Goal: Task Accomplishment & Management: Manage account settings

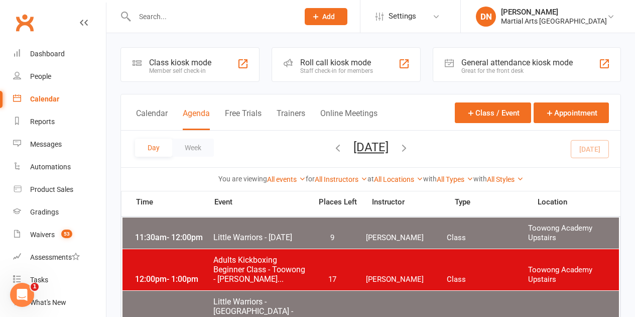
paste input "michellemont22@gmail.com"
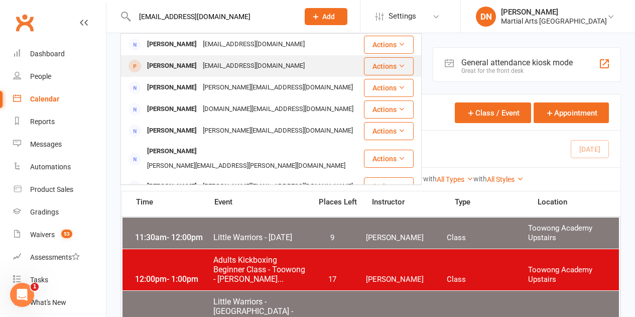
type input "michellemont22@gmail.com"
click at [171, 66] on div "Conor Faragher" at bounding box center [172, 66] width 56 height 15
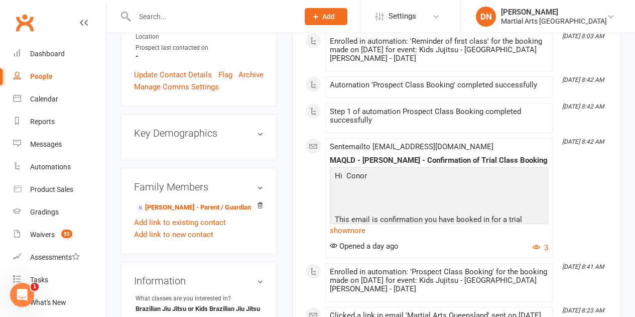
scroll to position [351, 0]
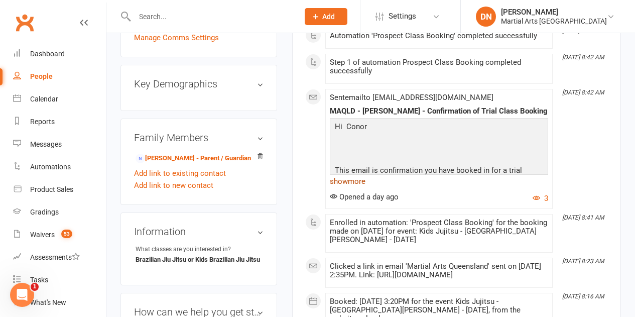
click at [343, 174] on link "show more" at bounding box center [439, 181] width 218 height 14
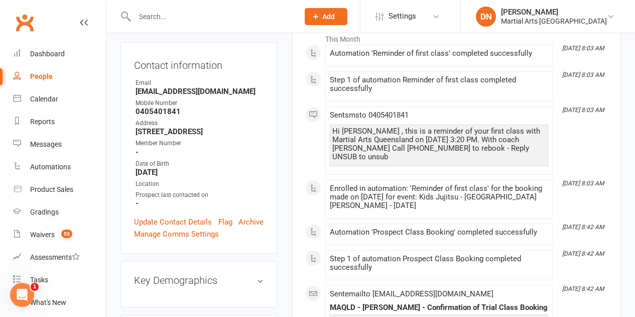
scroll to position [0, 0]
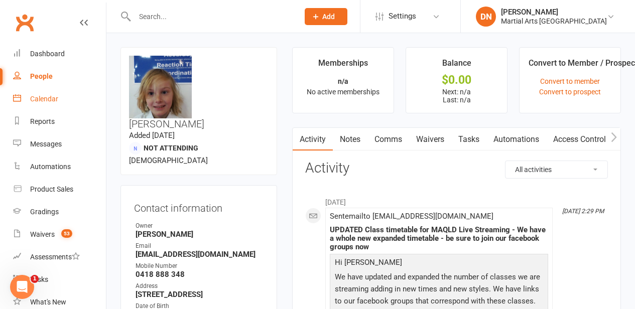
click at [56, 99] on div "Calendar" at bounding box center [44, 99] width 28 height 8
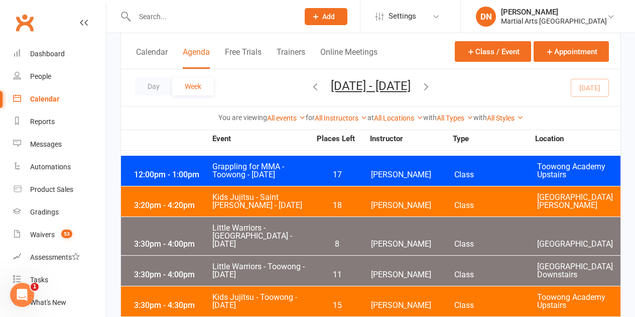
scroll to position [552, 0]
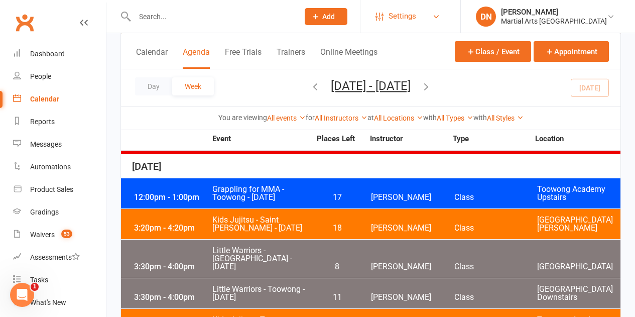
click at [416, 17] on span "Settings" at bounding box center [402, 16] width 28 height 23
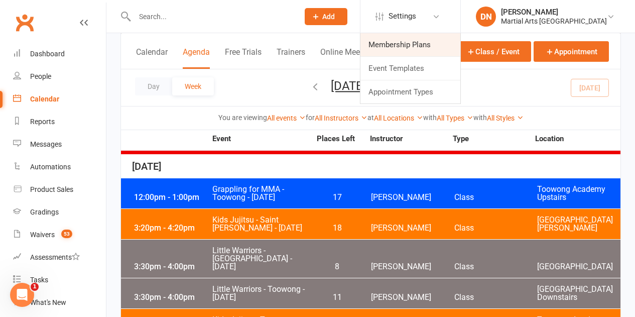
click at [430, 41] on link "Membership Plans" at bounding box center [410, 44] width 100 height 23
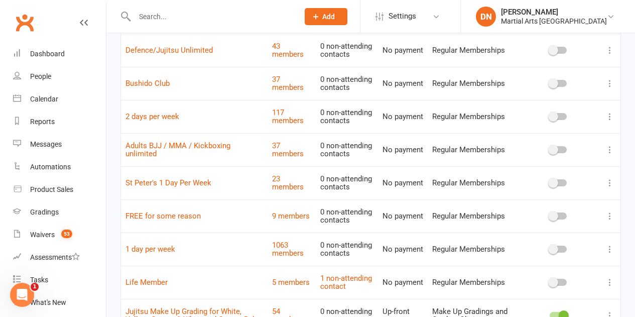
scroll to position [83, 0]
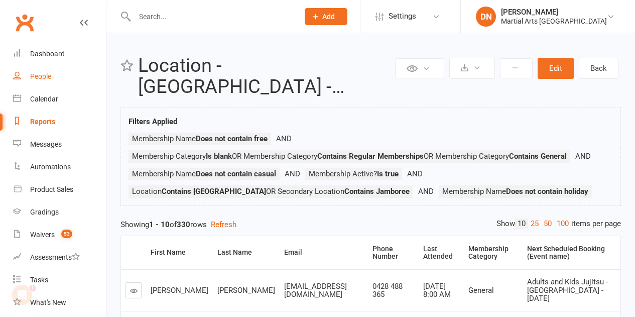
click at [48, 80] on div "People" at bounding box center [40, 76] width 21 height 8
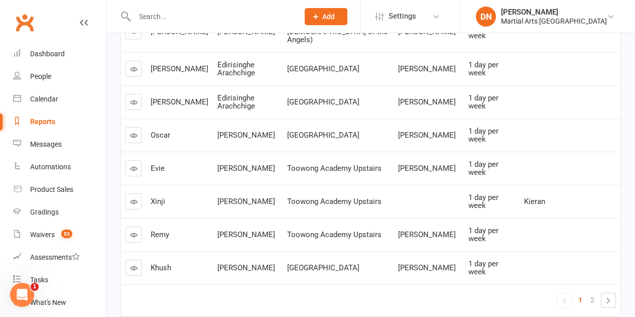
scroll to position [313, 0]
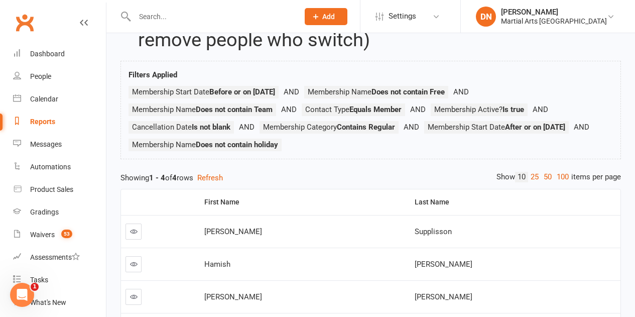
scroll to position [100, 0]
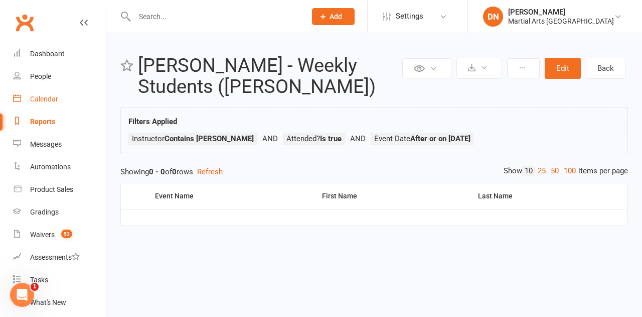
click at [43, 101] on div "Calendar" at bounding box center [44, 99] width 28 height 8
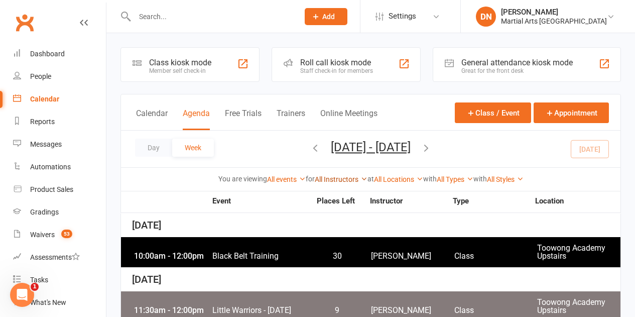
click at [334, 177] on link "All Instructors" at bounding box center [341, 179] width 53 height 8
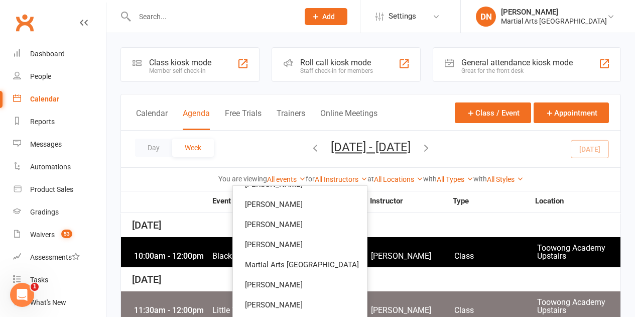
scroll to position [100, 0]
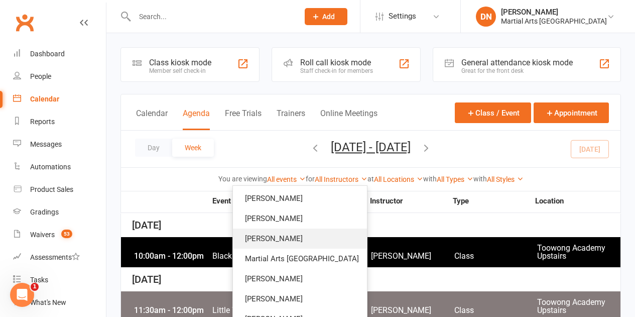
click at [296, 238] on link "Robert Dupont" at bounding box center [300, 238] width 134 height 20
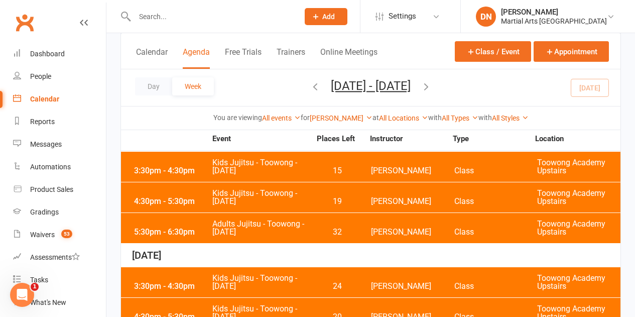
scroll to position [301, 0]
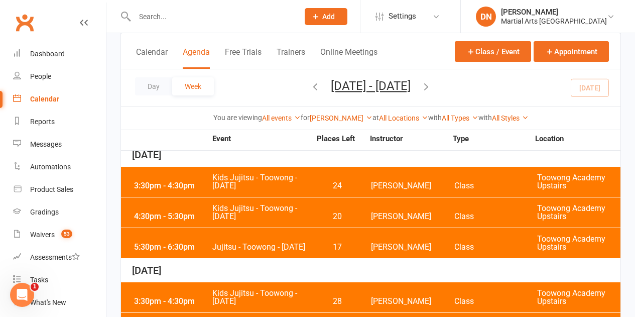
click at [280, 185] on span "Kids Jujitsu - Toowong - Thursday" at bounding box center [261, 182] width 99 height 16
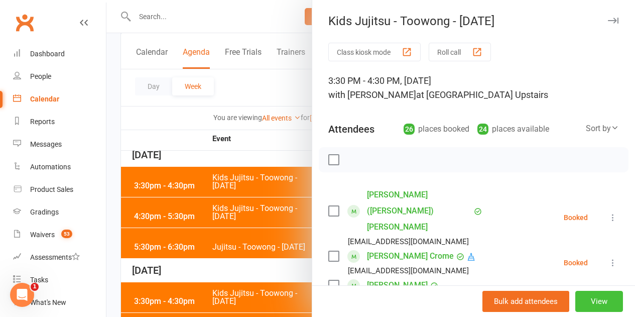
click at [579, 303] on button "View" at bounding box center [599, 301] width 48 height 21
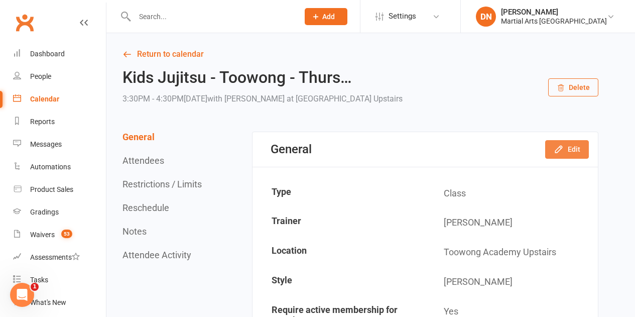
click at [576, 152] on button "Edit" at bounding box center [567, 149] width 44 height 18
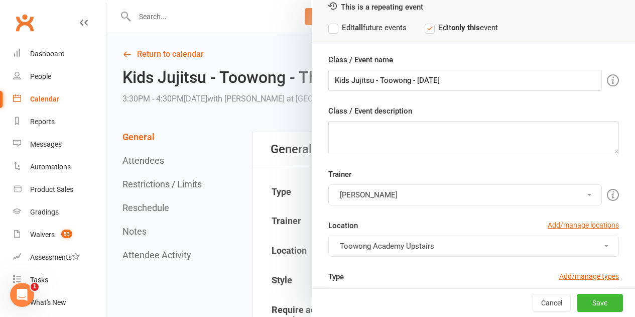
scroll to position [100, 0]
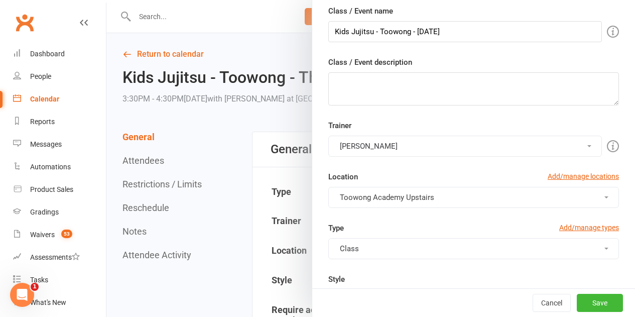
click at [393, 142] on button "Robert Dupont" at bounding box center [465, 146] width 274 height 21
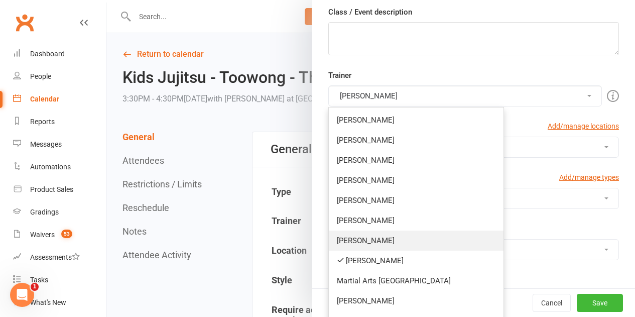
scroll to position [251, 0]
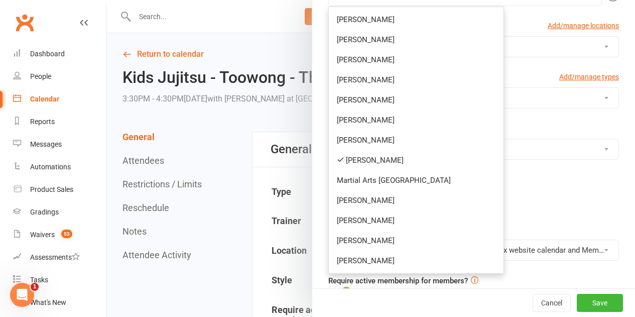
click at [374, 262] on link "Richard Miles" at bounding box center [416, 260] width 175 height 20
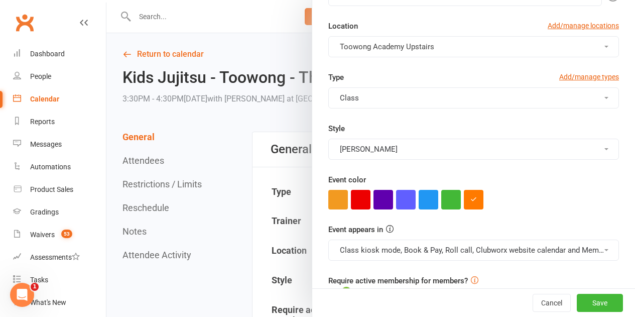
scroll to position [100, 0]
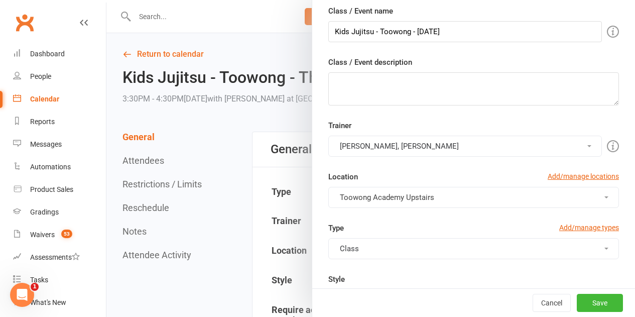
click at [383, 157] on div "Trainer Robert Dupont, Richard Miles Brandon McNamara Quinton Cugola Dan Nembac…" at bounding box center [474, 170] width 306 height 102
click at [382, 149] on button "Robert Dupont, Richard Miles" at bounding box center [465, 146] width 274 height 21
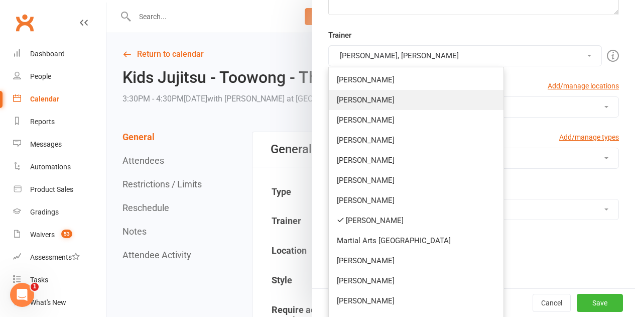
scroll to position [276, 0]
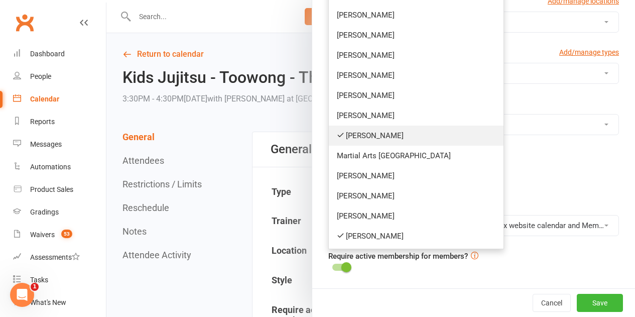
click at [361, 143] on link "Robert Dupont" at bounding box center [416, 135] width 175 height 20
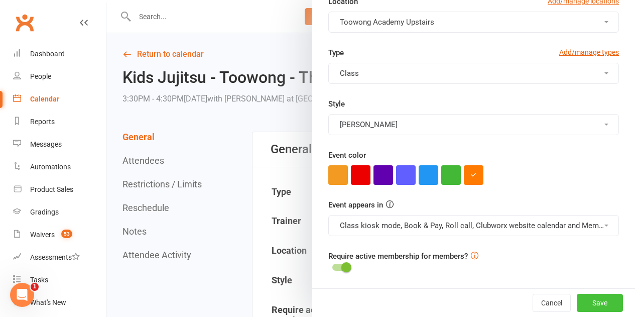
click at [580, 305] on button "Save" at bounding box center [600, 303] width 46 height 18
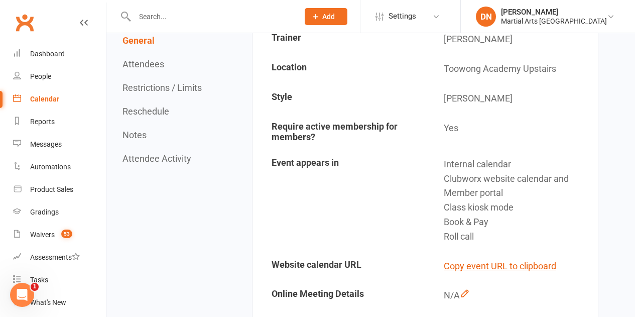
scroll to position [201, 0]
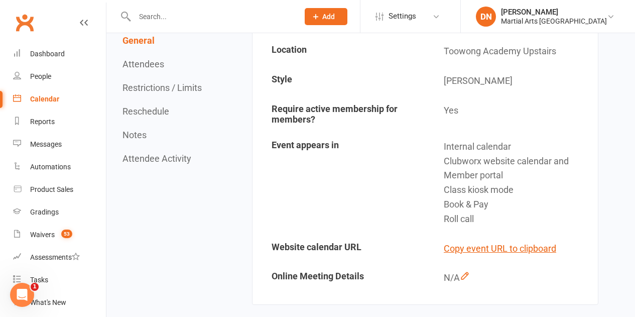
click at [46, 99] on div "Calendar" at bounding box center [44, 99] width 29 height 8
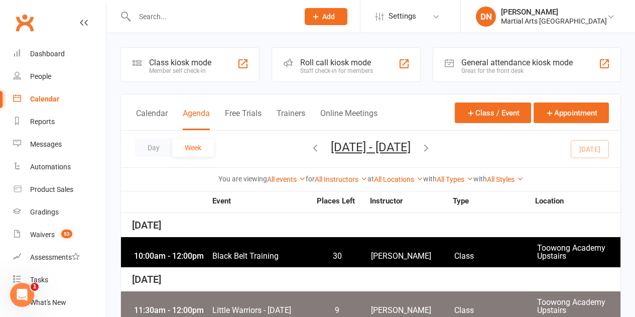
click at [321, 183] on div "All Instructors Brandon McNamara Quinton Cugola Dan Nembach Levi Morris Courtne…" at bounding box center [341, 179] width 53 height 11
click at [323, 178] on link "All Instructors" at bounding box center [341, 179] width 53 height 8
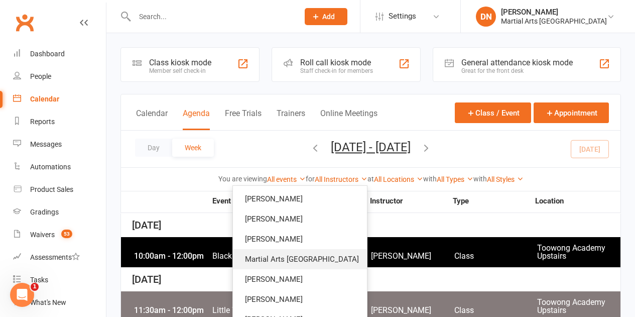
scroll to position [100, 0]
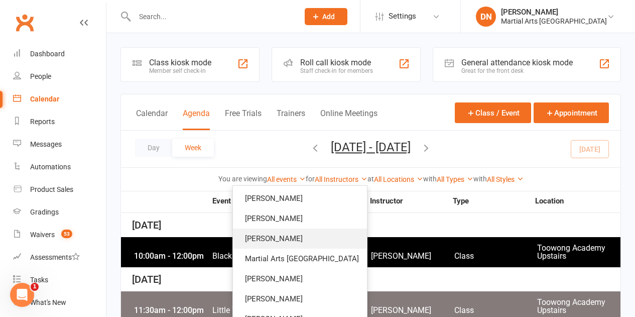
click at [301, 234] on link "Robert Dupont" at bounding box center [300, 238] width 134 height 20
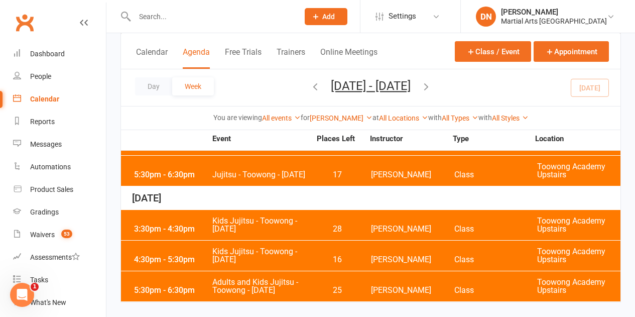
scroll to position [293, 0]
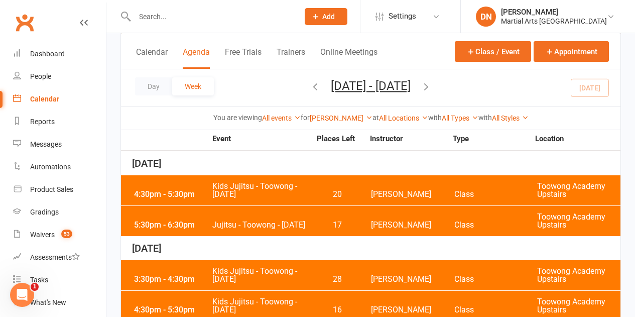
click at [310, 85] on icon "button" at bounding box center [315, 86] width 11 height 11
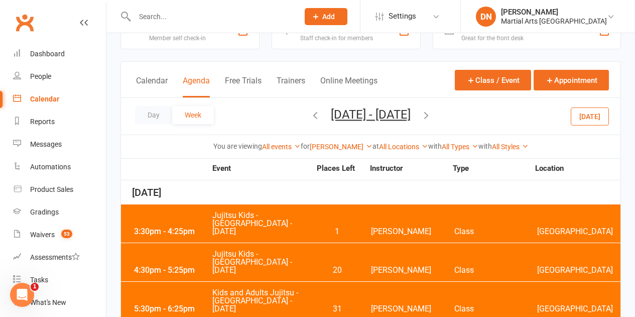
scroll to position [50, 0]
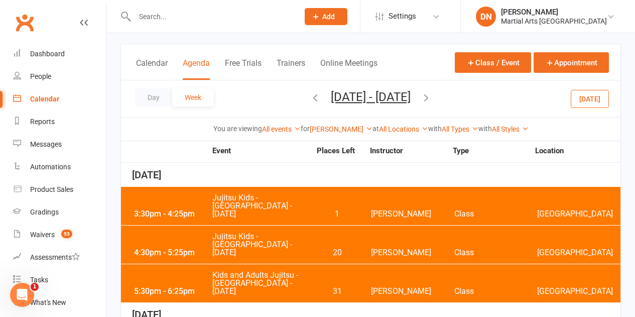
click at [266, 213] on div "3:30pm - 4:25pm Jujitsu Kids - Brookfield State School - Wednesday 1 Robert Dup…" at bounding box center [370, 206] width 499 height 38
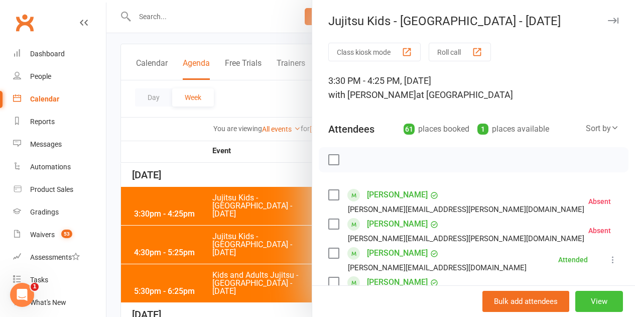
click at [583, 304] on button "View" at bounding box center [599, 301] width 48 height 21
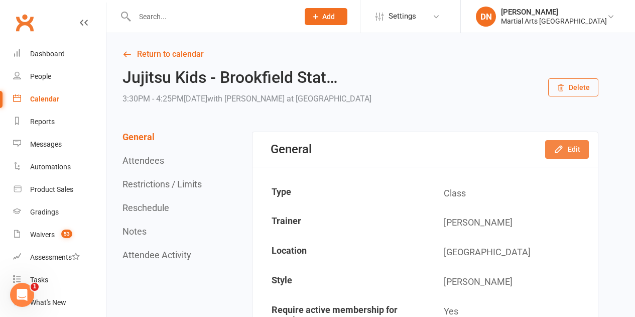
click at [569, 151] on button "Edit" at bounding box center [567, 149] width 44 height 18
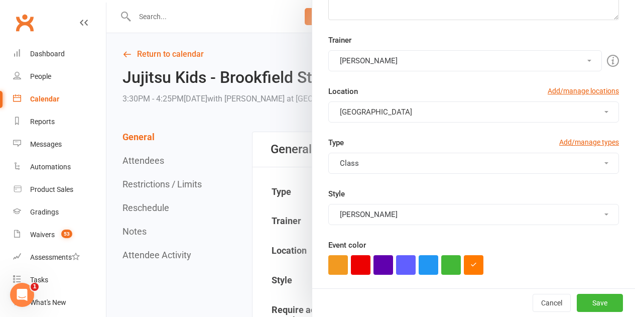
scroll to position [201, 0]
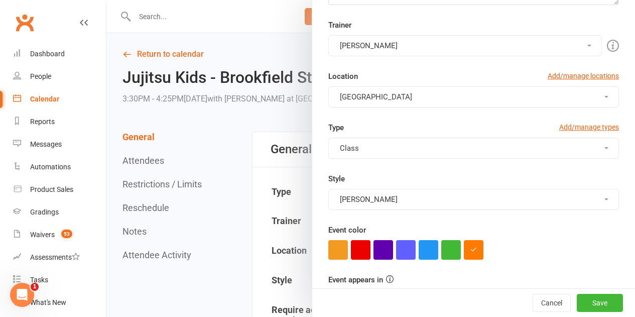
click at [351, 110] on div "Trainer Robert Dupont Brandon McNamara Quinton Cugola Dan Nembach Levi Morris C…" at bounding box center [474, 70] width 306 height 102
click at [345, 46] on button "Robert Dupont" at bounding box center [465, 45] width 274 height 21
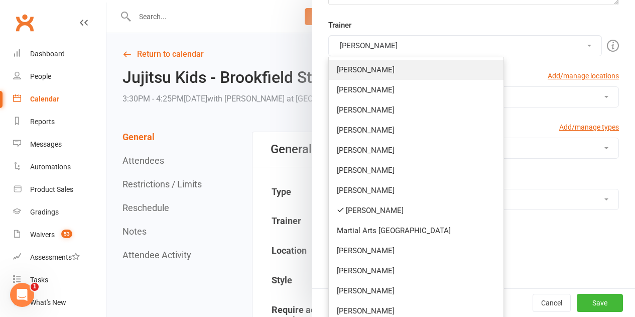
click at [405, 72] on link "Brandon McNamara" at bounding box center [416, 70] width 175 height 20
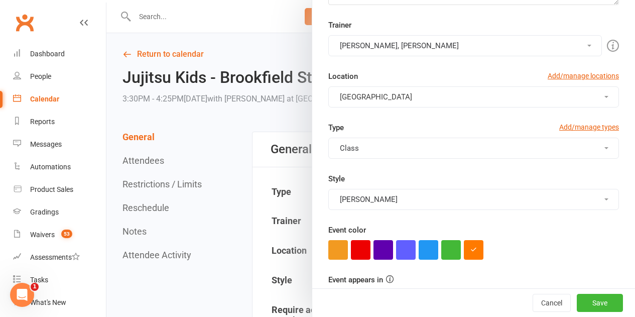
click at [377, 47] on button "Robert Dupont, Brandon McNamara" at bounding box center [465, 45] width 274 height 21
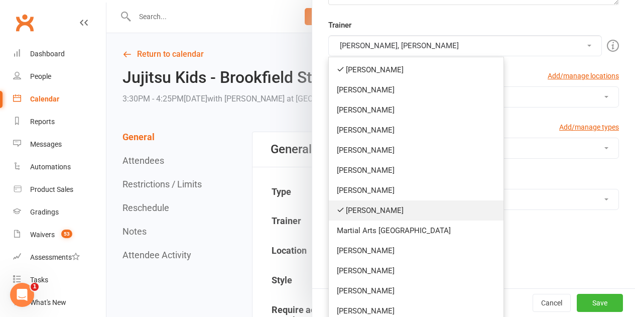
click at [368, 214] on link "Robert Dupont" at bounding box center [416, 210] width 175 height 20
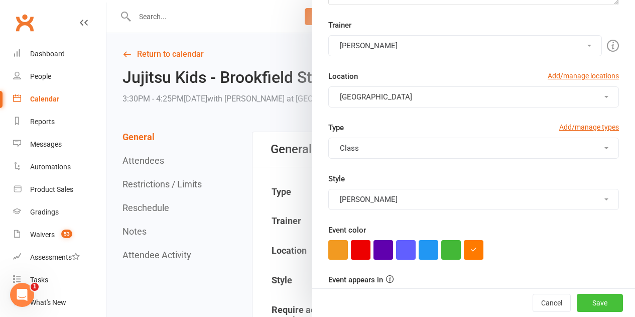
click at [577, 301] on button "Save" at bounding box center [600, 303] width 46 height 18
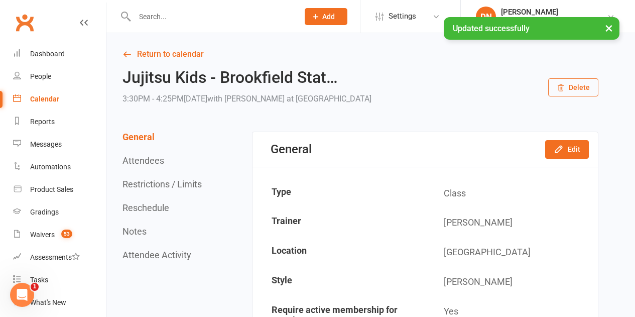
click at [56, 95] on div "Calendar" at bounding box center [44, 99] width 29 height 8
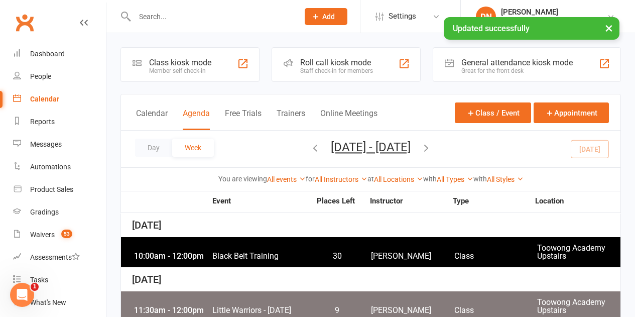
click at [272, 144] on div "Day Week Aug 10, 2025 - Aug 16, 2025 August 2025 Sun Mon Tue Wed Thu Fri Sat 27…" at bounding box center [370, 148] width 499 height 37
click at [310, 145] on icon "button" at bounding box center [315, 147] width 11 height 11
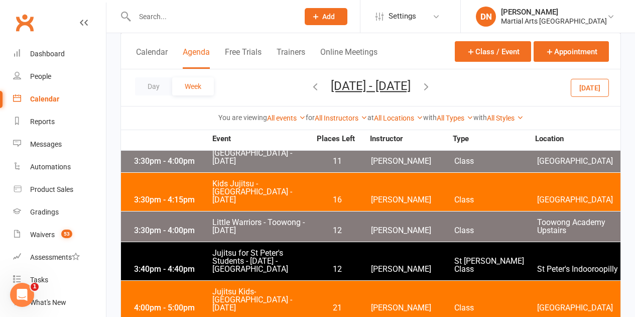
scroll to position [1305, 0]
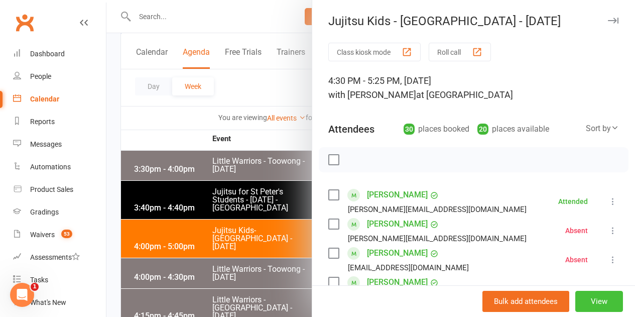
click at [576, 301] on button "View" at bounding box center [599, 301] width 48 height 21
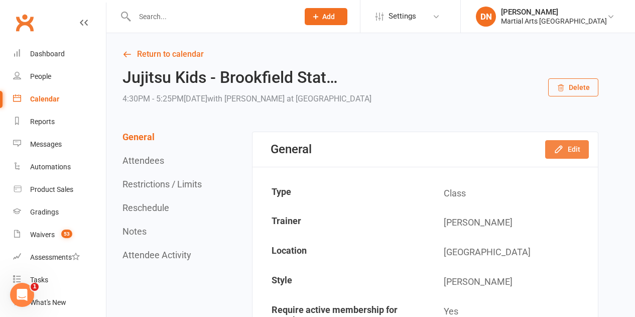
click at [582, 147] on button "Edit" at bounding box center [567, 149] width 44 height 18
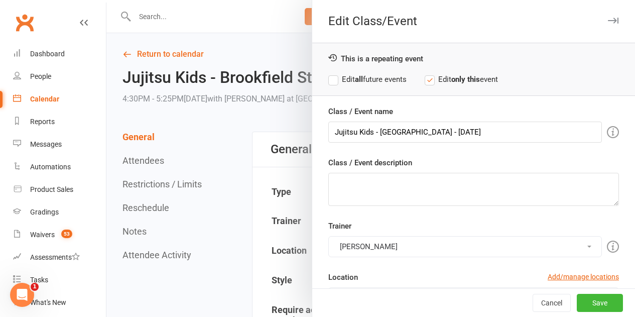
scroll to position [100, 0]
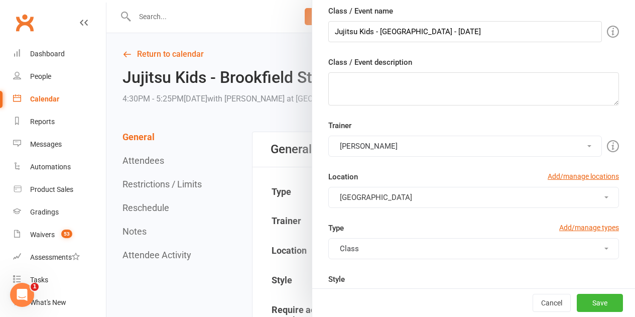
click at [400, 144] on button "Robert Dupont" at bounding box center [465, 146] width 274 height 21
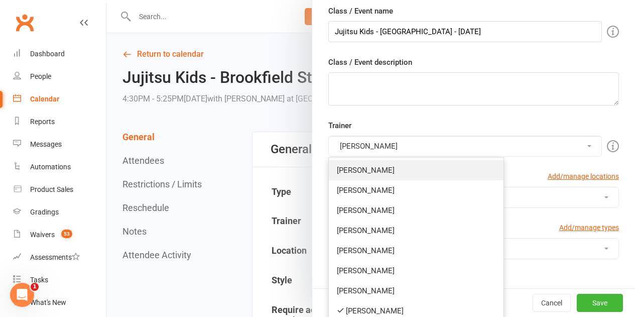
click at [389, 171] on link "Brandon McNamara" at bounding box center [416, 170] width 175 height 20
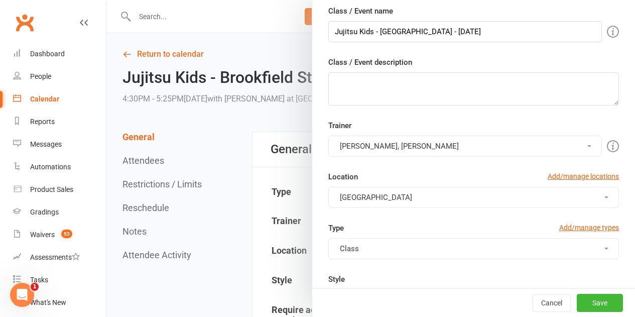
click at [384, 142] on button "Robert Dupont, Brandon McNamara" at bounding box center [465, 146] width 274 height 21
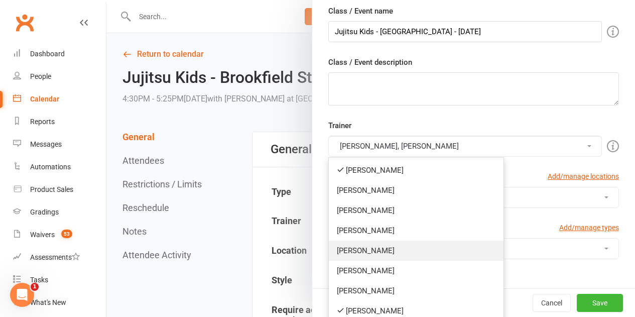
scroll to position [151, 0]
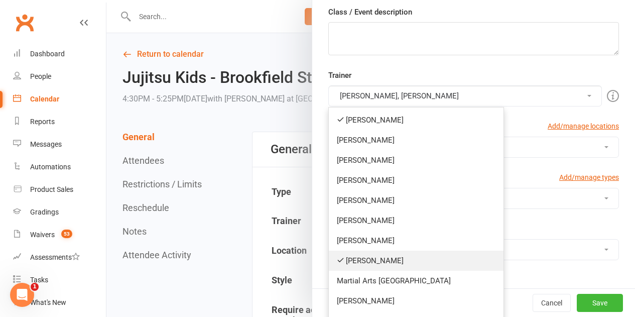
click at [378, 256] on link "Robert Dupont" at bounding box center [416, 260] width 175 height 20
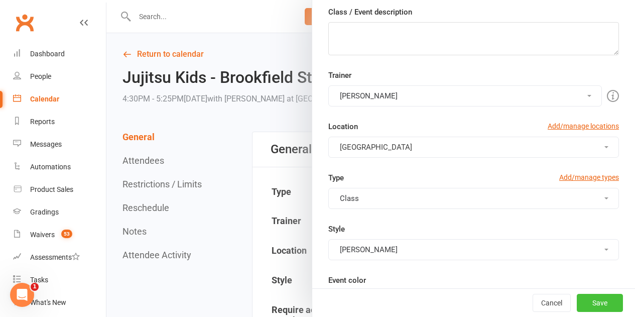
click at [577, 303] on button "Save" at bounding box center [600, 303] width 46 height 18
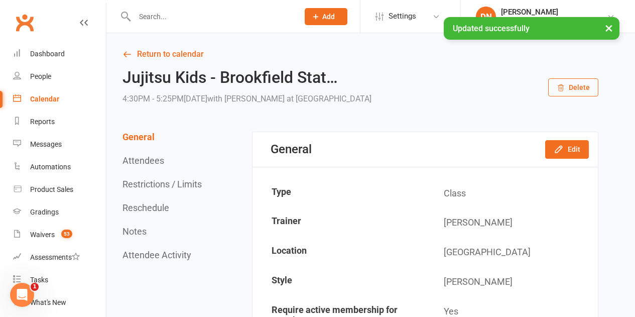
click at [51, 106] on link "Calendar" at bounding box center [59, 99] width 93 height 23
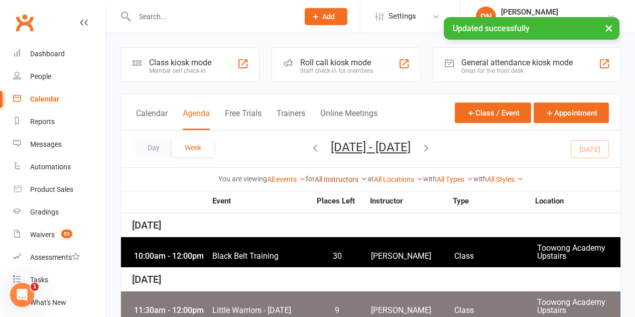
click at [332, 178] on link "All Instructors" at bounding box center [341, 179] width 53 height 8
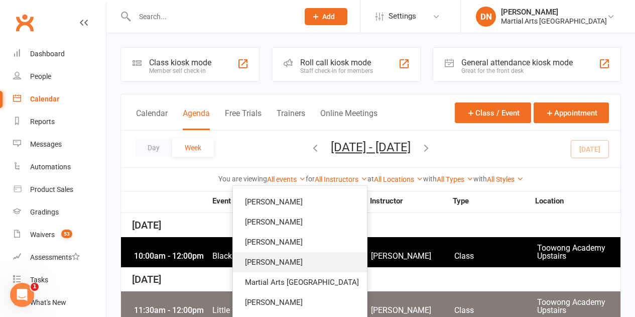
scroll to position [100, 0]
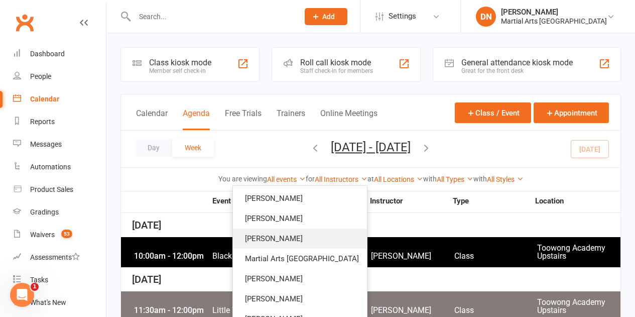
click at [321, 242] on link "Robert Dupont" at bounding box center [300, 238] width 134 height 20
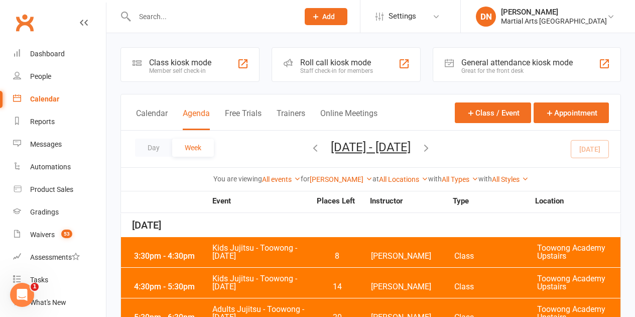
click at [310, 145] on icon "button" at bounding box center [315, 147] width 11 height 11
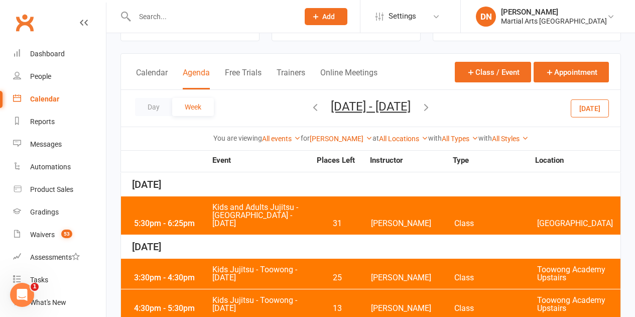
scroll to position [39, 0]
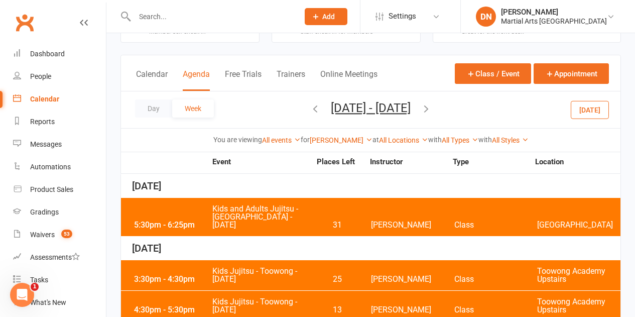
click at [220, 220] on span "Kids and Adults Jujitsu - Brookfield State School - Wednesday" at bounding box center [261, 217] width 99 height 24
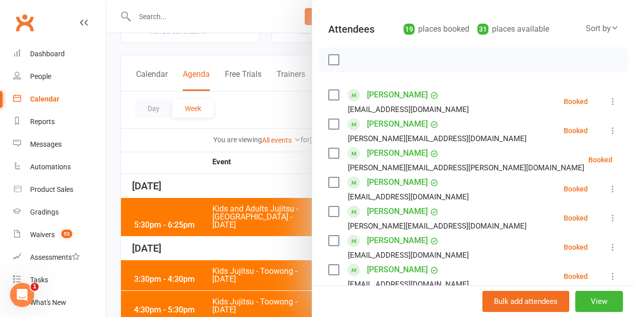
scroll to position [100, 0]
click at [589, 301] on button "View" at bounding box center [599, 301] width 48 height 21
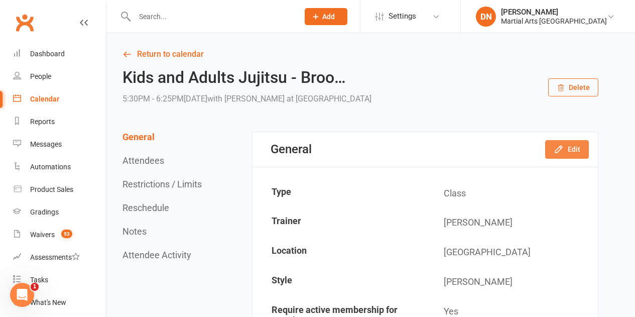
click at [562, 153] on icon "button" at bounding box center [559, 149] width 10 height 10
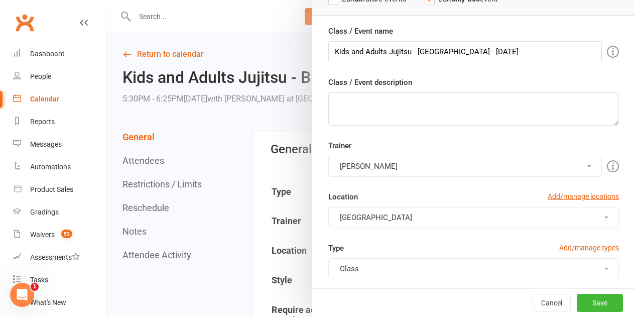
scroll to position [151, 0]
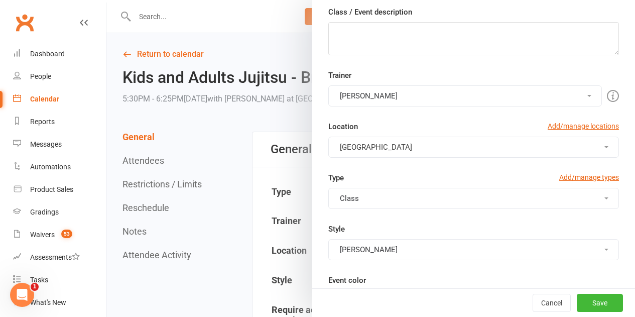
click at [380, 85] on div "Trainer Robert Dupont Brandon McNamara Quinton Cugola Dan Nembach Levi Morris C…" at bounding box center [474, 87] width 306 height 37
click at [370, 108] on div "Trainer Robert Dupont Brandon McNamara Quinton Cugola Dan Nembach Levi Morris C…" at bounding box center [474, 120] width 306 height 102
click at [373, 95] on button "Robert Dupont" at bounding box center [465, 95] width 274 height 21
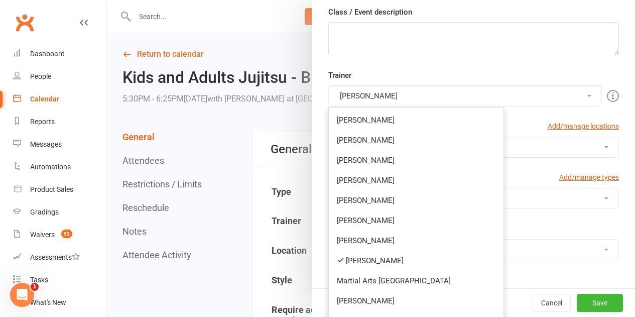
click at [363, 256] on link "Robert Dupont" at bounding box center [416, 260] width 175 height 20
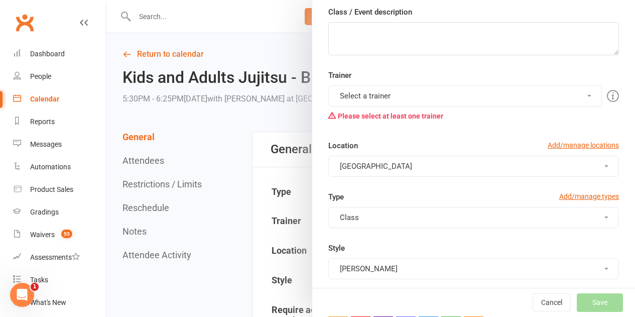
click at [372, 106] on div "Please select at least one trainer" at bounding box center [473, 115] width 291 height 19
click at [462, 106] on div "Please select at least one trainer" at bounding box center [473, 115] width 291 height 19
click at [456, 100] on button "Select a trainer" at bounding box center [465, 95] width 274 height 21
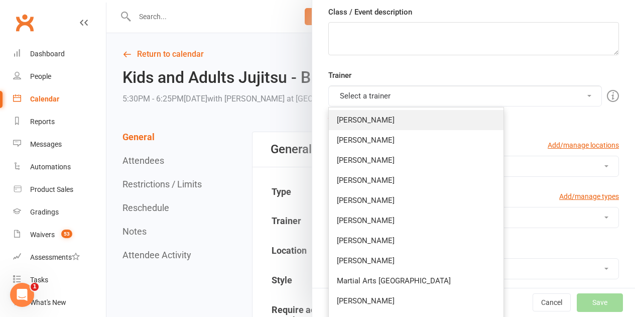
click at [387, 120] on link "Brandon McNamara" at bounding box center [416, 120] width 175 height 20
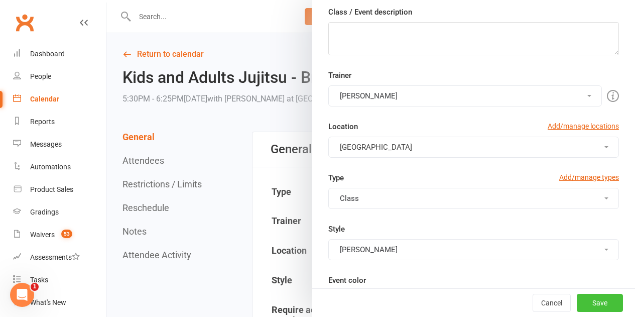
click at [592, 304] on button "Save" at bounding box center [600, 303] width 46 height 18
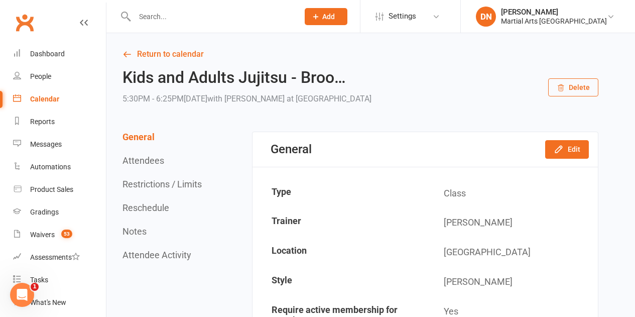
click at [55, 99] on div "Calendar" at bounding box center [44, 99] width 29 height 8
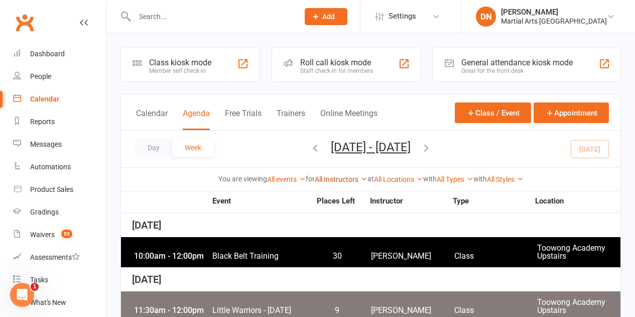
click at [347, 178] on link "All Instructors" at bounding box center [341, 179] width 53 height 8
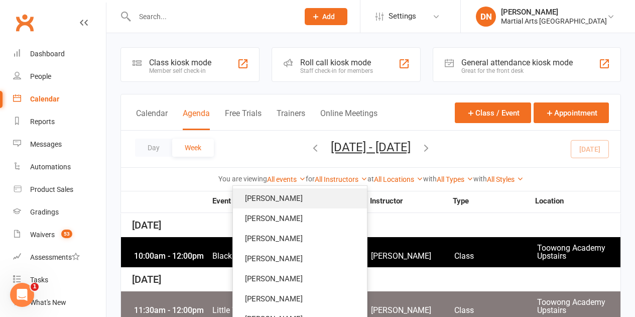
click at [311, 203] on link "Brandon McNamara" at bounding box center [300, 198] width 134 height 20
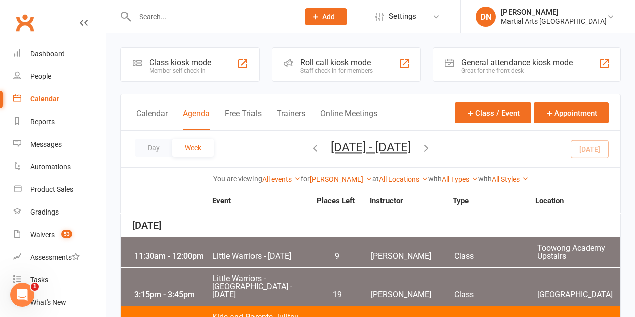
click at [321, 151] on span "Aug 10, 2025 - Aug 16, 2025 August 2025 Sun Mon Tue Wed Thu Fri Sat 27 28 29 30…" at bounding box center [371, 149] width 100 height 18
click at [310, 151] on icon "button" at bounding box center [315, 147] width 11 height 11
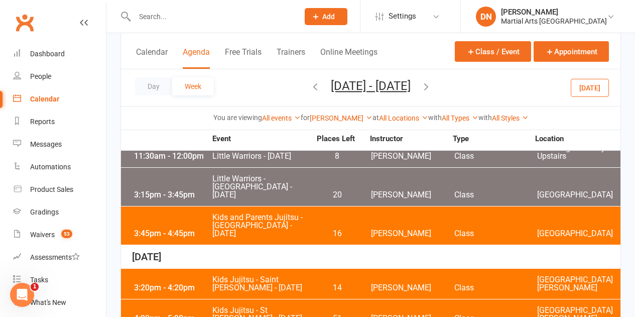
scroll to position [100, 0]
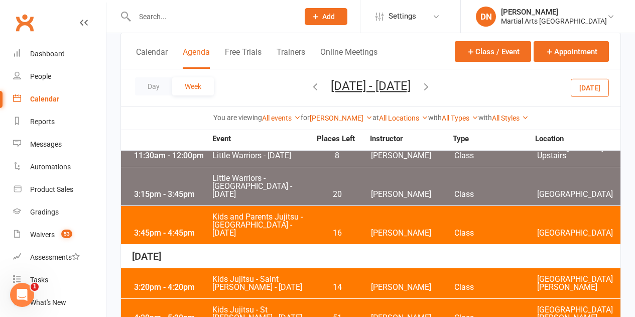
click at [292, 227] on span "Kids and Parents Jujitsu - Brookfield State School - Monday" at bounding box center [261, 225] width 99 height 24
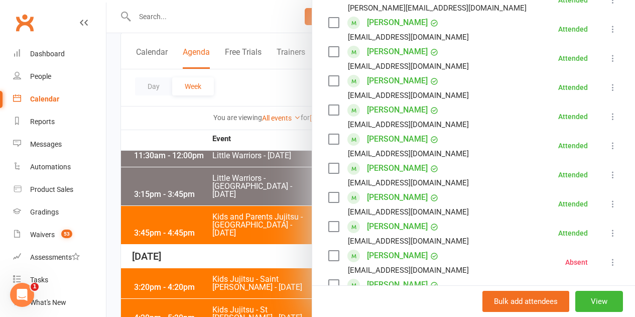
scroll to position [301, 0]
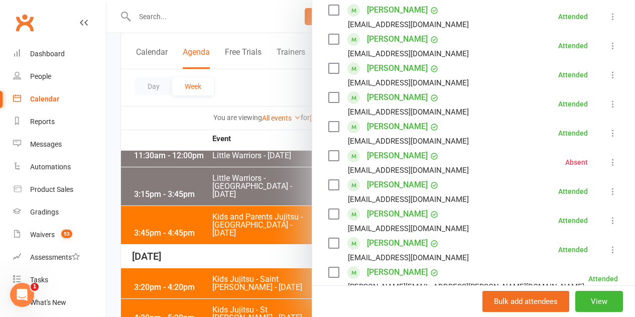
click at [223, 127] on div at bounding box center [370, 158] width 528 height 317
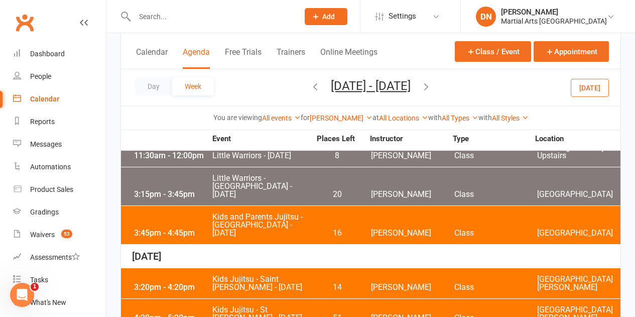
scroll to position [201, 0]
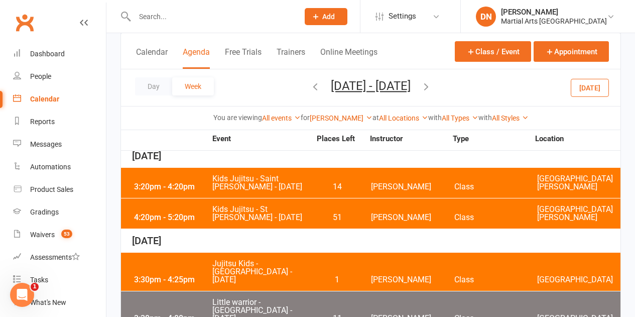
click at [265, 209] on span "Kids Jujitsu - St Williams - Tuesday" at bounding box center [261, 213] width 99 height 16
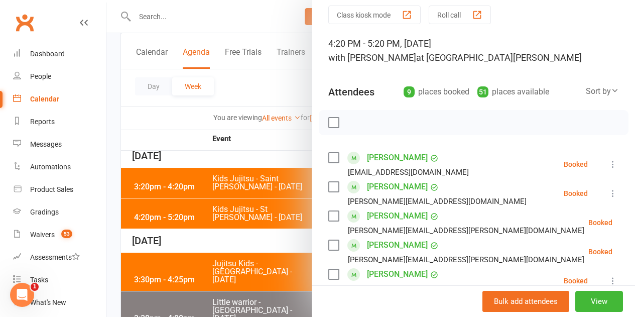
scroll to position [100, 0]
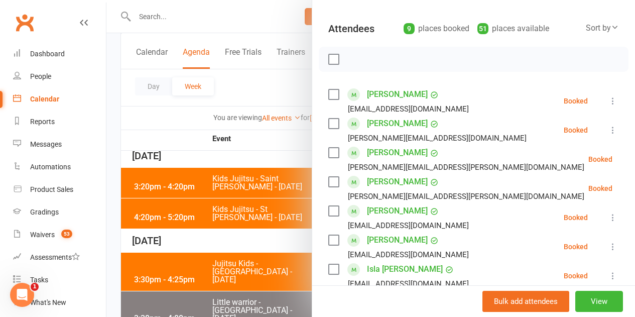
click at [332, 59] on div at bounding box center [474, 59] width 310 height 25
click at [329, 66] on div at bounding box center [474, 59] width 310 height 25
click at [329, 60] on label at bounding box center [333, 59] width 10 height 10
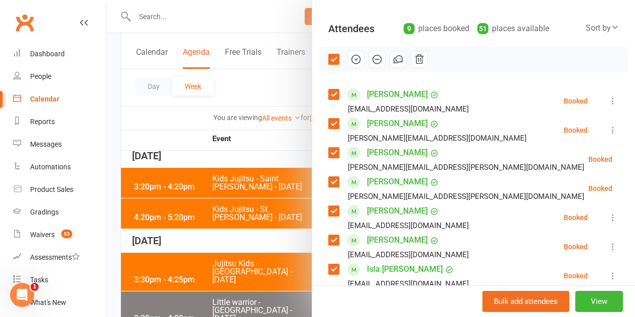
click at [350, 62] on icon "button" at bounding box center [355, 59] width 11 height 11
click at [329, 55] on label at bounding box center [333, 59] width 10 height 10
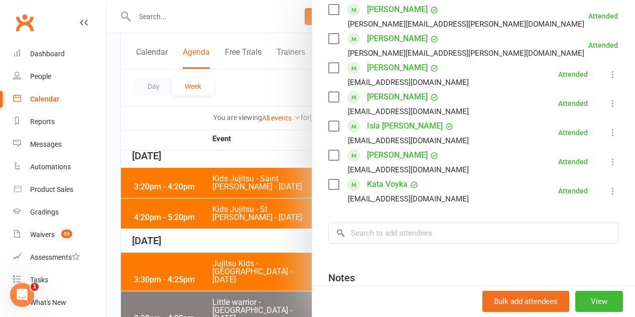
scroll to position [251, 0]
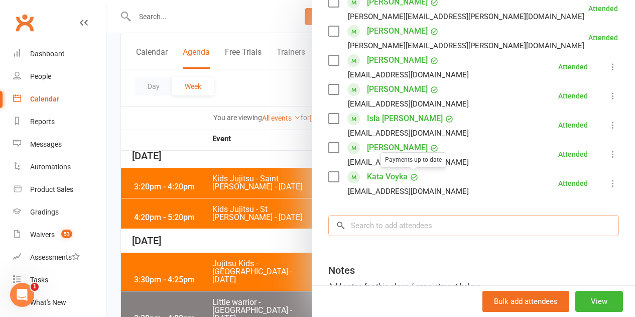
click at [394, 217] on input "search" at bounding box center [473, 225] width 291 height 21
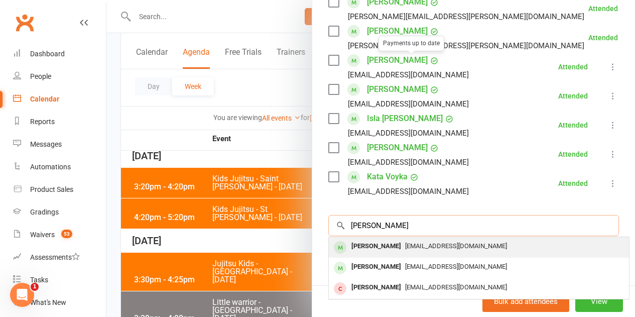
type input "eugen voy"
click at [393, 240] on div "kwailo78@yahoo.com.au" at bounding box center [479, 246] width 292 height 15
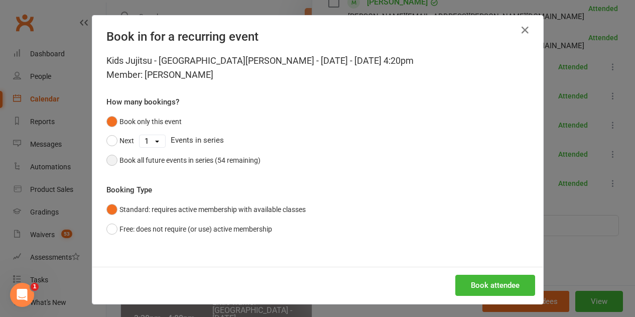
click at [165, 158] on div "Book all future events in series (54 remaining)" at bounding box center [189, 160] width 141 height 11
click at [506, 289] on button "Book attendee" at bounding box center [495, 285] width 80 height 21
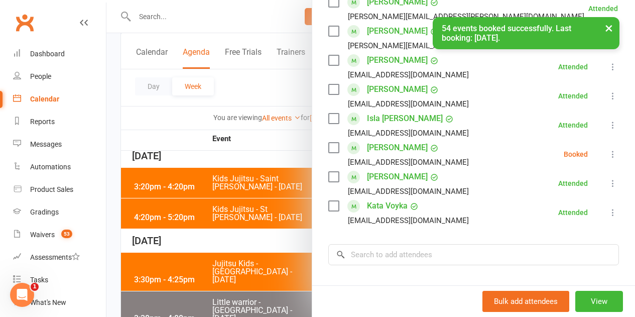
click at [314, 151] on div "Class kiosk mode Roll call 4:20 PM - 5:20 PM, Tuesday, August, 5, 2025 with Bra…" at bounding box center [473, 99] width 323 height 615
click at [320, 150] on div "Class kiosk mode Roll call 4:20 PM - 5:20 PM, Tuesday, August, 5, 2025 with Bra…" at bounding box center [473, 99] width 323 height 615
click at [328, 149] on label at bounding box center [333, 148] width 10 height 10
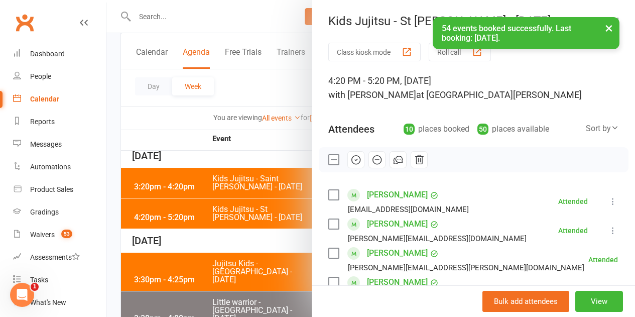
click at [352, 156] on icon "button" at bounding box center [356, 160] width 9 height 9
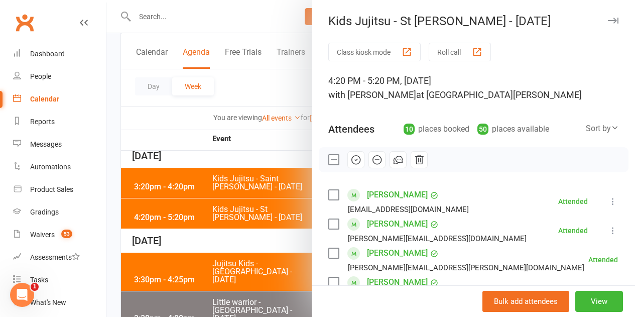
click at [329, 152] on div at bounding box center [474, 159] width 310 height 25
click at [329, 155] on label at bounding box center [333, 160] width 10 height 10
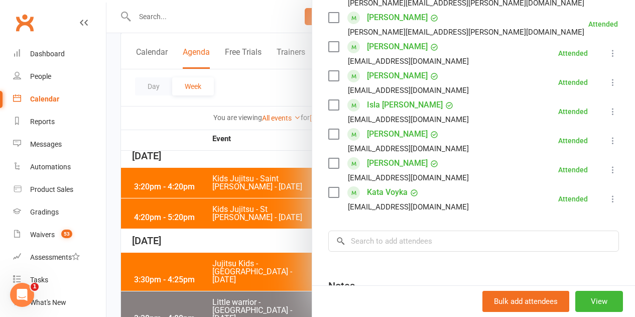
scroll to position [351, 0]
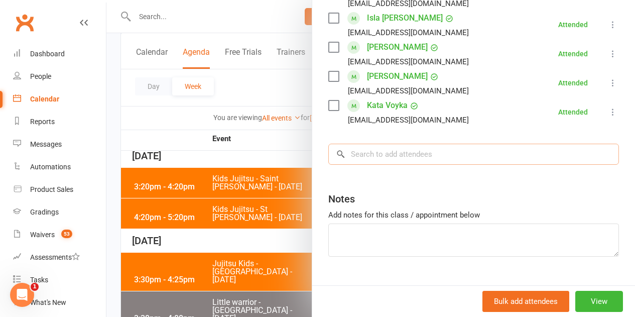
click at [399, 155] on input "search" at bounding box center [473, 154] width 291 height 21
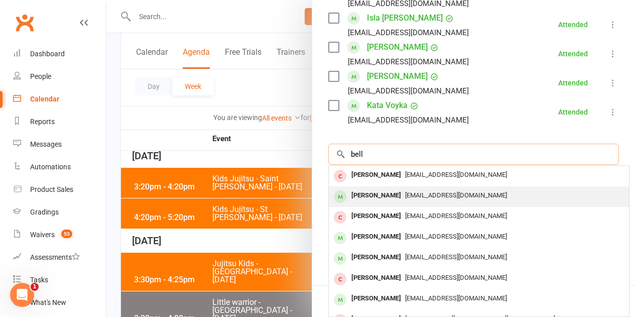
type input "bell"
click at [405, 196] on span "mattandjade.bell@hotmail.com" at bounding box center [456, 195] width 102 height 8
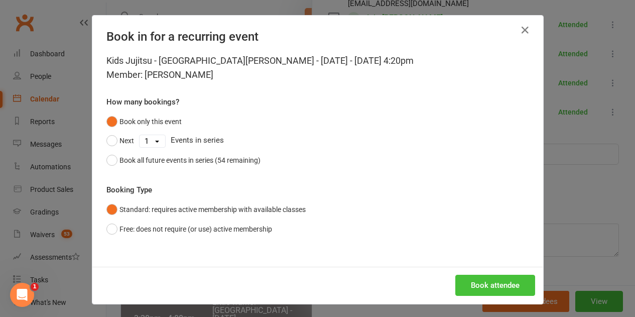
click at [500, 290] on button "Book attendee" at bounding box center [495, 285] width 80 height 21
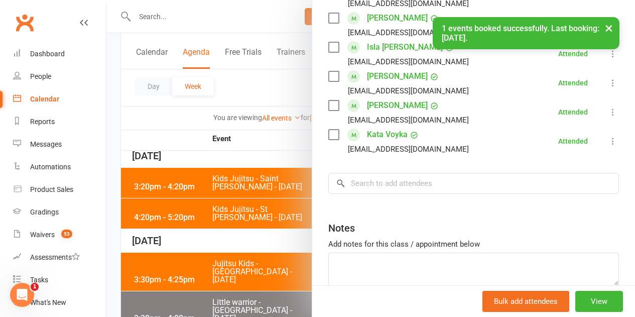
scroll to position [380, 0]
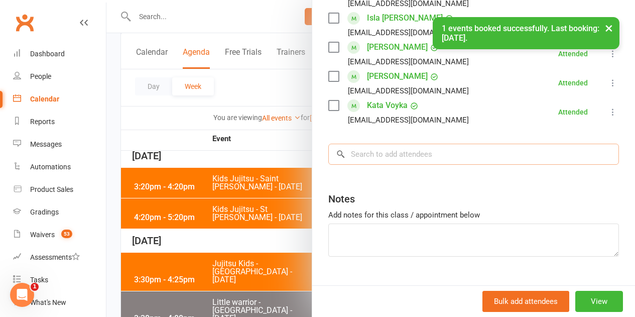
click at [442, 161] on input "search" at bounding box center [473, 154] width 291 height 21
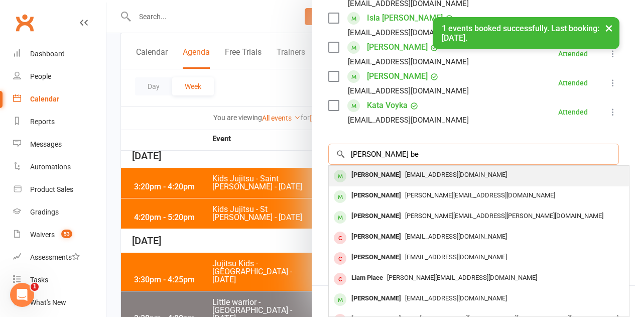
type input "liam be"
click at [351, 174] on div "Liam Bell" at bounding box center [376, 175] width 58 height 15
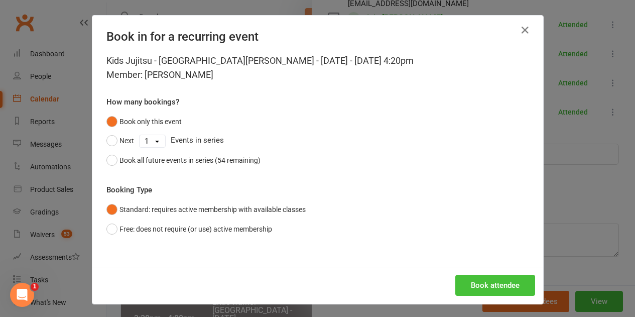
click at [470, 277] on button "Book attendee" at bounding box center [495, 285] width 80 height 21
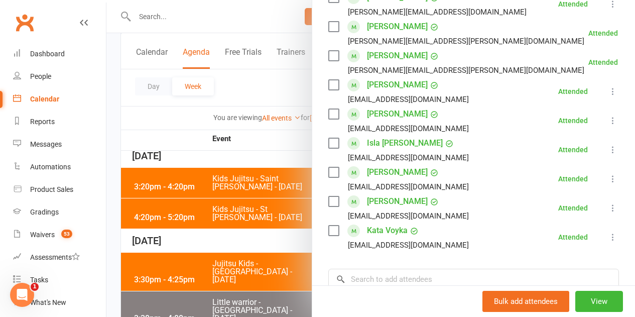
scroll to position [431, 0]
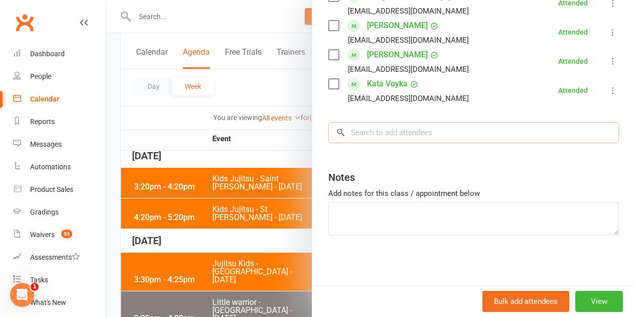
click at [400, 140] on input "search" at bounding box center [473, 132] width 291 height 21
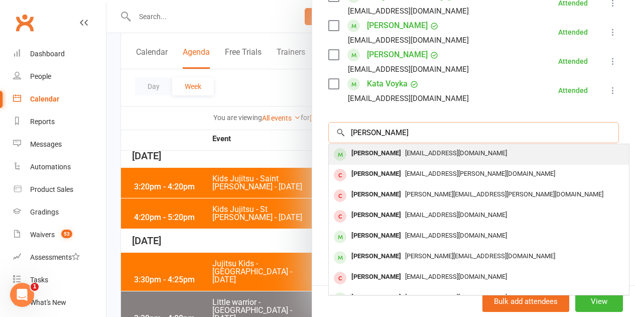
type input "evelyn be"
click at [396, 149] on div "mattandjade.bell@hotmail.com" at bounding box center [479, 153] width 292 height 15
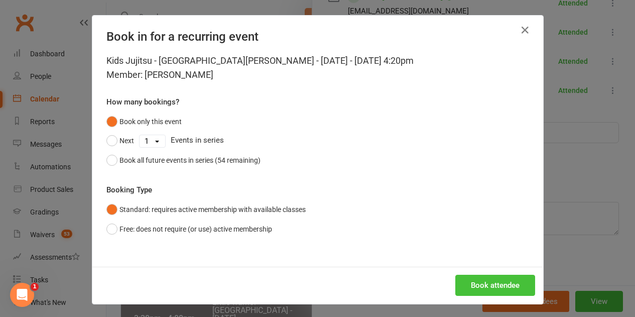
click at [505, 282] on button "Book attendee" at bounding box center [495, 285] width 80 height 21
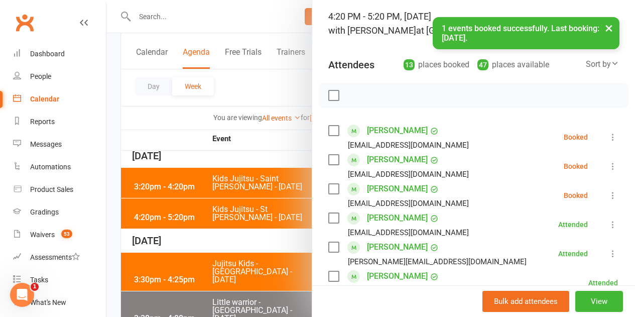
scroll to position [59, 0]
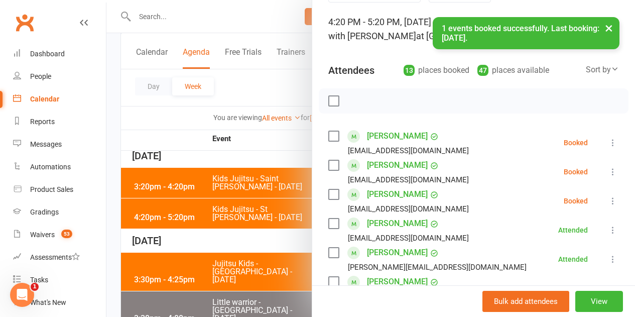
click at [328, 133] on label at bounding box center [333, 136] width 10 height 10
drag, startPoint x: 318, startPoint y: 168, endPoint x: 326, endPoint y: 169, distance: 8.2
click at [328, 168] on label at bounding box center [333, 165] width 10 height 10
click at [328, 201] on div "Liam Bell mattandjade.bell@hotmail.com" at bounding box center [400, 200] width 145 height 29
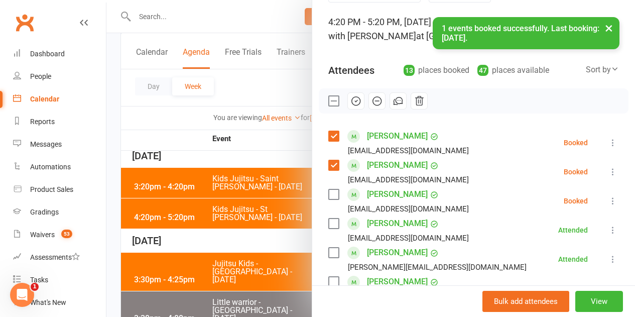
click at [328, 195] on label at bounding box center [333, 194] width 10 height 10
click at [351, 103] on icon "button" at bounding box center [355, 100] width 11 height 11
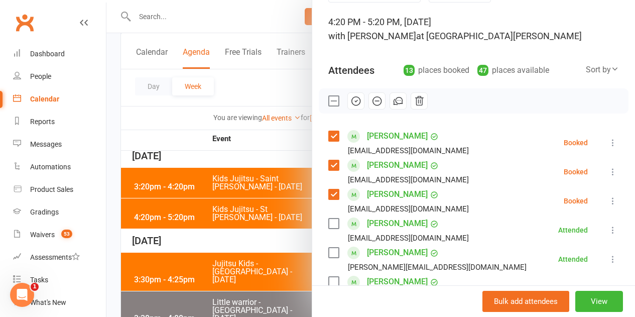
click at [328, 99] on label at bounding box center [333, 101] width 10 height 10
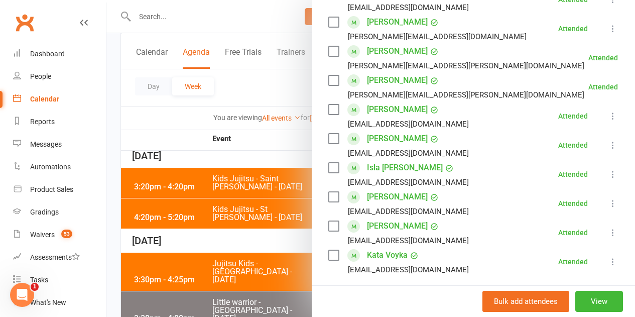
scroll to position [310, 0]
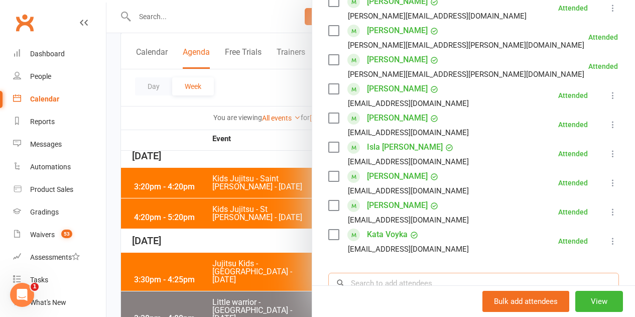
click at [387, 279] on input "search" at bounding box center [473, 283] width 291 height 21
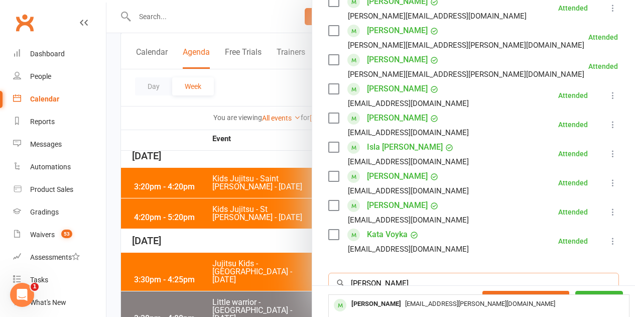
scroll to position [410, 0]
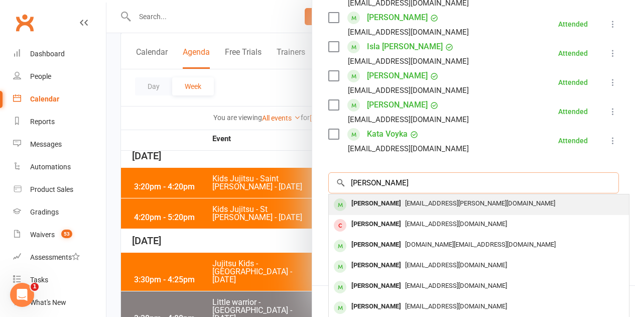
type input "aidan cam"
click at [398, 196] on div "giovana.campos@outlook.com" at bounding box center [479, 203] width 292 height 15
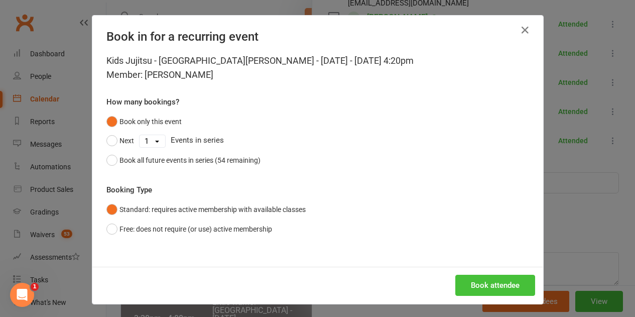
click at [495, 275] on button "Book attendee" at bounding box center [495, 285] width 80 height 21
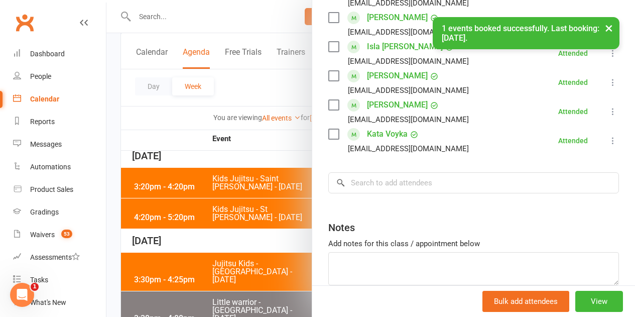
scroll to position [188, 0]
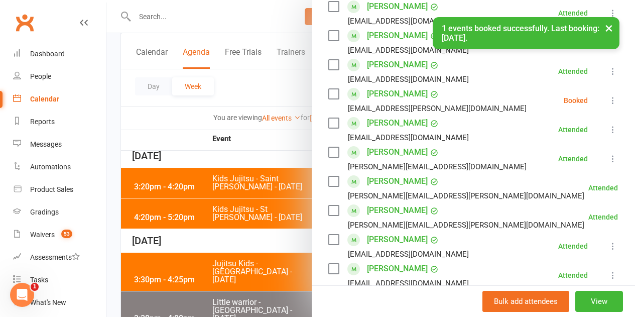
click at [608, 95] on icon at bounding box center [613, 100] width 10 height 10
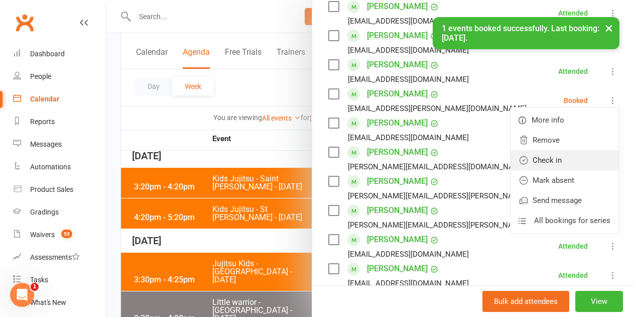
click at [552, 158] on link "Check in" at bounding box center [564, 160] width 108 height 20
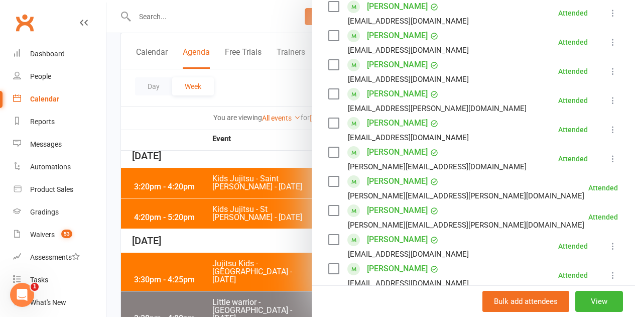
click at [203, 123] on div at bounding box center [370, 158] width 528 height 317
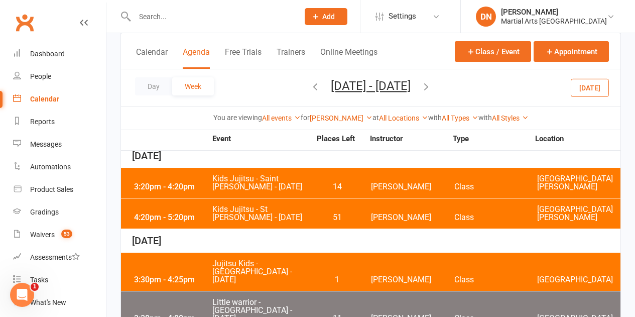
click at [244, 175] on span "Kids Jujitsu - Saint Williams - Tuesday" at bounding box center [261, 183] width 99 height 16
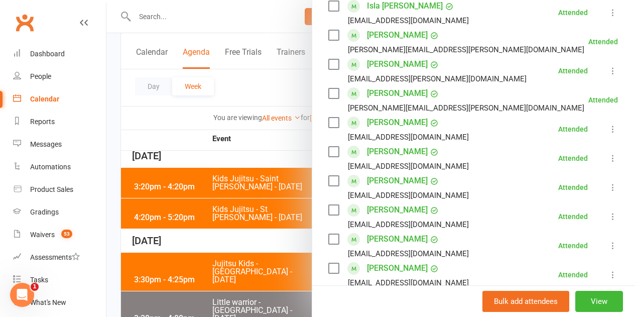
scroll to position [1286, 0]
click at [258, 235] on div at bounding box center [370, 158] width 528 height 317
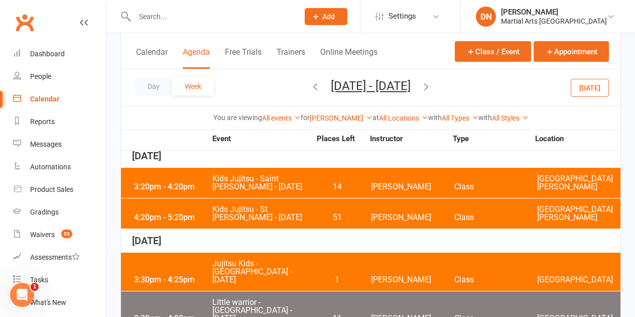
click at [268, 208] on span "Kids Jujitsu - St Williams - Tuesday" at bounding box center [261, 213] width 99 height 16
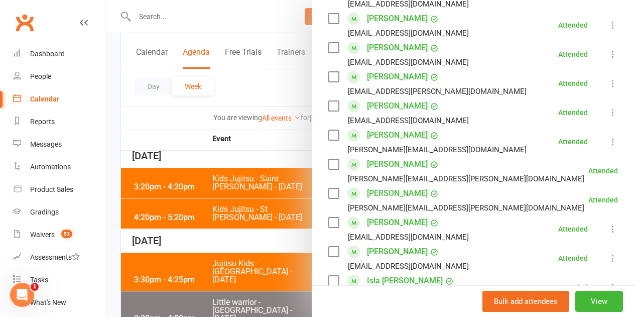
scroll to position [289, 0]
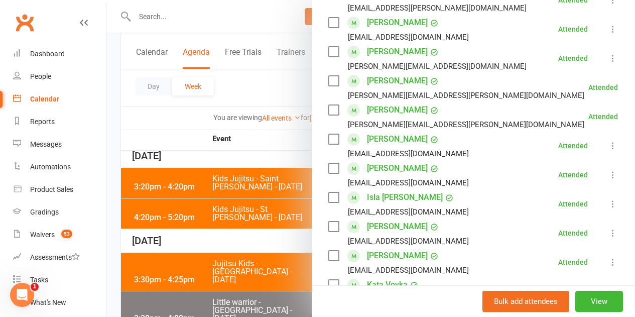
click at [250, 231] on div at bounding box center [370, 158] width 528 height 317
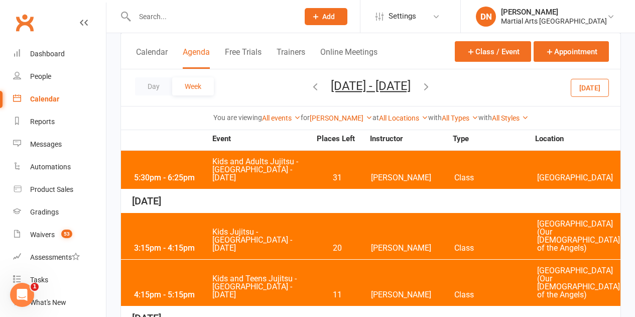
scroll to position [401, 0]
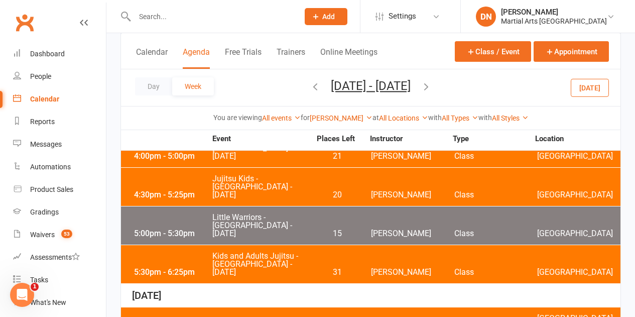
click at [284, 252] on span "Kids and Adults Jujitsu - Brookfield State School - Wednesday" at bounding box center [261, 264] width 99 height 24
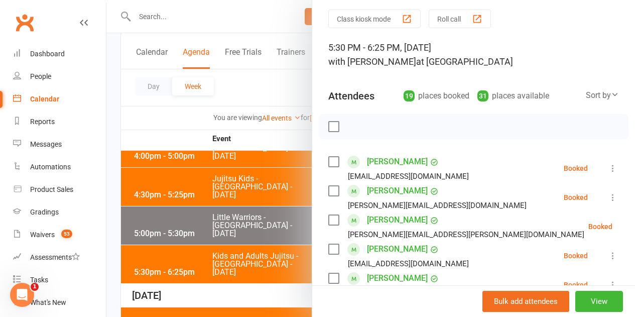
scroll to position [50, 0]
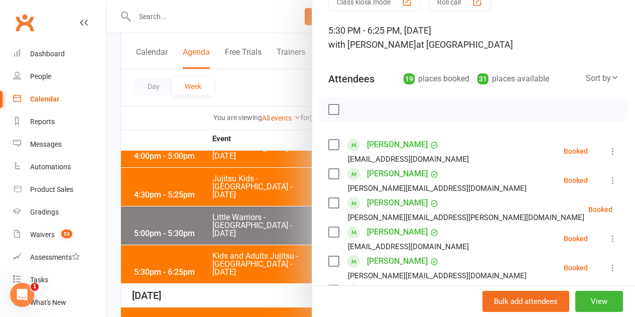
click at [328, 106] on label at bounding box center [333, 109] width 10 height 10
click at [329, 105] on label at bounding box center [333, 109] width 10 height 10
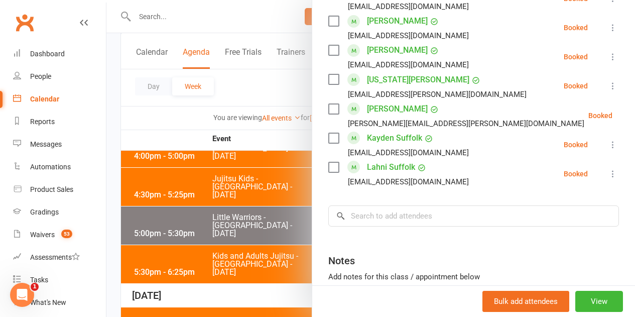
scroll to position [602, 0]
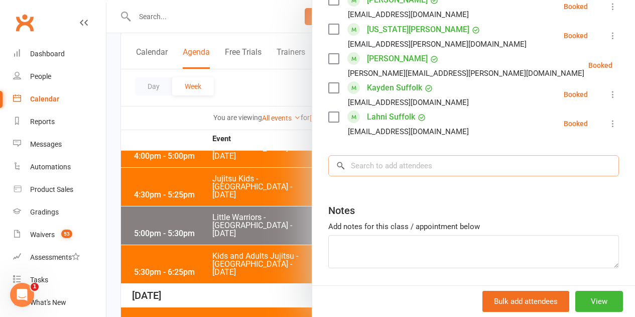
click at [373, 168] on input "search" at bounding box center [473, 165] width 291 height 21
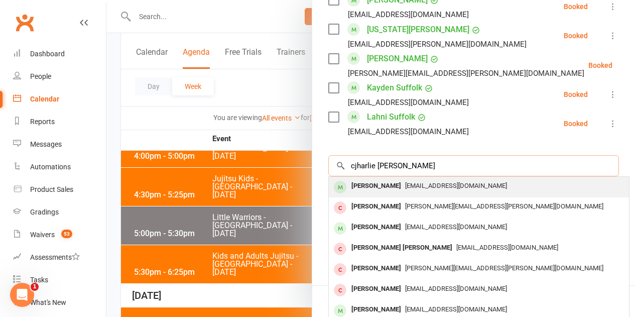
type input "cjharlie cooper"
click at [405, 187] on span "Cooperam79@gmail.com" at bounding box center [456, 186] width 102 height 8
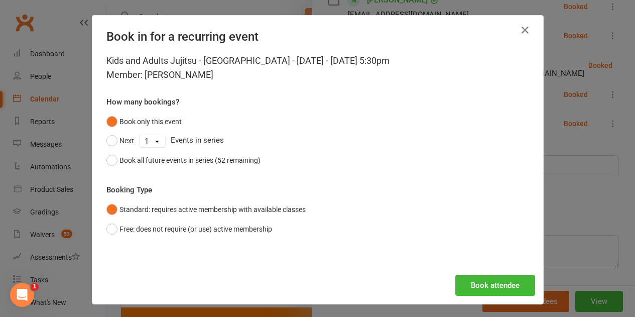
click at [211, 171] on div "Kids and Adults Jujitsu - Brookfield State School - Wednesday - Aug 6, 2025 5:3…" at bounding box center [317, 160] width 451 height 213
click at [210, 164] on div "Book all future events in series (52 remaining)" at bounding box center [189, 160] width 141 height 11
click at [499, 291] on button "Book attendee" at bounding box center [495, 285] width 80 height 21
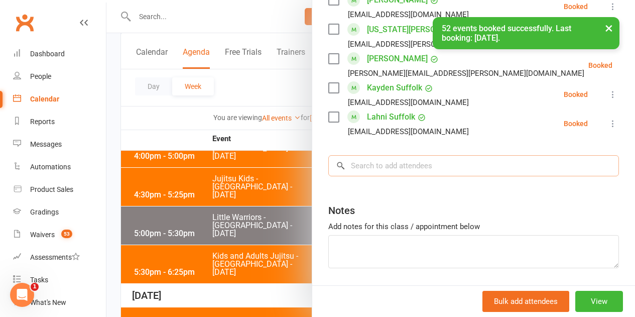
click at [531, 170] on input "search" at bounding box center [473, 165] width 291 height 21
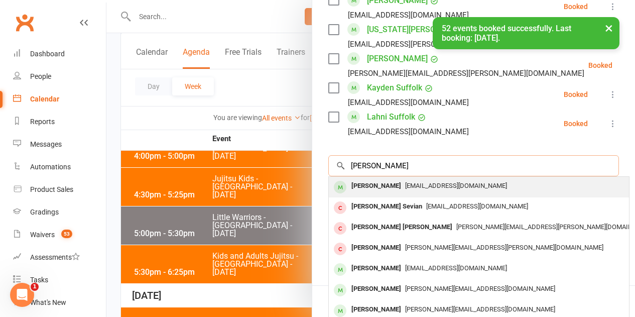
type input "lilian cooper"
click at [452, 181] on div "Cooperam79@gmail.com" at bounding box center [479, 186] width 292 height 15
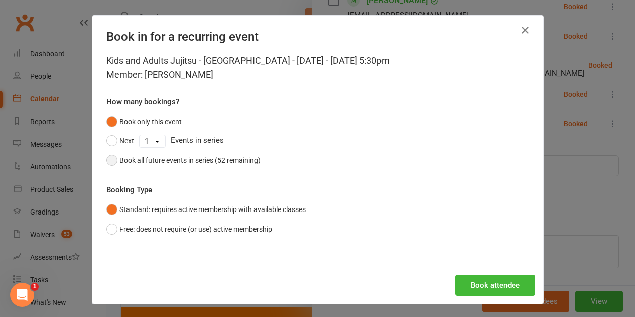
click at [199, 157] on div "Book all future events in series (52 remaining)" at bounding box center [189, 160] width 141 height 11
click at [486, 290] on button "Book attendee" at bounding box center [495, 285] width 80 height 21
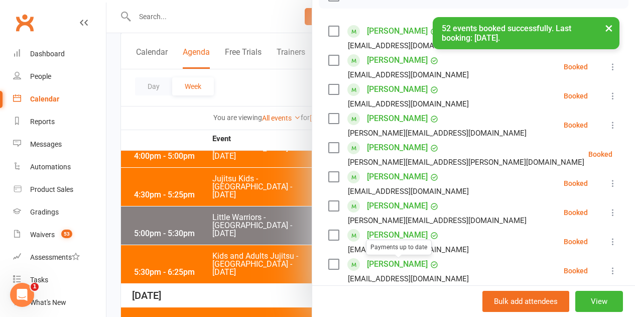
scroll to position [58, 0]
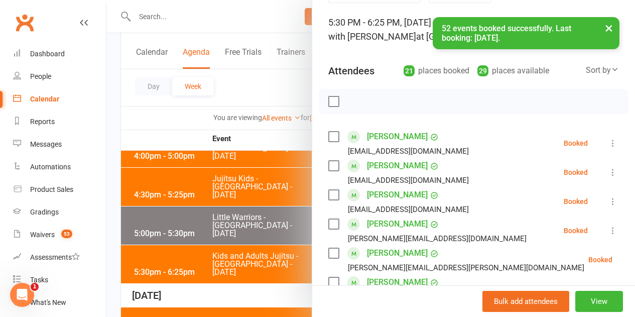
click at [328, 100] on label at bounding box center [333, 101] width 10 height 10
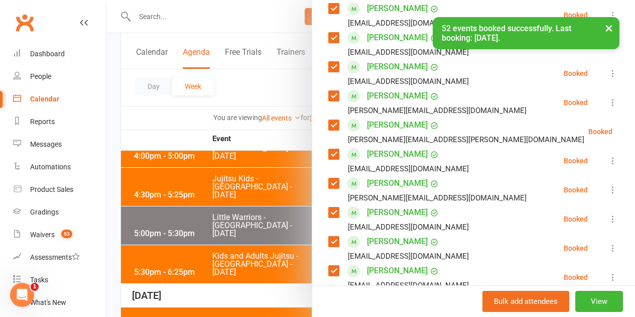
scroll to position [209, 0]
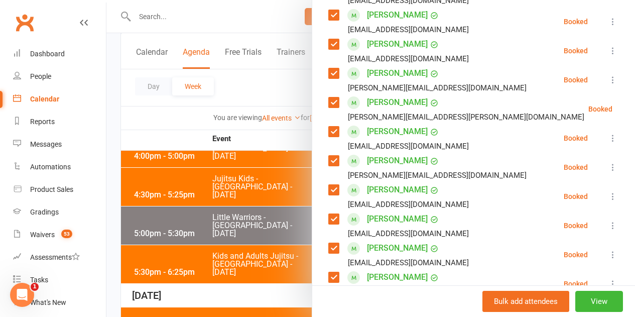
click at [328, 132] on label at bounding box center [333, 131] width 10 height 10
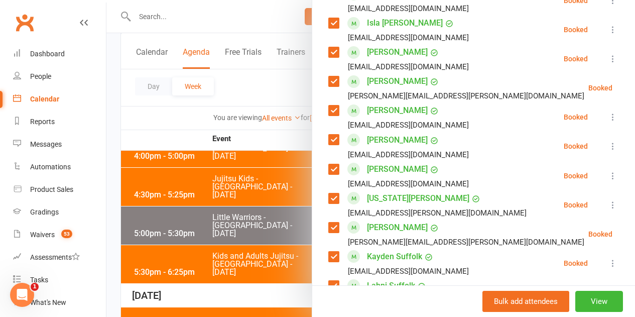
scroll to position [510, 0]
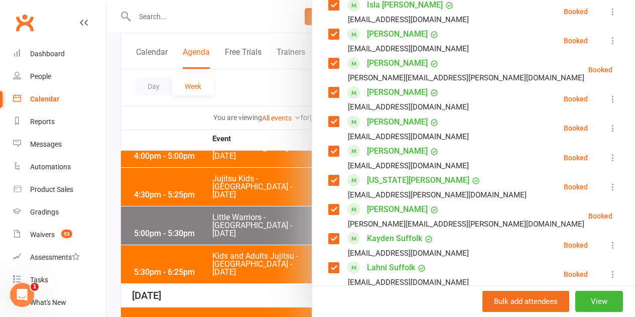
click at [328, 118] on label at bounding box center [333, 121] width 10 height 10
click at [328, 97] on label at bounding box center [333, 92] width 10 height 10
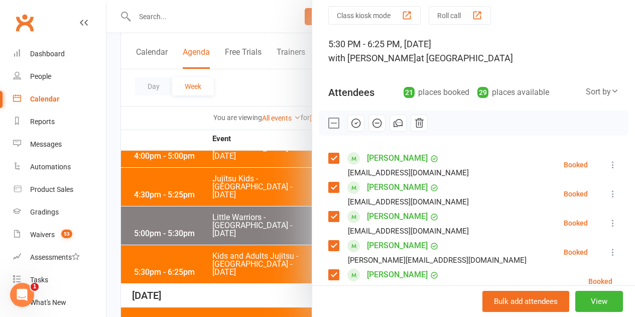
scroll to position [0, 0]
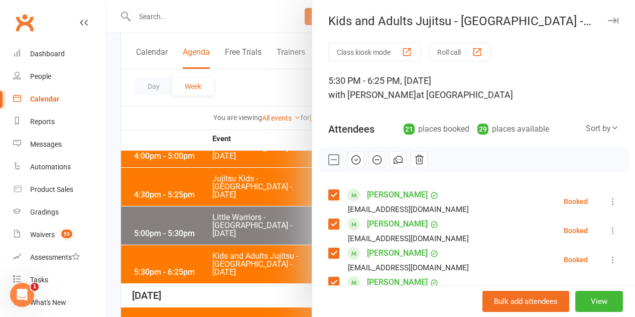
click at [331, 161] on label at bounding box center [333, 160] width 10 height 10
click at [328, 161] on label at bounding box center [333, 160] width 10 height 10
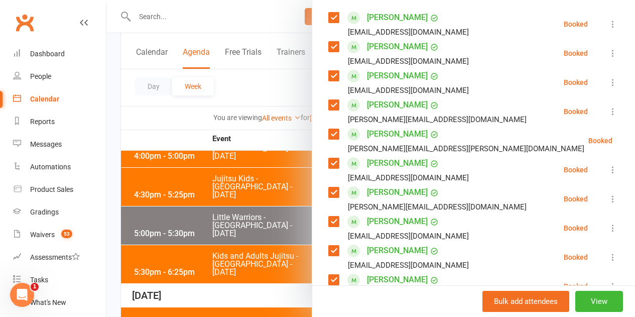
scroll to position [251, 0]
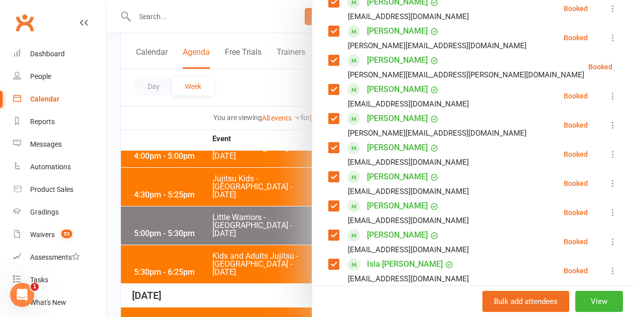
click at [328, 87] on label at bounding box center [333, 89] width 10 height 10
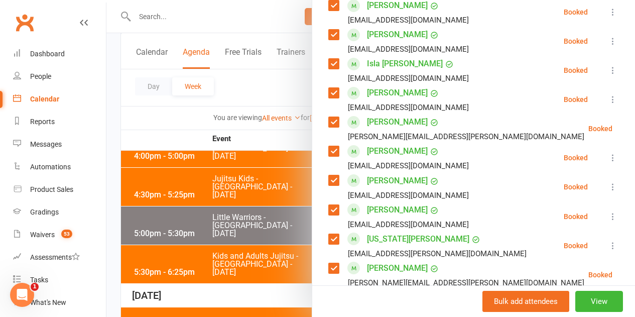
scroll to position [452, 0]
click at [328, 146] on label at bounding box center [333, 151] width 10 height 10
click at [328, 180] on label at bounding box center [333, 180] width 10 height 10
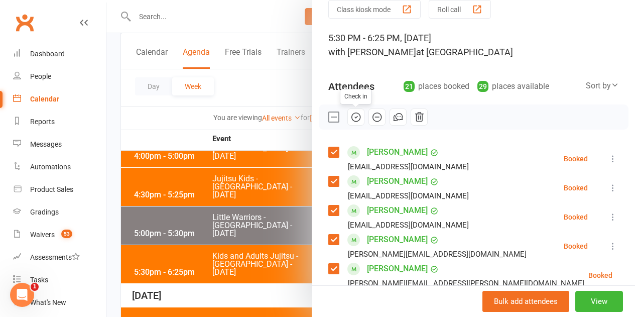
scroll to position [100, 0]
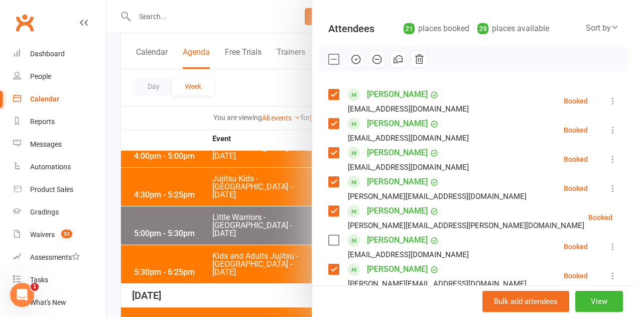
click at [350, 60] on icon "button" at bounding box center [355, 59] width 11 height 11
click at [328, 57] on label at bounding box center [333, 59] width 10 height 10
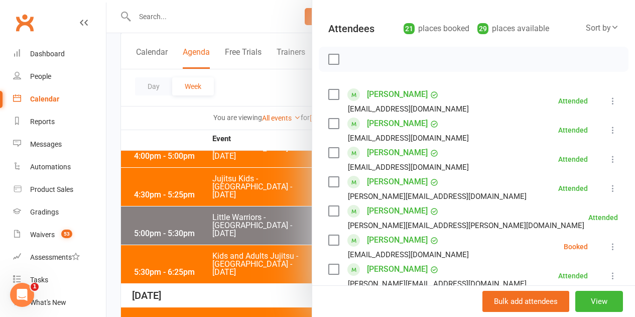
click at [328, 240] on label at bounding box center [333, 240] width 10 height 10
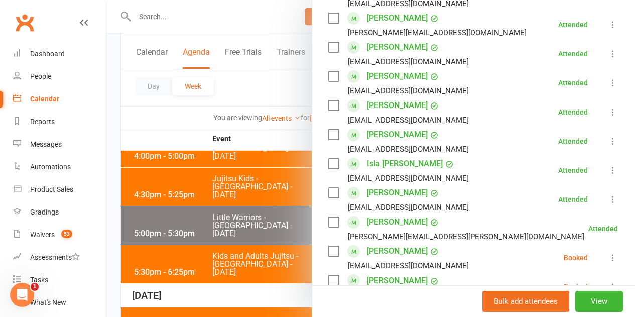
scroll to position [401, 0]
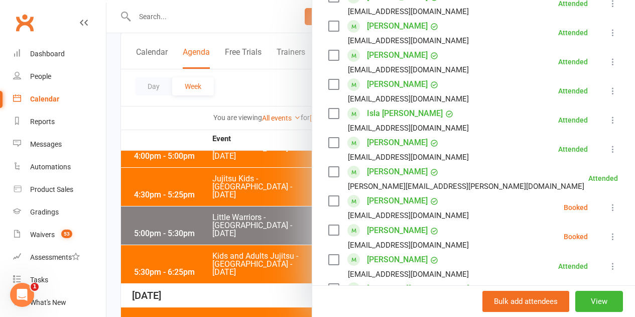
click at [328, 198] on label at bounding box center [333, 201] width 10 height 10
click at [328, 230] on label at bounding box center [333, 230] width 10 height 10
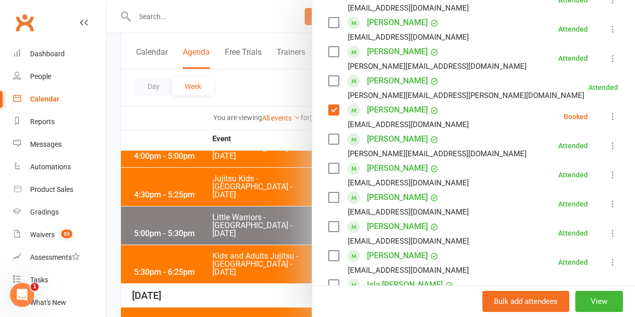
scroll to position [100, 0]
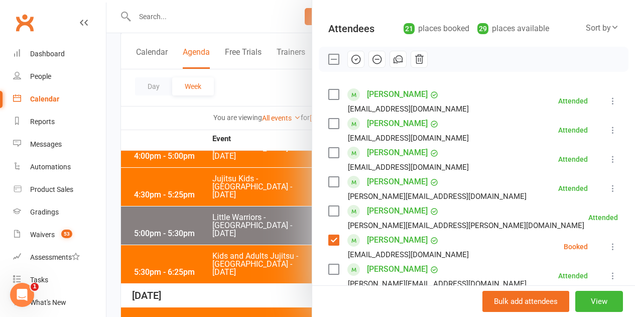
click at [373, 59] on icon "button" at bounding box center [377, 59] width 9 height 9
click at [328, 56] on label at bounding box center [333, 59] width 10 height 10
click at [260, 123] on div at bounding box center [370, 158] width 528 height 317
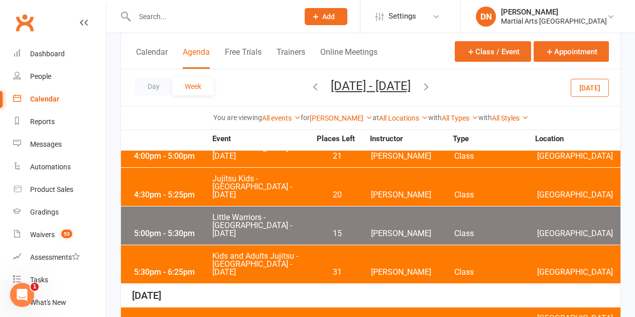
click at [310, 84] on icon "button" at bounding box center [315, 86] width 11 height 11
click at [251, 252] on span "Kids and Adults Jujitsu - Brookfield State School - Wednesday" at bounding box center [261, 264] width 99 height 24
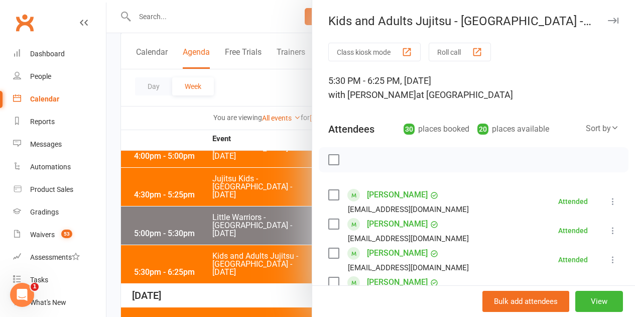
click at [278, 246] on div at bounding box center [370, 158] width 528 height 317
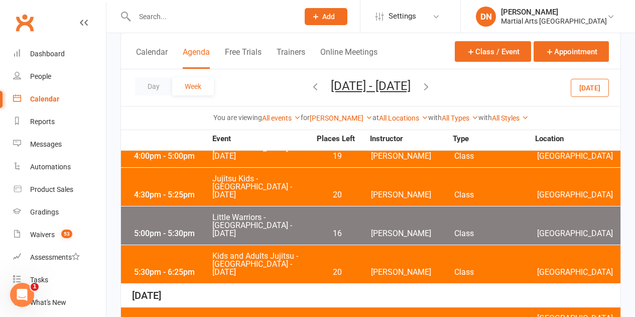
click at [272, 252] on span "Kids and Adults Jujitsu - Brookfield State School - Wednesday" at bounding box center [261, 264] width 99 height 24
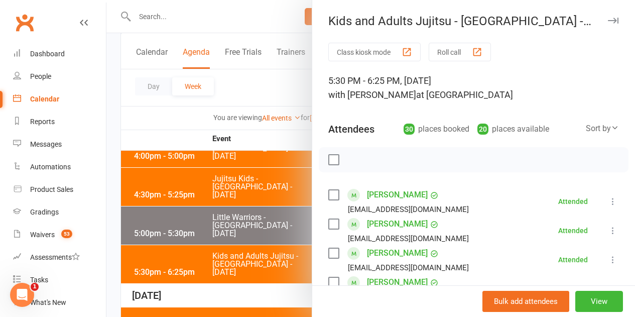
click at [245, 247] on div at bounding box center [370, 158] width 528 height 317
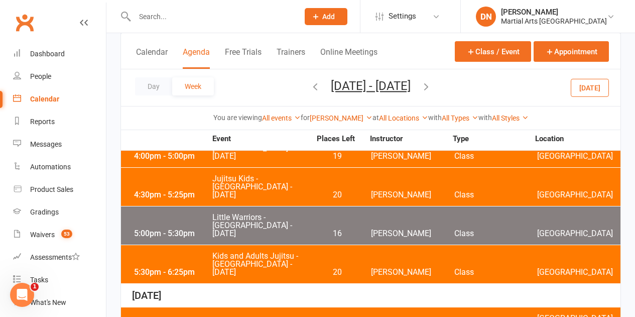
click at [265, 252] on span "Kids and Adults Jujitsu - Brookfield State School - Wednesday" at bounding box center [261, 264] width 99 height 24
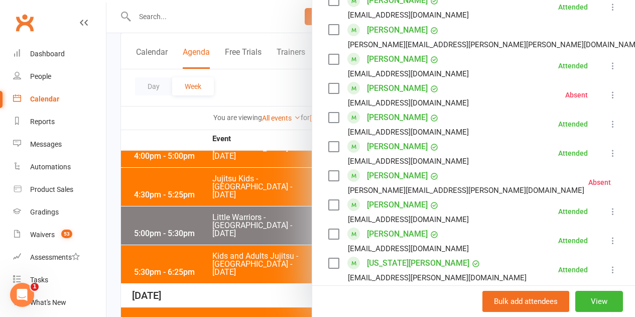
scroll to position [602, 0]
click at [256, 253] on div at bounding box center [370, 158] width 528 height 317
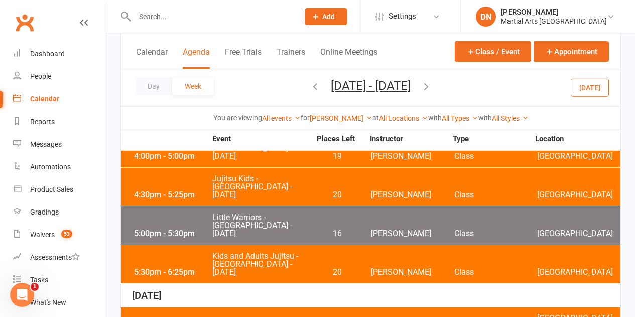
click at [432, 88] on icon "button" at bounding box center [426, 86] width 11 height 11
click at [256, 252] on span "Kids and Adults Jujitsu - Brookfield State School - Wednesday" at bounding box center [261, 264] width 99 height 24
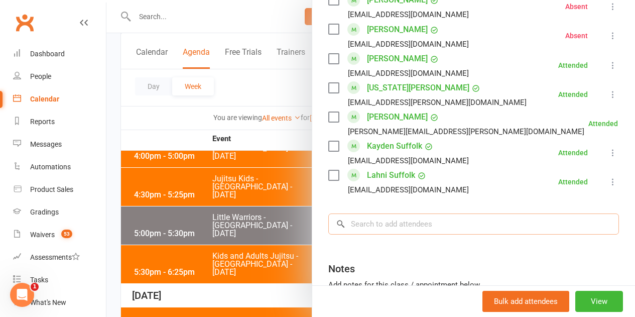
click at [401, 219] on input "search" at bounding box center [473, 223] width 291 height 21
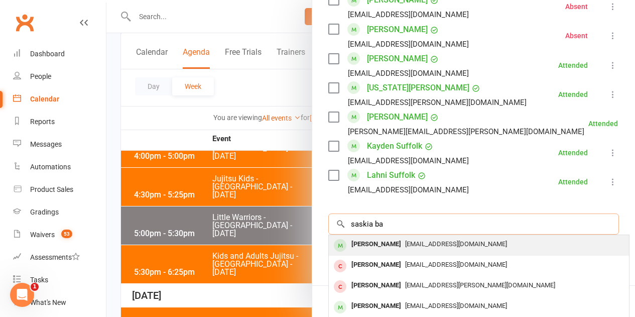
type input "saskia ba"
click at [365, 235] on div "Saskia Barry barrydavid333@gmail.com" at bounding box center [479, 245] width 300 height 21
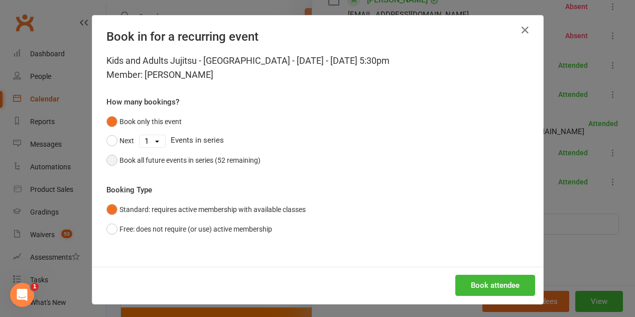
click at [193, 156] on div "Book all future events in series (52 remaining)" at bounding box center [189, 160] width 141 height 11
click at [501, 283] on button "Book attendee" at bounding box center [495, 285] width 80 height 21
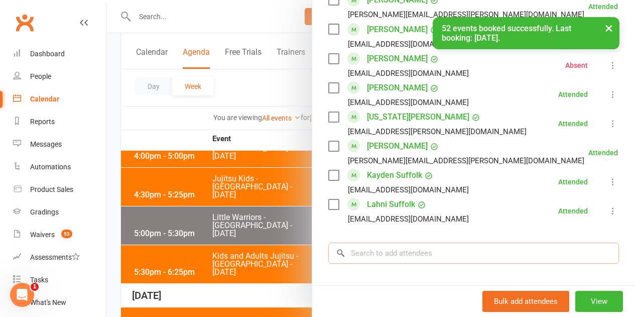
scroll to position [631, 0]
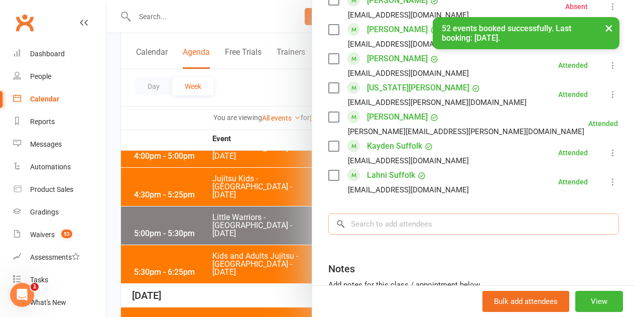
click at [541, 225] on input "search" at bounding box center [473, 223] width 291 height 21
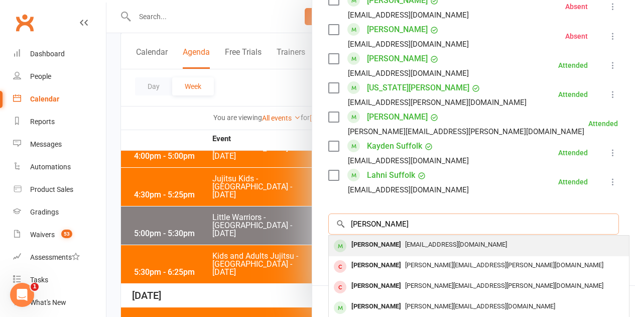
type input "Tom eccl"
click at [386, 248] on div "Tom Eccleston" at bounding box center [376, 244] width 58 height 15
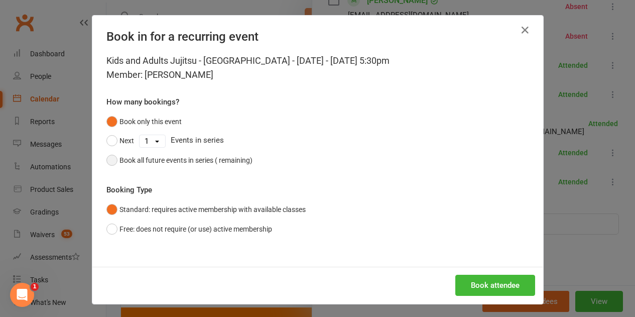
click at [220, 157] on div "Book all future events in series ( remaining)" at bounding box center [185, 160] width 133 height 11
click at [501, 279] on button "Book attendee" at bounding box center [495, 285] width 80 height 21
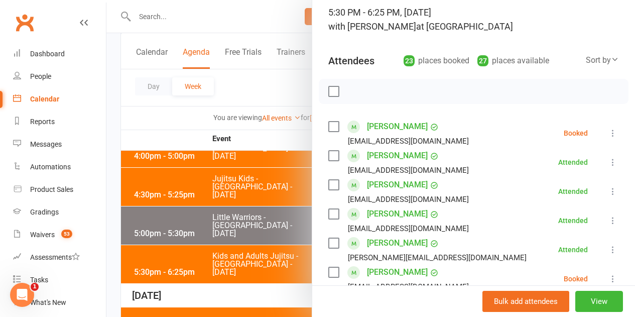
scroll to position [9, 0]
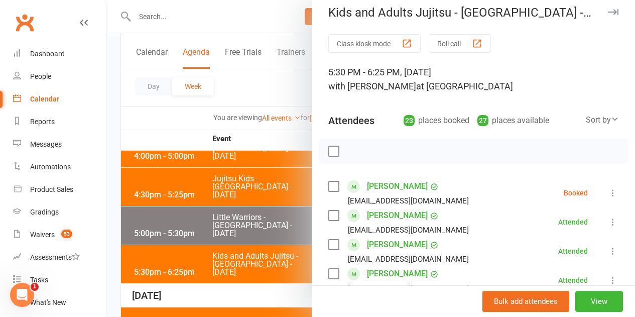
click at [328, 186] on label at bounding box center [333, 186] width 10 height 10
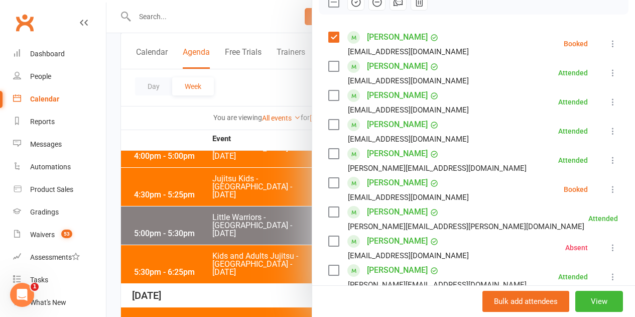
scroll to position [159, 0]
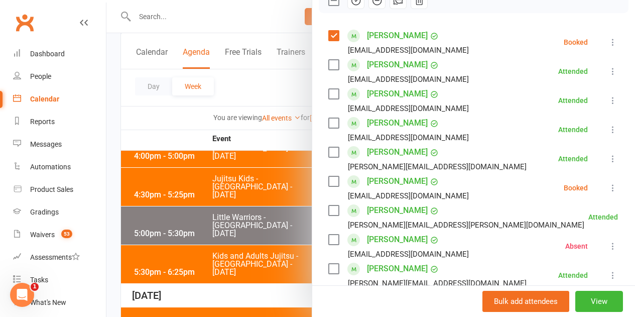
click at [328, 174] on div "Tom Eccleston janecsoleary@gmail.com" at bounding box center [400, 187] width 145 height 29
click at [328, 177] on label at bounding box center [333, 181] width 10 height 10
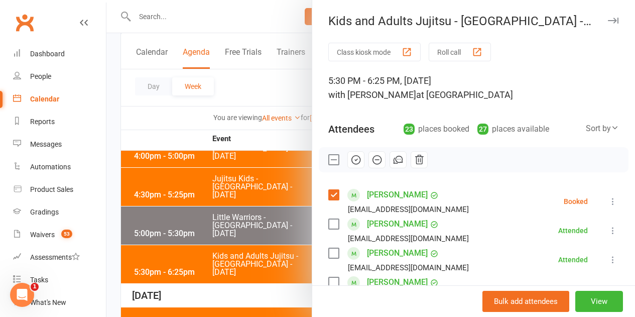
click at [350, 154] on icon "button" at bounding box center [355, 159] width 11 height 11
click at [328, 160] on label at bounding box center [333, 160] width 10 height 10
click at [243, 220] on div at bounding box center [370, 158] width 528 height 317
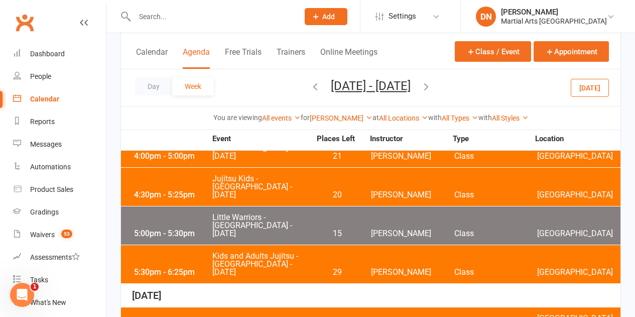
click at [280, 213] on span "Little Warriors - Brookfield State School - Wednesday" at bounding box center [261, 225] width 99 height 24
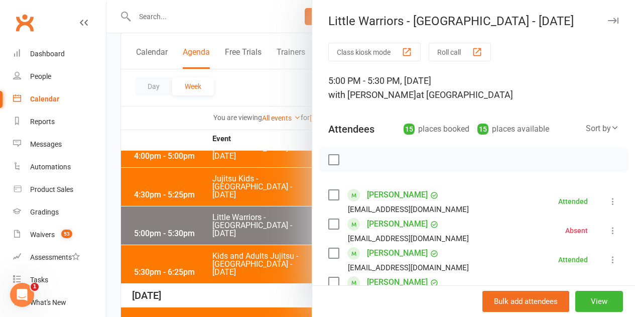
click at [271, 229] on div at bounding box center [370, 158] width 528 height 317
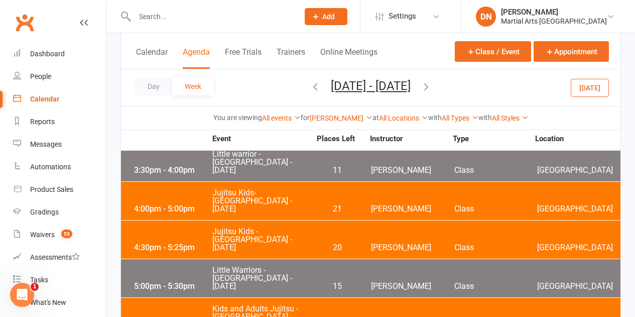
scroll to position [301, 0]
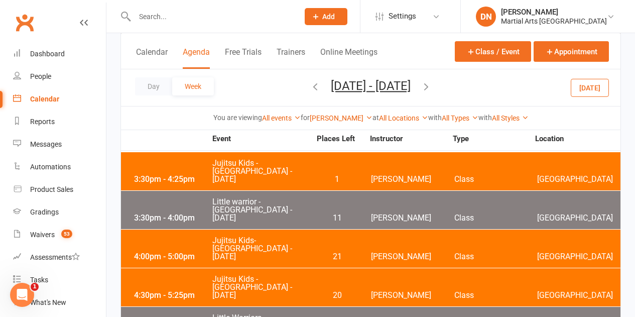
click at [274, 268] on div "4:30pm - 5:25pm Jujitsu Kids - Brookfield State School - Wednesday 20 Brandon M…" at bounding box center [370, 287] width 499 height 38
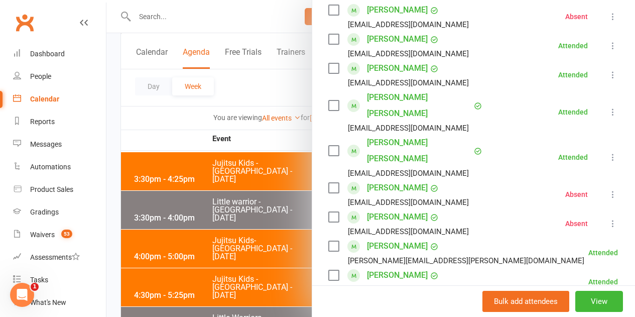
click at [223, 191] on div at bounding box center [370, 158] width 528 height 317
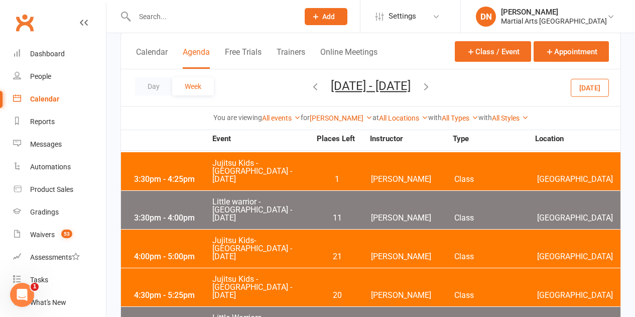
scroll to position [552, 0]
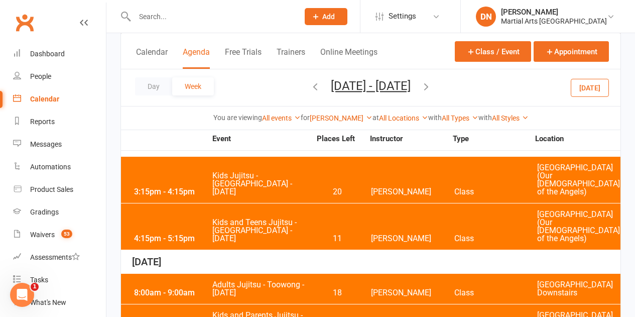
click at [244, 281] on span "Adults Jujitsu - Toowong - Saturday" at bounding box center [261, 289] width 99 height 16
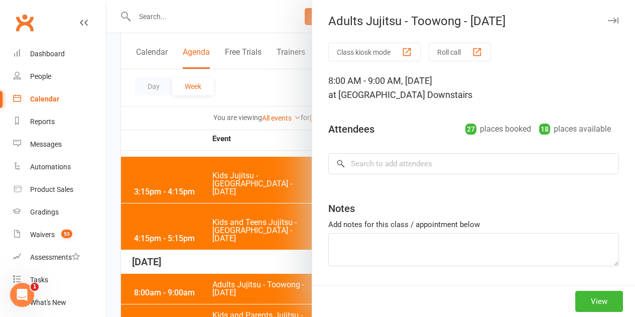
click at [239, 195] on div at bounding box center [370, 158] width 528 height 317
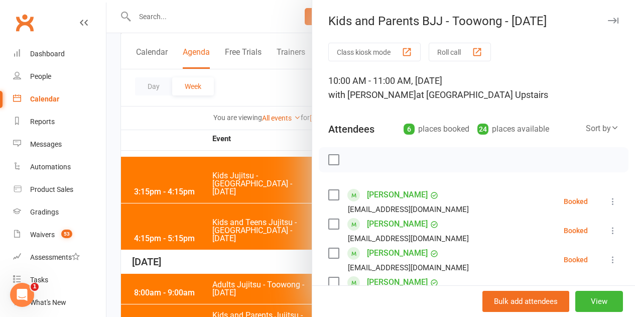
scroll to position [100, 0]
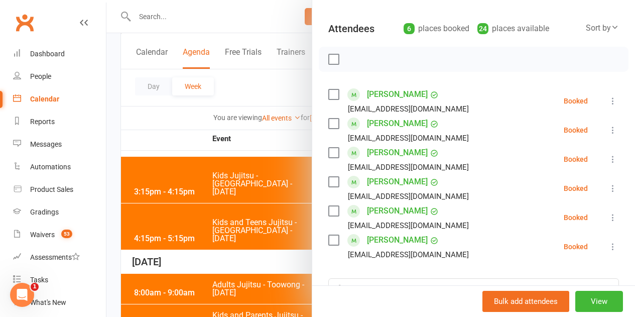
click at [328, 95] on label at bounding box center [333, 94] width 10 height 10
click at [328, 120] on label at bounding box center [333, 123] width 10 height 10
click at [329, 153] on label at bounding box center [333, 153] width 10 height 10
click at [328, 159] on div "Castiel Kroker sandragolda99@gmail.com" at bounding box center [400, 159] width 145 height 29
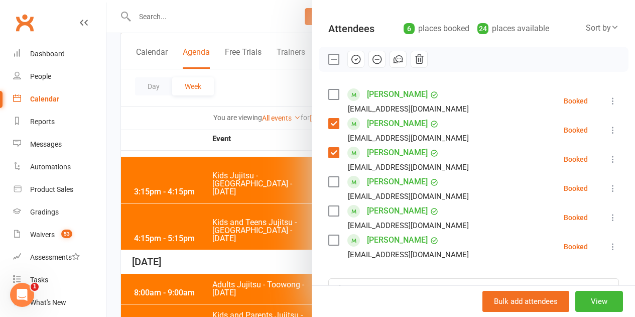
click at [330, 186] on label at bounding box center [333, 182] width 10 height 10
click at [328, 242] on label at bounding box center [333, 240] width 10 height 10
click at [352, 60] on icon "button" at bounding box center [356, 59] width 9 height 9
click at [330, 60] on label at bounding box center [333, 59] width 10 height 10
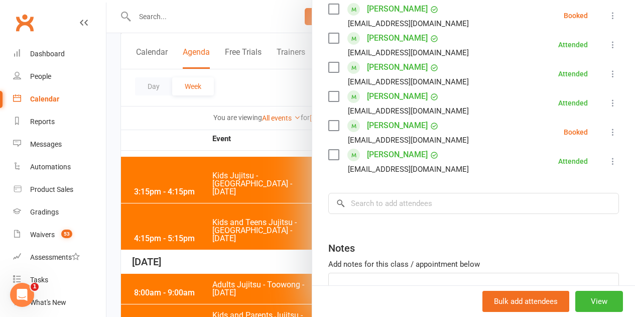
scroll to position [251, 0]
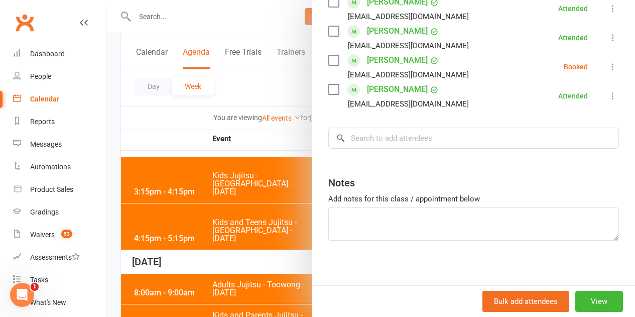
click at [383, 109] on div "pau080@hotmail.com" at bounding box center [408, 103] width 121 height 13
click at [364, 148] on input "search" at bounding box center [473, 137] width 291 height 21
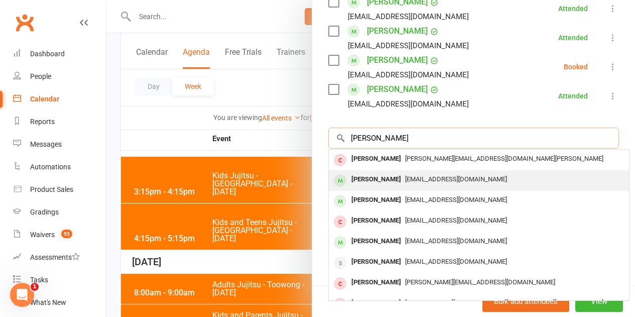
type input "alex humm"
click at [375, 172] on div "Alexander Hummel-Montesinos" at bounding box center [376, 179] width 58 height 15
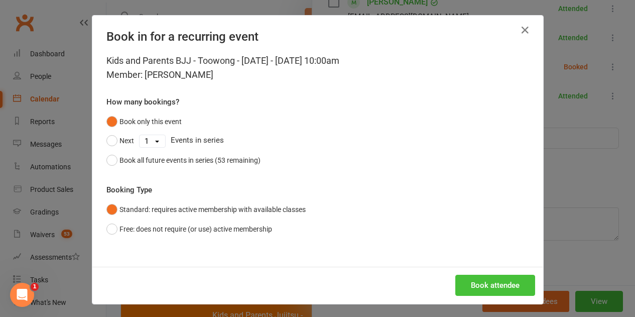
click at [475, 286] on button "Book attendee" at bounding box center [495, 285] width 80 height 21
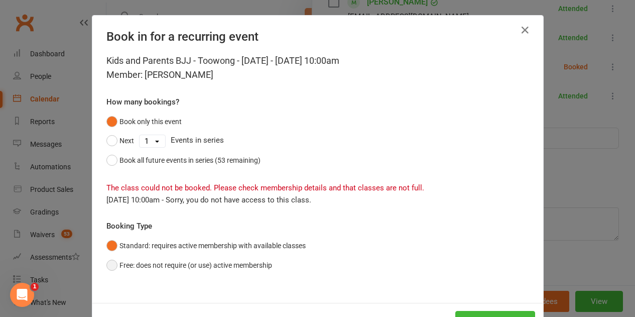
click at [164, 265] on button "Free: does not require (or use) active membership" at bounding box center [189, 264] width 166 height 19
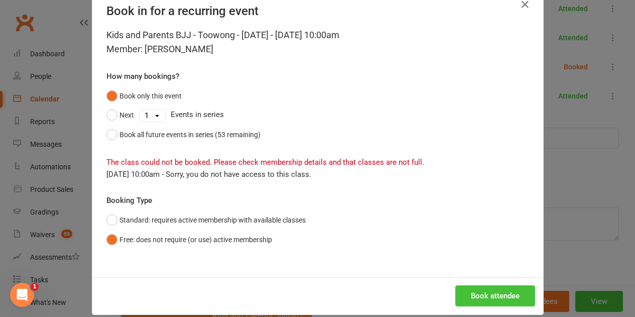
scroll to position [39, 0]
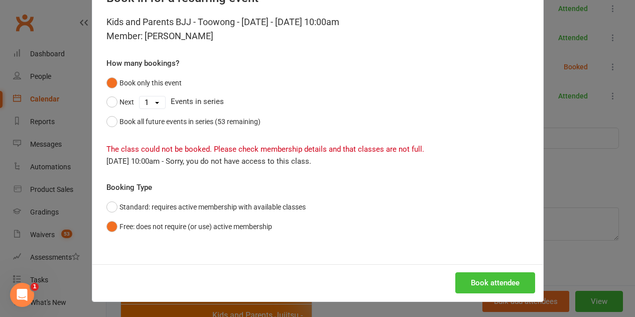
click at [473, 287] on button "Book attendee" at bounding box center [495, 282] width 80 height 21
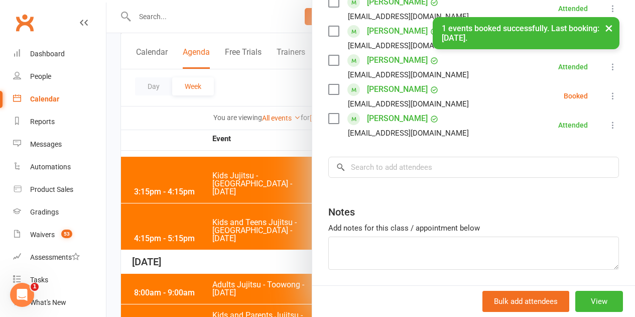
scroll to position [296, 0]
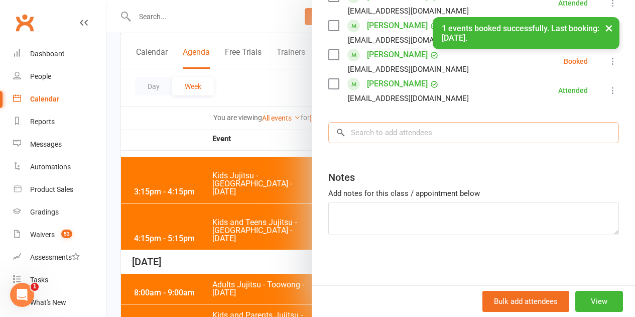
click at [412, 140] on input "search" at bounding box center [473, 132] width 291 height 21
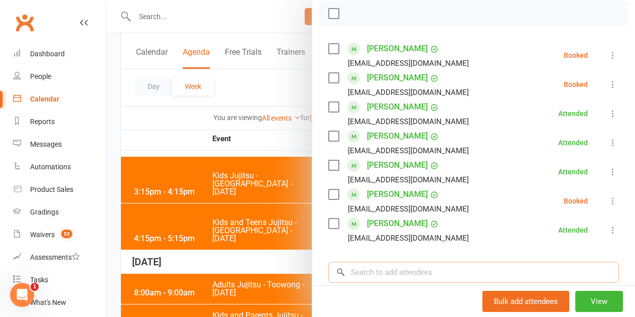
scroll to position [146, 0]
click at [328, 54] on label at bounding box center [333, 49] width 10 height 10
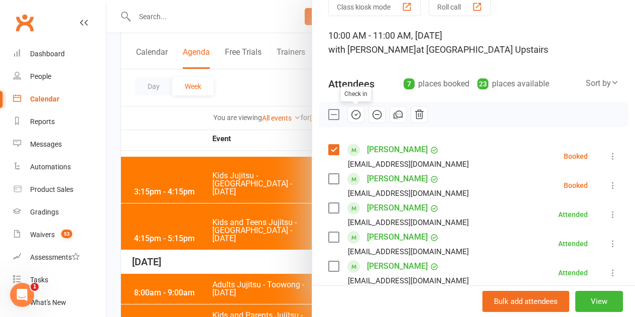
click at [350, 112] on icon "button" at bounding box center [355, 114] width 11 height 11
click at [329, 119] on label at bounding box center [333, 114] width 10 height 10
click at [329, 184] on label at bounding box center [333, 179] width 10 height 10
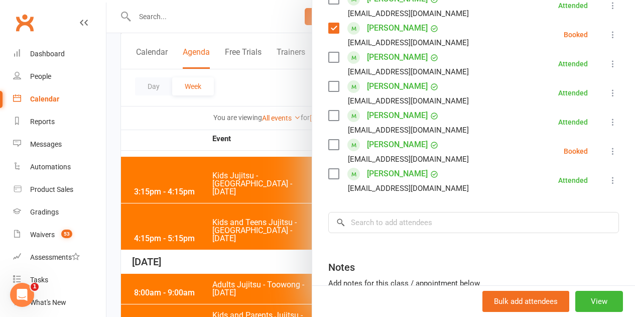
click at [328, 150] on label at bounding box center [333, 145] width 10 height 10
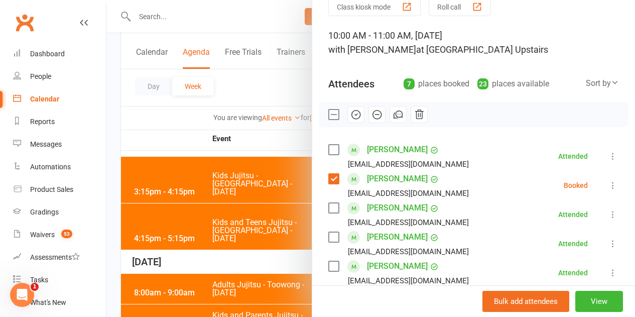
click at [374, 115] on icon "button" at bounding box center [376, 114] width 11 height 11
click at [329, 105] on div at bounding box center [474, 114] width 310 height 25
click at [328, 109] on label at bounding box center [333, 114] width 10 height 10
click at [229, 184] on div at bounding box center [370, 158] width 528 height 317
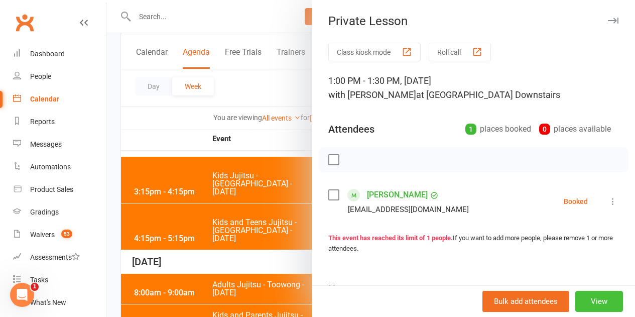
click at [584, 297] on button "View" at bounding box center [599, 301] width 48 height 21
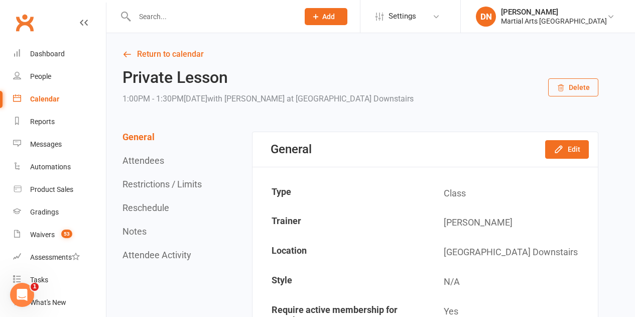
click at [559, 81] on button "Delete" at bounding box center [573, 87] width 50 height 18
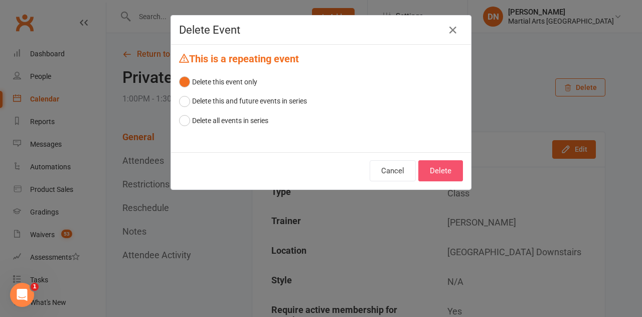
click at [450, 165] on button "Delete" at bounding box center [441, 170] width 45 height 21
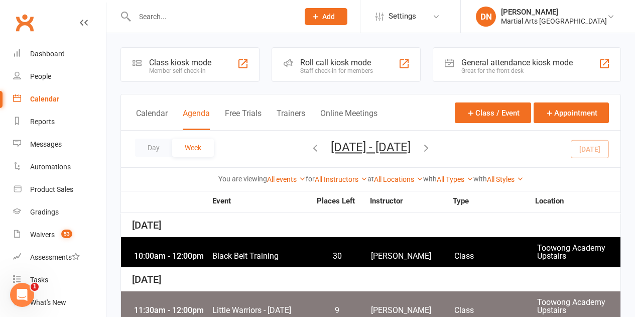
click at [50, 97] on div "Calendar" at bounding box center [44, 99] width 29 height 8
click at [310, 154] on button "button" at bounding box center [315, 149] width 11 height 18
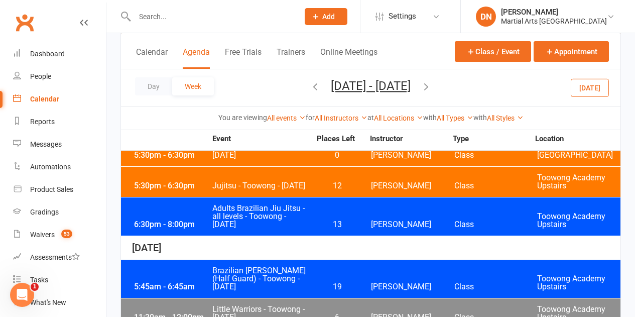
scroll to position [2509, 0]
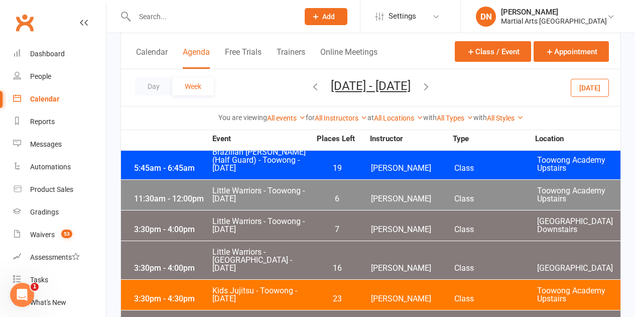
click at [339, 109] on div "You are viewing All events All events Empty events Full events Non-empty events…" at bounding box center [370, 117] width 499 height 23
click at [337, 114] on link "All Instructors" at bounding box center [341, 118] width 53 height 8
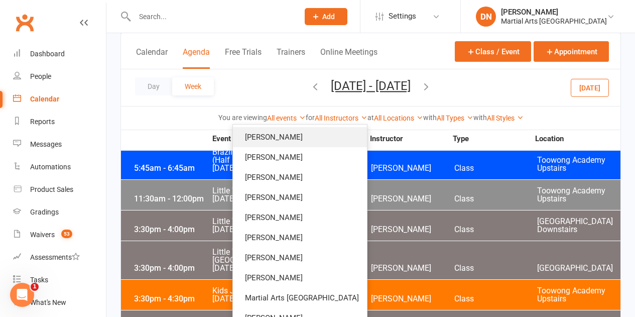
click at [314, 142] on link "Brandon McNamara" at bounding box center [300, 137] width 134 height 20
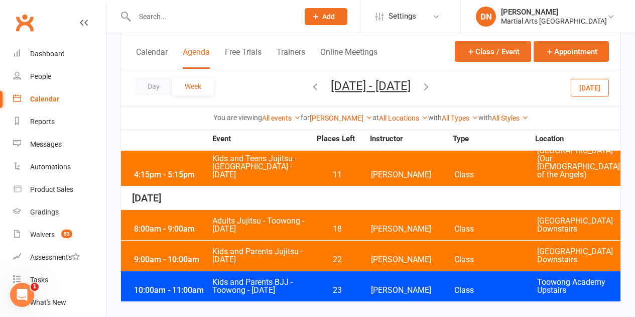
scroll to position [535, 0]
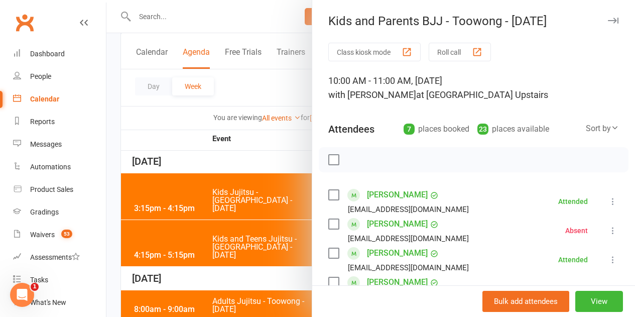
click at [286, 212] on div at bounding box center [370, 158] width 528 height 317
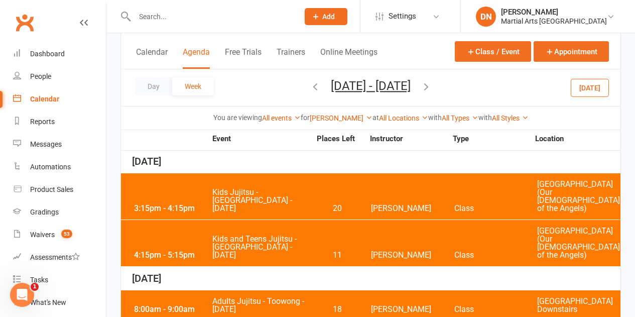
click at [258, 297] on span "Adults Jujitsu - Toowong - Saturday" at bounding box center [261, 305] width 99 height 16
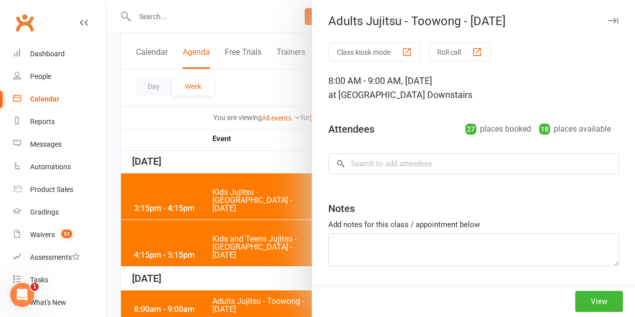
click at [251, 205] on div at bounding box center [370, 158] width 528 height 317
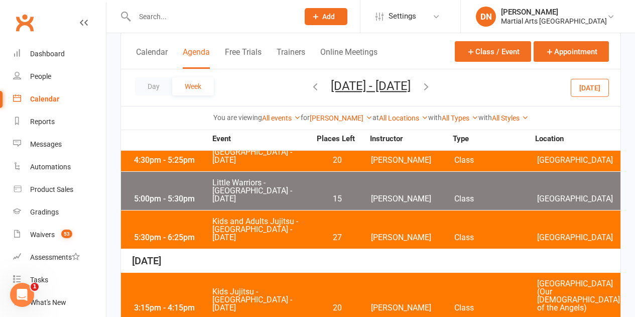
scroll to position [435, 0]
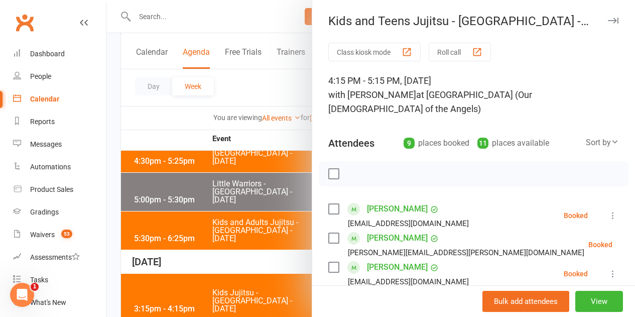
scroll to position [50, 0]
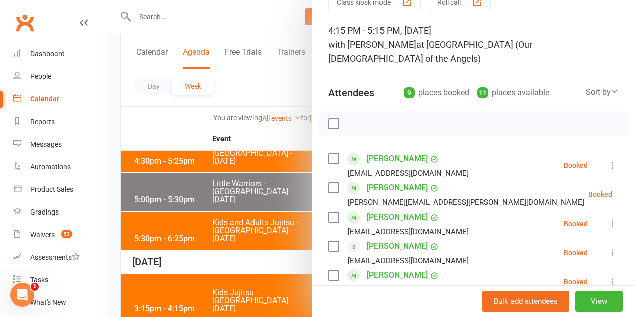
click at [328, 118] on label at bounding box center [333, 123] width 10 height 10
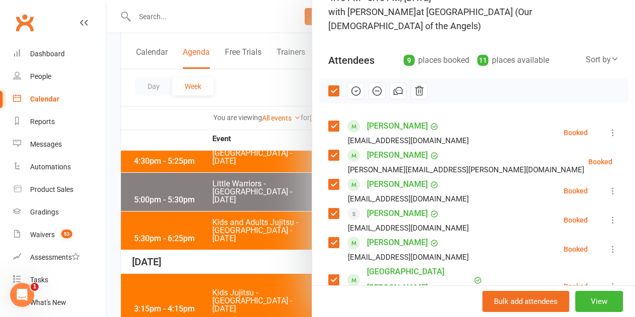
scroll to position [100, 0]
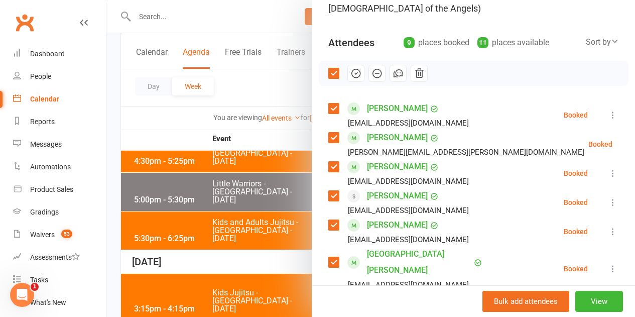
click at [328, 191] on label at bounding box center [333, 196] width 10 height 10
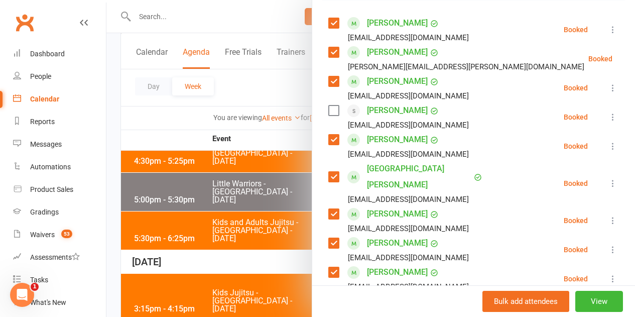
scroll to position [201, 0]
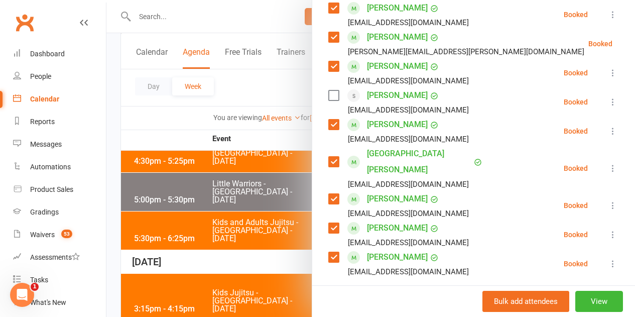
click at [328, 157] on label at bounding box center [333, 162] width 10 height 10
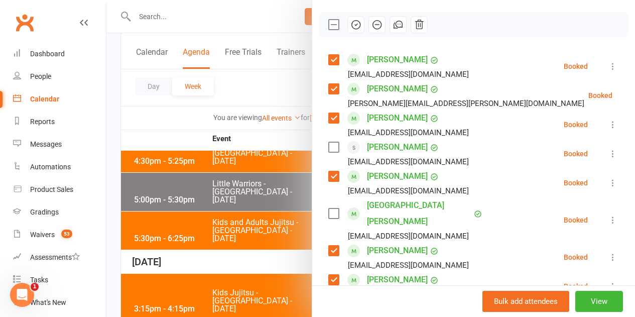
scroll to position [100, 0]
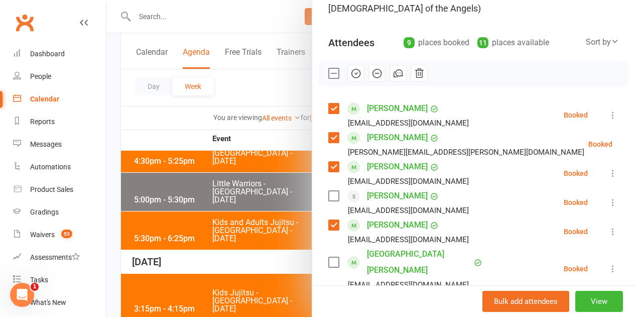
click at [348, 65] on button "button" at bounding box center [355, 73] width 17 height 17
click at [330, 68] on label at bounding box center [333, 73] width 10 height 10
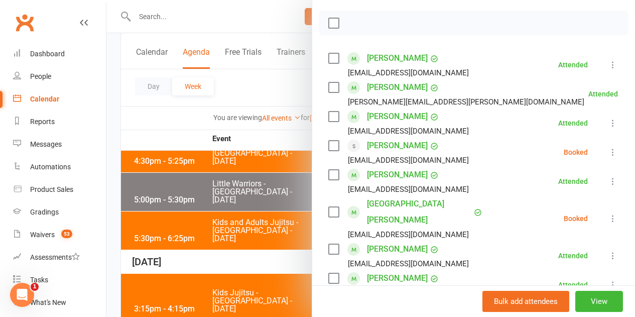
click at [328, 207] on label at bounding box center [333, 212] width 10 height 10
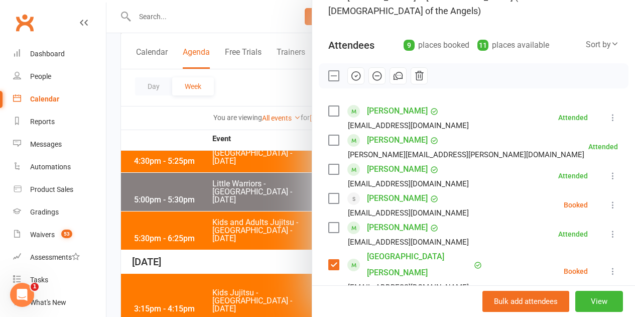
scroll to position [50, 0]
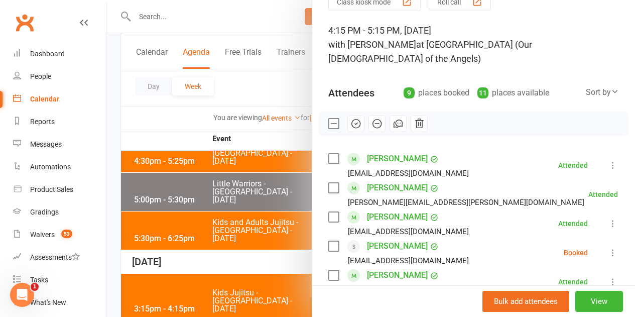
click at [368, 115] on button "button" at bounding box center [376, 123] width 17 height 17
click at [328, 118] on label at bounding box center [333, 123] width 10 height 10
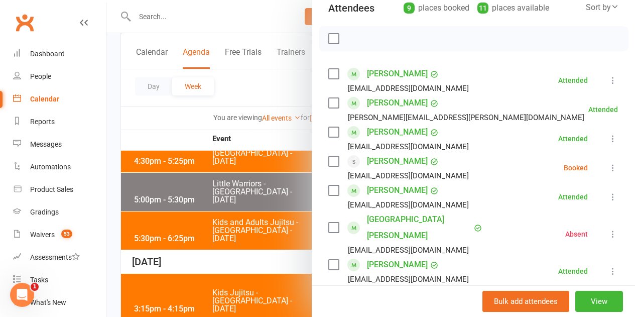
scroll to position [151, 0]
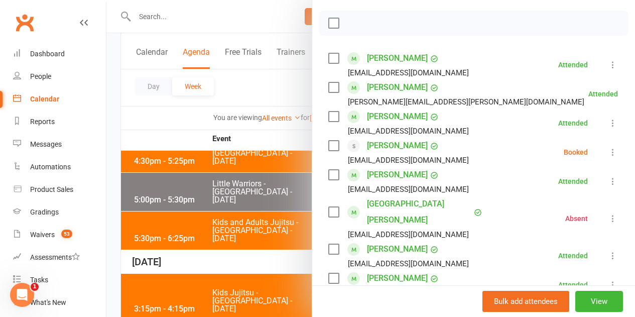
click at [330, 141] on label at bounding box center [333, 146] width 10 height 10
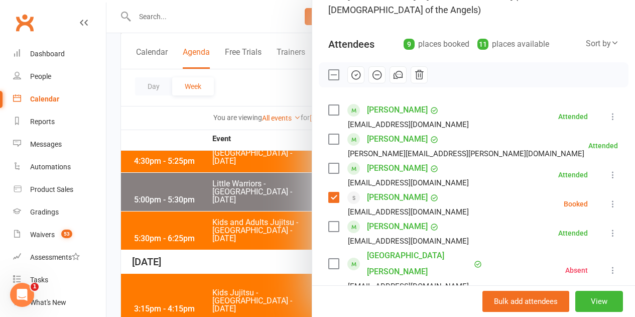
scroll to position [50, 0]
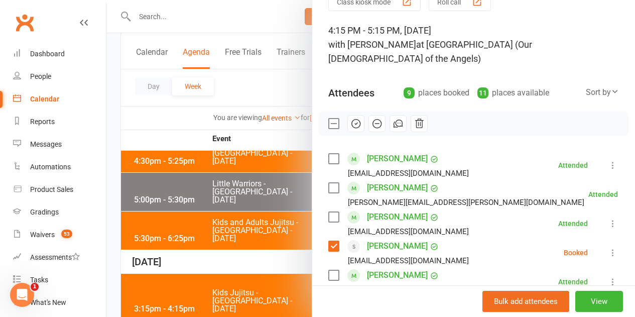
drag, startPoint x: 363, startPoint y: 110, endPoint x: 366, endPoint y: 39, distance: 71.8
click at [368, 115] on button "button" at bounding box center [376, 123] width 17 height 17
click at [328, 118] on label at bounding box center [333, 123] width 10 height 10
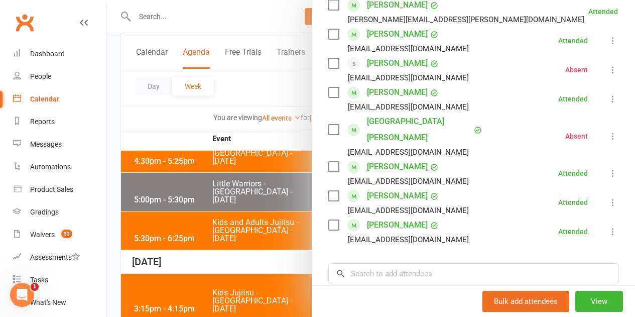
scroll to position [251, 0]
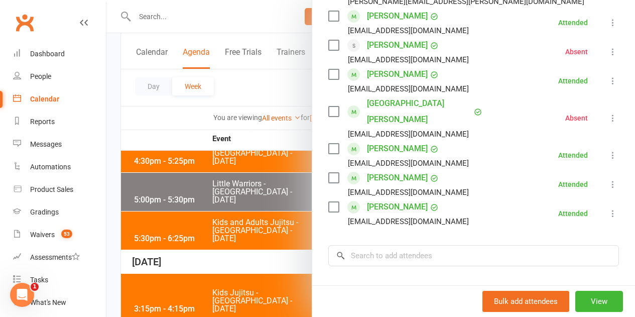
click at [206, 248] on div at bounding box center [370, 158] width 528 height 317
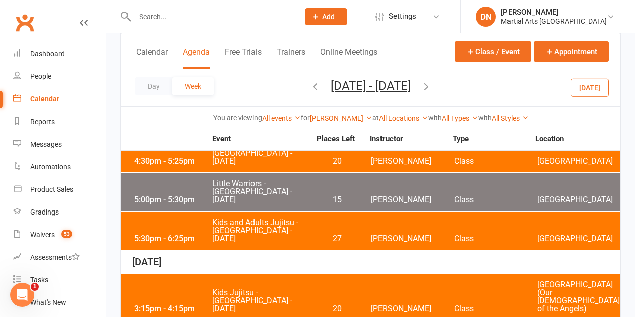
click at [254, 289] on span "Kids Jujitsu - Wavell Heights - Thursday" at bounding box center [261, 301] width 99 height 24
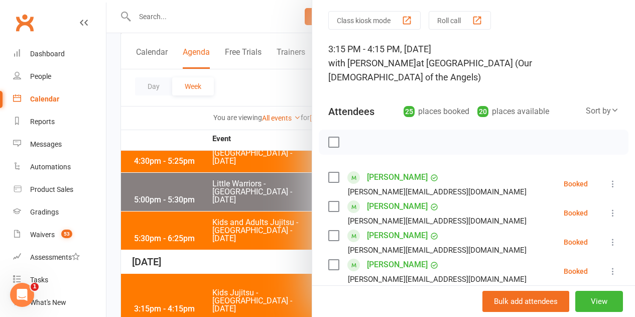
scroll to position [0, 0]
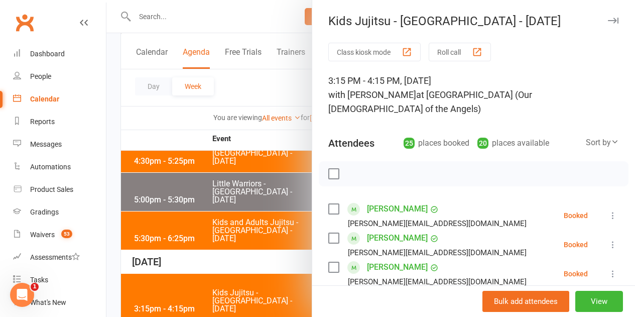
click at [328, 169] on label at bounding box center [333, 174] width 10 height 10
click at [350, 168] on icon "button" at bounding box center [355, 173] width 11 height 11
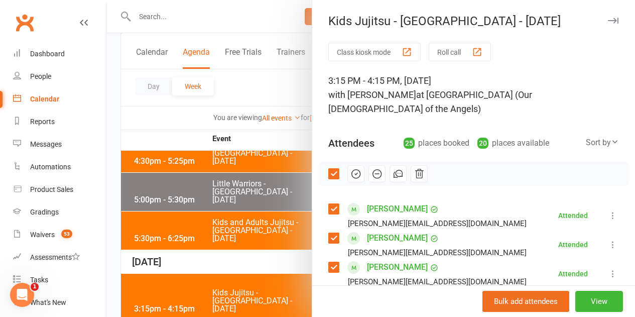
click at [328, 169] on label at bounding box center [333, 174] width 10 height 10
click at [225, 221] on div at bounding box center [370, 158] width 528 height 317
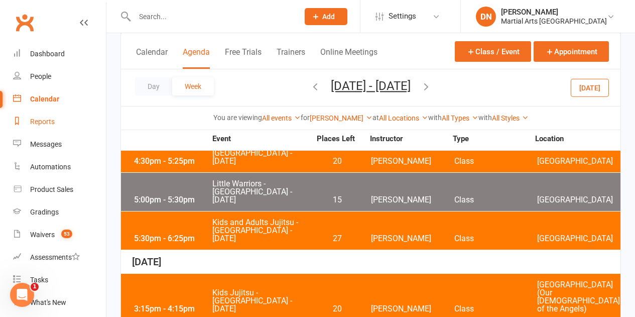
click at [39, 122] on div "Reports" at bounding box center [42, 121] width 25 height 8
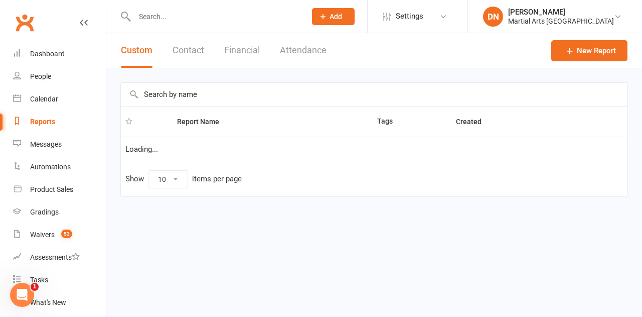
select select "100"
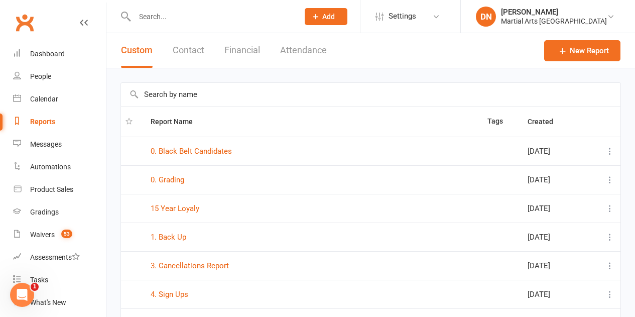
click at [170, 101] on input "text" at bounding box center [370, 94] width 499 height 23
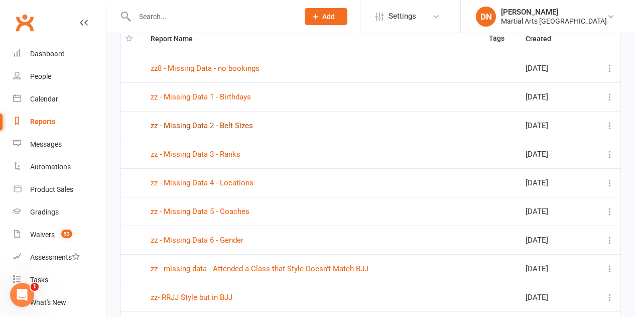
scroll to position [100, 0]
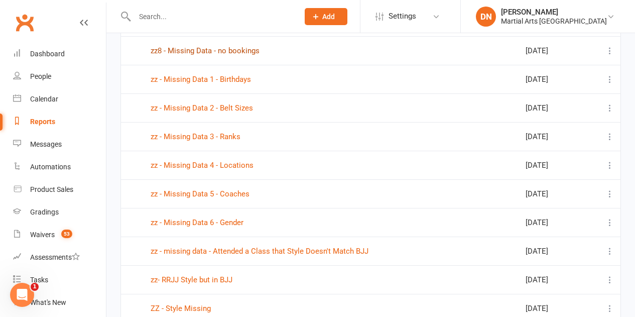
type input "zz"
click at [231, 50] on link "zz8 - Missing Data - no bookings" at bounding box center [205, 50] width 109 height 9
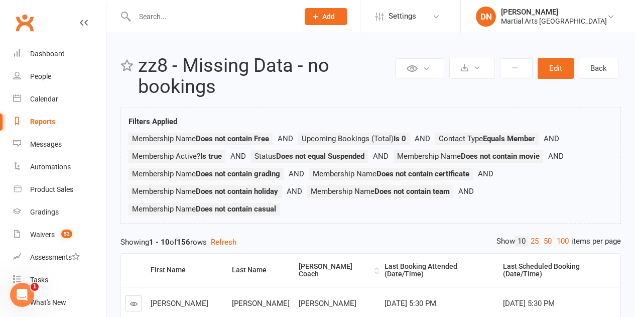
click at [299, 267] on div "Ronin Ryu Jujitsu Coach" at bounding box center [335, 270] width 73 height 16
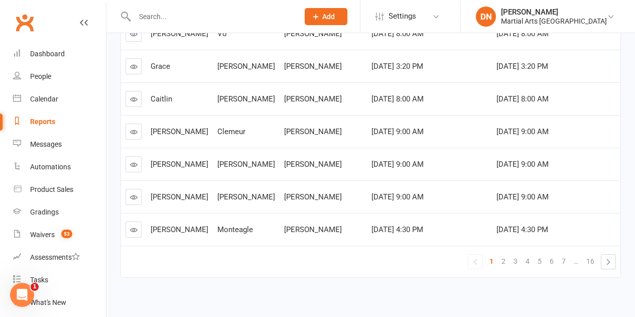
scroll to position [368, 0]
click at [503, 253] on span "2" at bounding box center [503, 260] width 4 height 14
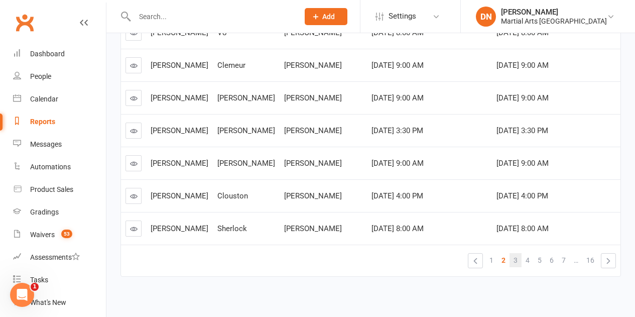
click at [515, 253] on span "3" at bounding box center [515, 260] width 4 height 14
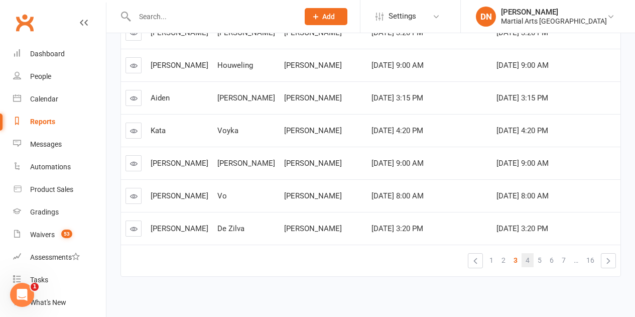
click at [528, 254] on span "4" at bounding box center [527, 260] width 4 height 14
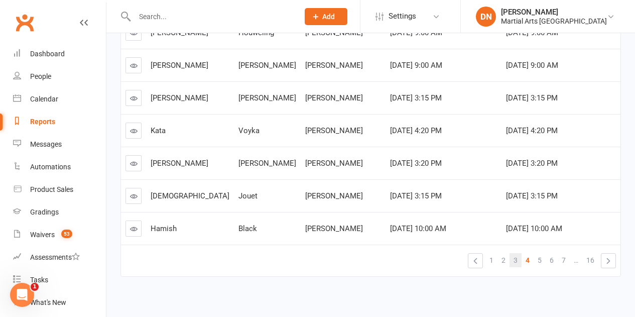
click at [516, 255] on span "3" at bounding box center [515, 260] width 4 height 14
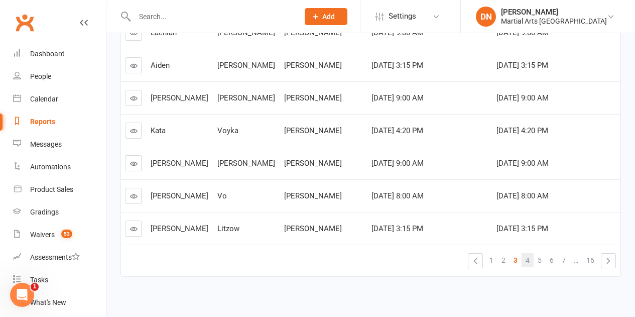
click at [531, 253] on link "4" at bounding box center [527, 260] width 12 height 14
click at [490, 253] on span "1" at bounding box center [491, 260] width 4 height 14
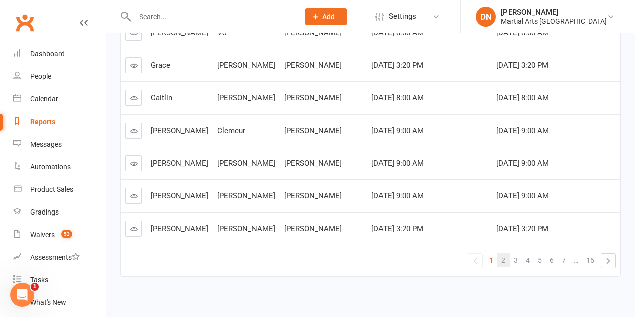
click at [504, 253] on span "2" at bounding box center [503, 260] width 4 height 14
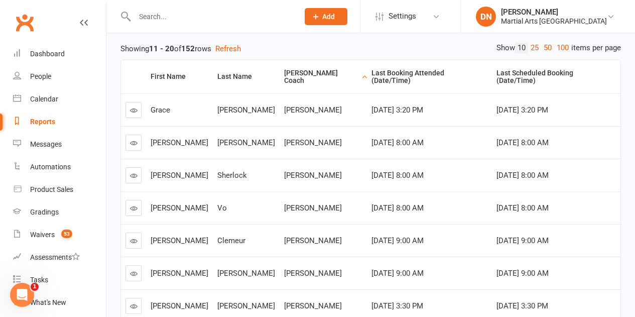
scroll to position [67, 0]
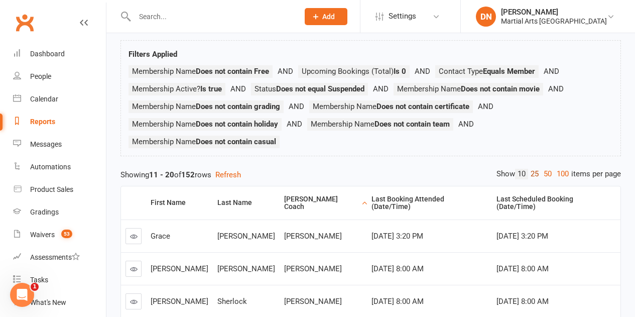
click at [528, 174] on link "25" at bounding box center [534, 174] width 13 height 11
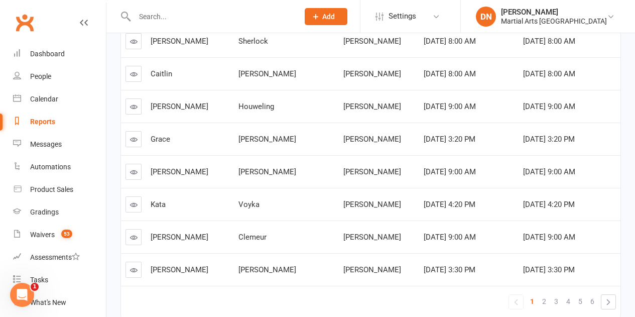
scroll to position [820, 0]
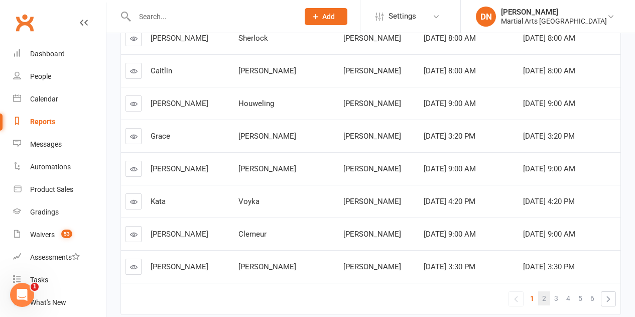
click at [543, 291] on span "2" at bounding box center [544, 298] width 4 height 14
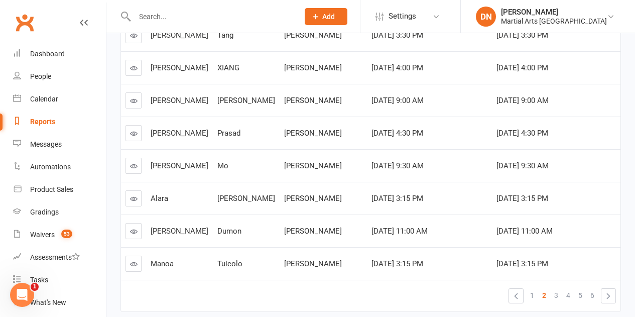
scroll to position [858, 0]
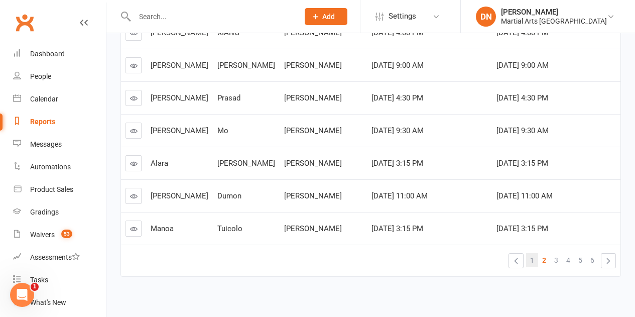
click at [530, 254] on span "1" at bounding box center [532, 260] width 4 height 14
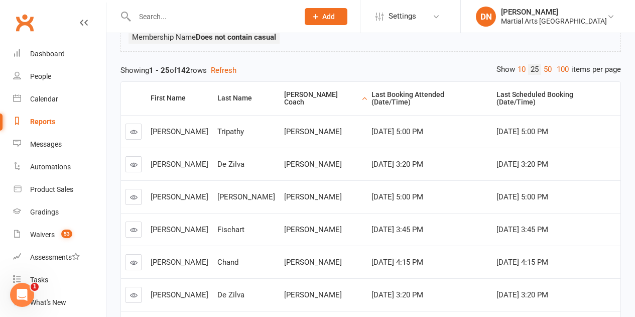
scroll to position [105, 0]
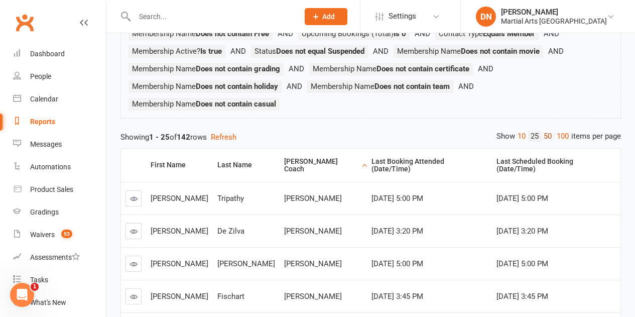
click at [547, 139] on link "50" at bounding box center [547, 136] width 13 height 11
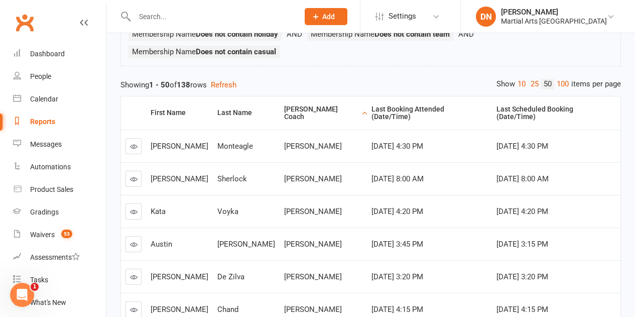
scroll to position [155, 0]
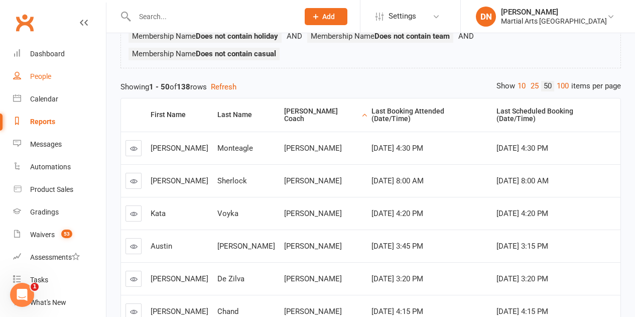
click at [52, 81] on link "People" at bounding box center [59, 76] width 93 height 23
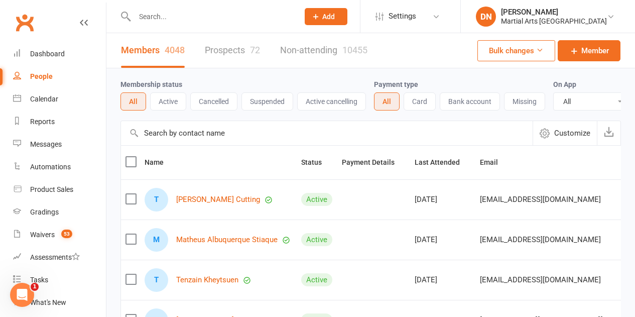
click at [269, 47] on div "Members 4048 Prospects 72 Non-attending 10455" at bounding box center [244, 50] width 276 height 35
click at [250, 50] on link "Prospects 72" at bounding box center [232, 50] width 55 height 35
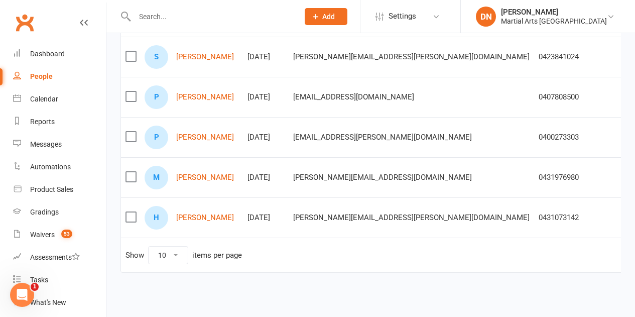
scroll to position [357, 0]
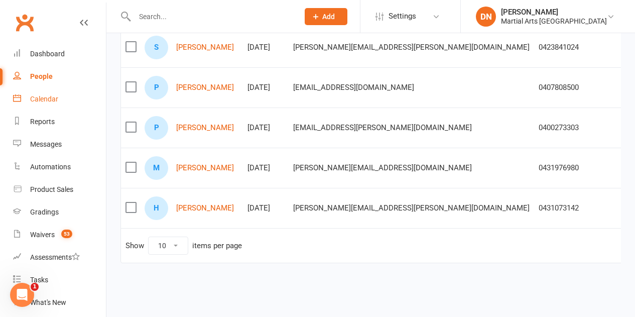
click at [54, 95] on div "Calendar" at bounding box center [44, 99] width 28 height 8
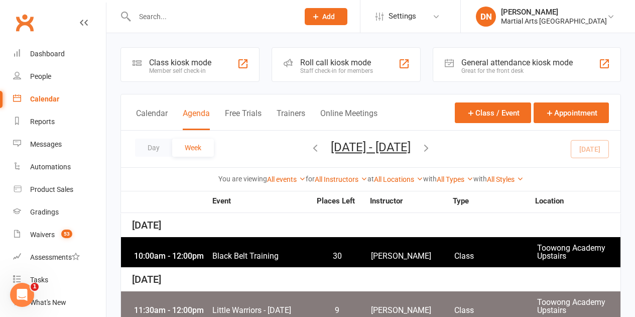
click at [321, 151] on span "Aug 10, 2025 - Aug 16, 2025 August 2025 Sun Mon Tue Wed Thu Fri Sat 27 28 29 30…" at bounding box center [371, 149] width 100 height 18
click at [310, 148] on icon "button" at bounding box center [315, 147] width 11 height 11
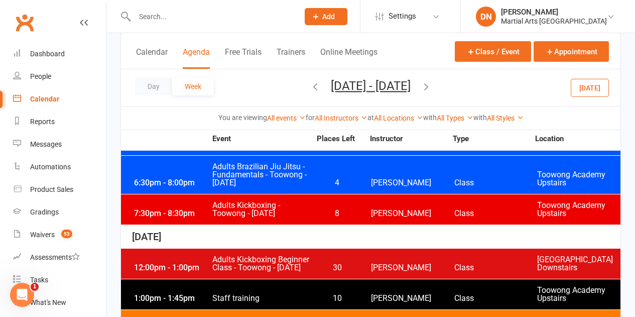
scroll to position [1696, 0]
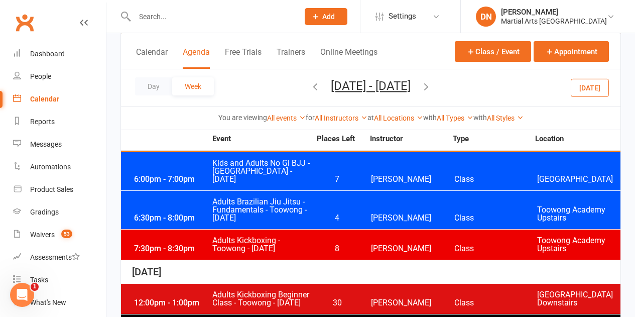
click at [372, 299] on span "[PERSON_NAME]" at bounding box center [412, 303] width 83 height 8
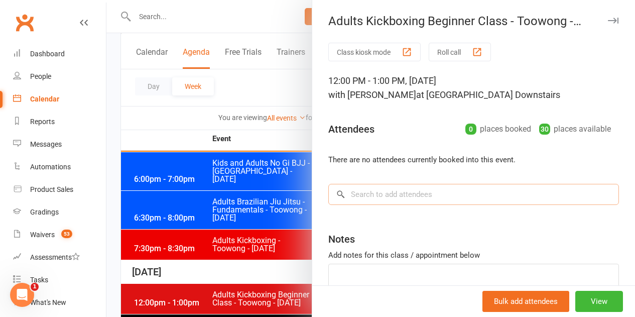
click at [383, 194] on input "search" at bounding box center [473, 194] width 291 height 21
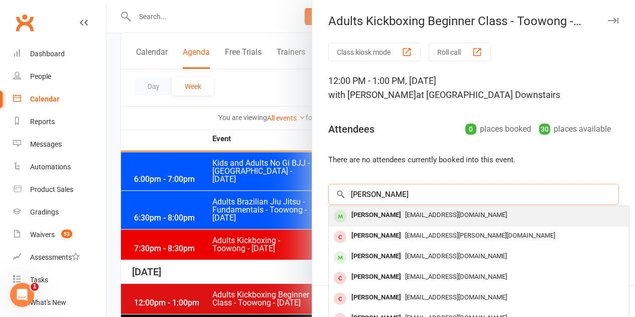
type input "Adam M"
click at [374, 219] on div "Adam Murray" at bounding box center [376, 215] width 58 height 15
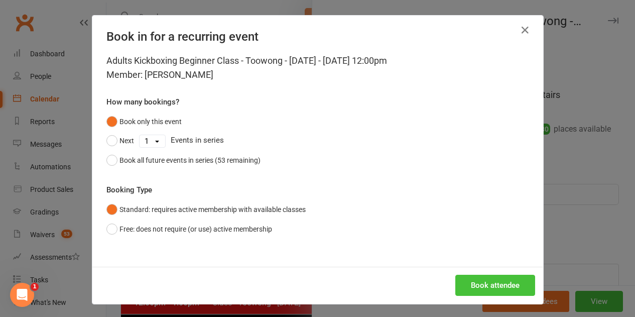
click at [484, 276] on button "Book attendee" at bounding box center [495, 285] width 80 height 21
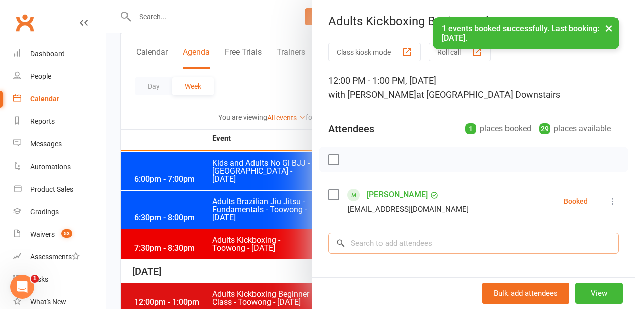
click at [396, 245] on input "search" at bounding box center [473, 243] width 291 height 21
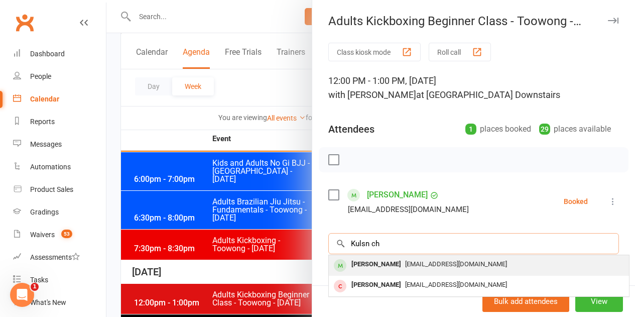
type input "Kulsn ch"
click at [413, 264] on span "joelchristian088@gmail.com" at bounding box center [456, 264] width 102 height 8
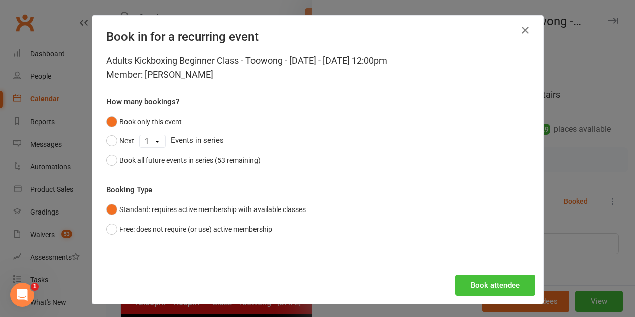
click at [472, 286] on button "Book attendee" at bounding box center [495, 285] width 80 height 21
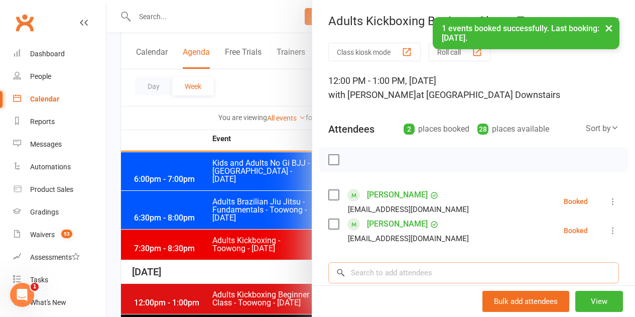
click at [405, 271] on input "search" at bounding box center [473, 272] width 291 height 21
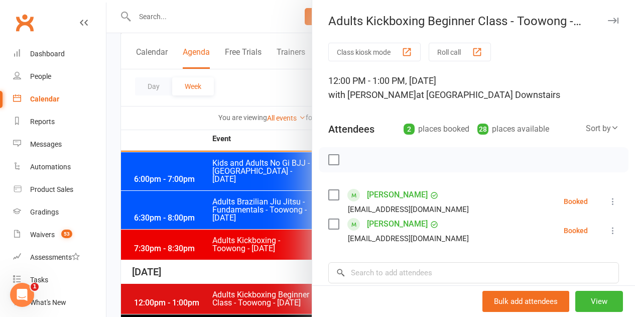
click at [595, 210] on li "Kulan Christiansen joelchristian088@gmail.com Booked More info Remove Check in …" at bounding box center [473, 201] width 291 height 29
click at [608, 202] on icon at bounding box center [613, 201] width 10 height 10
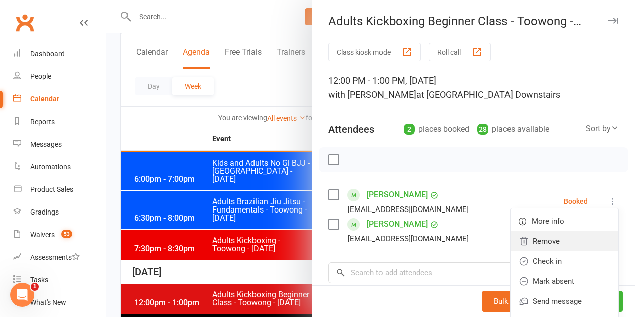
click at [556, 250] on link "Remove" at bounding box center [564, 241] width 108 height 20
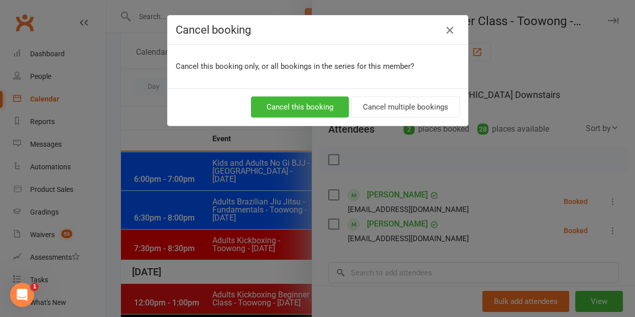
drag, startPoint x: 452, startPoint y: 28, endPoint x: 446, endPoint y: 36, distance: 9.7
click at [449, 27] on icon "button" at bounding box center [450, 30] width 12 height 12
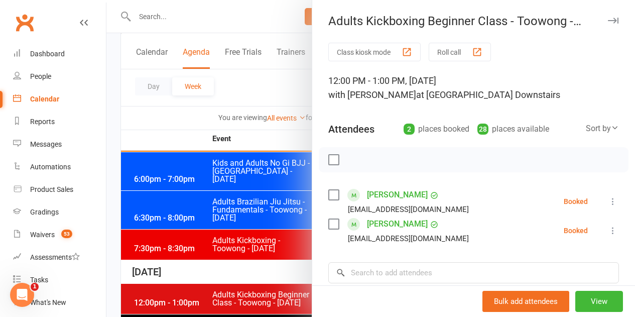
click at [593, 195] on li "Kulan Christiansen joelchristian088@gmail.com Booked More info Remove Check in …" at bounding box center [473, 201] width 291 height 29
click at [608, 198] on icon at bounding box center [613, 201] width 10 height 10
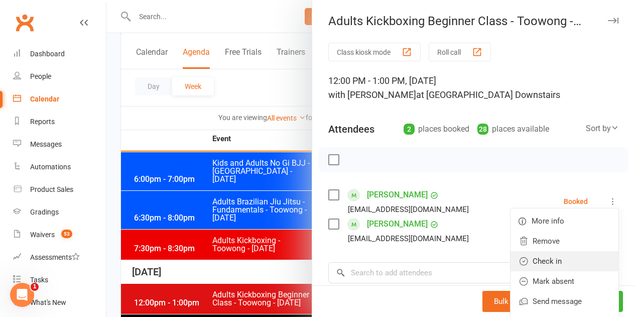
click at [547, 268] on link "Check in" at bounding box center [564, 261] width 108 height 20
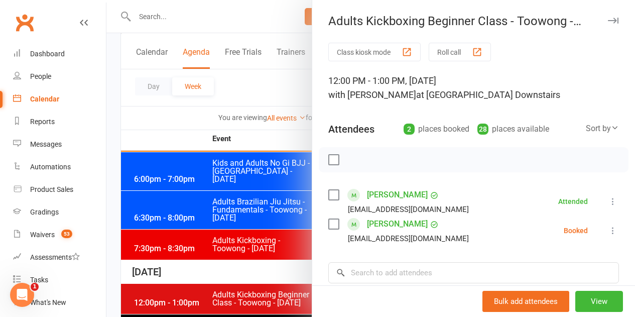
click at [608, 232] on icon at bounding box center [613, 230] width 10 height 10
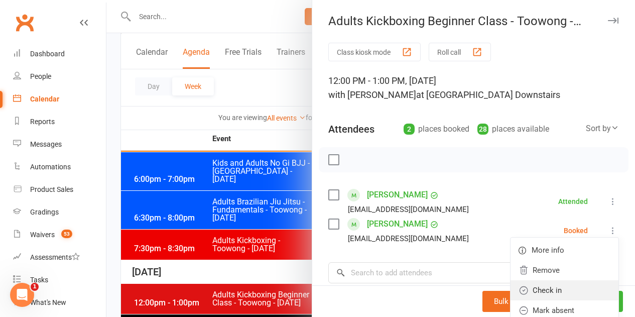
click at [549, 284] on link "Check in" at bounding box center [564, 290] width 108 height 20
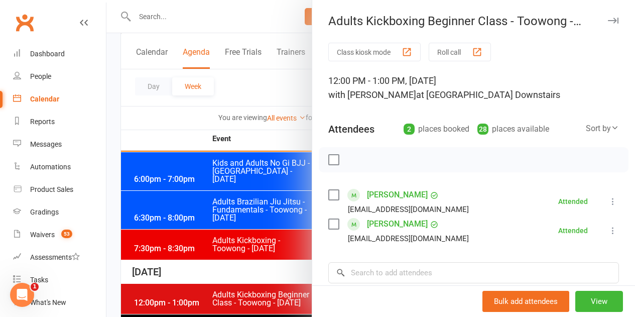
click at [234, 233] on div at bounding box center [370, 158] width 528 height 317
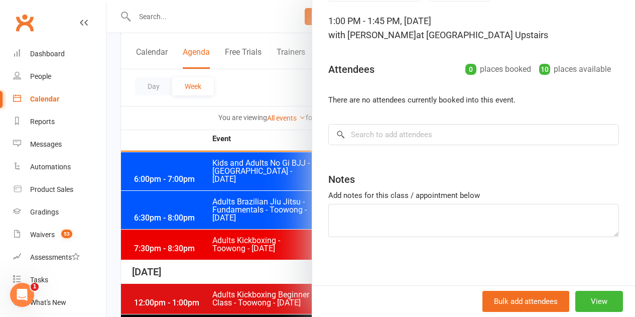
scroll to position [62, 0]
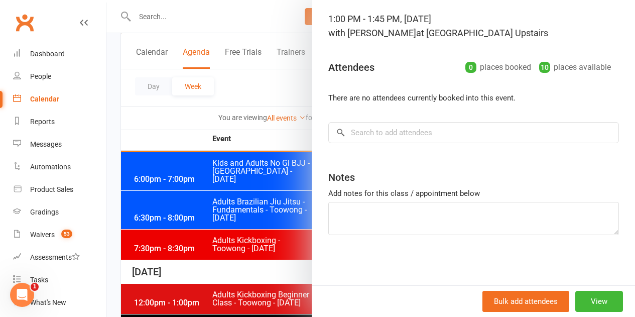
click at [130, 192] on div at bounding box center [370, 158] width 528 height 317
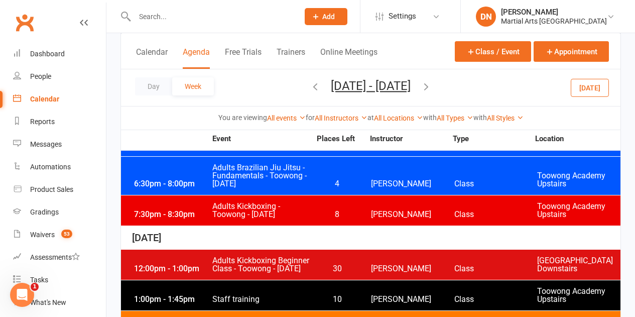
scroll to position [1746, 0]
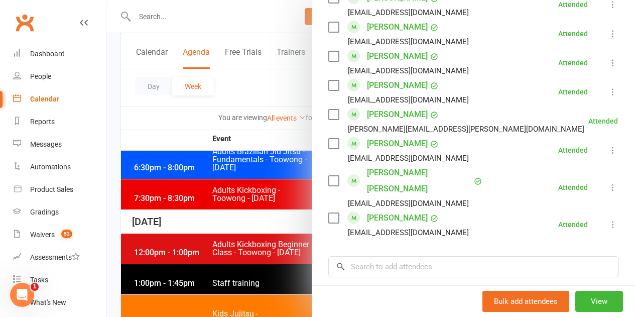
scroll to position [1014, 0]
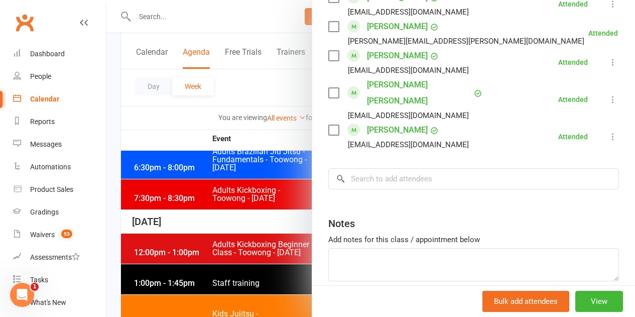
click at [232, 213] on div at bounding box center [370, 158] width 528 height 317
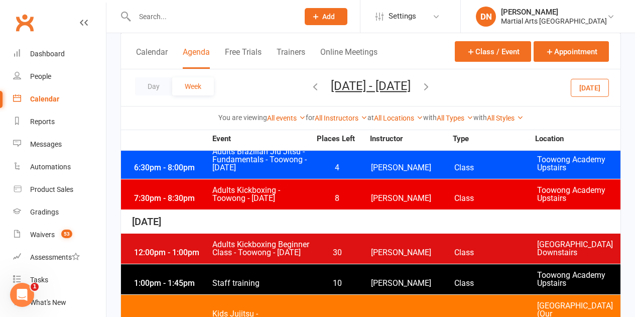
scroll to position [1796, 0]
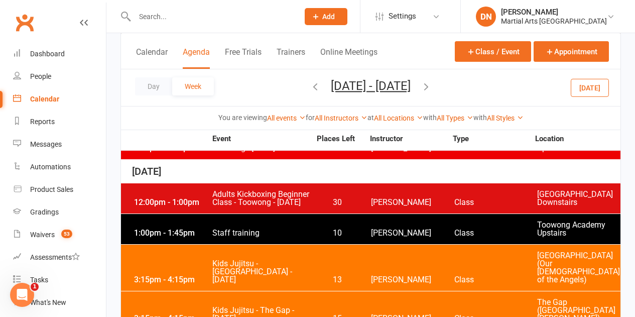
click at [372, 314] on span "Quinton Cugola" at bounding box center [412, 318] width 83 height 8
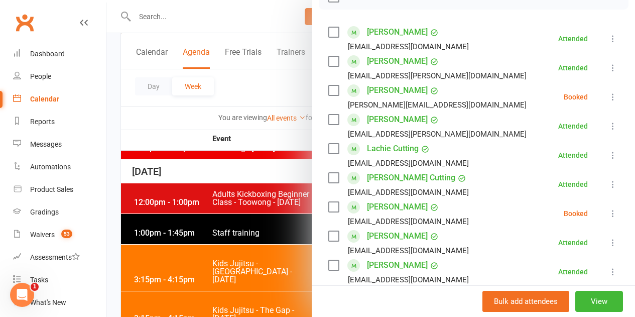
scroll to position [151, 0]
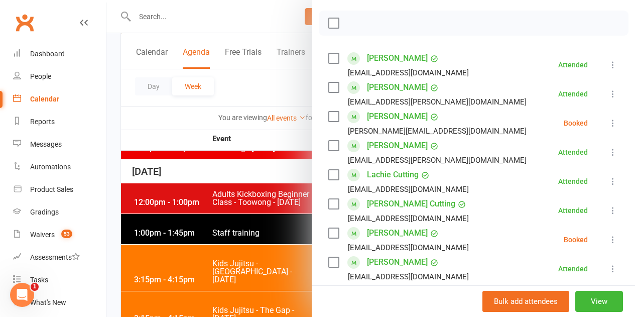
click at [596, 119] on li "Jack Brearley katrina.brearley2@gmail.com Booked More info Remove Check in Mark…" at bounding box center [473, 122] width 291 height 29
click at [608, 118] on icon at bounding box center [613, 123] width 10 height 10
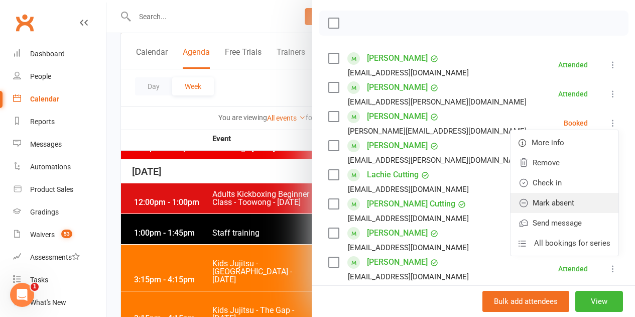
click at [562, 193] on link "Mark absent" at bounding box center [564, 203] width 108 height 20
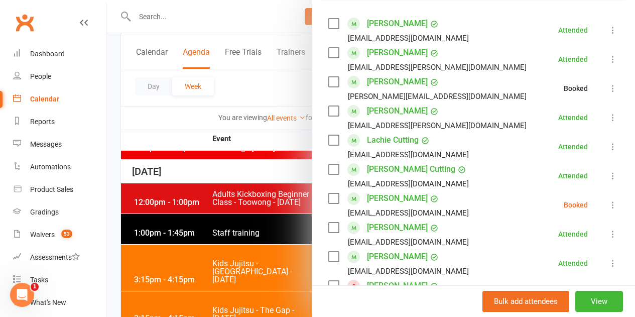
scroll to position [201, 0]
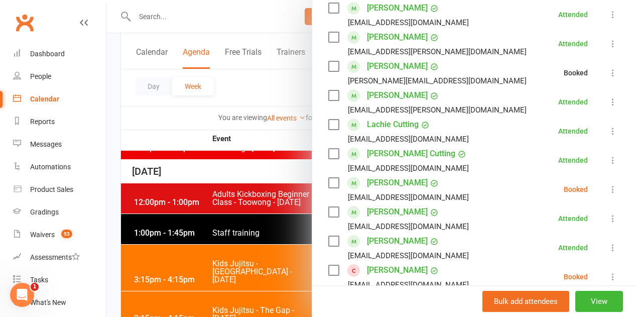
click at [607, 183] on button at bounding box center [613, 189] width 12 height 12
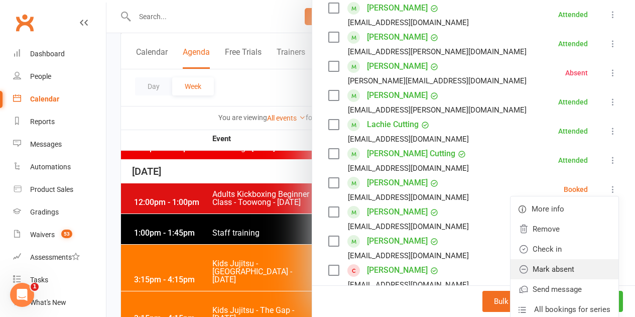
click at [560, 259] on link "Mark absent" at bounding box center [564, 269] width 108 height 20
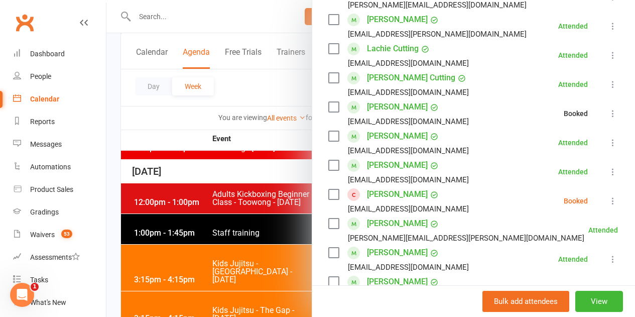
scroll to position [351, 0]
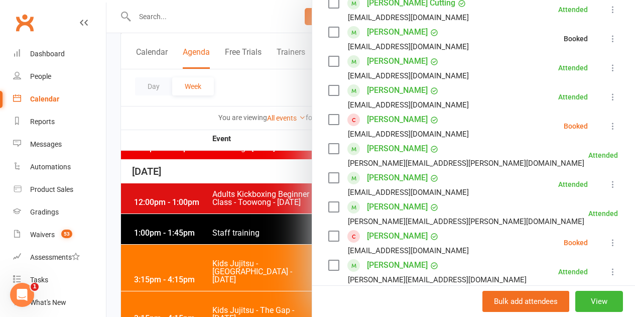
click at [589, 111] on li "Stella Fletcher elizfletcher77@gmail.com Booked More info Remove Check in Mark …" at bounding box center [473, 125] width 291 height 29
click at [608, 121] on icon at bounding box center [613, 126] width 10 height 10
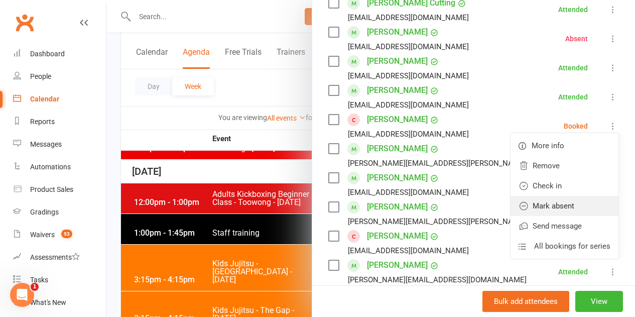
click at [575, 196] on link "Mark absent" at bounding box center [564, 206] width 108 height 20
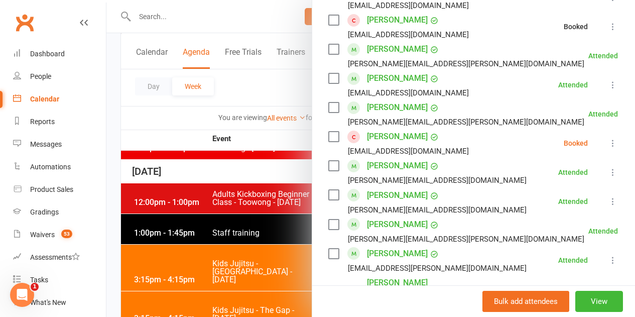
scroll to position [452, 0]
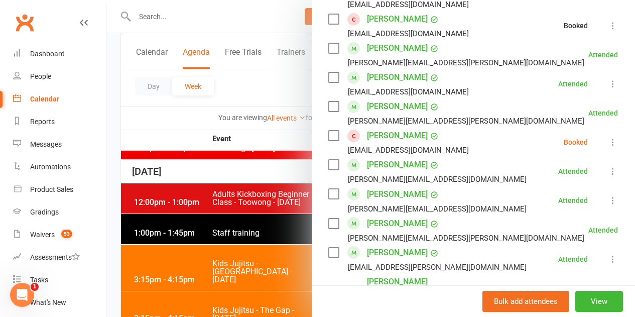
click at [607, 136] on button at bounding box center [613, 142] width 12 height 12
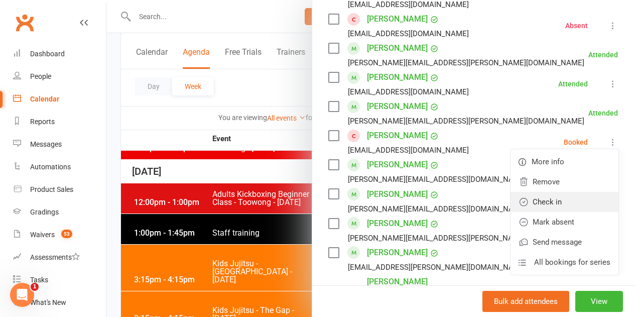
click at [562, 197] on link "Check in" at bounding box center [564, 202] width 108 height 20
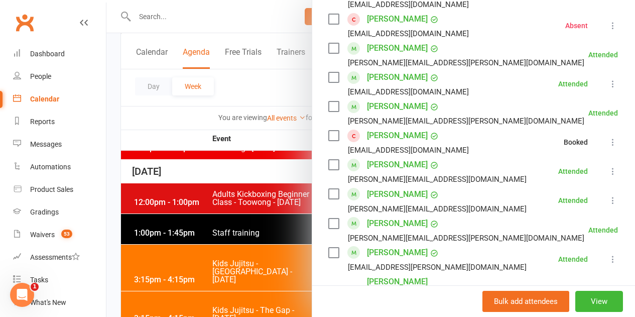
click at [605, 128] on div "Class kiosk mode Roll call 3:15 PM - 4:15 PM, Thursday, August, 7, 2025 with Qu…" at bounding box center [473, 140] width 323 height 1099
click at [608, 137] on icon at bounding box center [613, 142] width 10 height 10
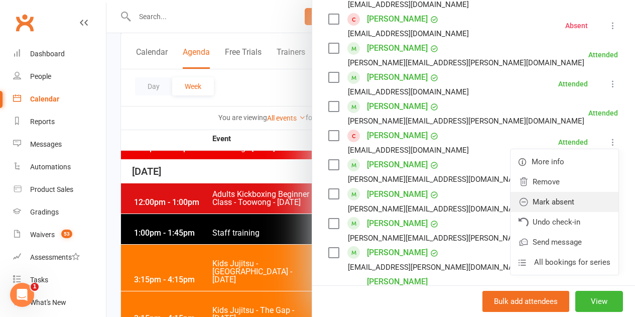
click at [561, 193] on link "Mark absent" at bounding box center [564, 202] width 108 height 20
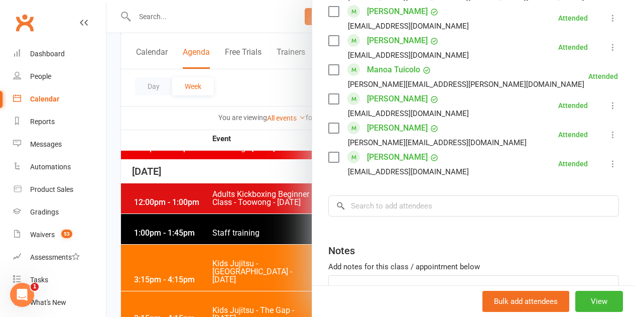
scroll to position [810, 0]
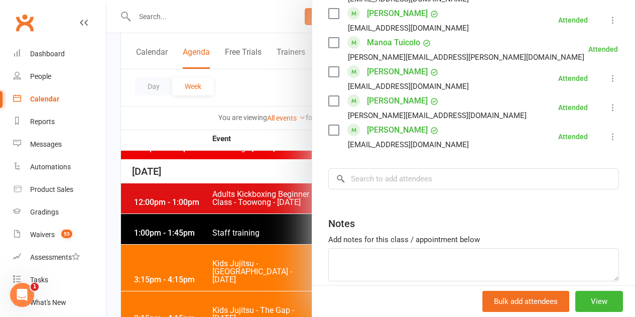
click at [213, 187] on div at bounding box center [370, 158] width 528 height 317
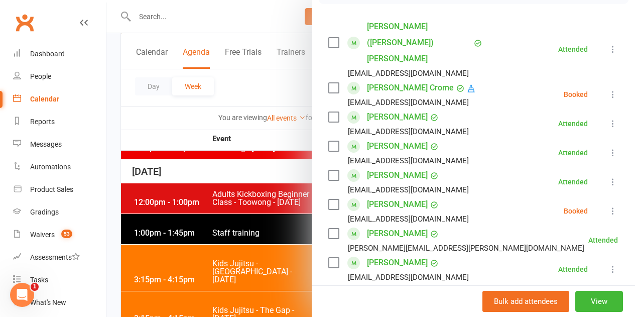
scroll to position [151, 0]
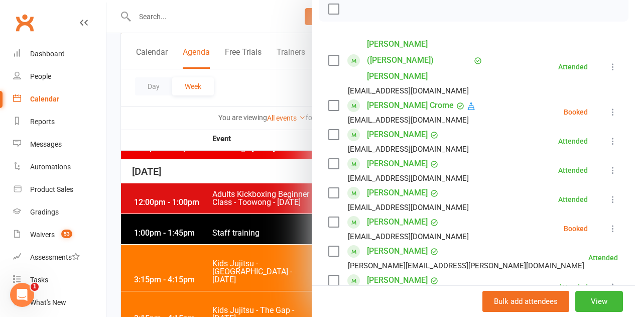
click at [607, 106] on button at bounding box center [613, 112] width 12 height 12
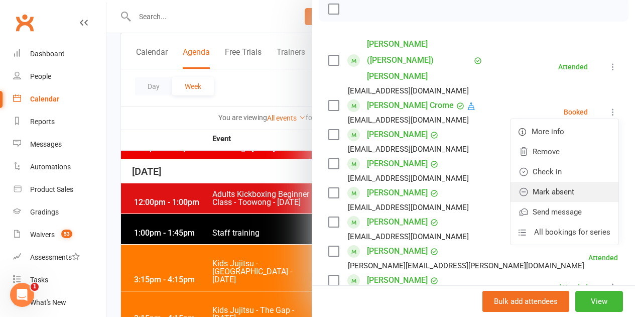
click at [536, 182] on link "Mark absent" at bounding box center [564, 192] width 108 height 20
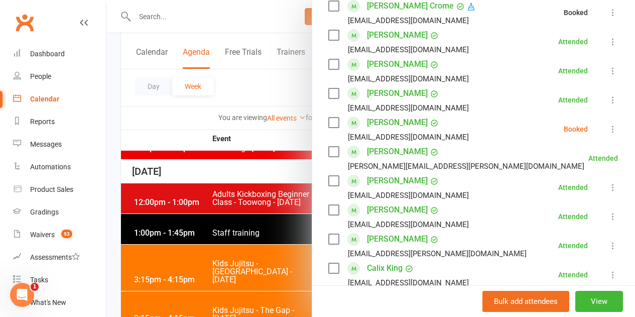
scroll to position [251, 0]
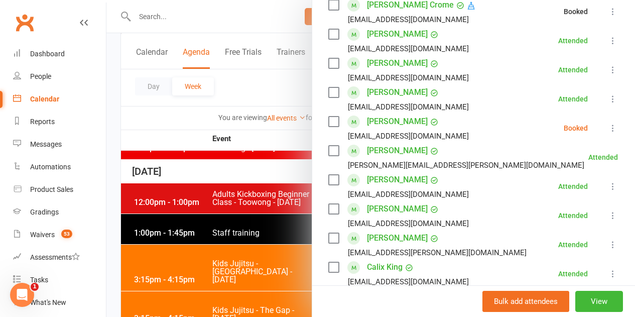
click at [589, 113] on li "Sebastian Ferko silesilfer@gmail.com Booked More info Remove Check in Mark abse…" at bounding box center [473, 127] width 291 height 29
click at [608, 123] on icon at bounding box center [613, 128] width 10 height 10
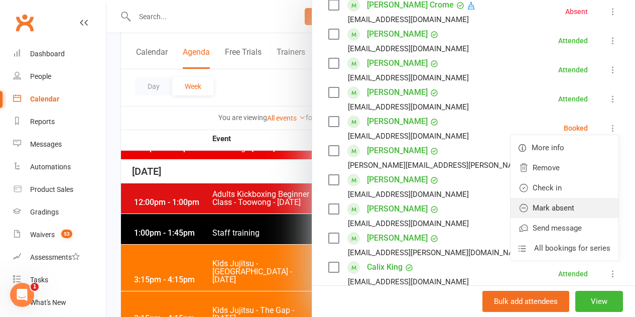
click at [564, 198] on link "Mark absent" at bounding box center [564, 208] width 108 height 20
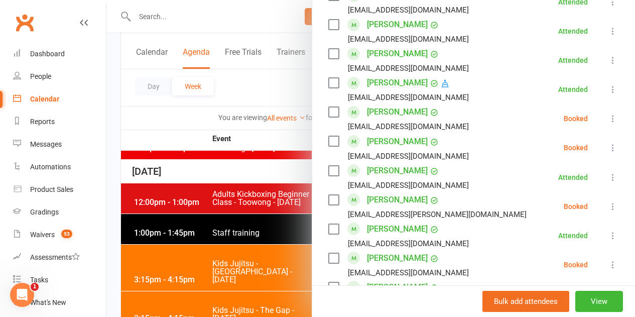
scroll to position [552, 0]
click at [608, 113] on icon at bounding box center [613, 118] width 10 height 10
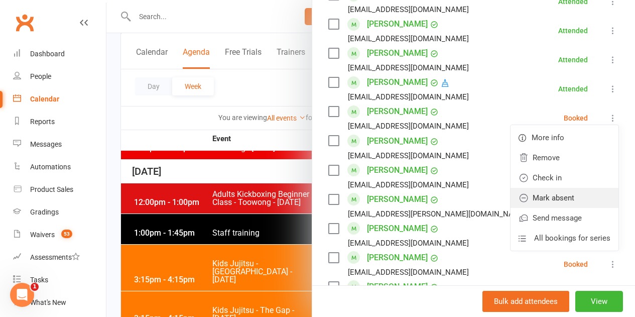
click at [566, 188] on link "Mark absent" at bounding box center [564, 198] width 108 height 20
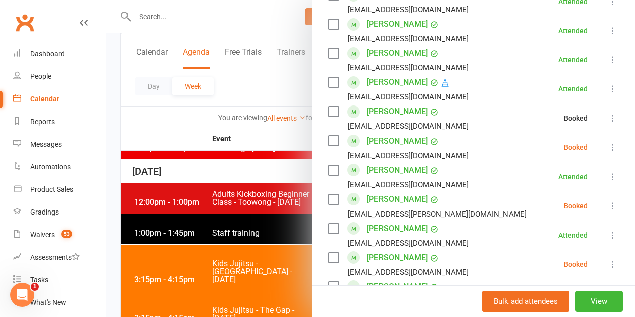
click at [608, 142] on icon at bounding box center [613, 147] width 10 height 10
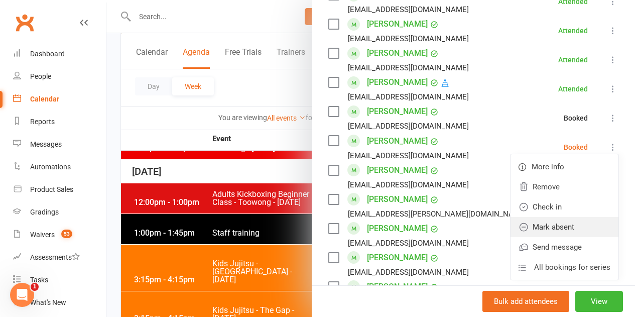
click at [560, 217] on link "Mark absent" at bounding box center [564, 227] width 108 height 20
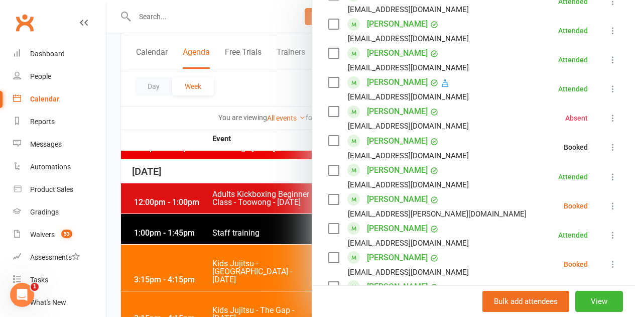
scroll to position [602, 0]
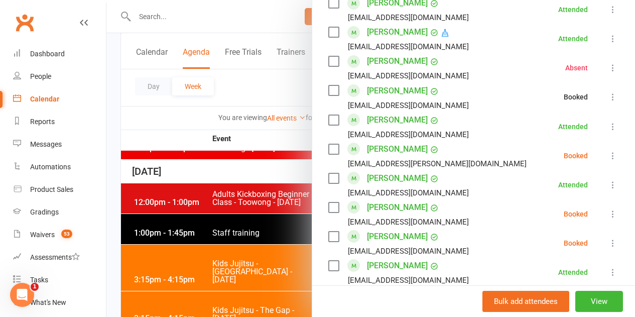
click at [608, 151] on icon at bounding box center [613, 156] width 10 height 10
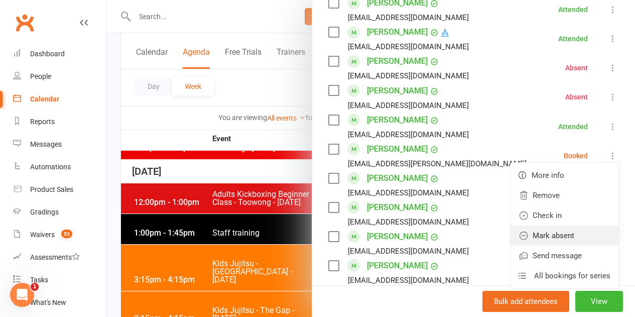
click at [558, 225] on link "Mark absent" at bounding box center [564, 235] width 108 height 20
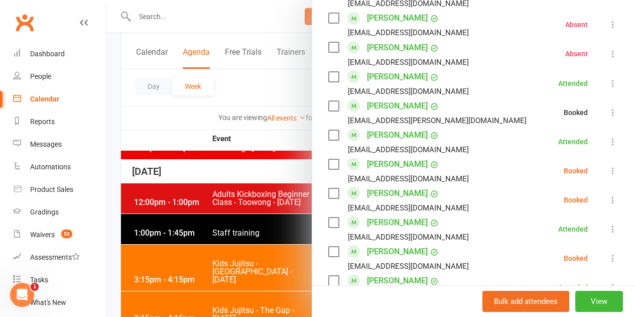
scroll to position [703, 0]
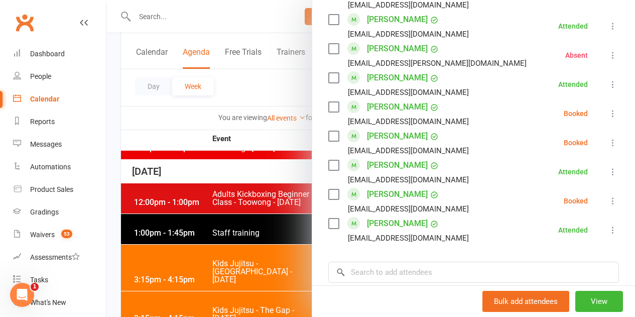
click at [608, 108] on icon at bounding box center [613, 113] width 10 height 10
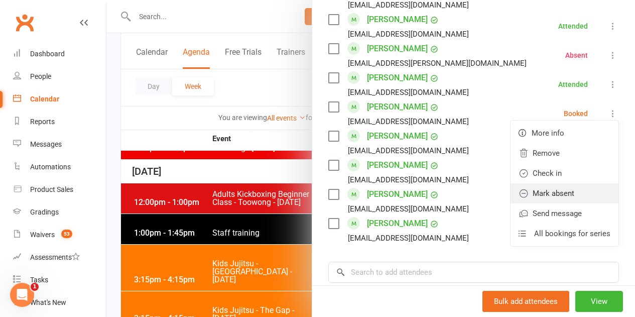
click at [562, 183] on link "Mark absent" at bounding box center [564, 193] width 108 height 20
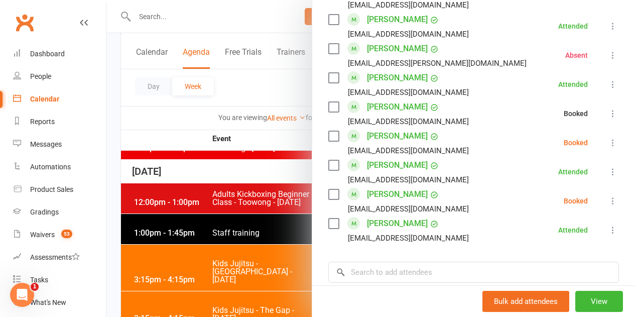
click at [608, 138] on icon at bounding box center [613, 143] width 10 height 10
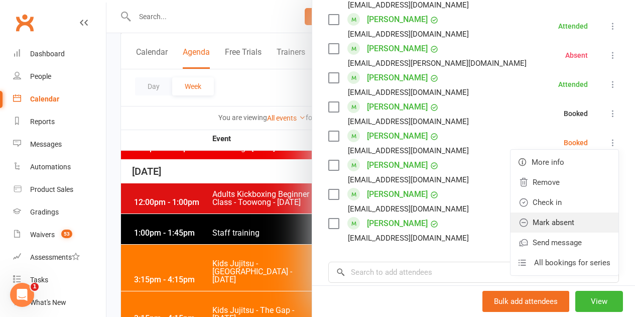
click at [569, 212] on link "Mark absent" at bounding box center [564, 222] width 108 height 20
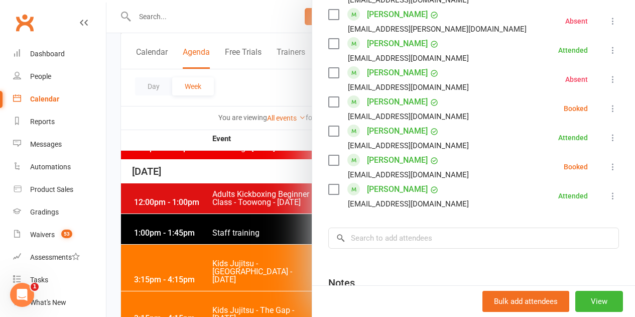
scroll to position [753, 0]
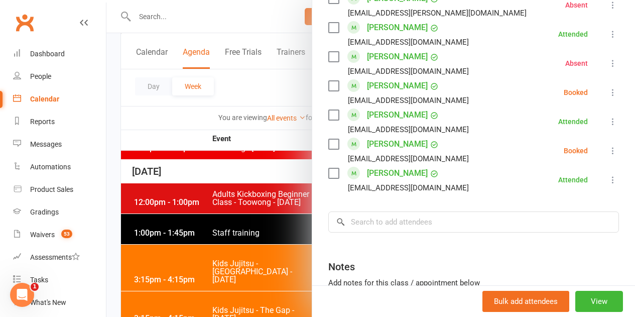
click at [608, 146] on icon at bounding box center [613, 151] width 10 height 10
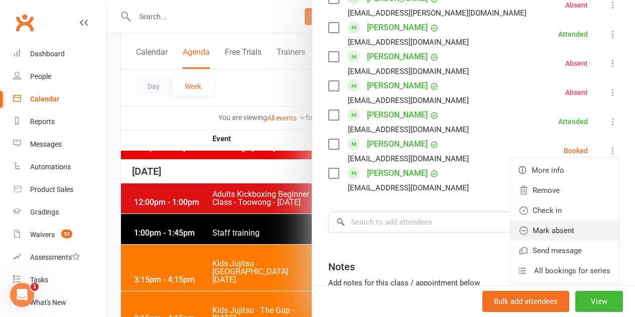
click at [529, 220] on link "Mark absent" at bounding box center [564, 230] width 108 height 20
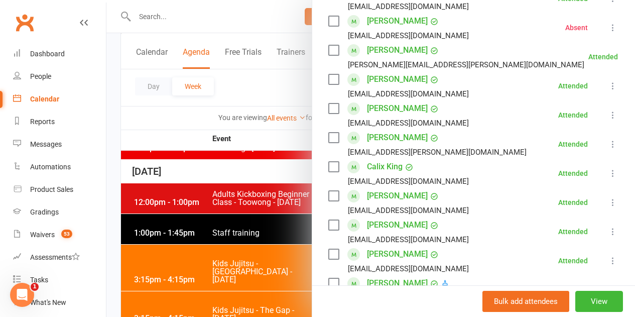
scroll to position [0, 0]
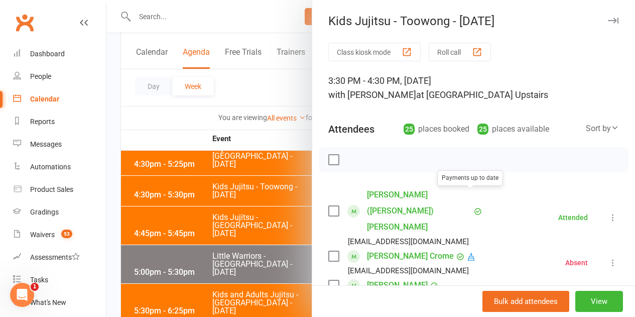
click at [243, 256] on div at bounding box center [370, 158] width 528 height 317
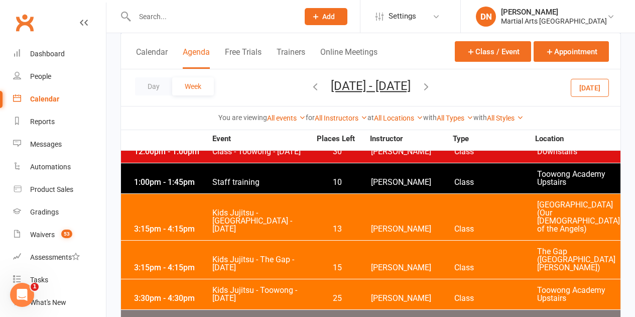
scroll to position [1846, 0]
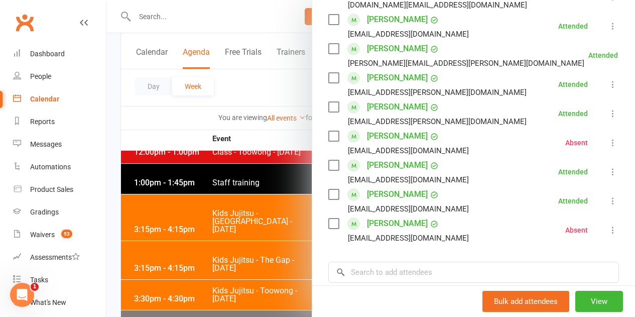
scroll to position [351, 0]
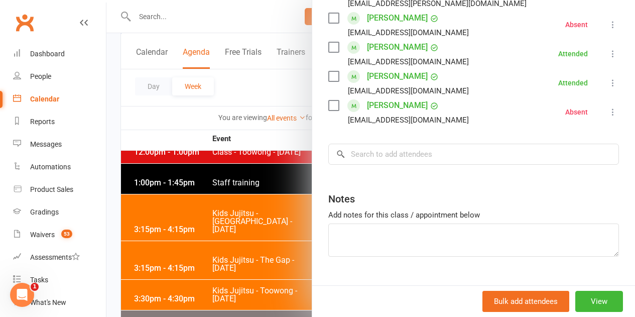
click at [284, 233] on div at bounding box center [370, 158] width 528 height 317
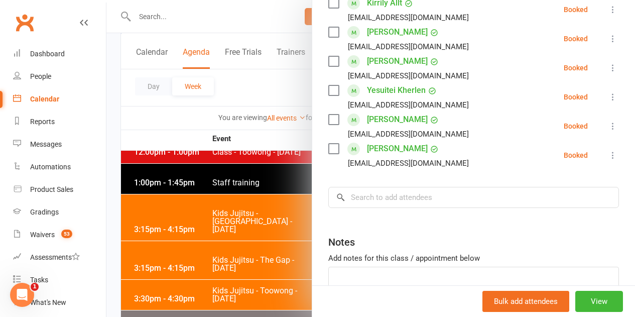
scroll to position [201, 0]
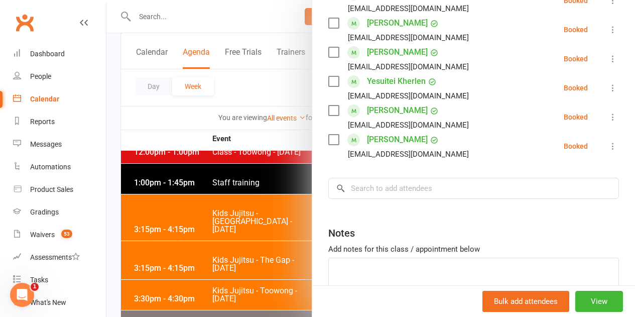
click at [292, 220] on div at bounding box center [370, 158] width 528 height 317
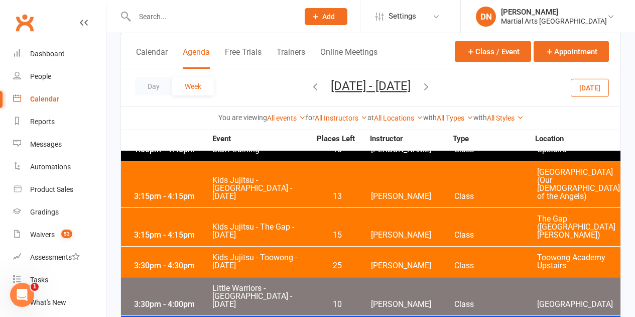
scroll to position [1897, 0]
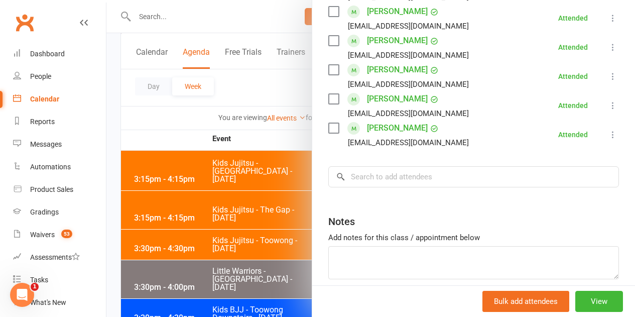
scroll to position [344, 0]
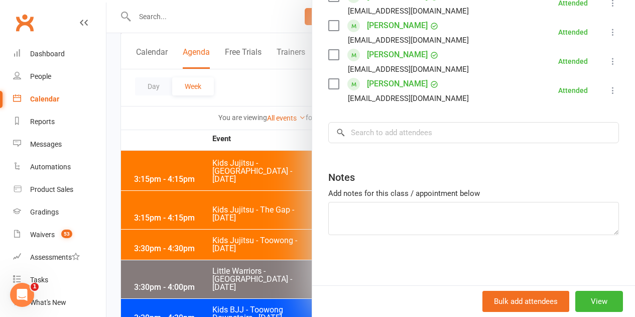
click at [176, 207] on div at bounding box center [370, 158] width 528 height 317
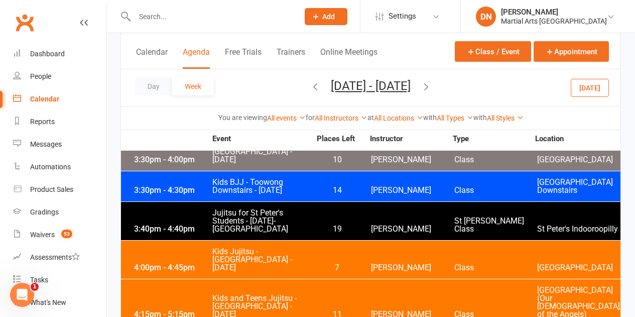
scroll to position [2047, 0]
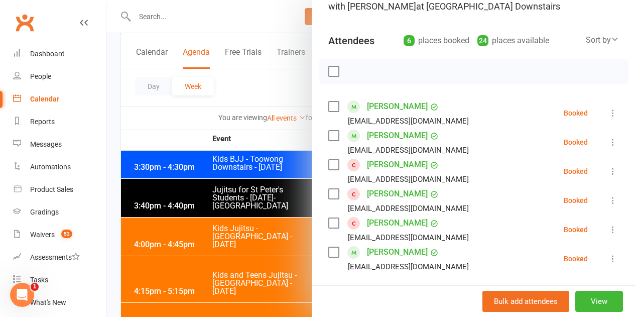
scroll to position [251, 0]
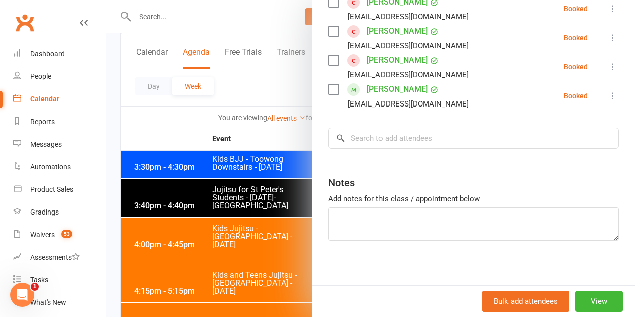
click at [230, 206] on div at bounding box center [370, 158] width 528 height 317
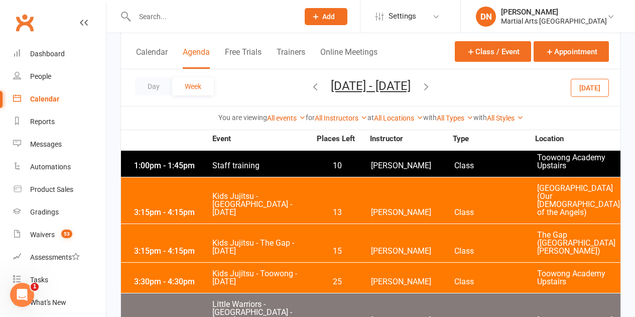
scroll to position [1796, 0]
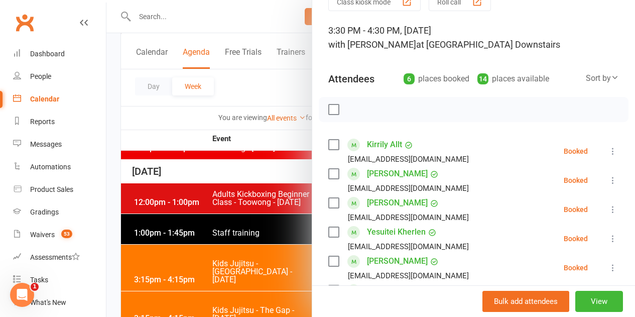
scroll to position [100, 0]
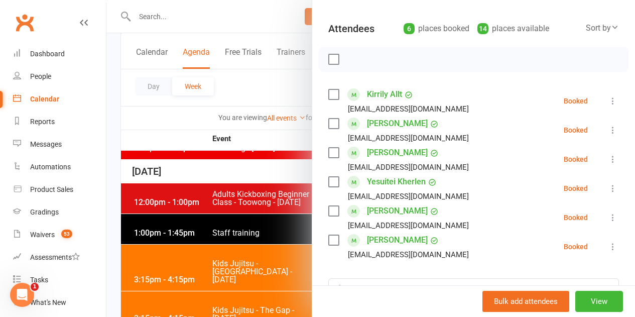
click at [588, 156] on li "Harrison Campbell danielle4064@gmail.com Booked More info Remove Check in Mark …" at bounding box center [473, 159] width 291 height 29
click at [608, 158] on icon at bounding box center [613, 159] width 10 height 10
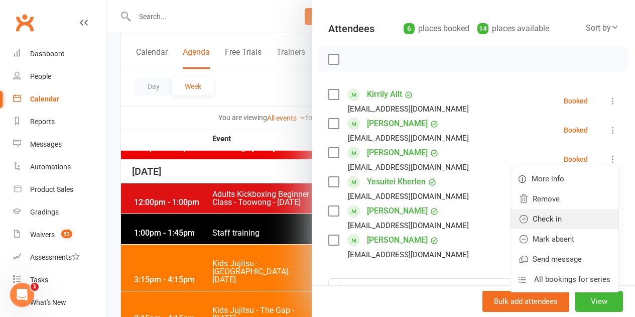
click at [569, 219] on link "Check in" at bounding box center [564, 219] width 108 height 20
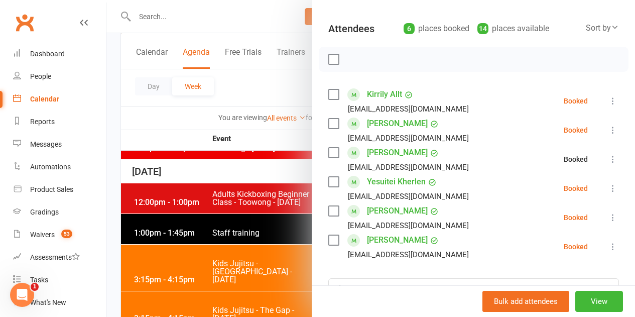
click at [608, 219] on icon at bounding box center [613, 217] width 10 height 10
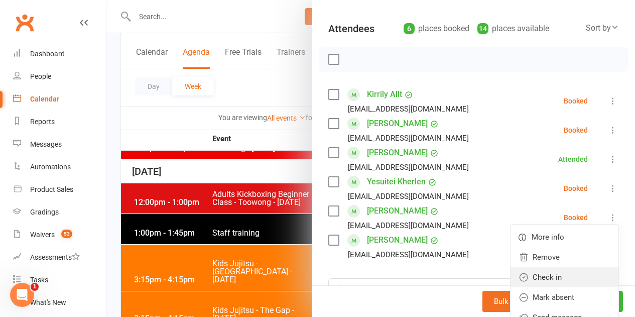
click at [520, 282] on link "Check in" at bounding box center [564, 277] width 108 height 20
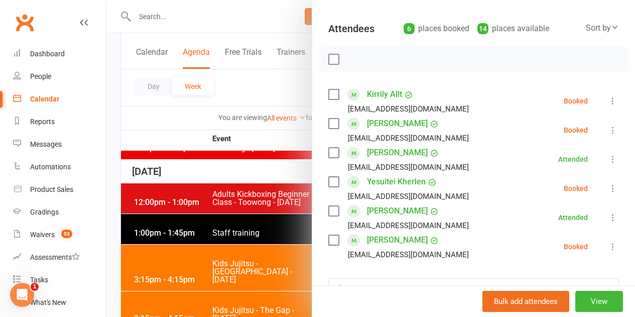
click at [608, 133] on icon at bounding box center [613, 130] width 10 height 10
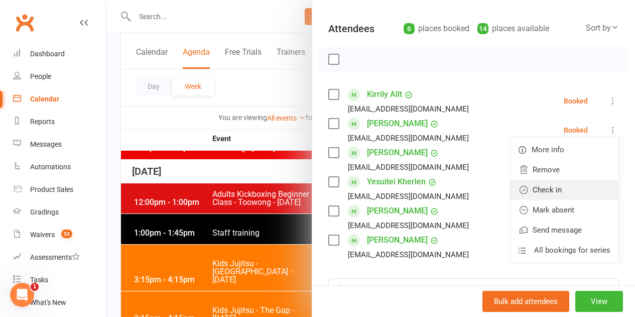
click at [565, 187] on link "Check in" at bounding box center [564, 190] width 108 height 20
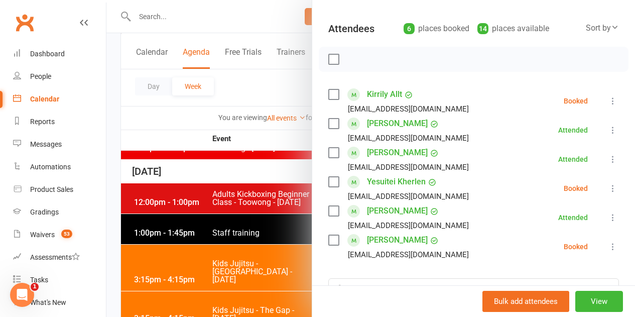
click at [607, 104] on button at bounding box center [613, 101] width 12 height 12
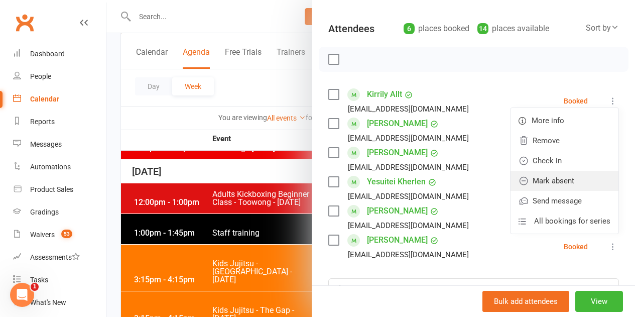
click at [544, 177] on link "Mark absent" at bounding box center [564, 181] width 108 height 20
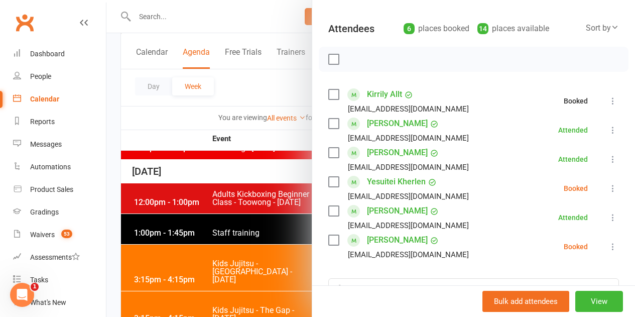
click at [608, 186] on icon at bounding box center [613, 188] width 10 height 10
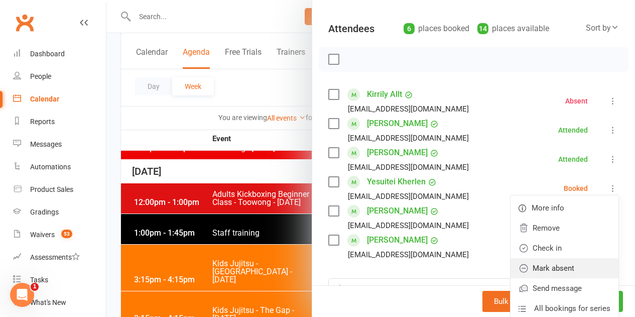
click at [531, 268] on link "Mark absent" at bounding box center [564, 268] width 108 height 20
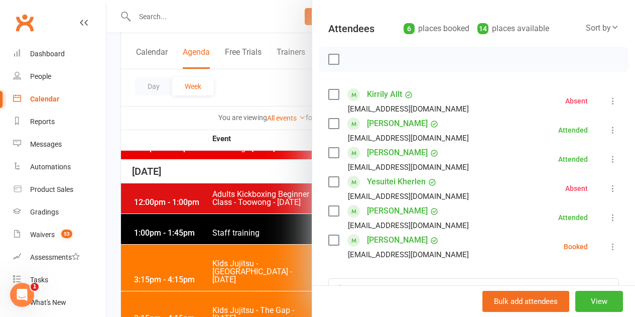
click at [608, 245] on icon at bounding box center [613, 246] width 10 height 10
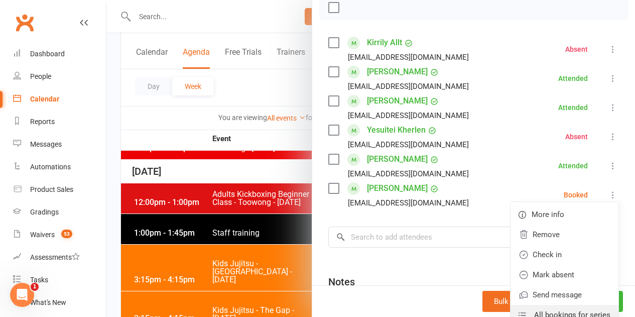
scroll to position [201, 0]
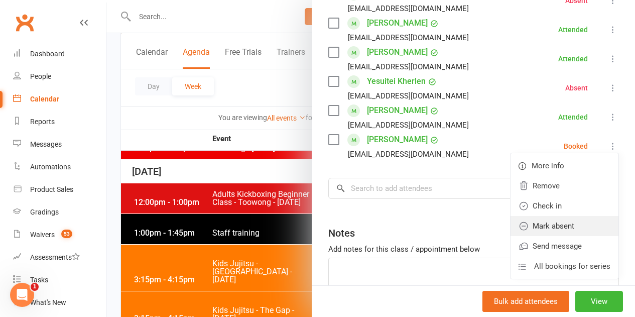
click at [538, 222] on link "Mark absent" at bounding box center [564, 226] width 108 height 20
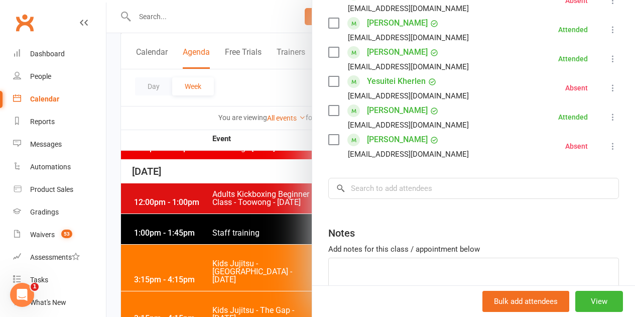
click at [152, 194] on div at bounding box center [370, 158] width 528 height 317
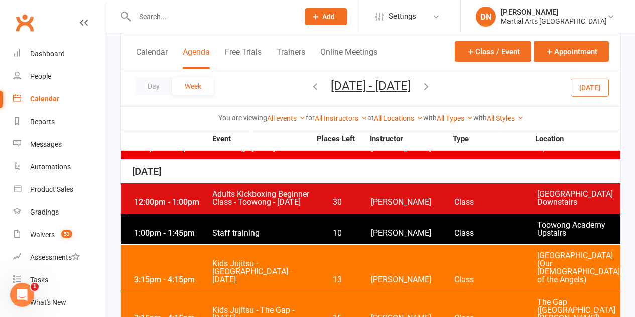
scroll to position [1846, 0]
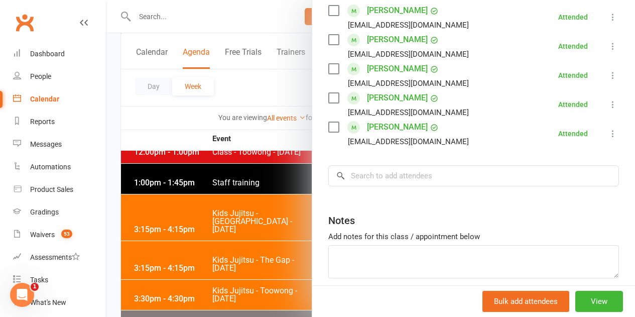
scroll to position [301, 0]
click at [197, 256] on div at bounding box center [370, 158] width 528 height 317
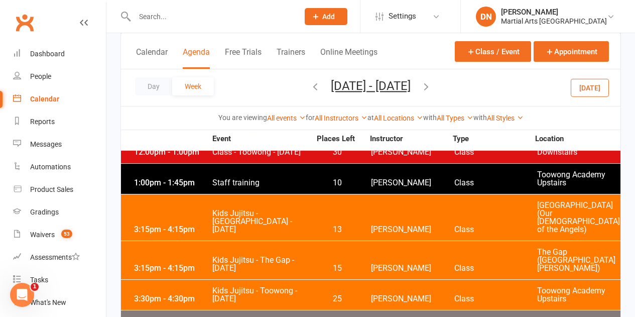
scroll to position [1947, 0]
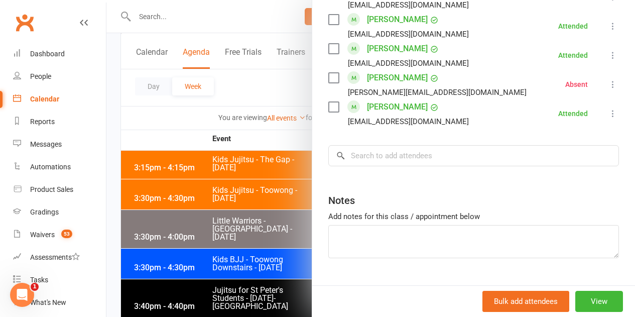
scroll to position [926, 0]
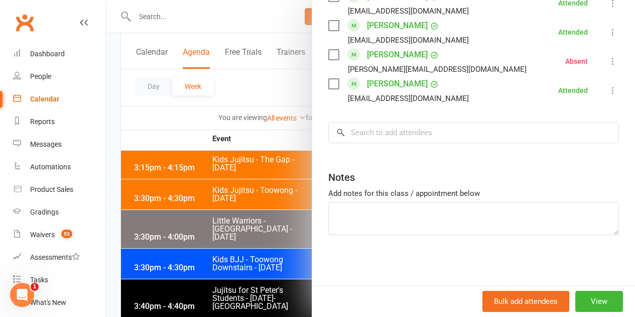
click at [267, 267] on div at bounding box center [370, 158] width 528 height 317
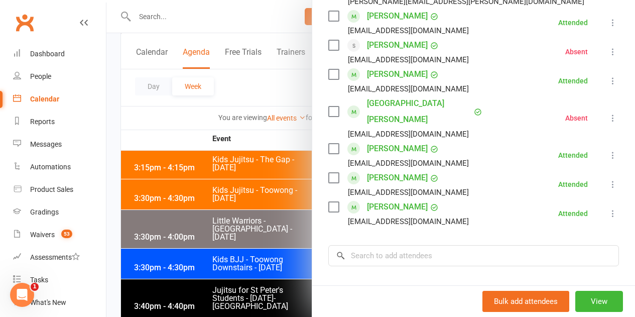
scroll to position [344, 0]
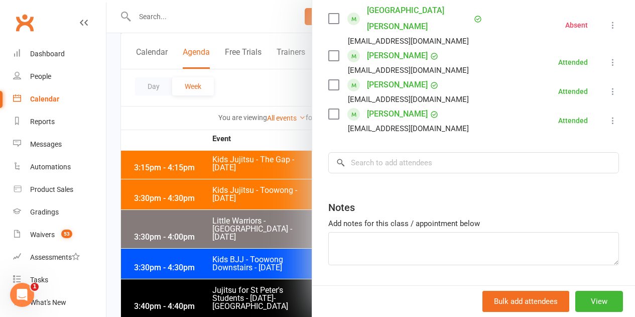
click at [200, 217] on div at bounding box center [370, 158] width 528 height 317
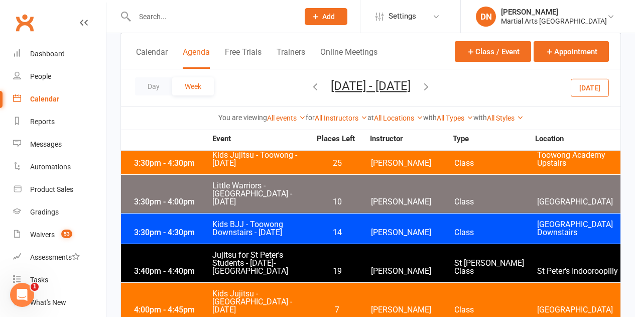
scroll to position [1997, 0]
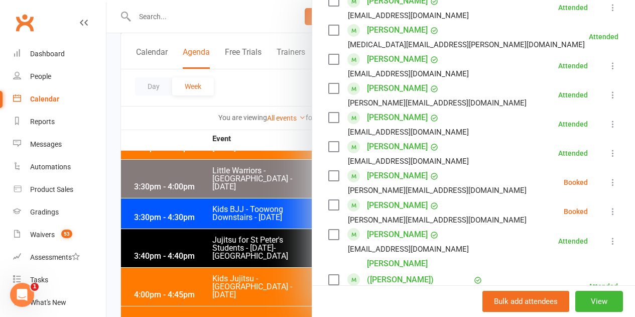
scroll to position [552, 0]
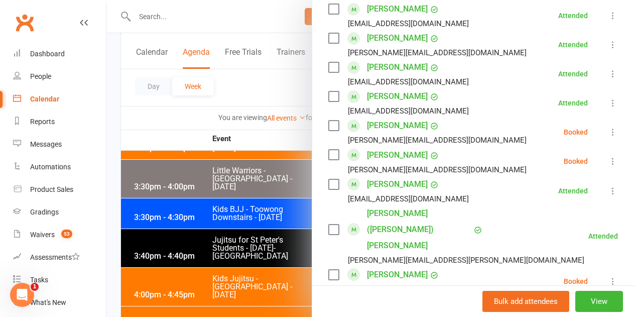
click at [608, 127] on icon at bounding box center [613, 132] width 10 height 10
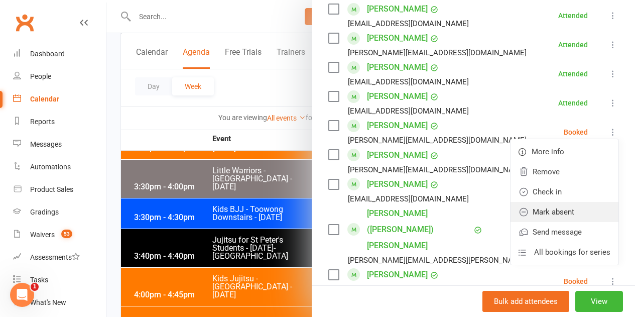
click at [571, 202] on link "Mark absent" at bounding box center [564, 212] width 108 height 20
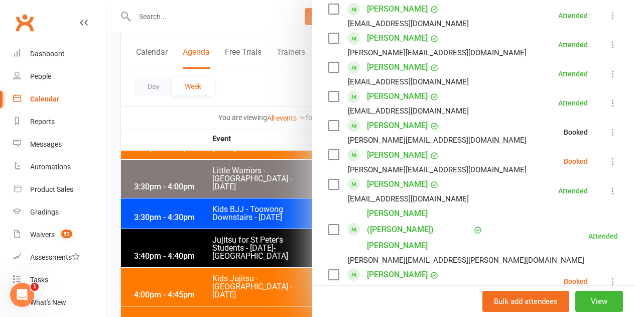
click at [608, 156] on icon at bounding box center [613, 161] width 10 height 10
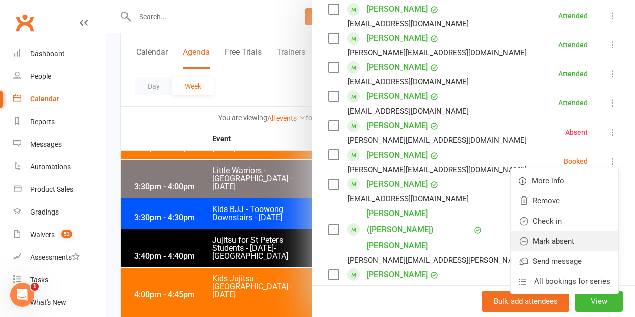
click at [562, 231] on link "Mark absent" at bounding box center [564, 241] width 108 height 20
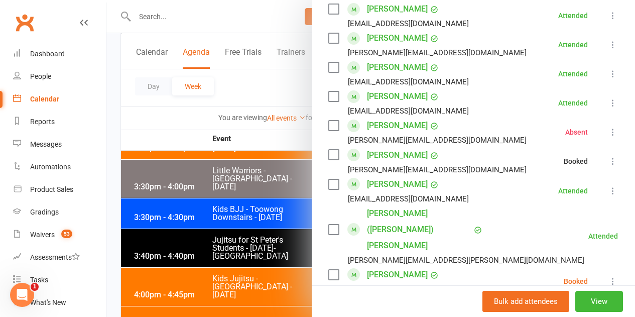
scroll to position [703, 0]
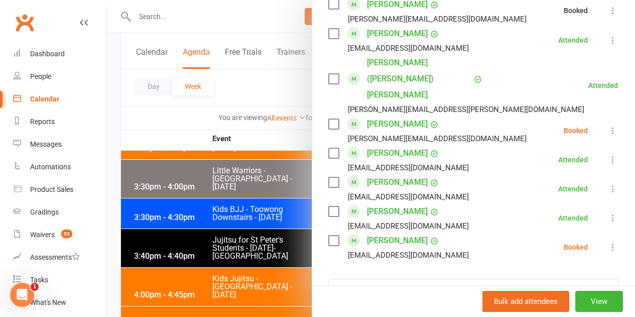
click at [608, 125] on icon at bounding box center [613, 130] width 10 height 10
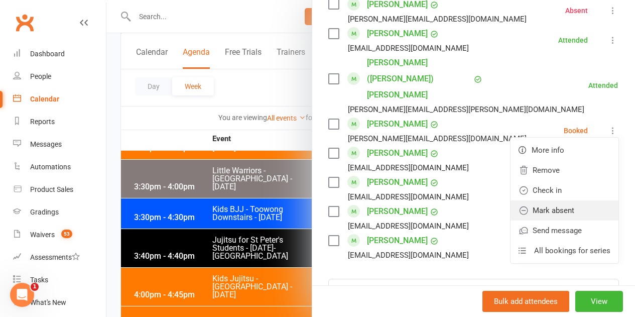
click at [565, 200] on link "Mark absent" at bounding box center [564, 210] width 108 height 20
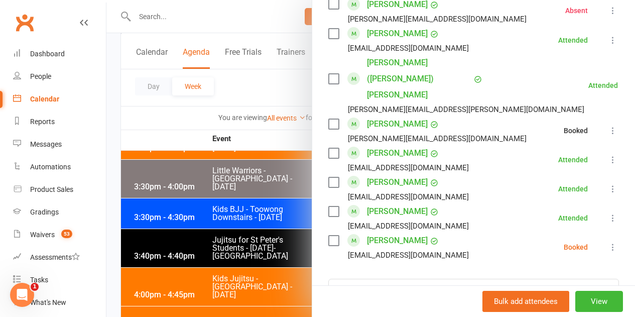
scroll to position [753, 0]
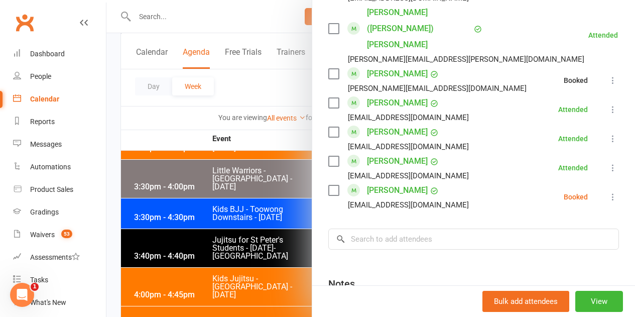
click at [607, 191] on button at bounding box center [613, 197] width 12 height 12
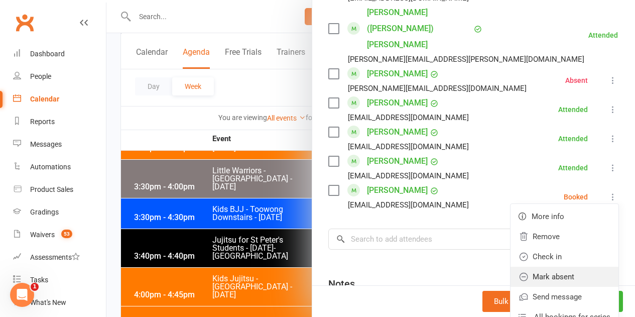
click at [557, 266] on link "Mark absent" at bounding box center [564, 276] width 108 height 20
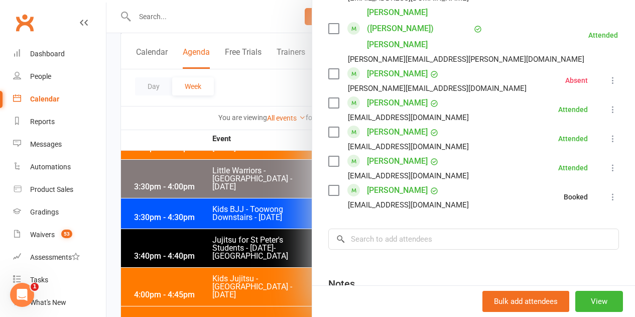
click at [192, 248] on div at bounding box center [370, 158] width 528 height 317
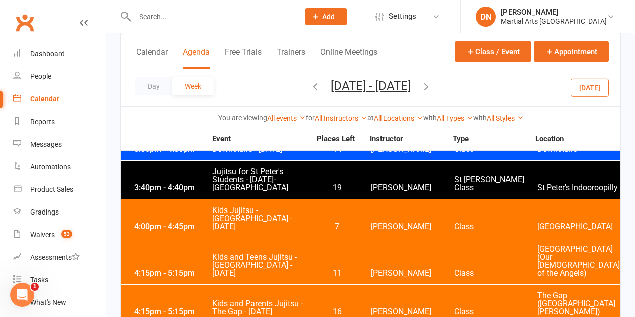
scroll to position [2047, 0]
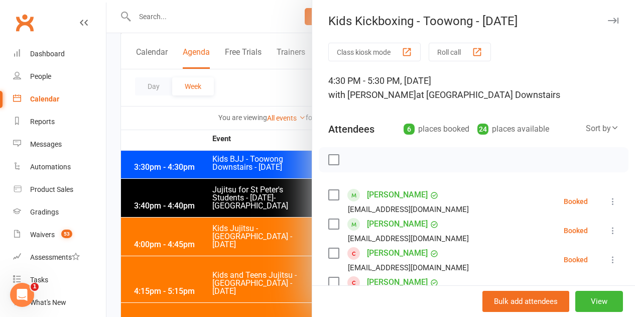
scroll to position [50, 0]
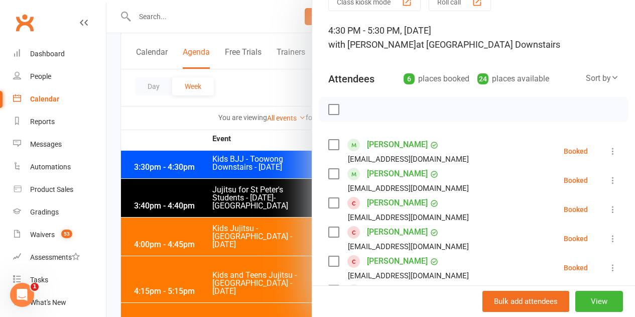
drag, startPoint x: 595, startPoint y: 146, endPoint x: 600, endPoint y: 148, distance: 5.4
click at [599, 145] on li "Uland Han ritadandan0722@gmail.com Booked More info Remove Check in Mark absent…" at bounding box center [473, 151] width 291 height 29
click at [607, 157] on button at bounding box center [613, 151] width 12 height 12
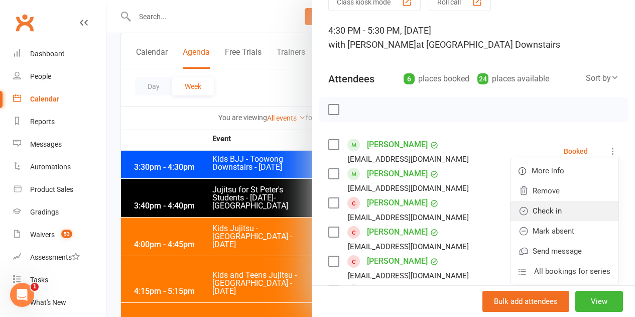
click at [573, 208] on link "Check in" at bounding box center [564, 211] width 108 height 20
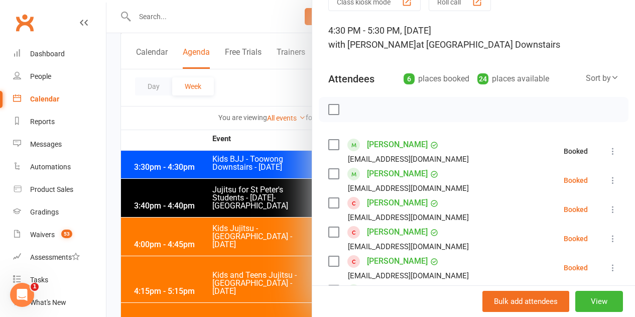
click at [608, 179] on icon at bounding box center [613, 180] width 10 height 10
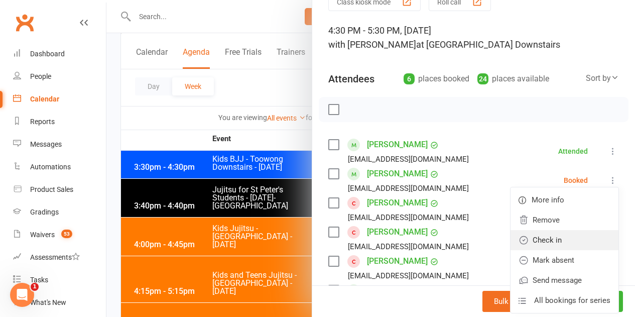
click at [572, 237] on link "Check in" at bounding box center [564, 240] width 108 height 20
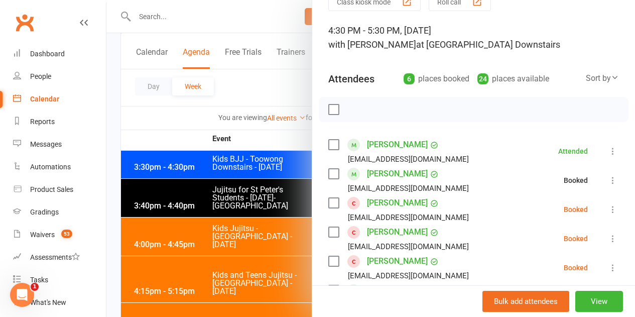
scroll to position [151, 0]
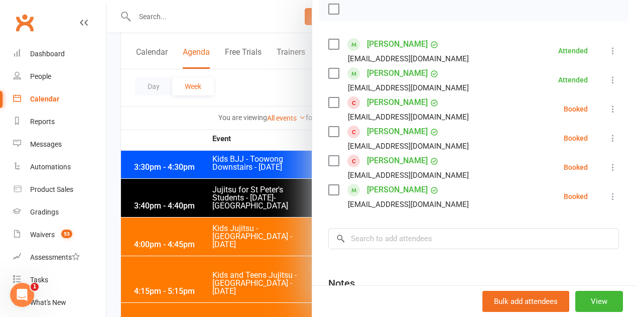
click at [608, 113] on icon at bounding box center [613, 109] width 10 height 10
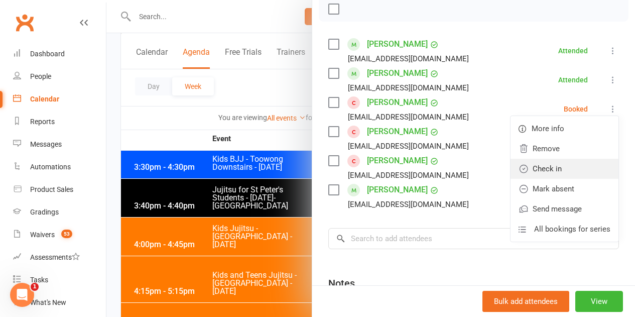
click at [549, 172] on link "Check in" at bounding box center [564, 169] width 108 height 20
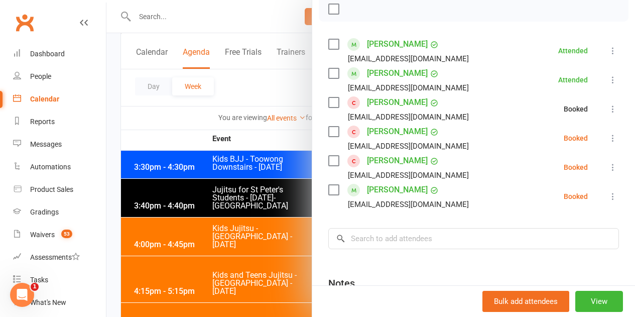
click at [608, 141] on icon at bounding box center [613, 138] width 10 height 10
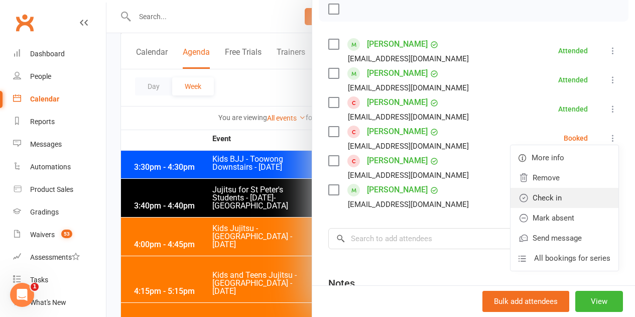
click at [556, 196] on link "Check in" at bounding box center [564, 198] width 108 height 20
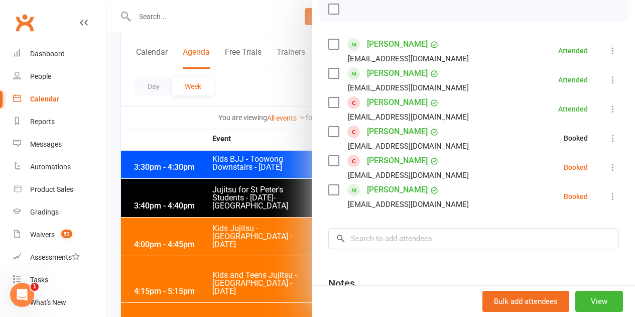
click at [608, 168] on icon at bounding box center [613, 167] width 10 height 10
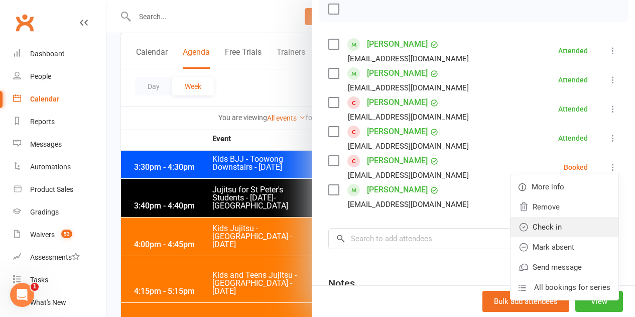
click at [555, 232] on link "Check in" at bounding box center [564, 227] width 108 height 20
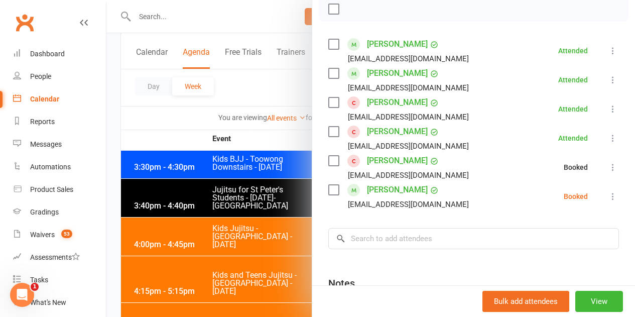
click at [598, 203] on li "Dane Sebestyen tzubrinich@outlook.com Booked More info Remove Check in Mark abs…" at bounding box center [473, 196] width 291 height 29
click at [608, 196] on icon at bounding box center [613, 196] width 10 height 10
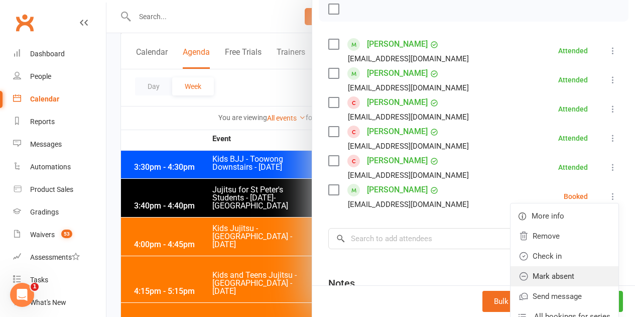
click at [545, 272] on link "Mark absent" at bounding box center [564, 276] width 108 height 20
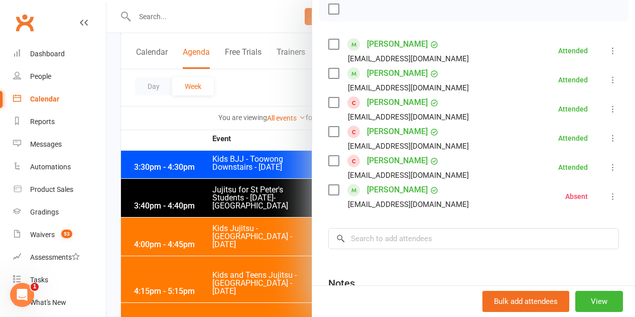
click at [608, 166] on icon at bounding box center [613, 167] width 10 height 10
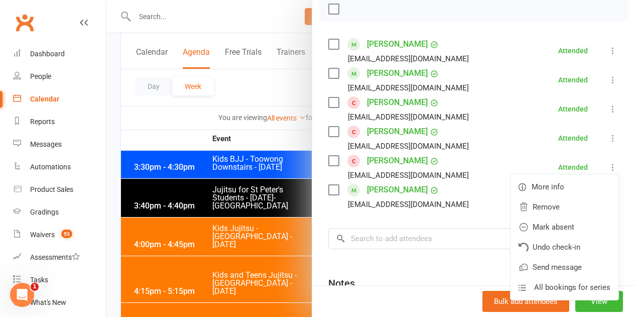
click at [608, 137] on icon at bounding box center [613, 138] width 10 height 10
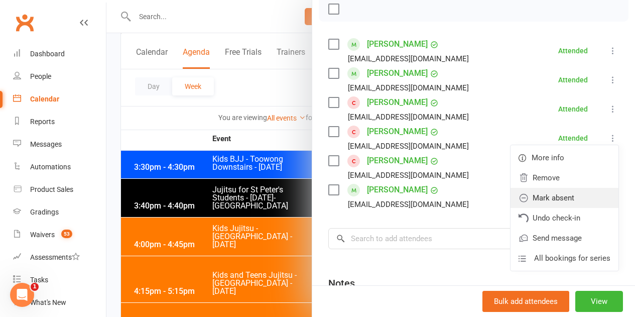
click at [536, 198] on link "Mark absent" at bounding box center [564, 198] width 108 height 20
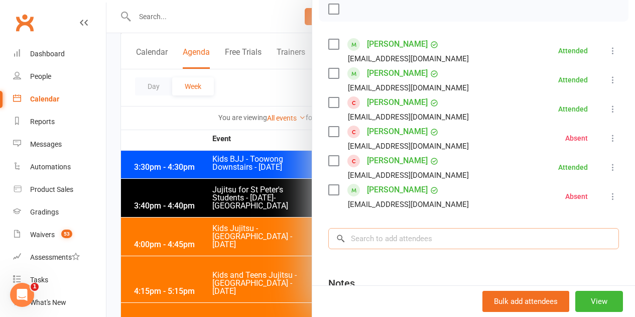
click at [378, 230] on input "search" at bounding box center [473, 238] width 291 height 21
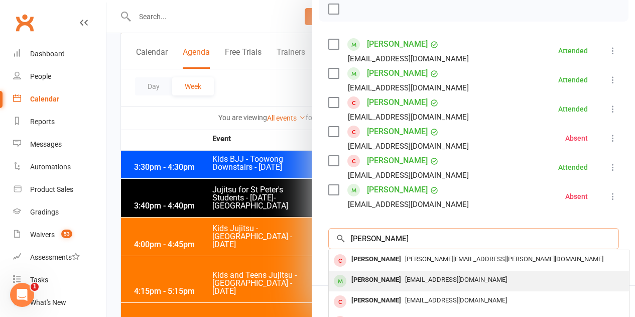
type input "Jermay cass"
click at [369, 279] on div "Jeremy Cassel" at bounding box center [376, 280] width 58 height 15
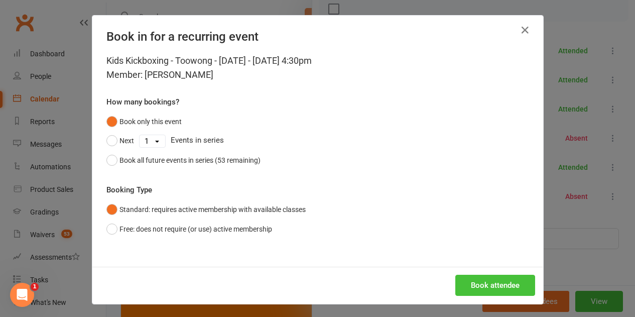
click at [498, 287] on button "Book attendee" at bounding box center [495, 285] width 80 height 21
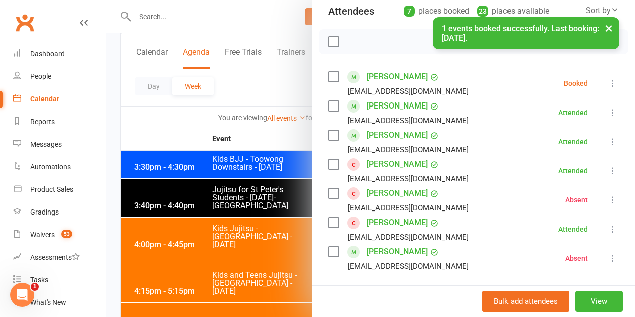
scroll to position [100, 0]
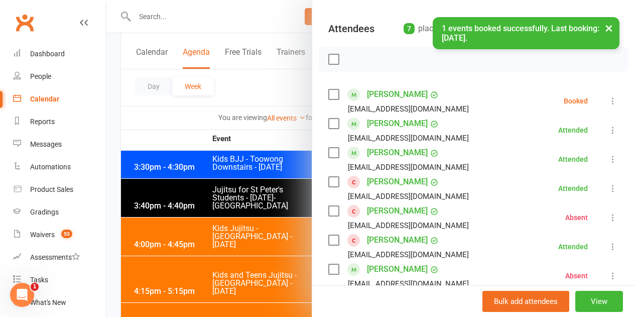
click at [607, 96] on button at bounding box center [613, 101] width 12 height 12
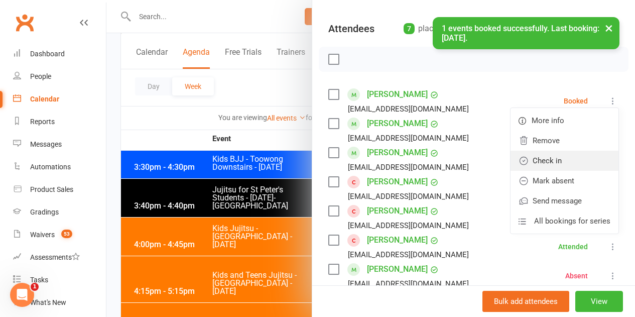
click at [532, 166] on link "Check in" at bounding box center [564, 161] width 108 height 20
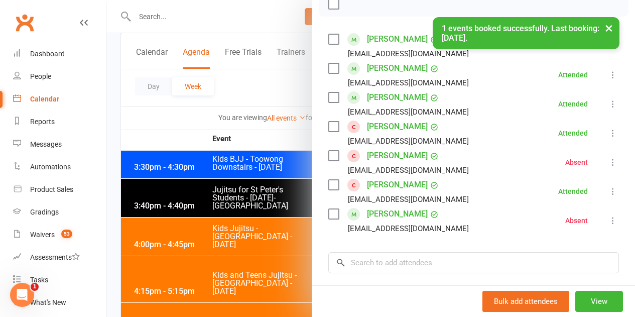
scroll to position [201, 0]
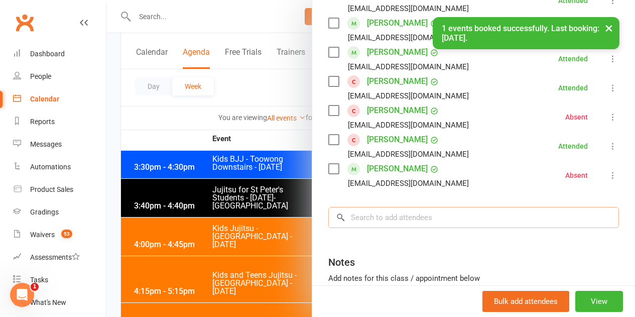
drag, startPoint x: 452, startPoint y: 209, endPoint x: 452, endPoint y: 215, distance: 5.5
click at [452, 210] on input "search" at bounding box center [473, 217] width 291 height 21
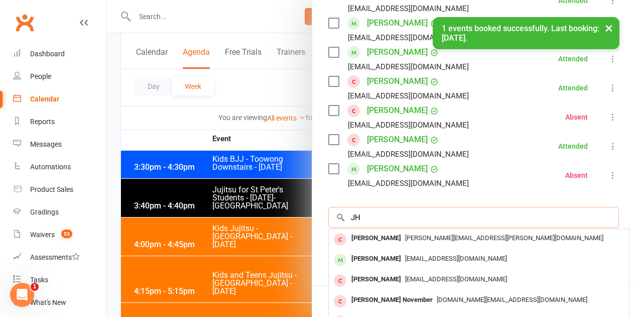
type input "J"
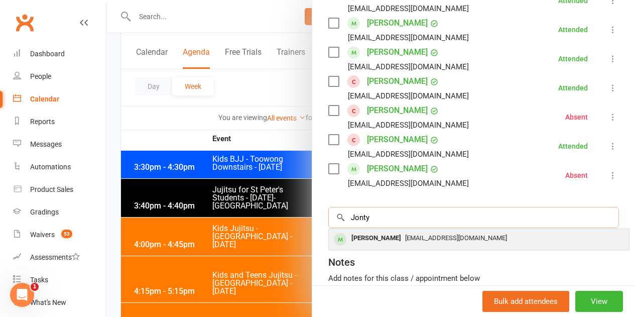
type input "Jonty"
click at [376, 235] on div "Jonty Quintner" at bounding box center [376, 238] width 58 height 15
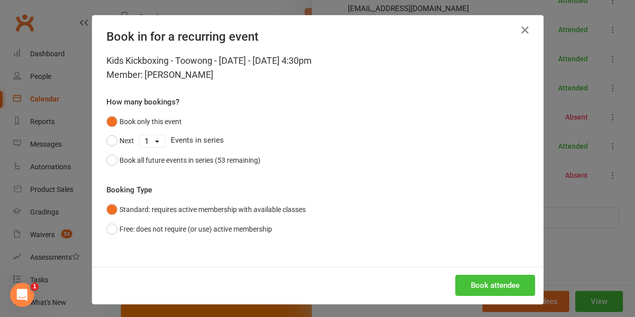
click at [465, 278] on button "Book attendee" at bounding box center [495, 285] width 80 height 21
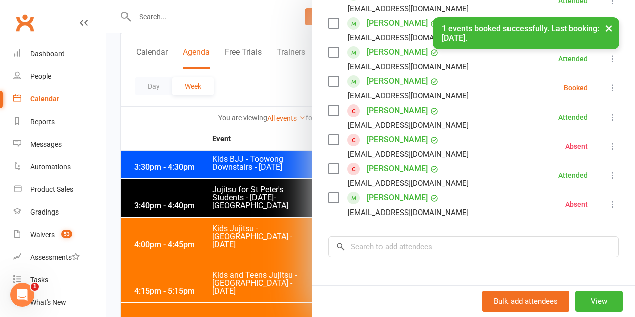
click at [399, 235] on div "Class kiosk mode Roll call 4:30 PM - 5:30 PM, Thursday, August, 7, 2025 with Da…" at bounding box center [473, 120] width 323 height 557
click at [401, 250] on input "search" at bounding box center [473, 246] width 291 height 21
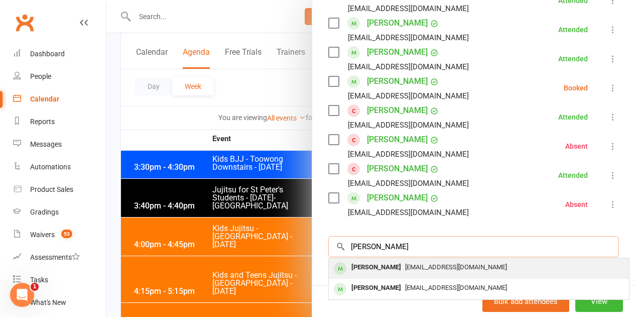
type input "Feng"
click at [375, 269] on div "Timothy Feng" at bounding box center [376, 267] width 58 height 15
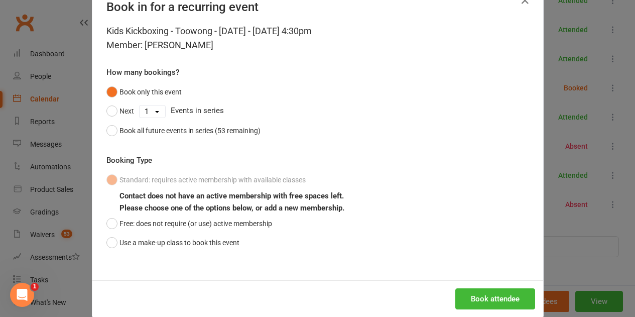
scroll to position [46, 0]
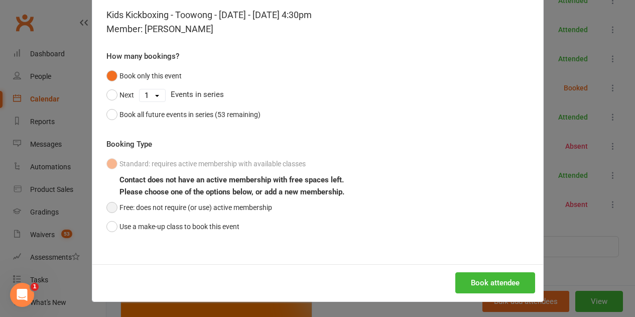
click at [127, 209] on button "Free: does not require (or use) active membership" at bounding box center [189, 207] width 166 height 19
click at [494, 279] on button "Book attendee" at bounding box center [495, 282] width 80 height 21
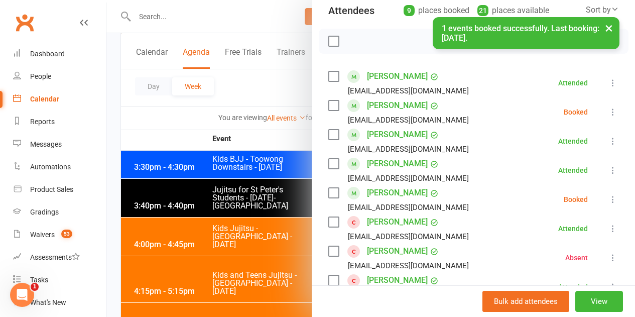
scroll to position [100, 0]
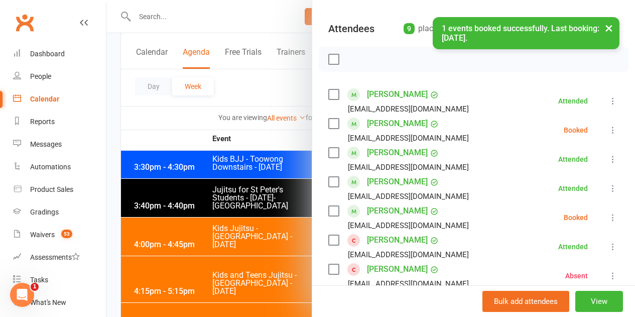
click at [608, 133] on icon at bounding box center [613, 130] width 10 height 10
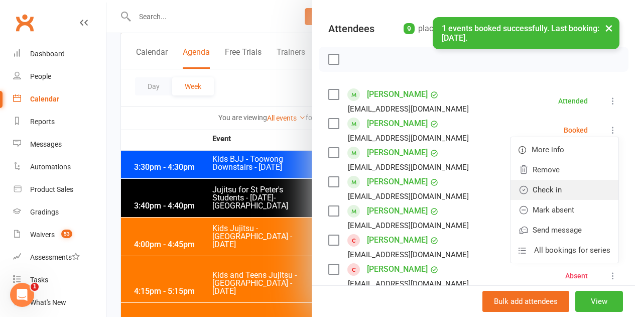
click at [556, 194] on link "Check in" at bounding box center [564, 190] width 108 height 20
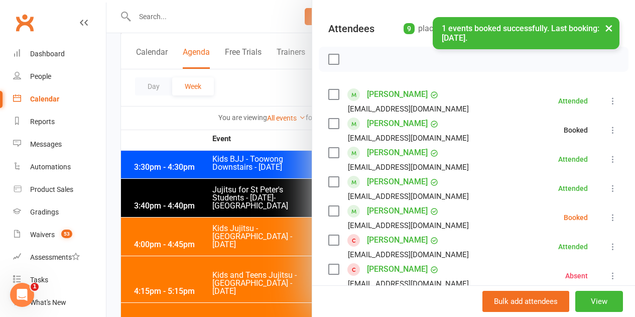
scroll to position [151, 0]
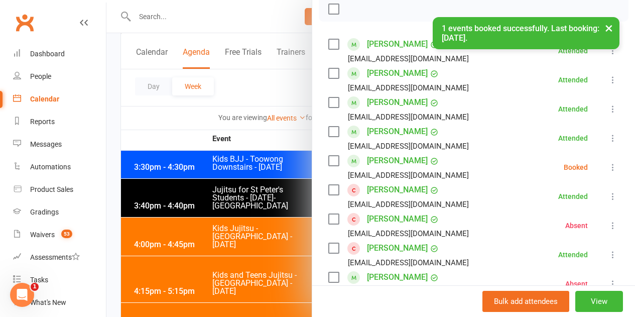
click at [606, 166] on div "Class kiosk mode Roll call 4:30 PM - 5:30 PM, Thursday, August, 7, 2025 with Da…" at bounding box center [473, 185] width 323 height 586
click at [608, 166] on icon at bounding box center [613, 167] width 10 height 10
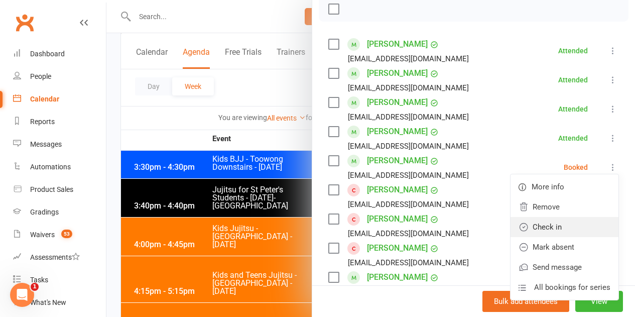
click at [568, 229] on link "Check in" at bounding box center [564, 227] width 108 height 20
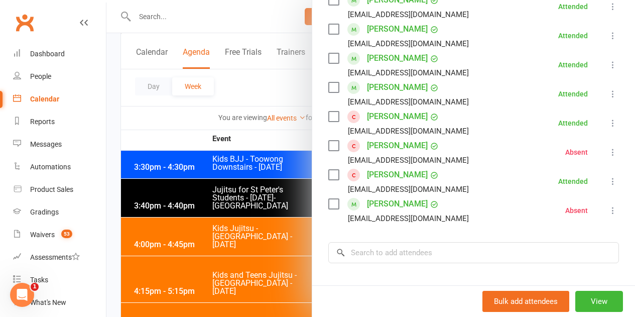
scroll to position [201, 0]
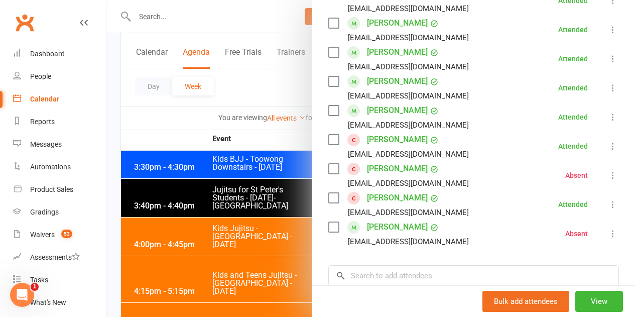
click at [255, 249] on div at bounding box center [370, 158] width 528 height 317
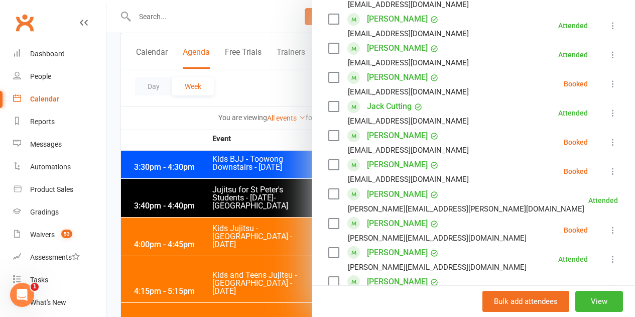
scroll to position [382, 0]
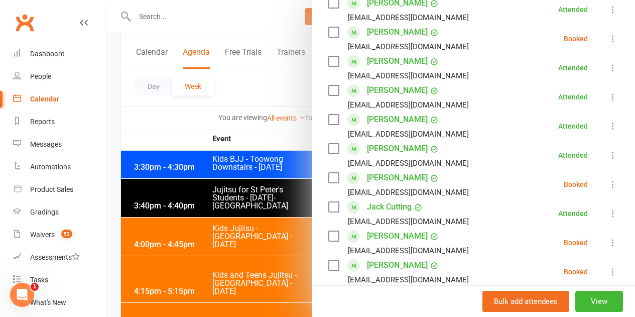
click at [608, 34] on icon at bounding box center [613, 39] width 10 height 10
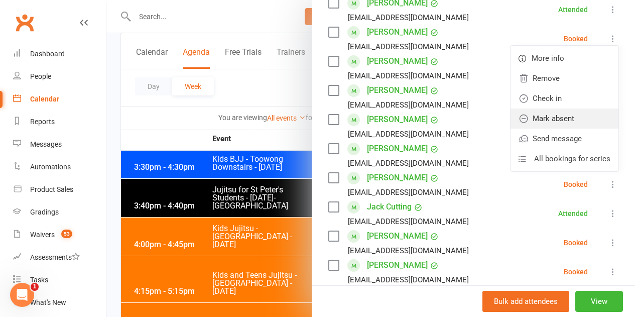
click at [553, 108] on link "Mark absent" at bounding box center [564, 118] width 108 height 20
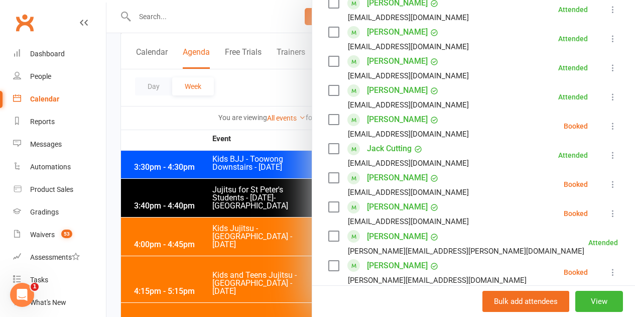
scroll to position [483, 0]
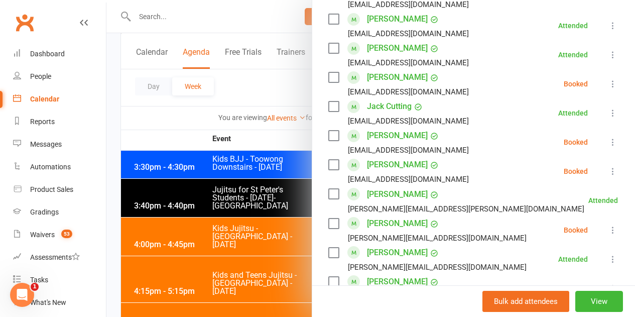
click at [598, 69] on li "Michelle Cheung drsarahchu@gmail.com Booked More info Remove Check in Mark abse…" at bounding box center [473, 83] width 291 height 29
click at [608, 79] on icon at bounding box center [613, 84] width 10 height 10
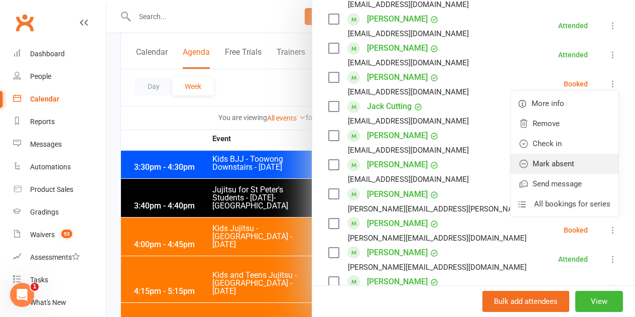
click at [542, 154] on link "Mark absent" at bounding box center [564, 164] width 108 height 20
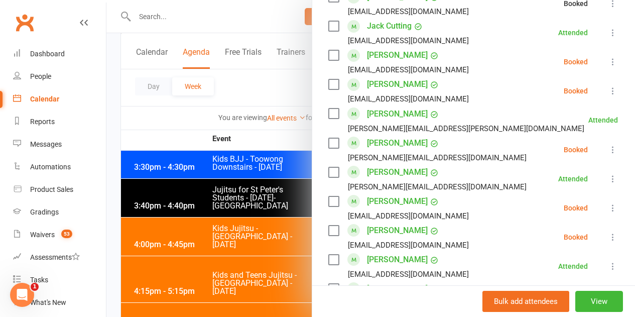
scroll to position [583, 0]
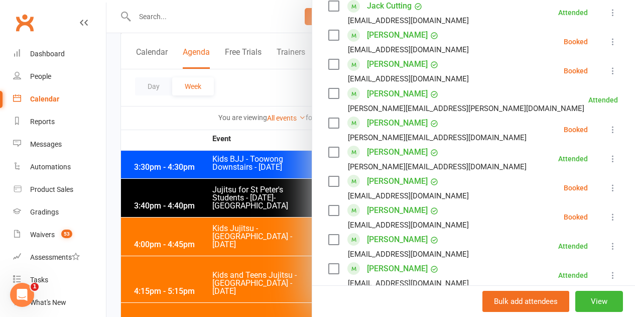
click at [608, 37] on icon at bounding box center [613, 42] width 10 height 10
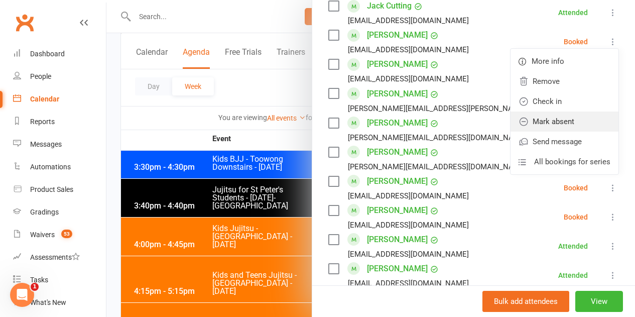
click at [567, 111] on link "Mark absent" at bounding box center [564, 121] width 108 height 20
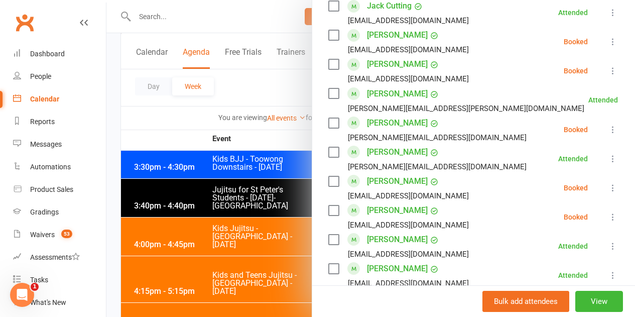
click at [608, 66] on icon at bounding box center [613, 71] width 10 height 10
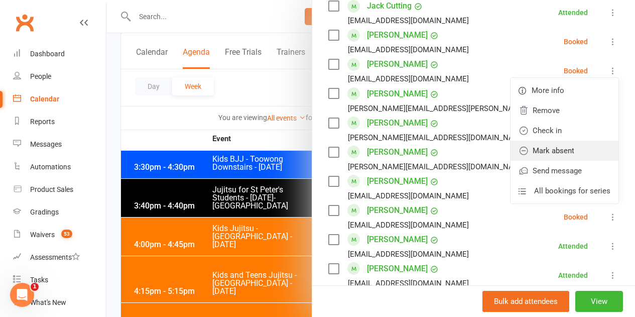
click at [550, 141] on link "Mark absent" at bounding box center [564, 151] width 108 height 20
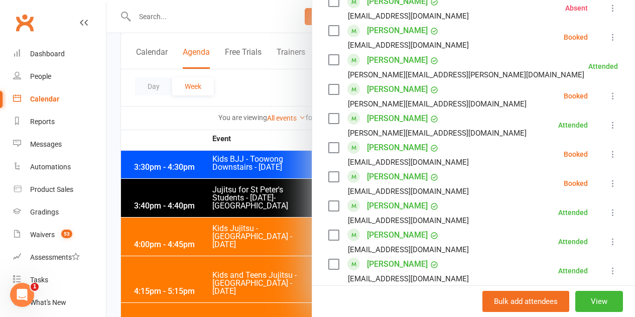
scroll to position [633, 0]
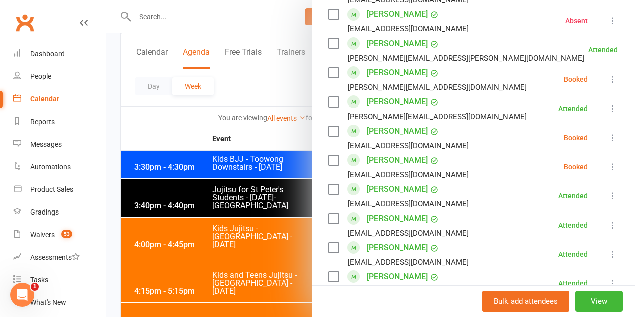
click at [608, 74] on icon at bounding box center [613, 79] width 10 height 10
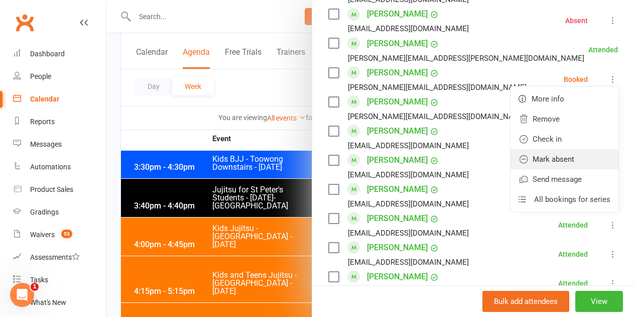
click at [534, 149] on link "Mark absent" at bounding box center [564, 159] width 108 height 20
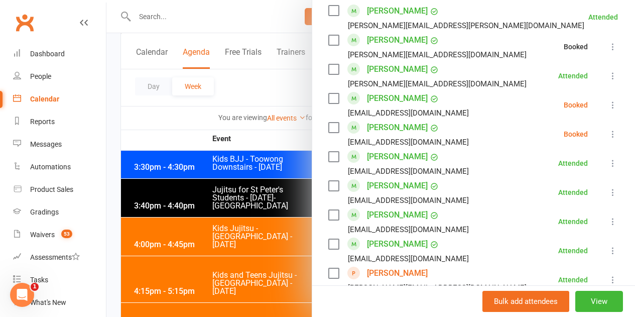
scroll to position [684, 0]
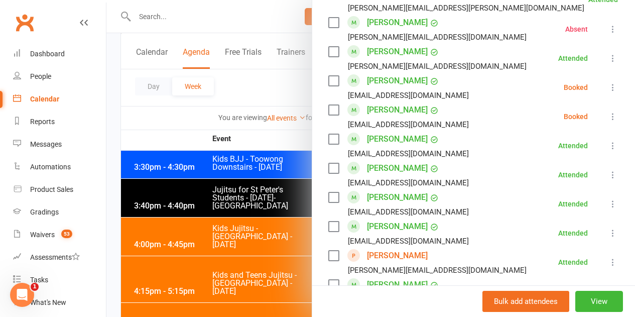
click at [607, 81] on button at bounding box center [613, 87] width 12 height 12
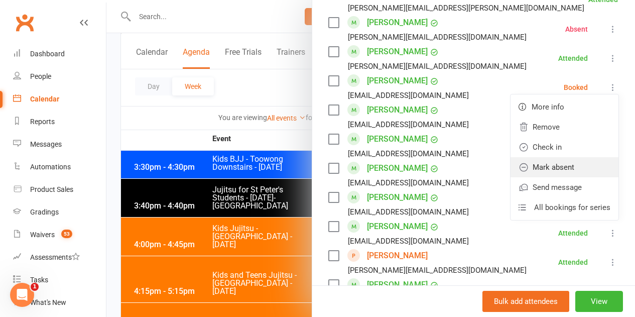
click at [538, 157] on link "Mark absent" at bounding box center [564, 167] width 108 height 20
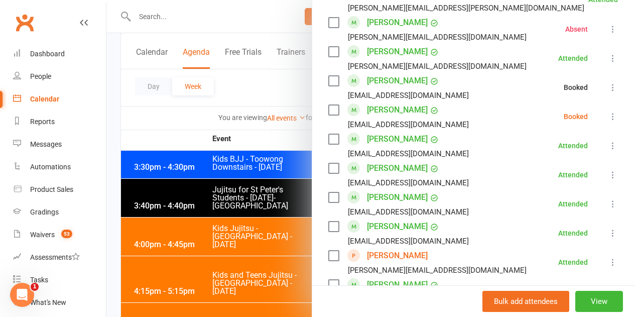
click at [608, 111] on icon at bounding box center [613, 116] width 10 height 10
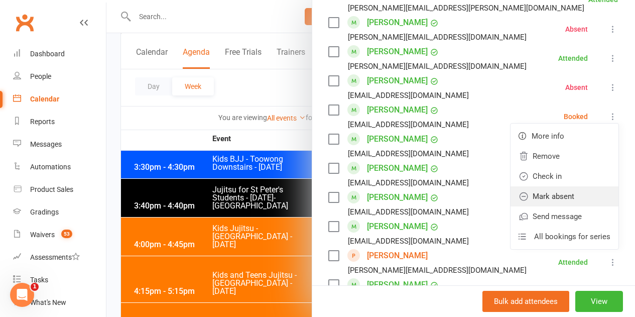
click at [554, 186] on link "Mark absent" at bounding box center [564, 196] width 108 height 20
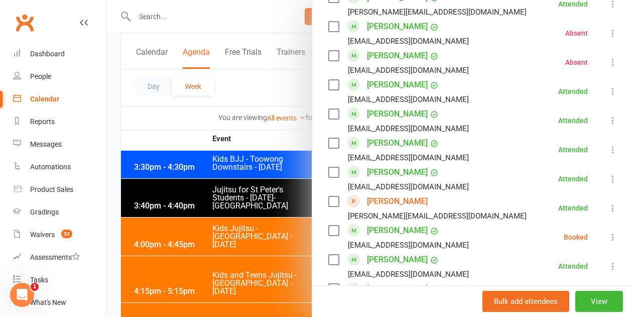
scroll to position [834, 0]
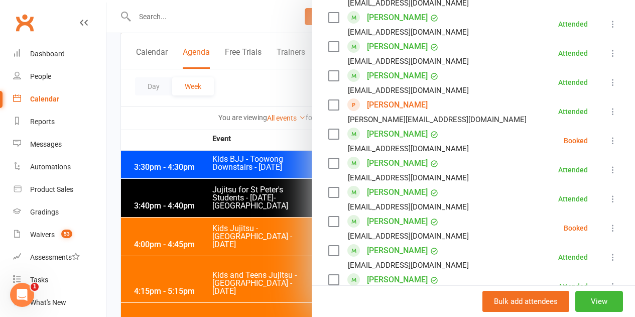
click at [607, 134] on button at bounding box center [613, 140] width 12 height 12
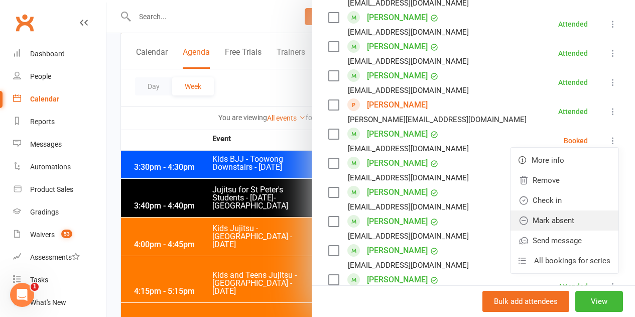
click at [559, 210] on link "Mark absent" at bounding box center [564, 220] width 108 height 20
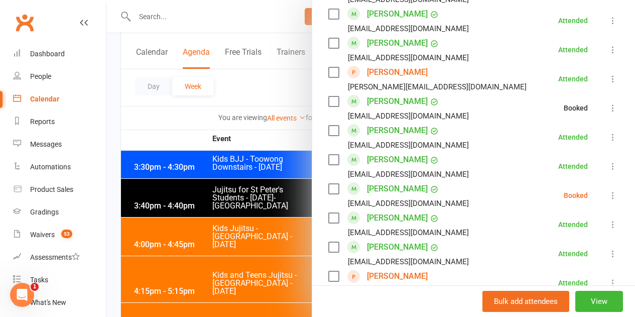
scroll to position [884, 0]
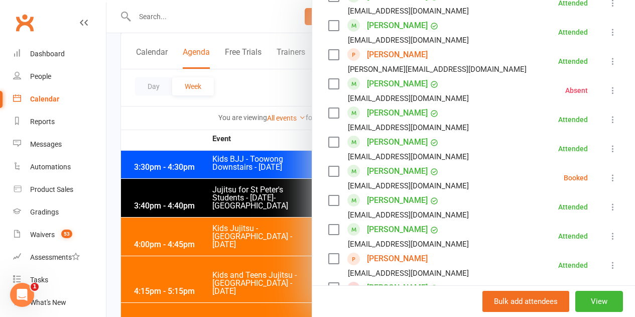
click at [608, 173] on icon at bounding box center [613, 178] width 10 height 10
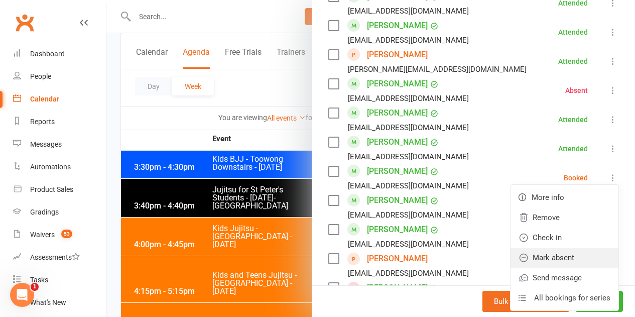
click at [553, 247] on link "Mark absent" at bounding box center [564, 257] width 108 height 20
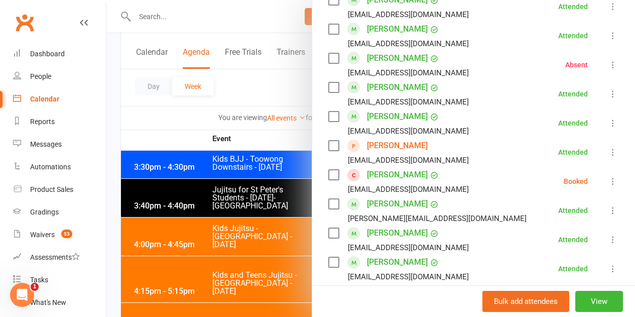
scroll to position [1035, 0]
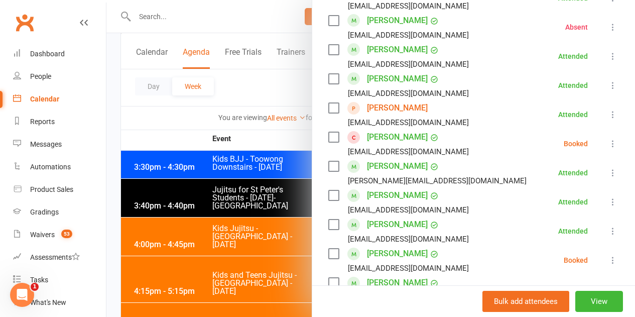
click at [608, 139] on icon at bounding box center [613, 144] width 10 height 10
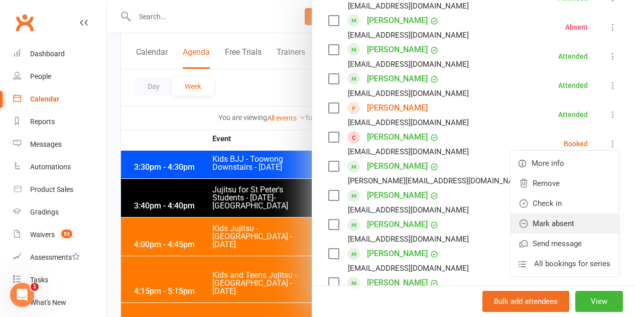
click at [547, 213] on link "Mark absent" at bounding box center [564, 223] width 108 height 20
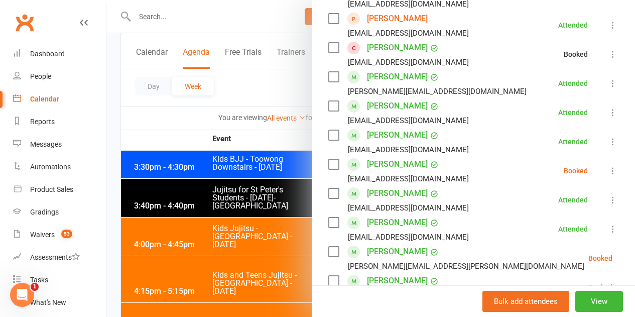
scroll to position [1135, 0]
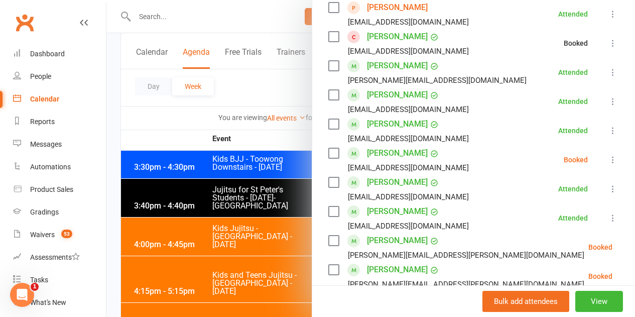
click at [608, 155] on icon at bounding box center [613, 160] width 10 height 10
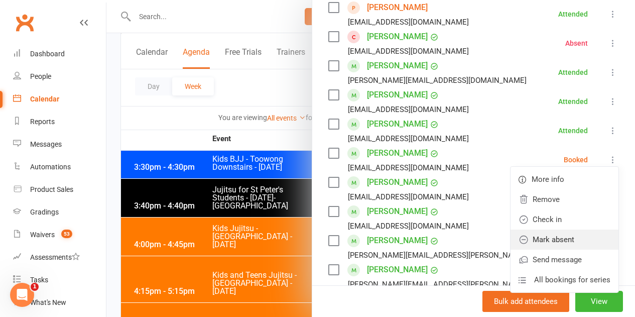
click at [557, 229] on link "Mark absent" at bounding box center [564, 239] width 108 height 20
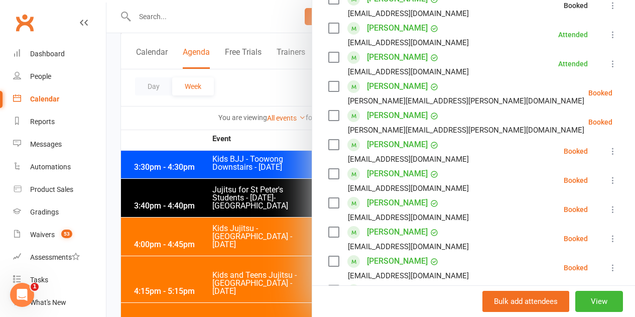
scroll to position [1336, 0]
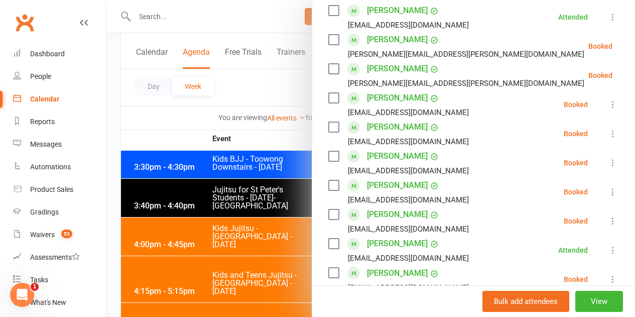
click at [632, 41] on icon at bounding box center [637, 46] width 10 height 10
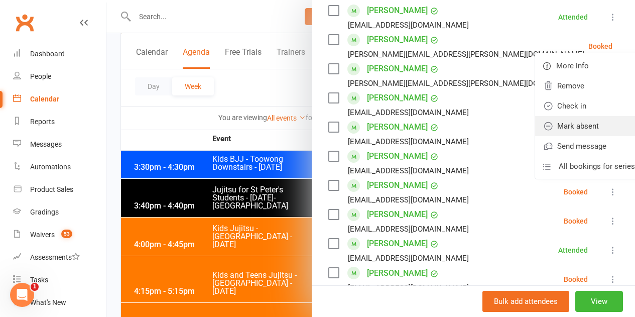
click at [566, 116] on link "Mark absent" at bounding box center [589, 126] width 108 height 20
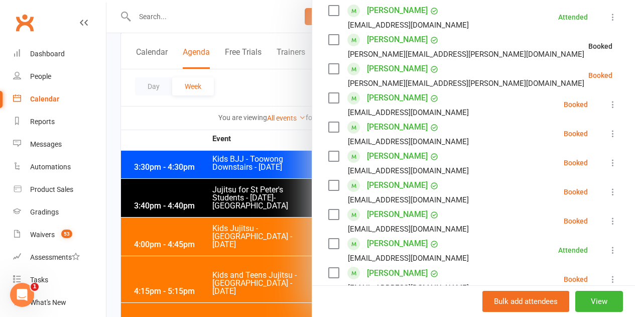
click at [632, 70] on icon at bounding box center [637, 75] width 10 height 10
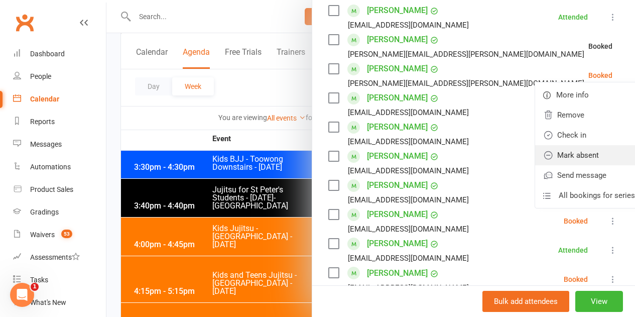
click at [563, 145] on link "Mark absent" at bounding box center [589, 155] width 108 height 20
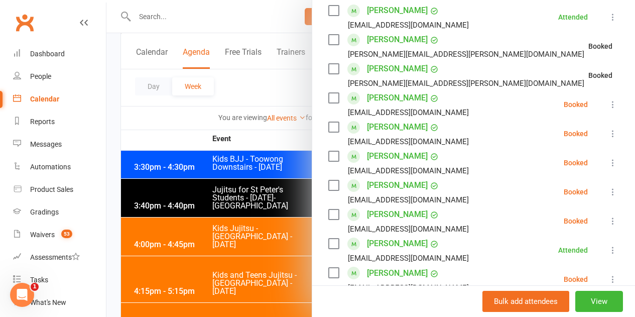
click at [608, 99] on icon at bounding box center [613, 104] width 10 height 10
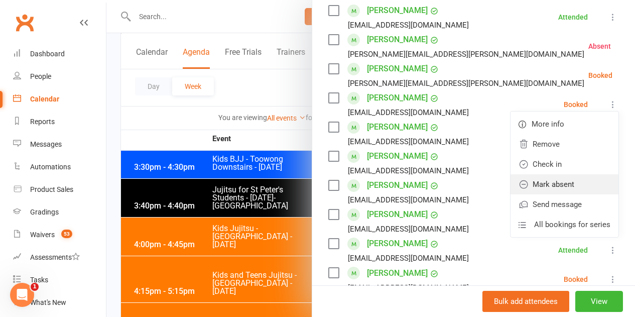
click at [558, 174] on link "Mark absent" at bounding box center [564, 184] width 108 height 20
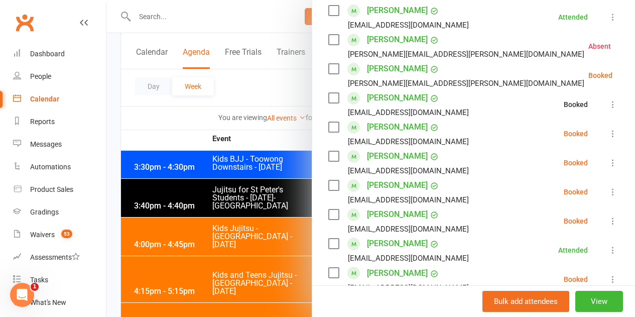
click at [608, 128] on icon at bounding box center [613, 133] width 10 height 10
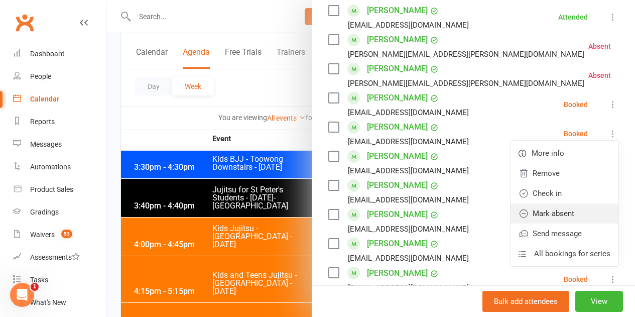
click at [559, 203] on link "Mark absent" at bounding box center [564, 213] width 108 height 20
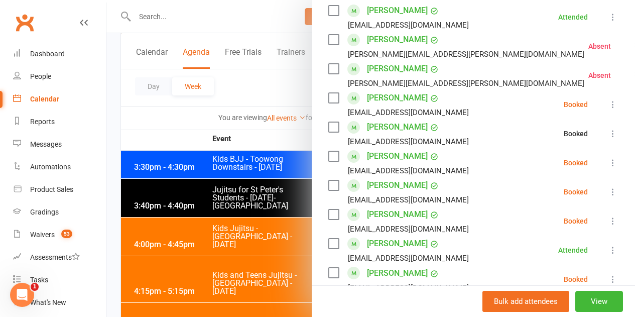
click at [608, 158] on icon at bounding box center [613, 163] width 10 height 10
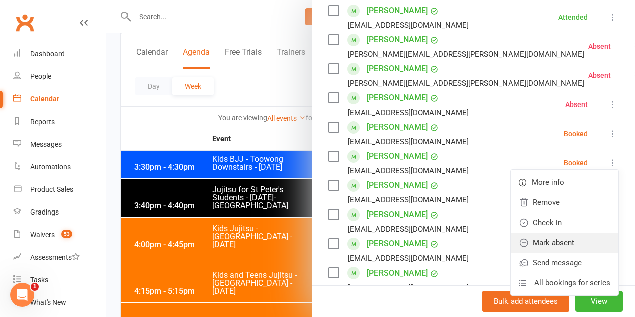
click at [562, 232] on link "Mark absent" at bounding box center [564, 242] width 108 height 20
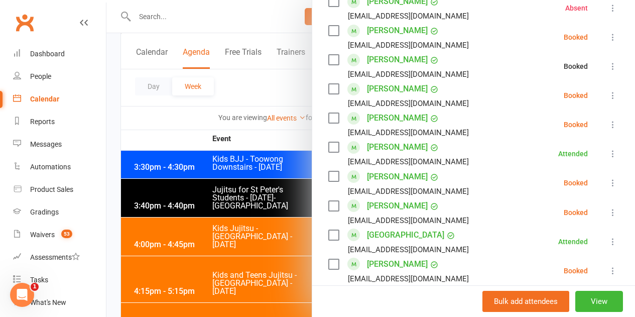
scroll to position [1436, 0]
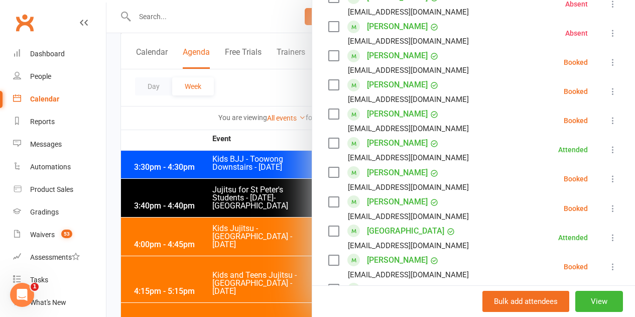
drag, startPoint x: 594, startPoint y: 75, endPoint x: 596, endPoint y: 81, distance: 6.5
click at [608, 86] on icon at bounding box center [613, 91] width 10 height 10
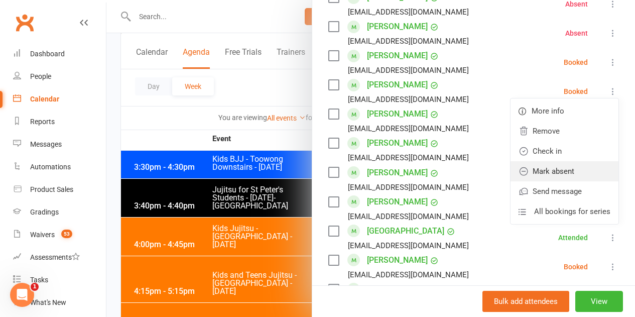
click at [567, 161] on link "Mark absent" at bounding box center [564, 171] width 108 height 20
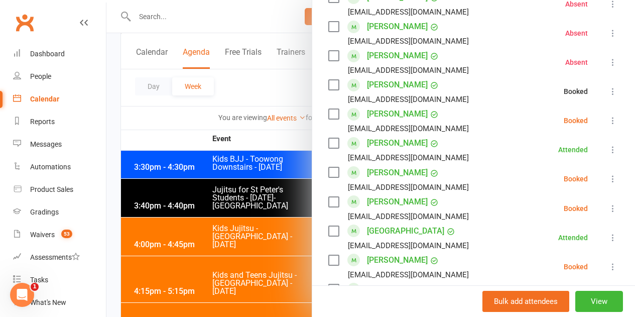
click at [594, 106] on li "Manuel Santos markfsantos@yahoo.com Booked More info Remove Check in Mark absen…" at bounding box center [473, 120] width 291 height 29
click at [608, 115] on icon at bounding box center [613, 120] width 10 height 10
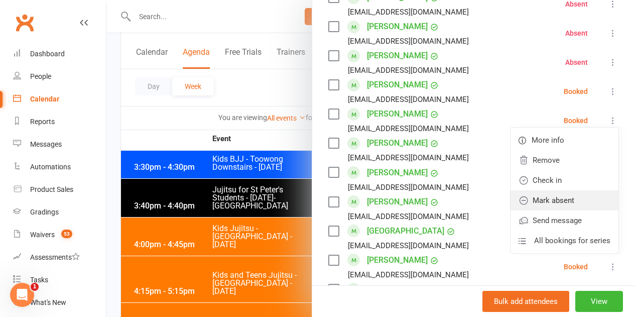
click at [563, 190] on link "Mark absent" at bounding box center [564, 200] width 108 height 20
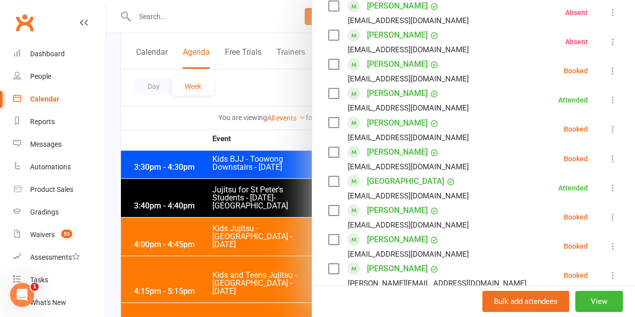
scroll to position [1487, 0]
click at [591, 114] on li "Kingsley Schliebs lfilatoff@hotmail.com Booked More info Remove Check in Mark a…" at bounding box center [473, 128] width 291 height 29
click at [608, 123] on icon at bounding box center [613, 128] width 10 height 10
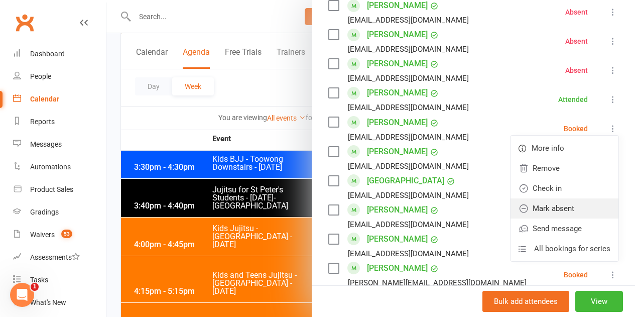
click at [556, 198] on link "Mark absent" at bounding box center [564, 208] width 108 height 20
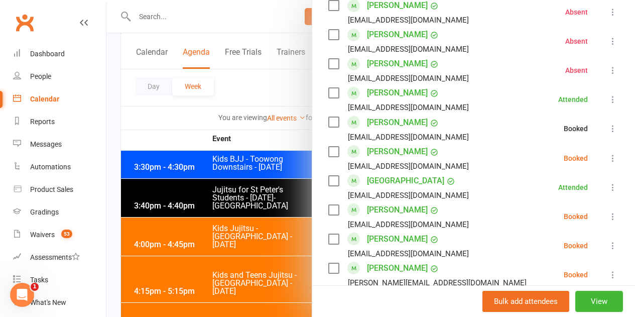
click at [608, 153] on icon at bounding box center [613, 158] width 10 height 10
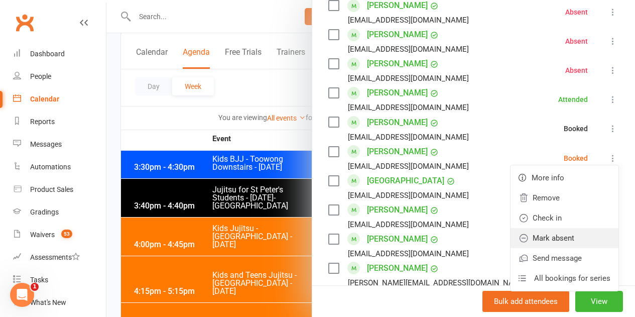
click at [543, 228] on link "Mark absent" at bounding box center [564, 238] width 108 height 20
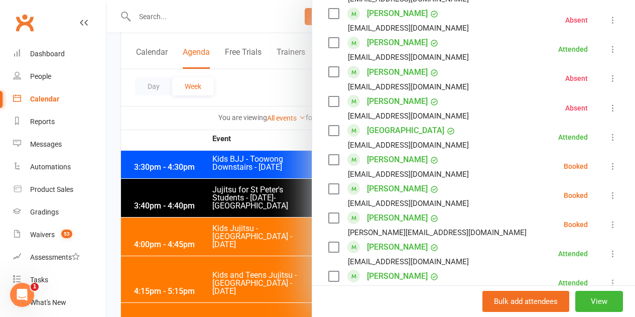
scroll to position [1587, 0]
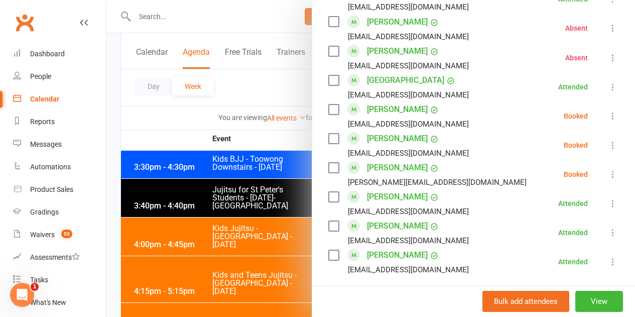
click at [595, 101] on li "Milliana Stanic miodragstanic@hotmail.com Booked More info Remove Check in Mark…" at bounding box center [473, 115] width 291 height 29
click at [608, 111] on icon at bounding box center [613, 116] width 10 height 10
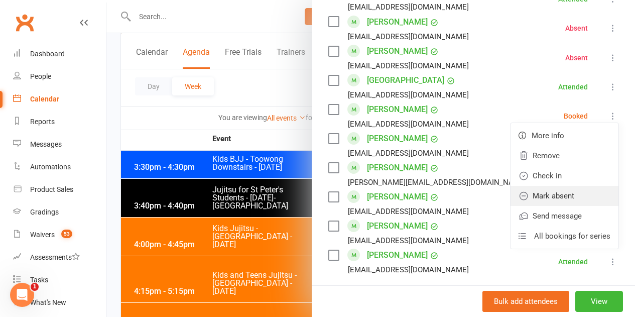
click at [564, 186] on link "Mark absent" at bounding box center [564, 196] width 108 height 20
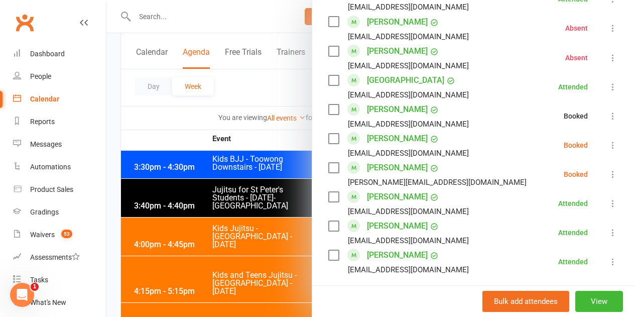
click at [608, 140] on icon at bounding box center [613, 145] width 10 height 10
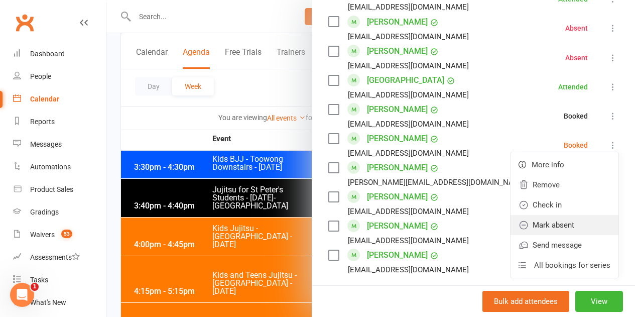
click at [574, 215] on link "Mark absent" at bounding box center [564, 225] width 108 height 20
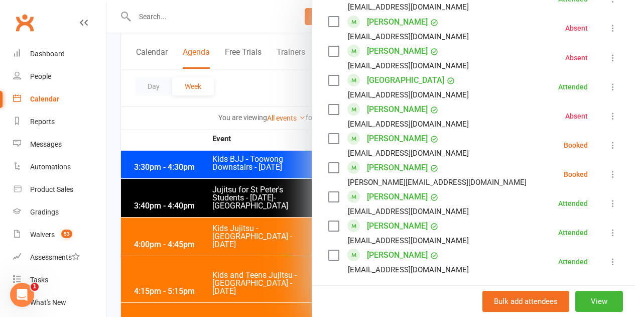
click at [608, 169] on icon at bounding box center [613, 174] width 10 height 10
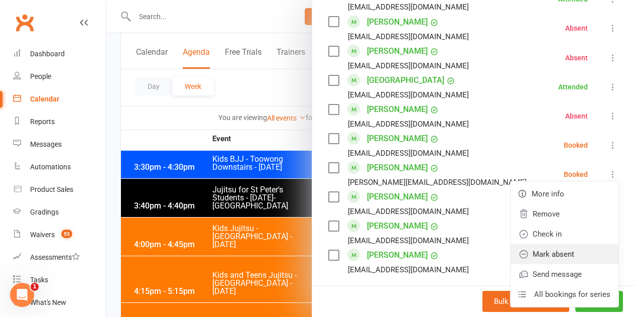
click at [564, 244] on link "Mark absent" at bounding box center [564, 254] width 108 height 20
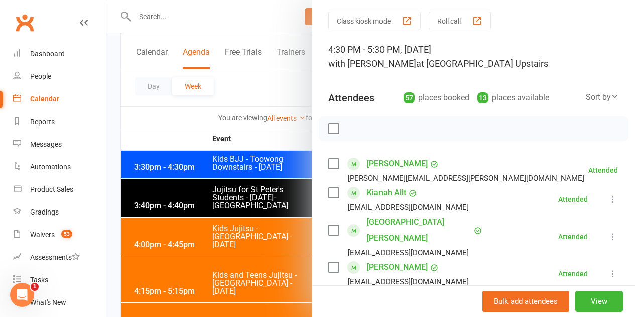
scroll to position [0, 0]
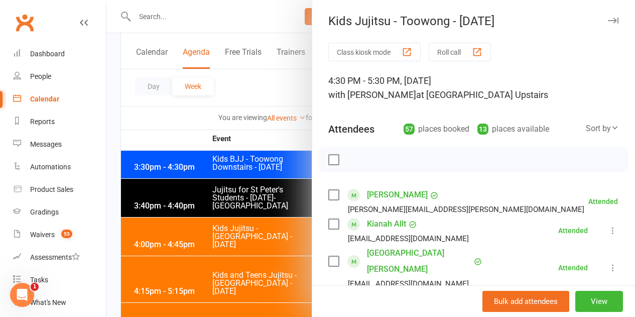
click at [272, 200] on div at bounding box center [370, 158] width 528 height 317
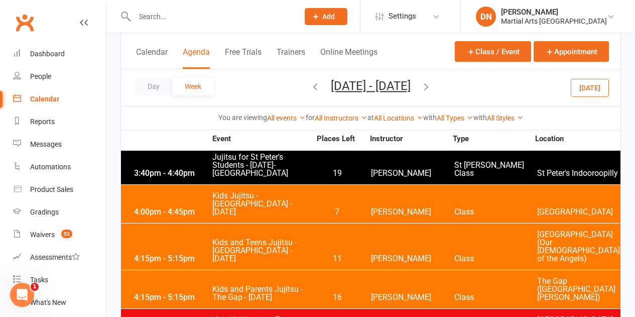
scroll to position [2097, 0]
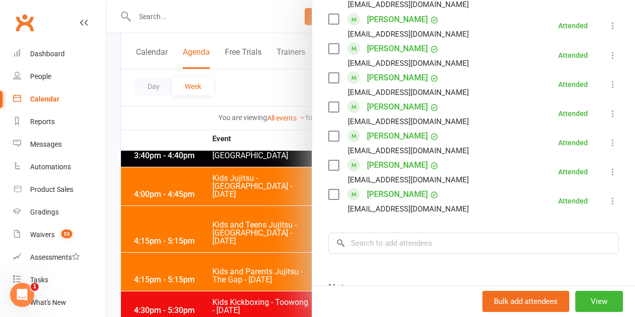
scroll to position [781, 0]
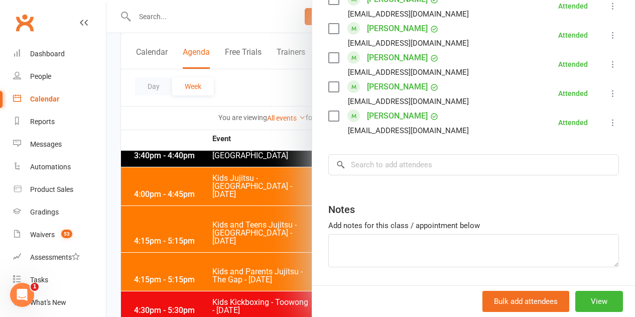
click at [291, 217] on div at bounding box center [370, 158] width 528 height 317
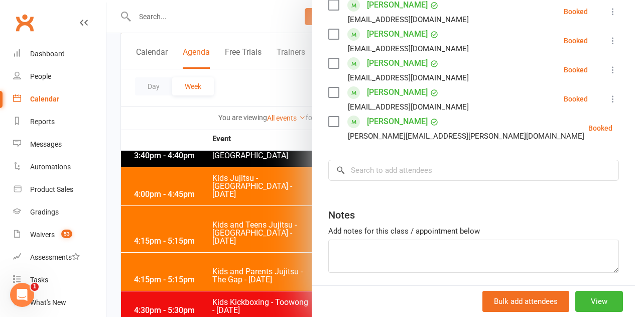
scroll to position [489, 0]
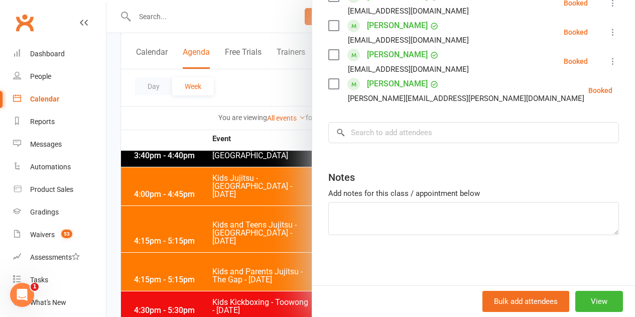
click at [299, 219] on div at bounding box center [370, 158] width 528 height 317
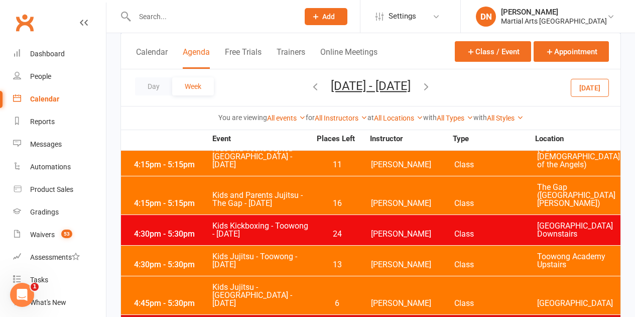
scroll to position [2198, 0]
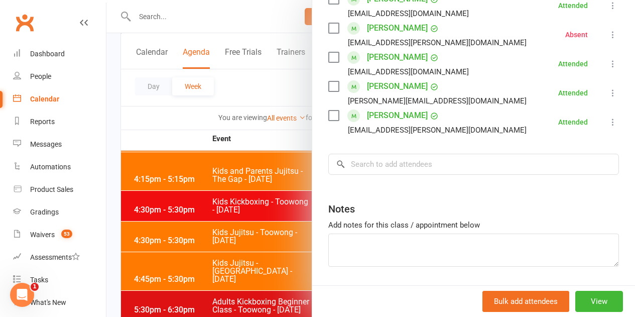
scroll to position [1218, 0]
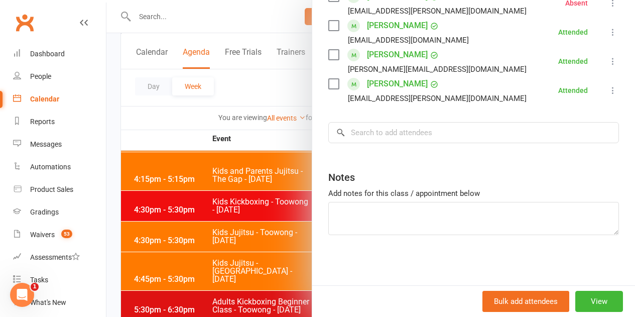
click at [264, 223] on div at bounding box center [370, 158] width 528 height 317
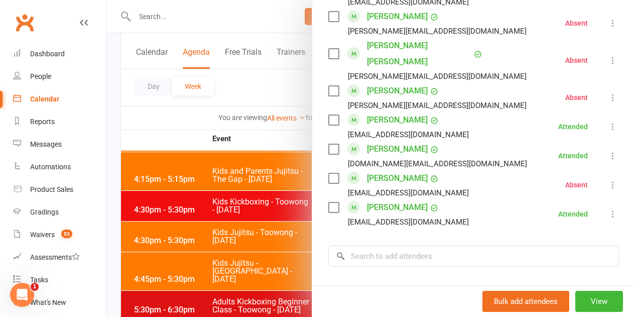
scroll to position [897, 0]
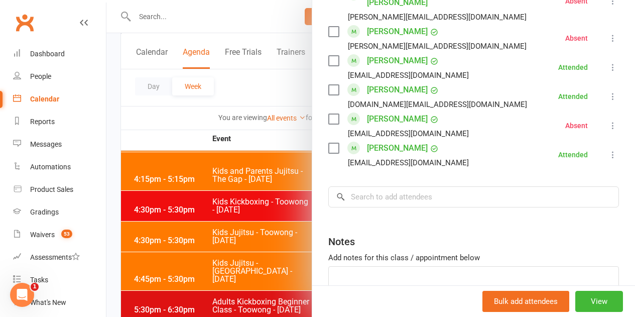
drag, startPoint x: 257, startPoint y: 235, endPoint x: 302, endPoint y: 222, distance: 46.1
click at [260, 233] on div at bounding box center [370, 158] width 528 height 317
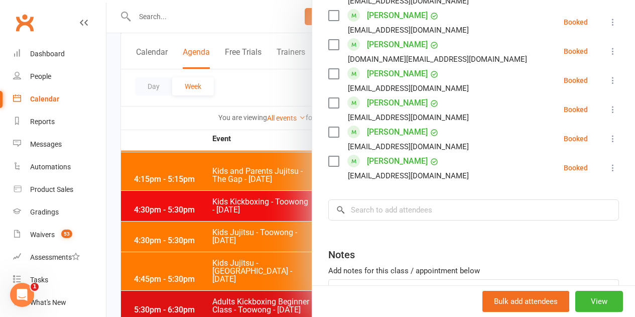
scroll to position [723, 0]
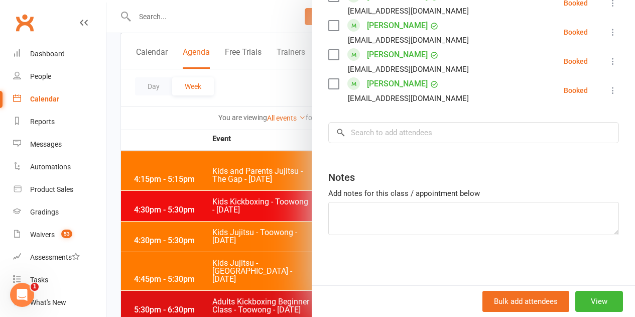
click at [273, 269] on div at bounding box center [370, 158] width 528 height 317
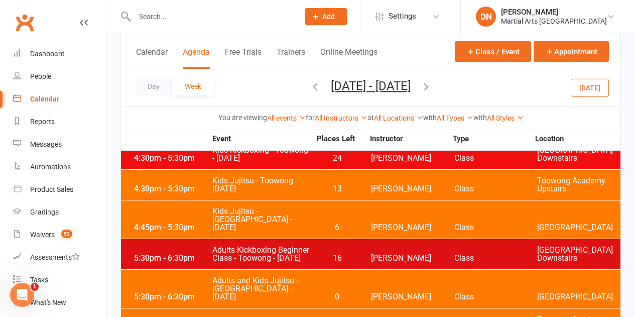
scroll to position [2298, 0]
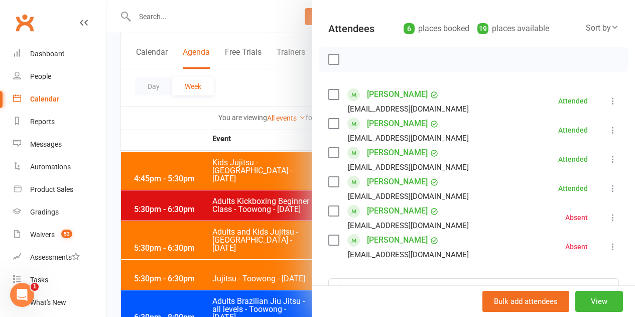
scroll to position [201, 0]
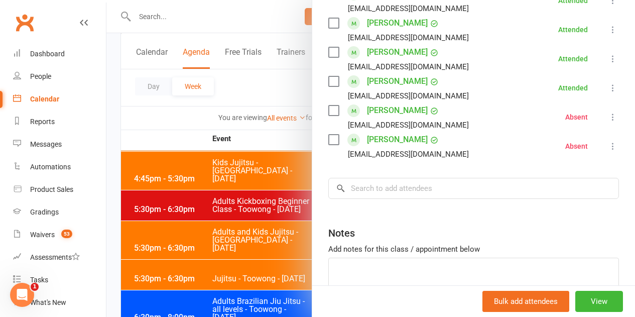
click at [233, 234] on div at bounding box center [370, 158] width 528 height 317
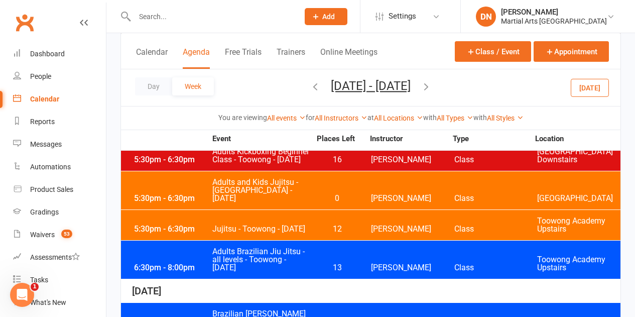
scroll to position [2348, 0]
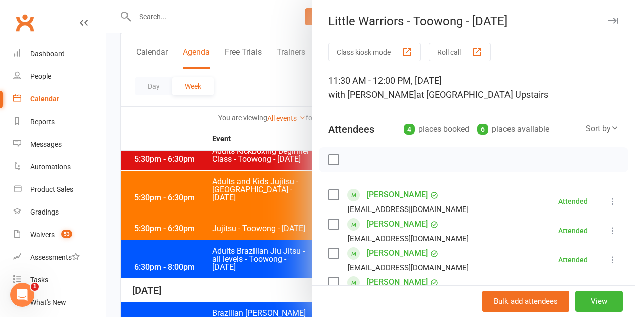
scroll to position [198, 0]
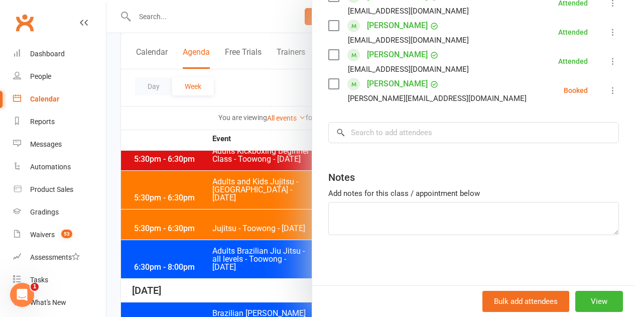
click at [608, 85] on icon at bounding box center [613, 90] width 10 height 10
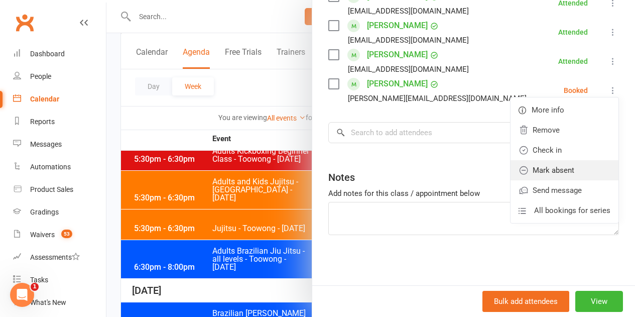
drag, startPoint x: 545, startPoint y: 171, endPoint x: 460, endPoint y: 172, distance: 84.8
click at [545, 172] on link "Mark absent" at bounding box center [564, 170] width 108 height 20
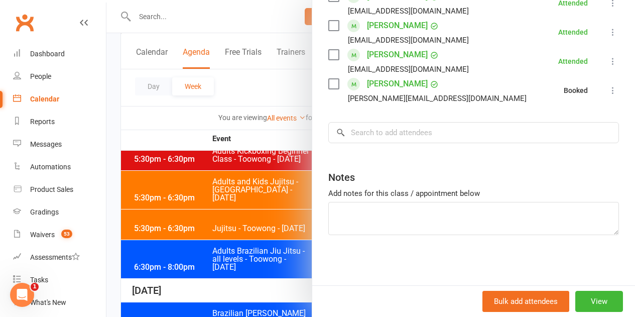
click at [271, 202] on div at bounding box center [370, 158] width 528 height 317
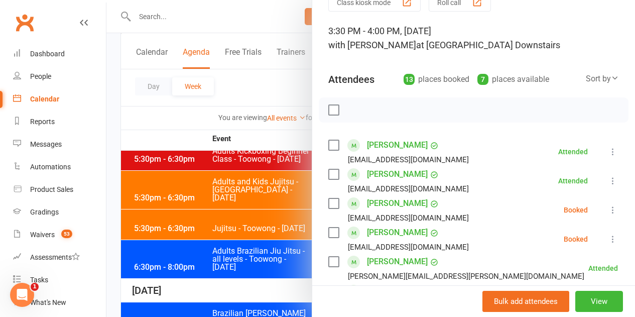
scroll to position [151, 0]
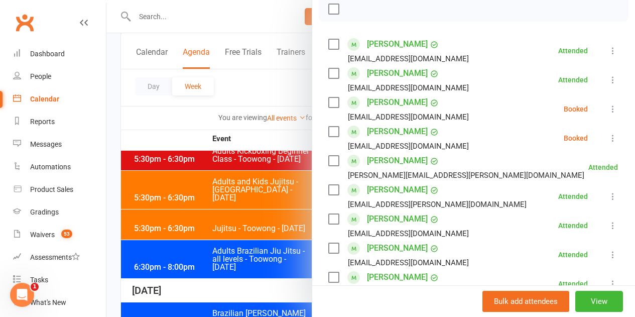
click at [608, 104] on icon at bounding box center [613, 109] width 10 height 10
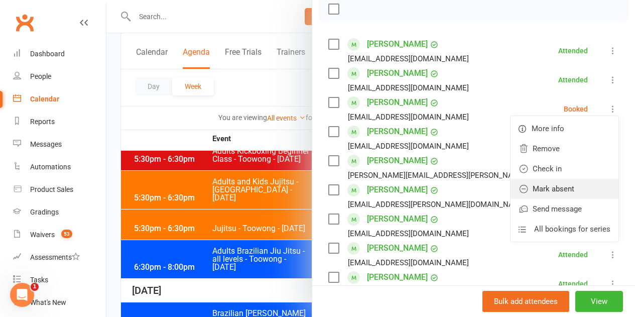
click at [551, 188] on link "Mark absent" at bounding box center [564, 189] width 108 height 20
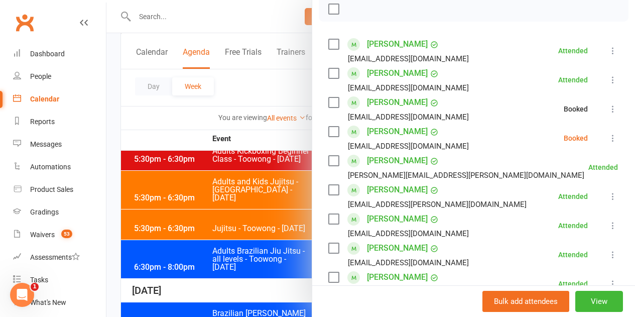
drag, startPoint x: 597, startPoint y: 134, endPoint x: 593, endPoint y: 140, distance: 7.2
click at [608, 134] on icon at bounding box center [613, 138] width 10 height 10
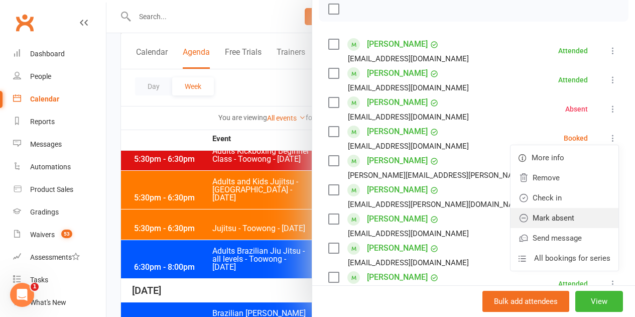
click at [554, 216] on link "Mark absent" at bounding box center [564, 218] width 108 height 20
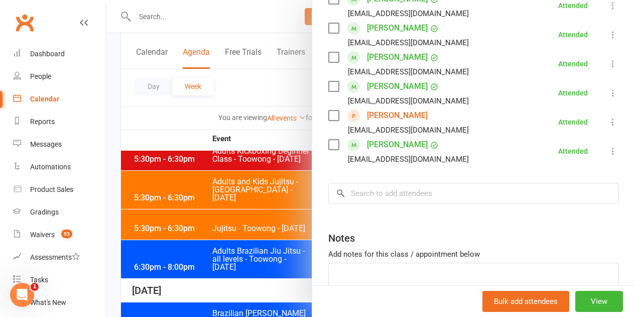
scroll to position [401, 0]
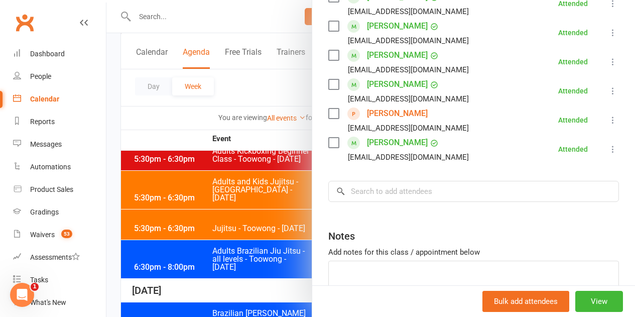
drag, startPoint x: 188, startPoint y: 195, endPoint x: 256, endPoint y: 209, distance: 69.7
click at [191, 199] on div at bounding box center [370, 158] width 528 height 317
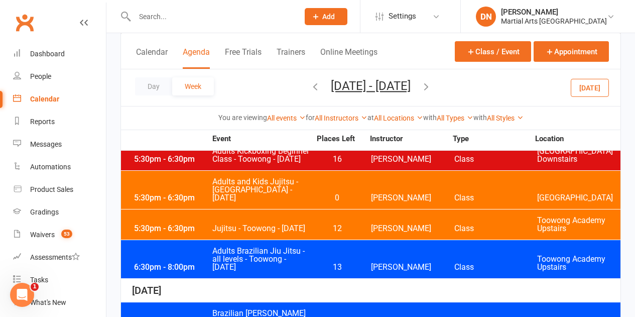
scroll to position [2398, 0]
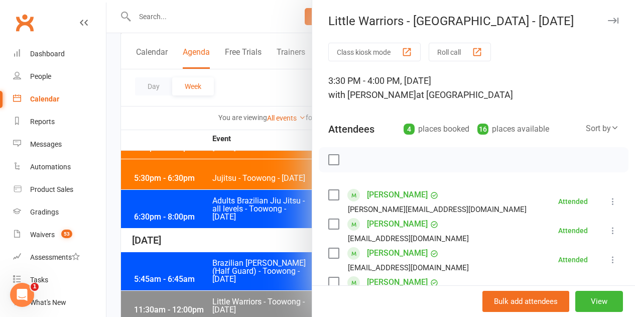
scroll to position [198, 0]
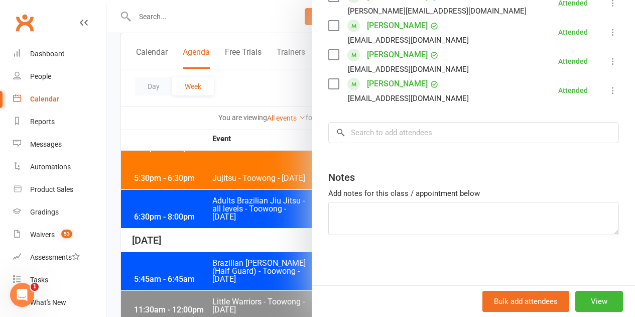
click at [195, 199] on div at bounding box center [370, 158] width 528 height 317
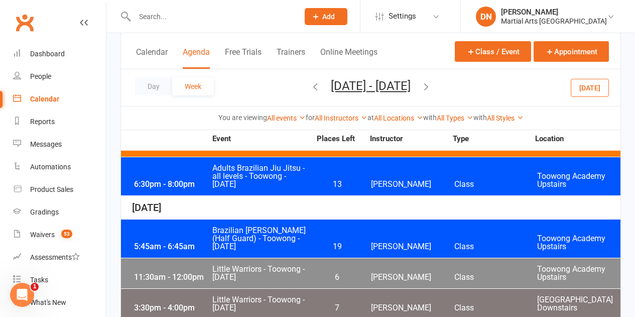
scroll to position [2449, 0]
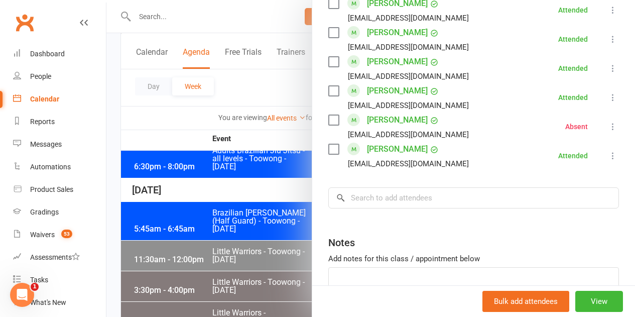
scroll to position [868, 0]
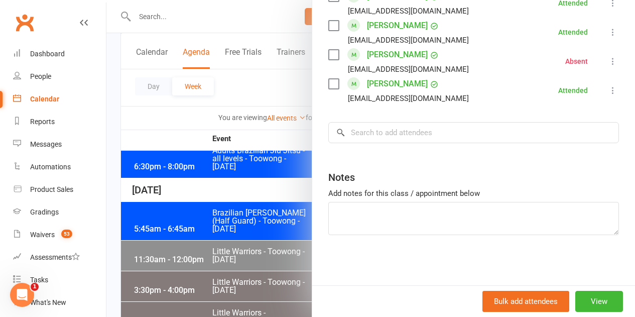
drag, startPoint x: 156, startPoint y: 240, endPoint x: 201, endPoint y: 230, distance: 46.4
click at [166, 237] on div at bounding box center [370, 158] width 528 height 317
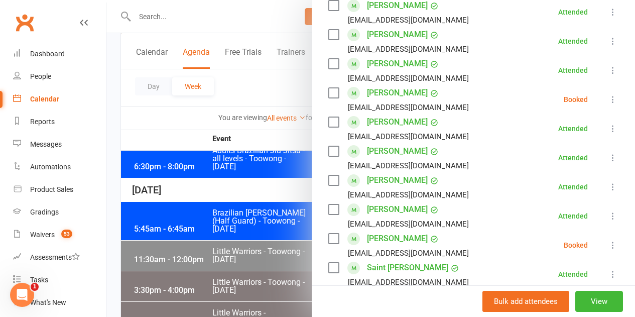
scroll to position [201, 0]
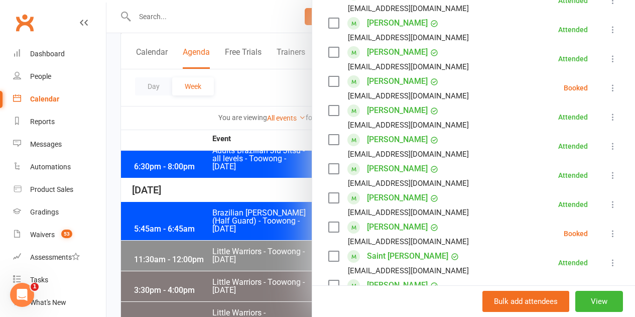
click at [607, 82] on button at bounding box center [613, 88] width 12 height 12
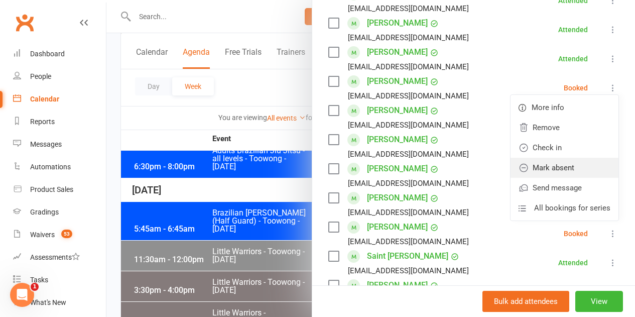
click at [553, 174] on link "Mark absent" at bounding box center [564, 168] width 108 height 20
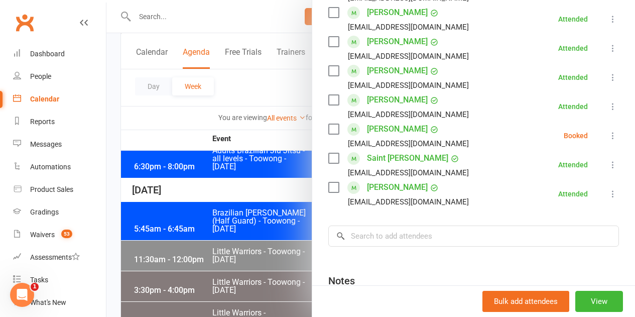
scroll to position [301, 0]
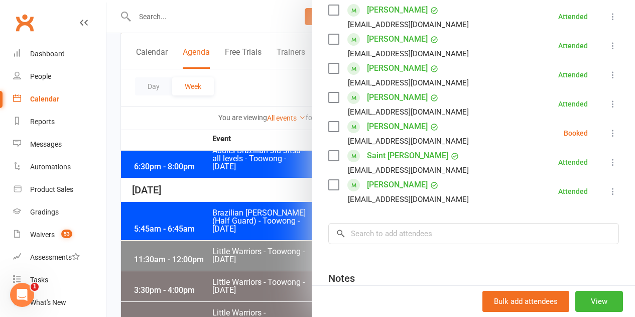
click at [608, 131] on icon at bounding box center [613, 133] width 10 height 10
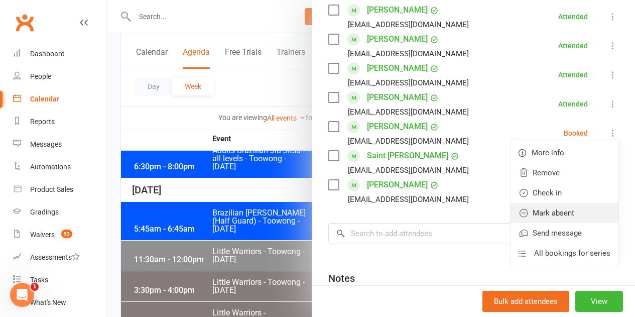
click at [559, 211] on link "Mark absent" at bounding box center [564, 213] width 108 height 20
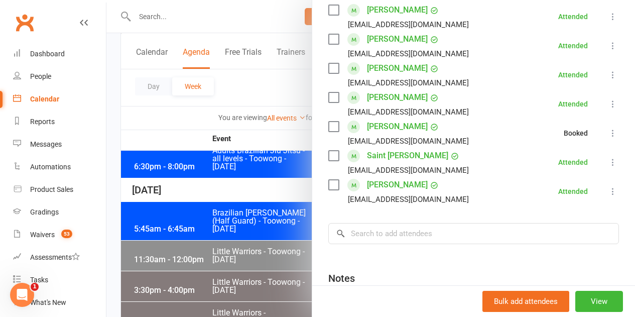
click at [256, 231] on div at bounding box center [370, 158] width 528 height 317
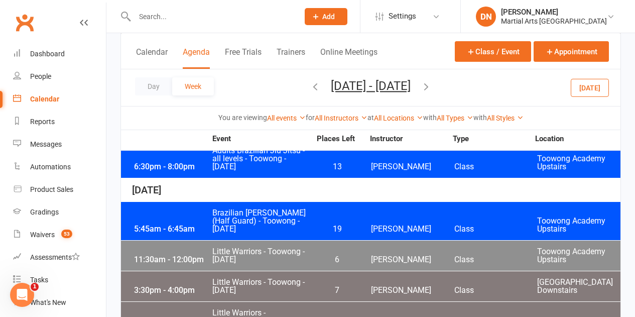
scroll to position [2499, 0]
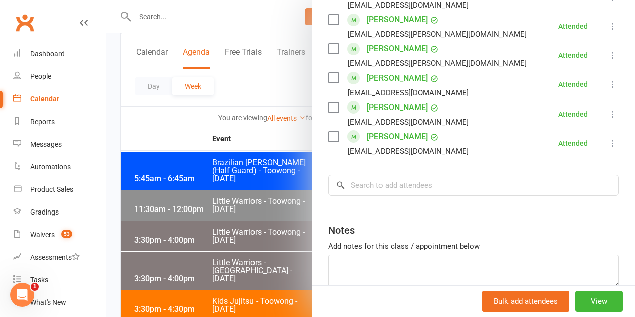
scroll to position [606, 0]
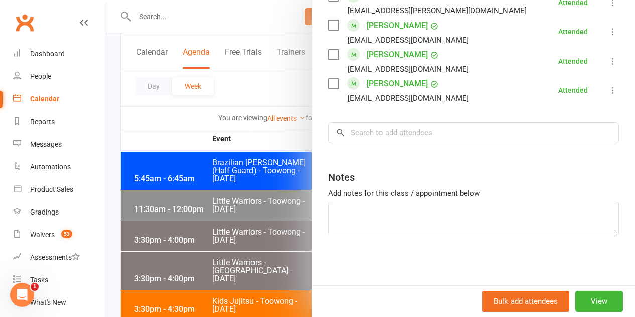
click at [179, 244] on div at bounding box center [370, 158] width 528 height 317
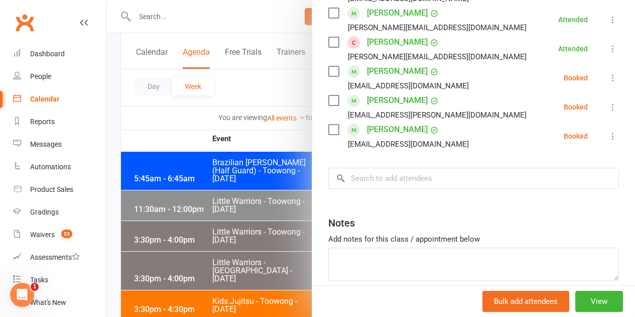
scroll to position [401, 0]
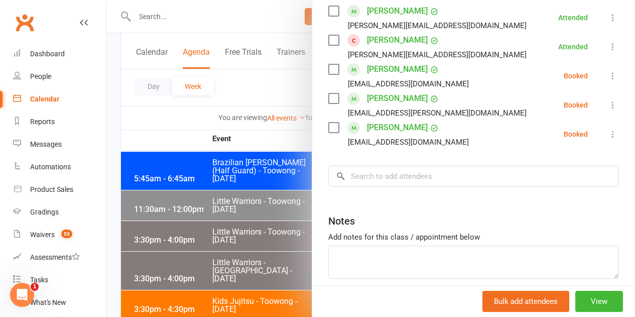
click at [608, 71] on icon at bounding box center [613, 76] width 10 height 10
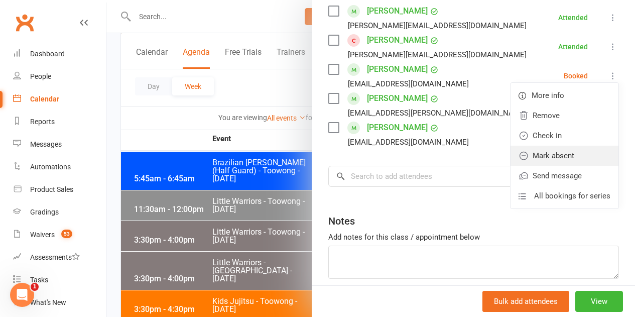
click at [558, 146] on link "Mark absent" at bounding box center [564, 156] width 108 height 20
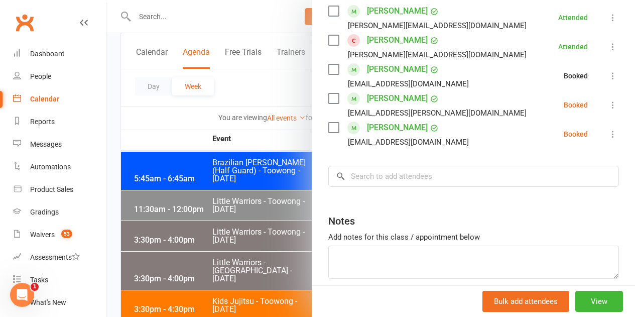
click at [608, 100] on icon at bounding box center [613, 105] width 10 height 10
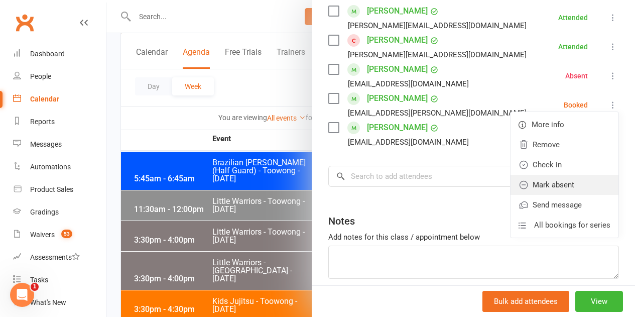
click at [557, 175] on link "Mark absent" at bounding box center [564, 185] width 108 height 20
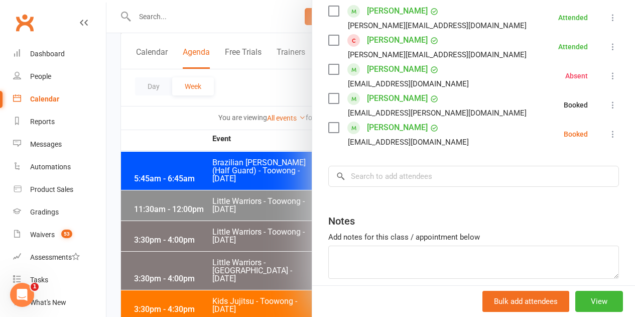
click at [608, 129] on icon at bounding box center [613, 134] width 10 height 10
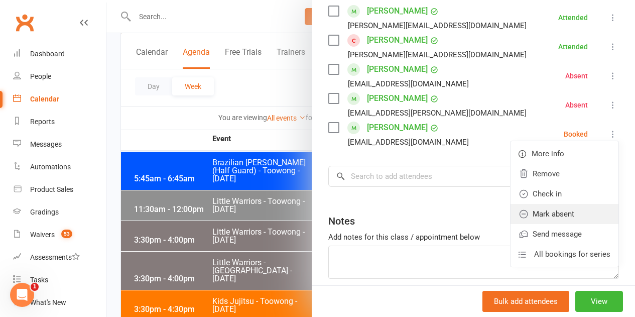
click at [565, 204] on link "Mark absent" at bounding box center [564, 214] width 108 height 20
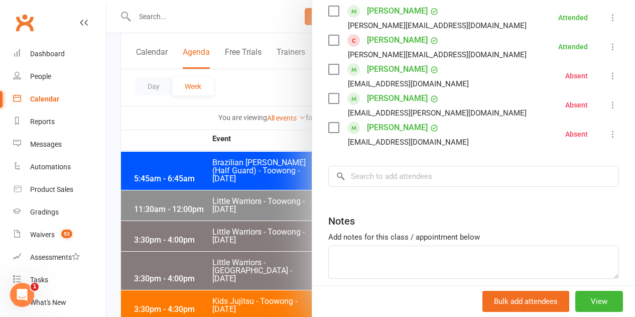
click at [255, 199] on div at bounding box center [370, 158] width 528 height 317
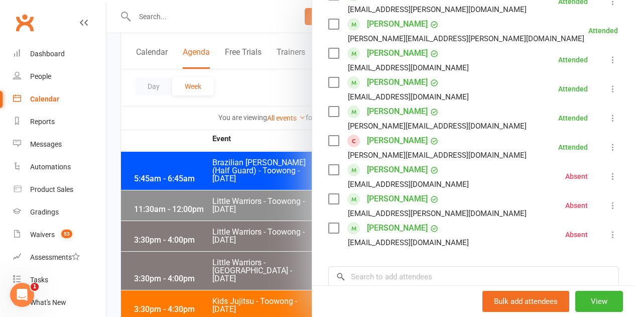
scroll to position [431, 0]
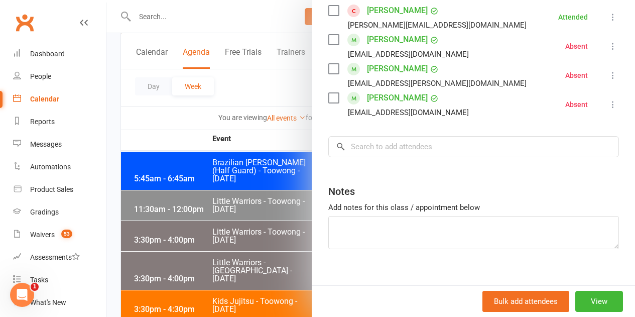
click at [258, 247] on div at bounding box center [370, 158] width 528 height 317
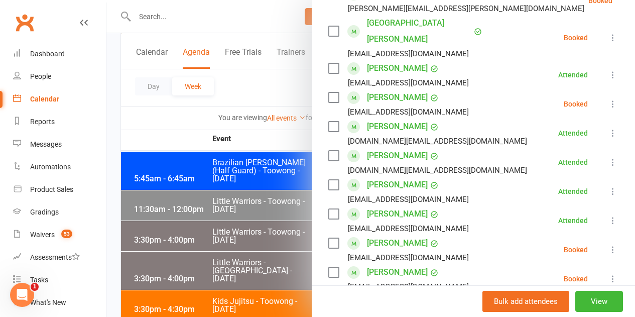
scroll to position [100, 0]
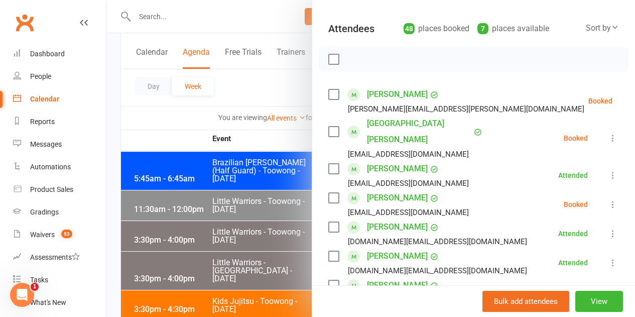
click at [632, 103] on icon at bounding box center [637, 101] width 10 height 10
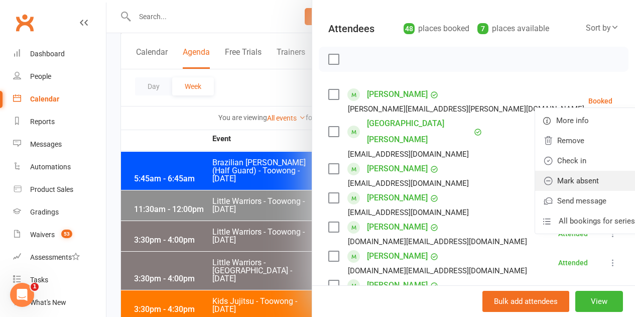
click at [572, 174] on link "Mark absent" at bounding box center [589, 181] width 108 height 20
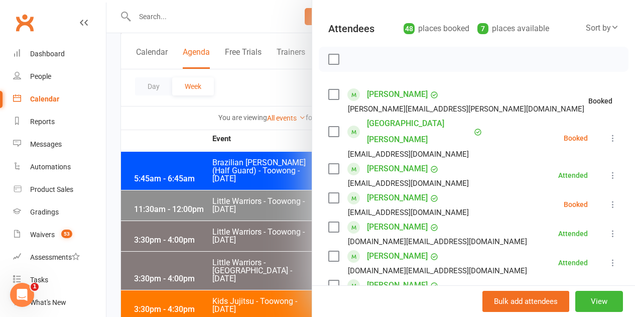
click at [595, 123] on li "Bandar ALQARNI alqarni86@hotmail.com Booked More info Remove Check in Mark abse…" at bounding box center [473, 137] width 291 height 45
click at [608, 133] on icon at bounding box center [613, 138] width 10 height 10
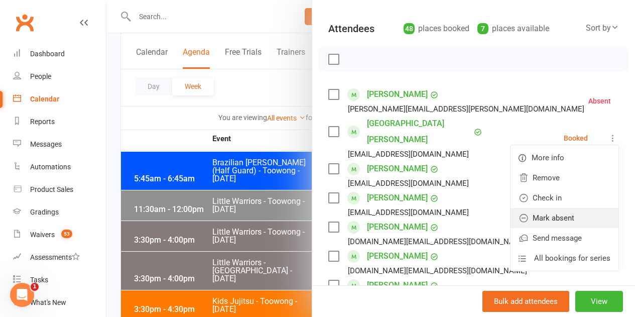
click at [567, 208] on link "Mark absent" at bounding box center [564, 218] width 108 height 20
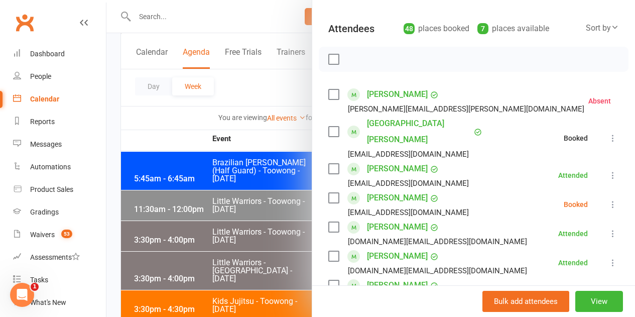
click at [597, 190] on li "Leonhard Berndt wangyuinga@gmail.com Booked More info Remove Check in Mark abse…" at bounding box center [473, 204] width 291 height 29
click at [608, 199] on icon at bounding box center [613, 204] width 10 height 10
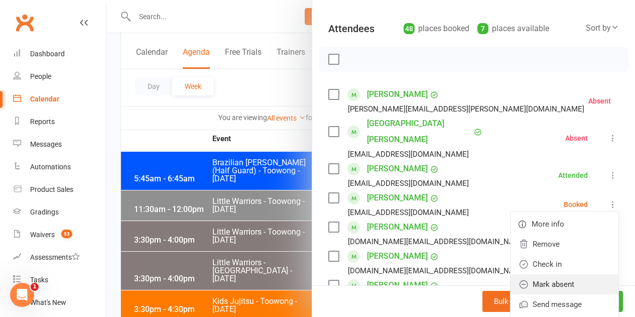
click at [555, 274] on link "Mark absent" at bounding box center [564, 284] width 108 height 20
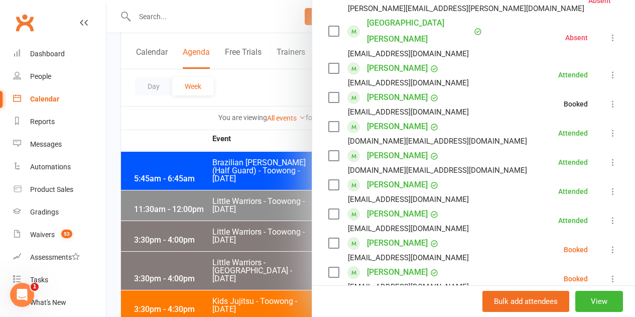
scroll to position [401, 0]
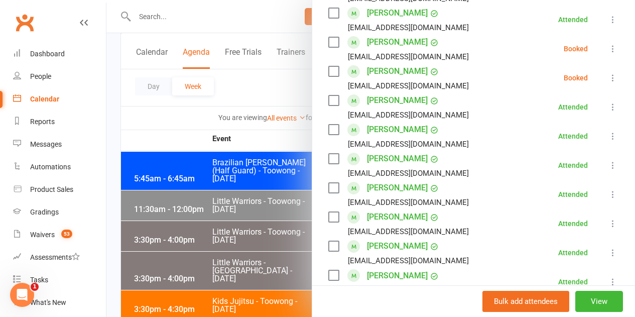
click at [607, 43] on button at bounding box center [613, 49] width 12 height 12
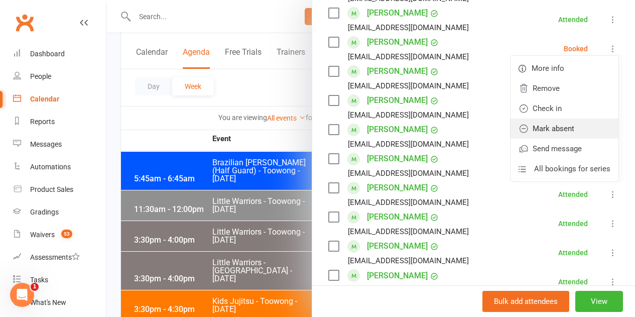
click at [574, 118] on link "Mark absent" at bounding box center [564, 128] width 108 height 20
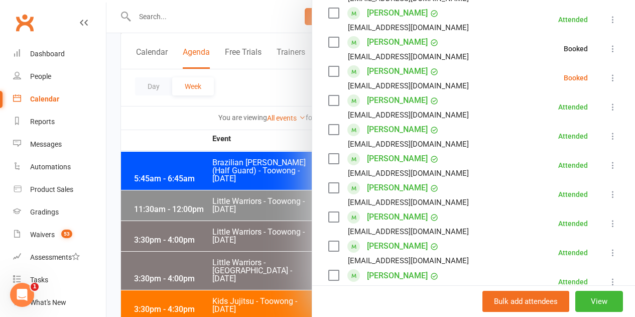
click at [607, 72] on button at bounding box center [613, 78] width 12 height 12
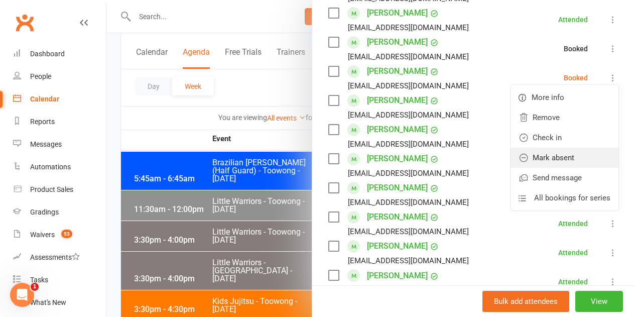
click at [575, 148] on link "Mark absent" at bounding box center [564, 158] width 108 height 20
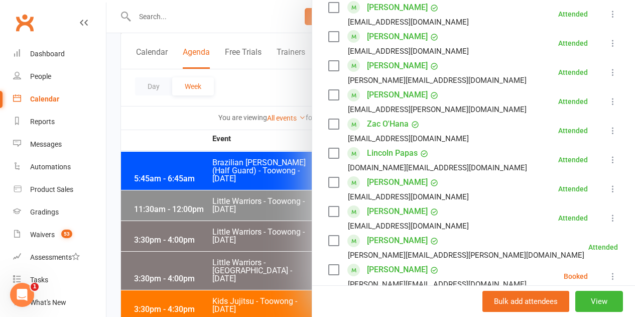
scroll to position [1305, 0]
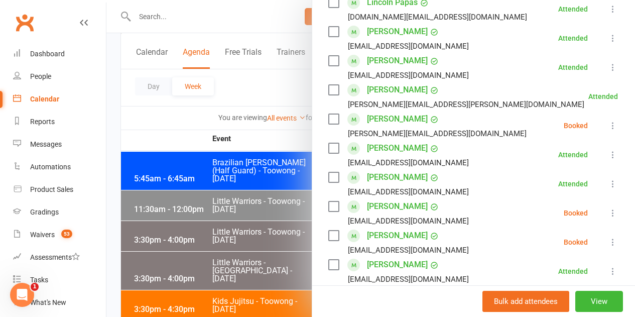
click at [608, 120] on icon at bounding box center [613, 125] width 10 height 10
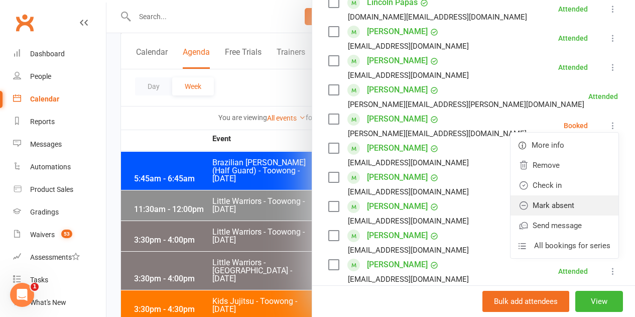
click at [582, 195] on link "Mark absent" at bounding box center [564, 205] width 108 height 20
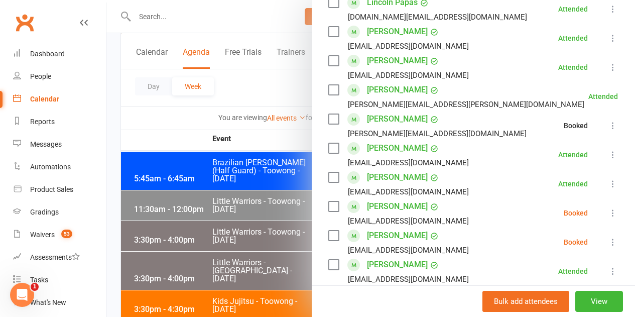
click at [608, 208] on icon at bounding box center [613, 213] width 10 height 10
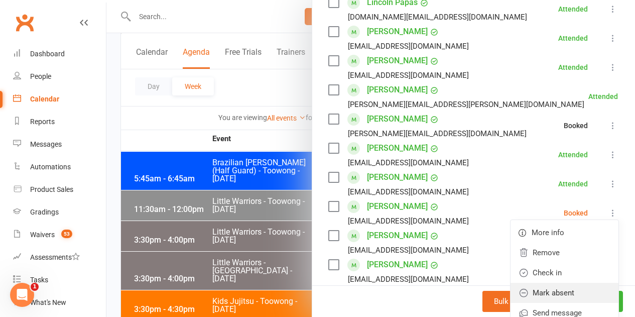
click at [560, 283] on link "Mark absent" at bounding box center [564, 293] width 108 height 20
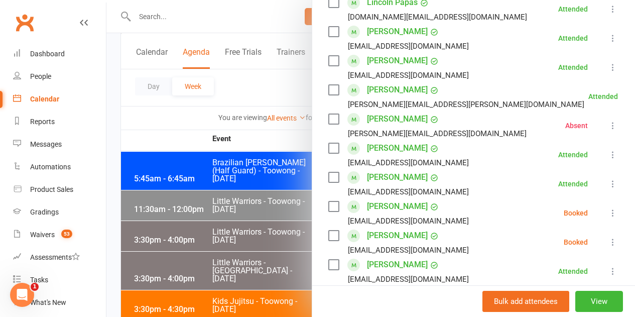
click at [608, 237] on icon at bounding box center [613, 242] width 10 height 10
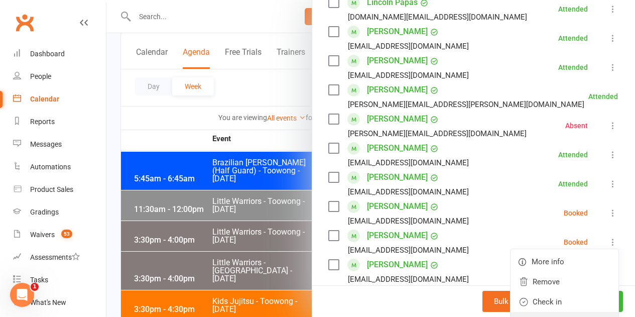
click at [559, 312] on link "Mark absent" at bounding box center [564, 322] width 108 height 20
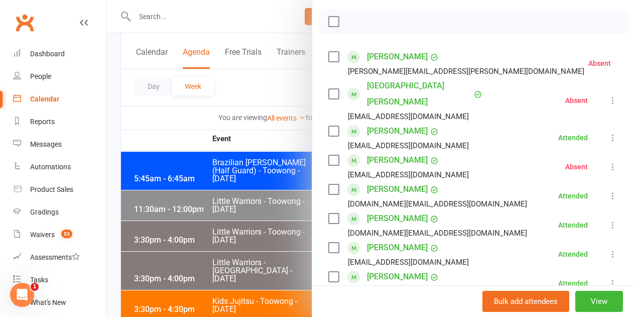
scroll to position [0, 0]
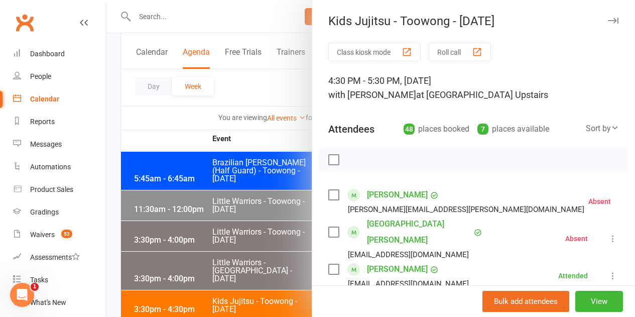
click at [220, 235] on div at bounding box center [370, 158] width 528 height 317
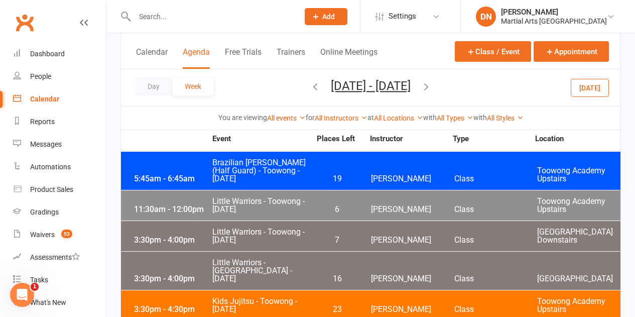
scroll to position [2599, 0]
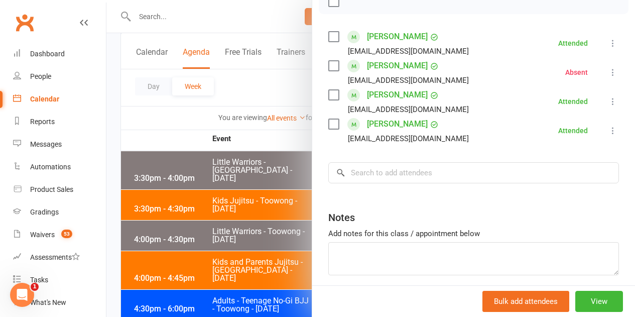
scroll to position [198, 0]
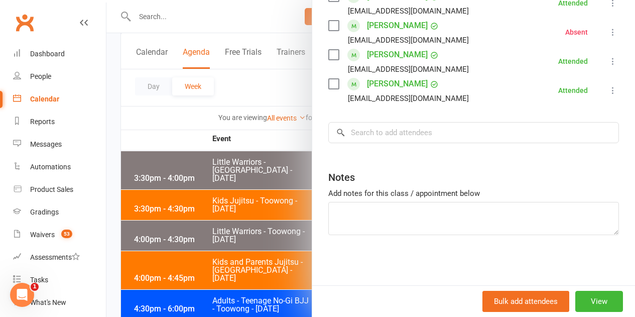
click at [247, 204] on div at bounding box center [370, 158] width 528 height 317
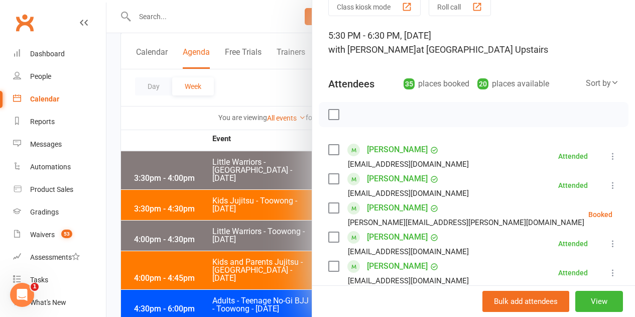
scroll to position [100, 0]
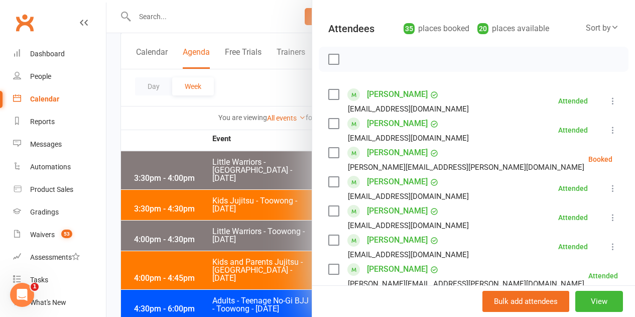
click at [632, 161] on icon at bounding box center [637, 159] width 10 height 10
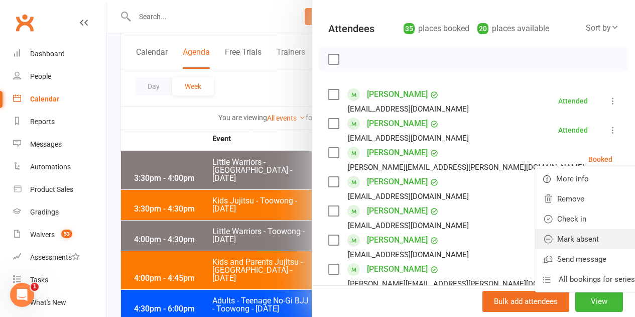
click at [557, 236] on link "Mark absent" at bounding box center [589, 239] width 108 height 20
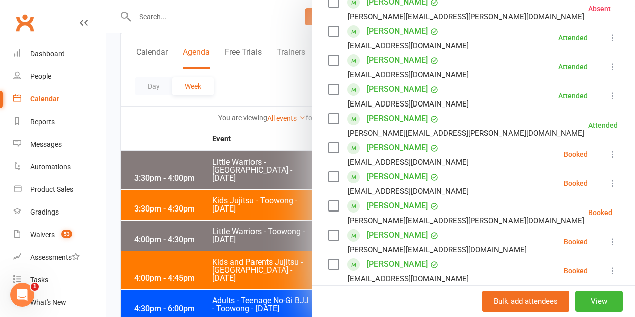
scroll to position [351, 0]
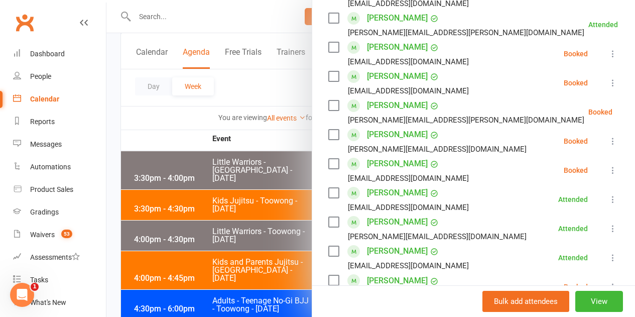
click at [608, 52] on icon at bounding box center [613, 54] width 10 height 10
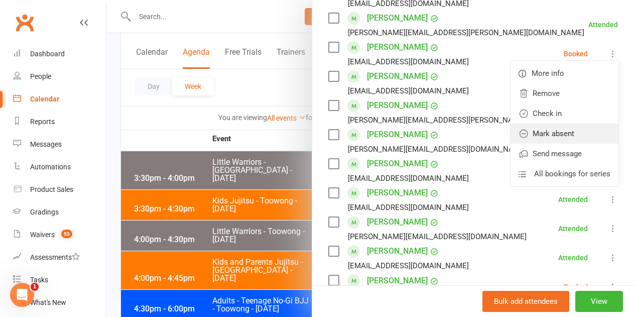
click at [549, 135] on link "Mark absent" at bounding box center [564, 133] width 108 height 20
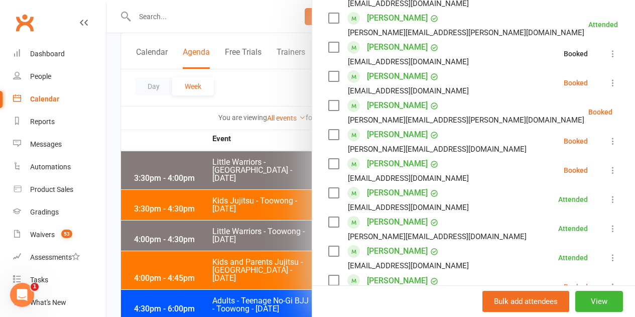
click at [608, 85] on icon at bounding box center [613, 83] width 10 height 10
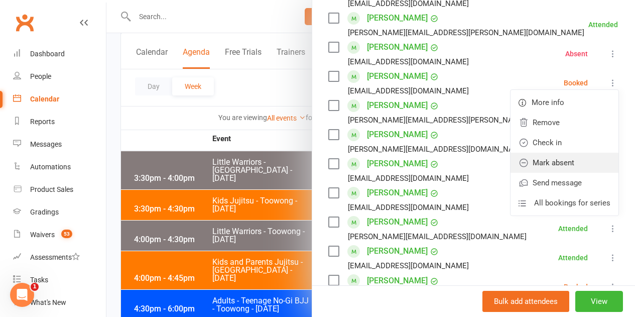
click at [569, 171] on link "Mark absent" at bounding box center [564, 163] width 108 height 20
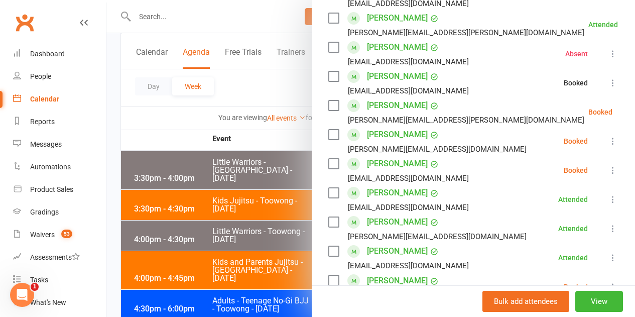
click at [632, 112] on icon at bounding box center [637, 112] width 10 height 10
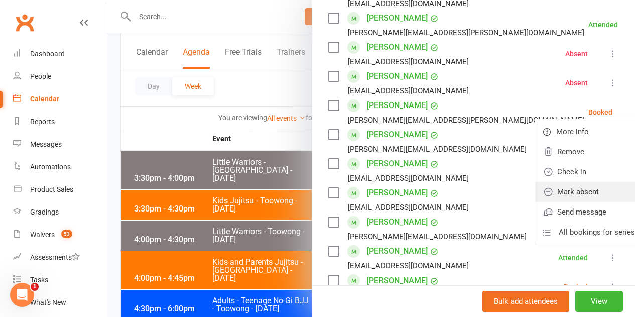
click at [555, 194] on link "Mark absent" at bounding box center [589, 192] width 108 height 20
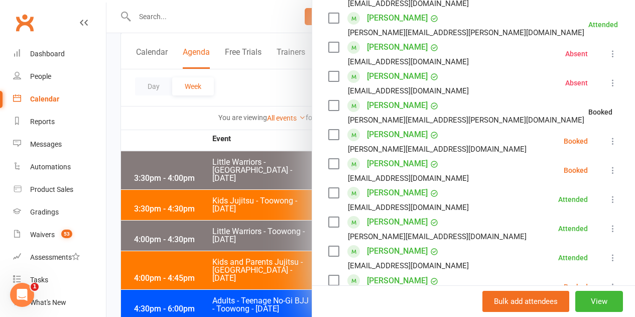
click at [608, 143] on icon at bounding box center [613, 141] width 10 height 10
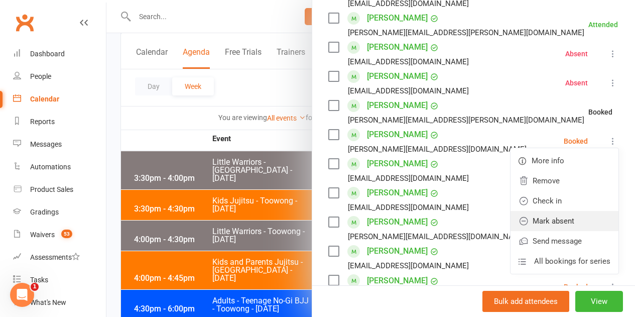
click at [560, 217] on link "Mark absent" at bounding box center [564, 221] width 108 height 20
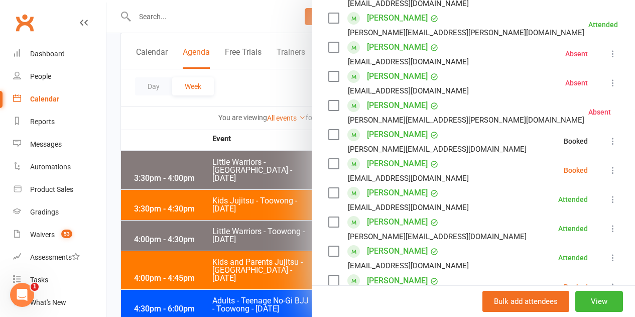
click at [608, 170] on icon at bounding box center [613, 170] width 10 height 10
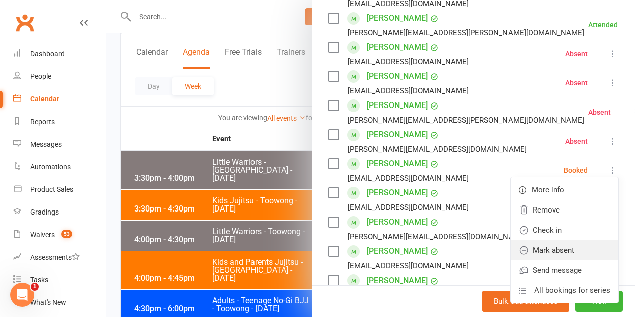
click at [557, 247] on link "Mark absent" at bounding box center [564, 250] width 108 height 20
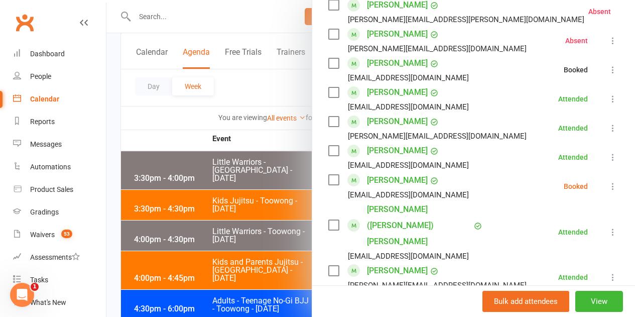
scroll to position [602, 0]
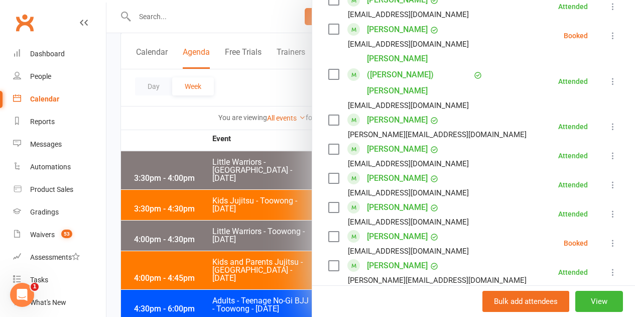
click at [589, 34] on li "Mackenzie Fleming s_efleming@bigpond.com Booked More info Remove Check in Mark …" at bounding box center [473, 35] width 291 height 29
click at [608, 35] on icon at bounding box center [613, 36] width 10 height 10
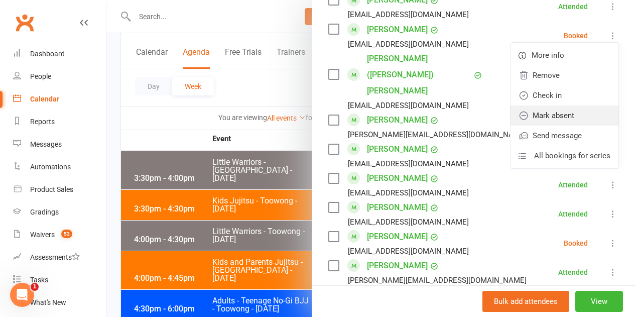
click at [525, 110] on link "Mark absent" at bounding box center [564, 115] width 108 height 20
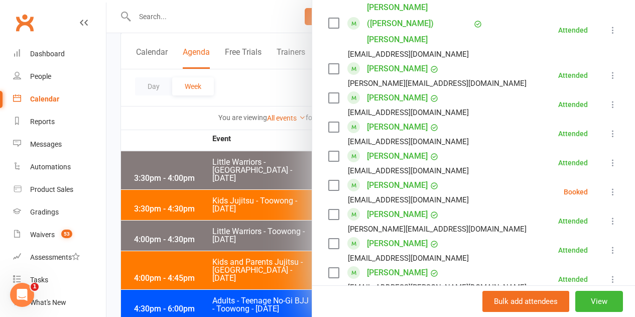
scroll to position [703, 0]
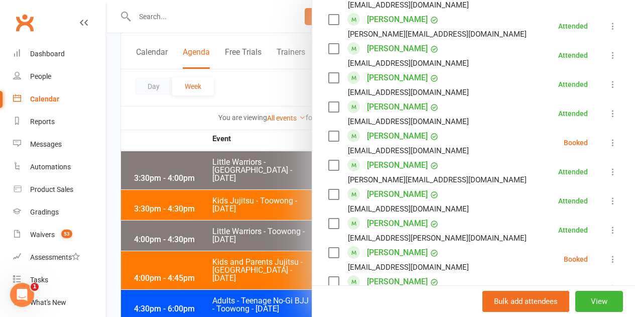
click at [605, 102] on div "Class kiosk mode Roll call 5:30 PM - 6:30 PM, Friday, August, 8, 2025 with Kyle…" at bounding box center [473, 28] width 323 height 1376
click at [608, 138] on icon at bounding box center [613, 143] width 10 height 10
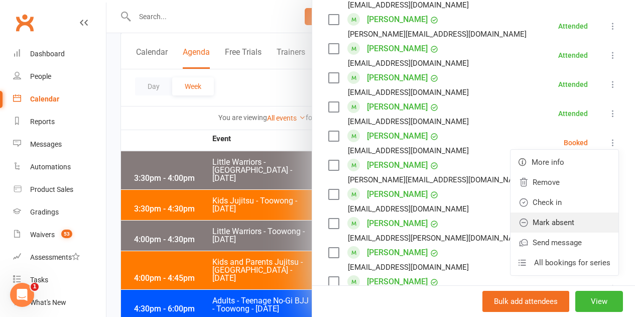
click at [526, 212] on link "Mark absent" at bounding box center [564, 222] width 108 height 20
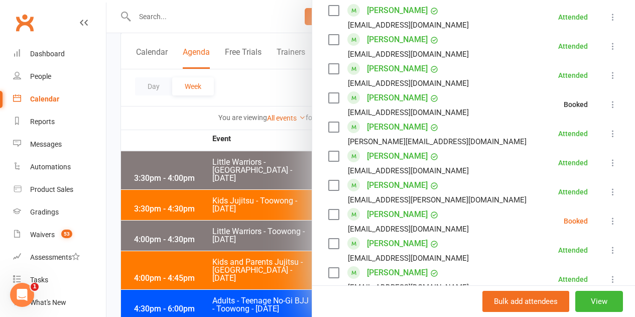
scroll to position [803, 0]
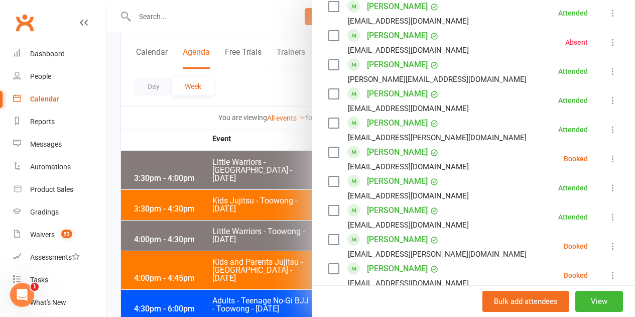
click at [608, 154] on icon at bounding box center [613, 159] width 10 height 10
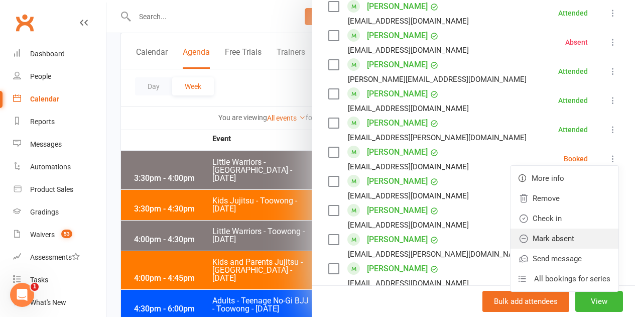
click at [553, 228] on link "Mark absent" at bounding box center [564, 238] width 108 height 20
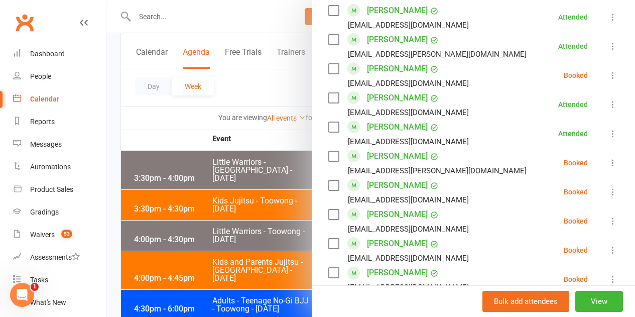
scroll to position [903, 0]
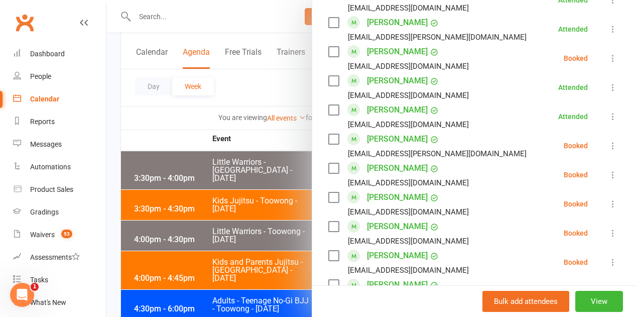
click at [608, 141] on icon at bounding box center [613, 146] width 10 height 10
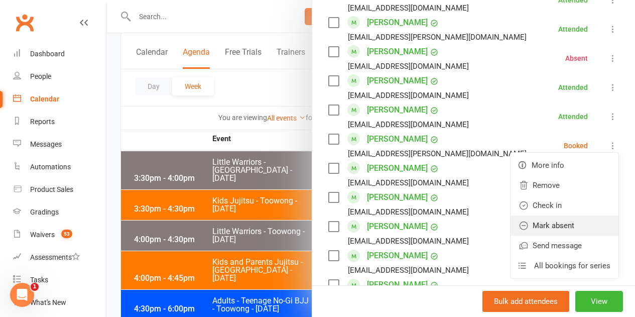
click at [562, 215] on link "Mark absent" at bounding box center [564, 225] width 108 height 20
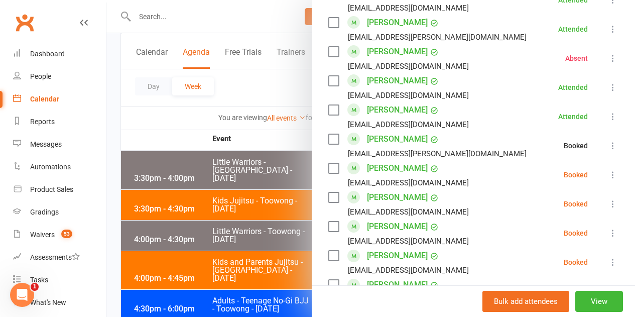
click at [608, 170] on icon at bounding box center [613, 175] width 10 height 10
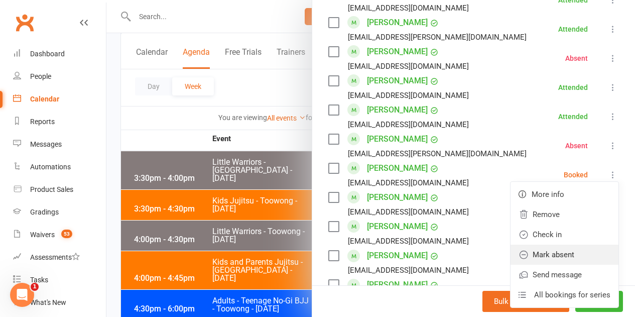
click at [570, 244] on link "Mark absent" at bounding box center [564, 254] width 108 height 20
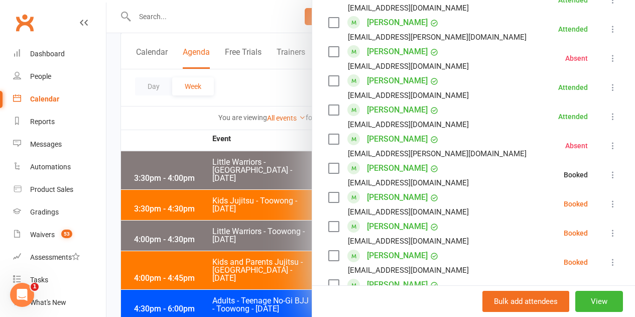
click at [608, 199] on icon at bounding box center [613, 204] width 10 height 10
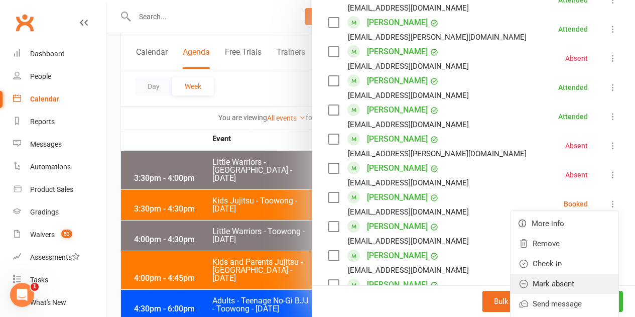
click at [557, 274] on link "Mark absent" at bounding box center [564, 284] width 108 height 20
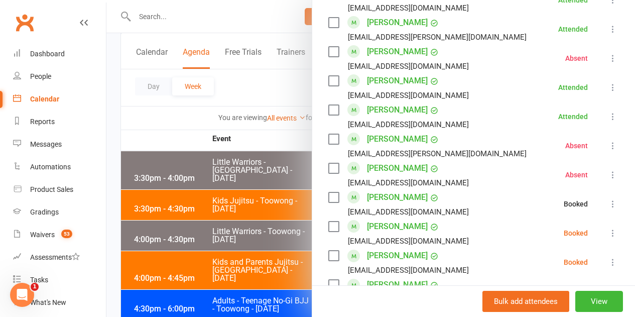
click at [608, 228] on icon at bounding box center [613, 233] width 10 height 10
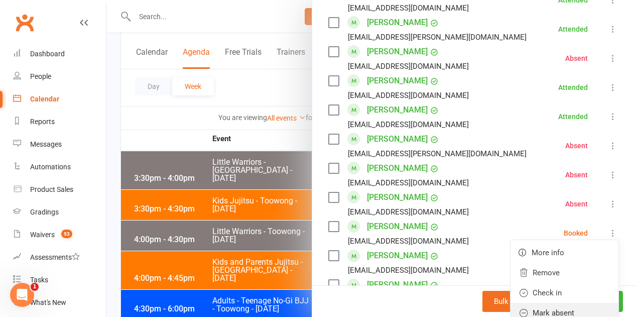
click at [562, 303] on link "Mark absent" at bounding box center [564, 313] width 108 height 20
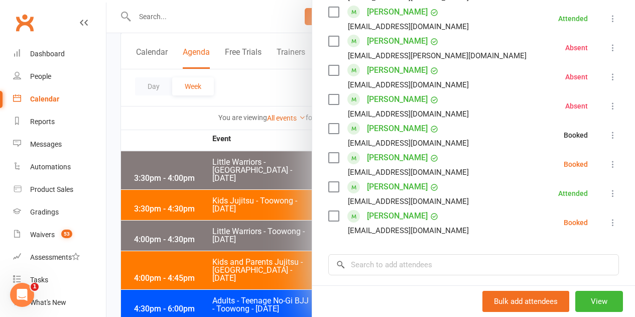
scroll to position [1004, 0]
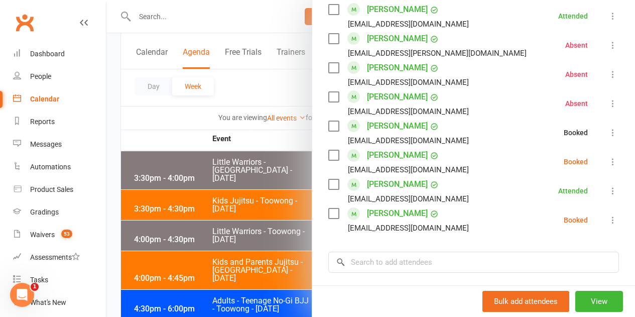
click at [608, 157] on icon at bounding box center [613, 162] width 10 height 10
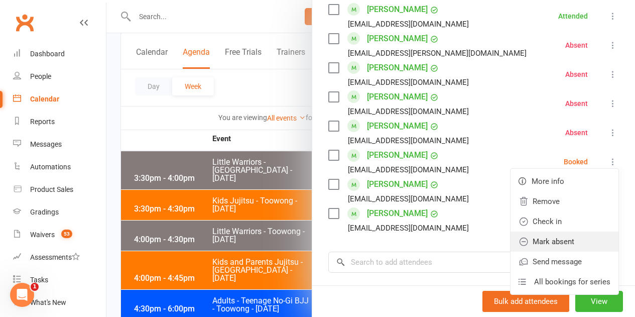
click at [554, 231] on link "Mark absent" at bounding box center [564, 241] width 108 height 20
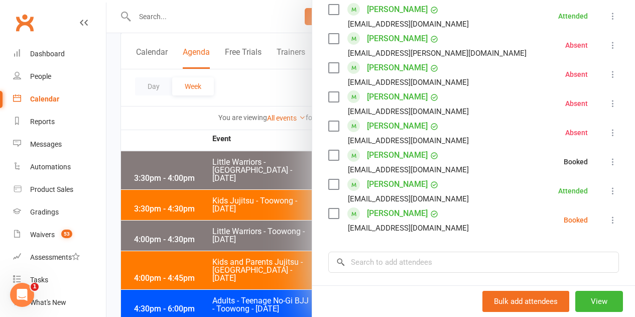
click at [608, 215] on icon at bounding box center [613, 220] width 10 height 10
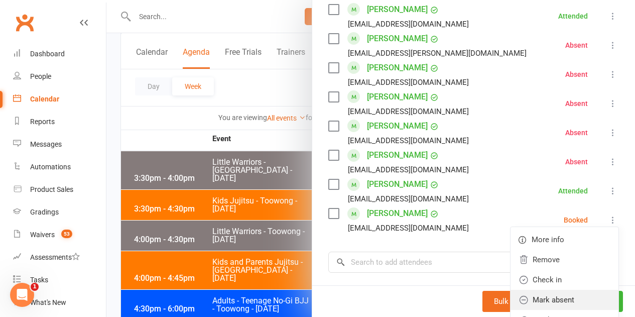
click at [531, 290] on link "Mark absent" at bounding box center [564, 300] width 108 height 20
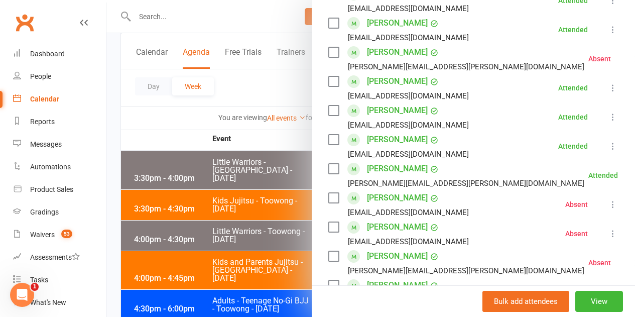
scroll to position [0, 0]
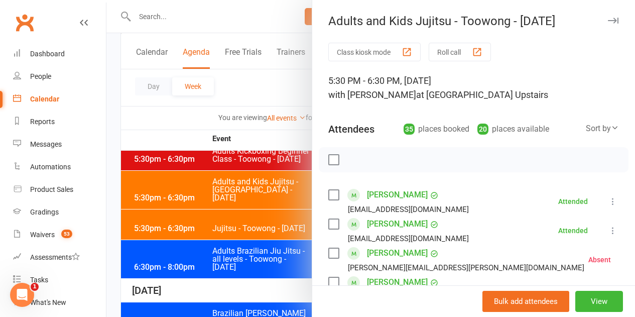
click at [210, 260] on div at bounding box center [370, 158] width 528 height 317
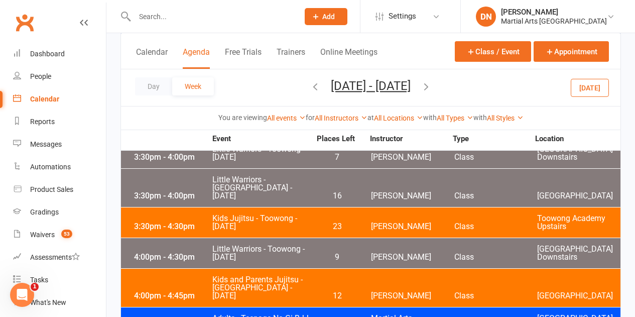
scroll to position [2599, 0]
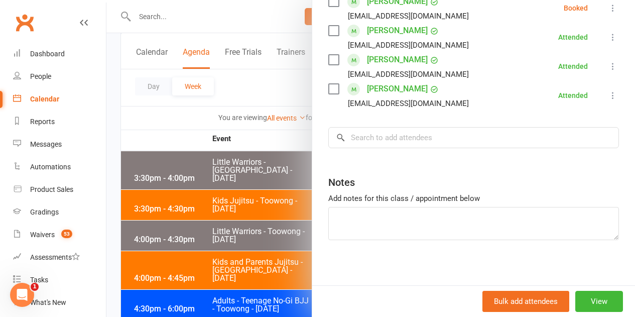
scroll to position [431, 0]
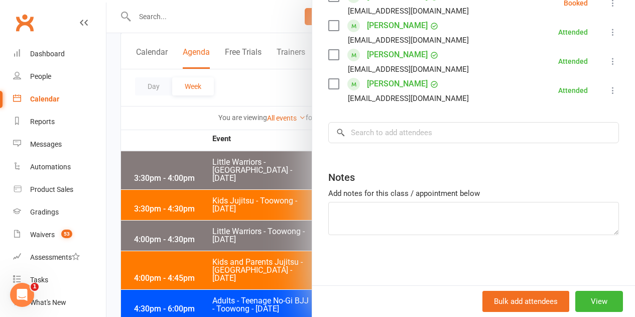
click at [211, 249] on div at bounding box center [370, 158] width 528 height 317
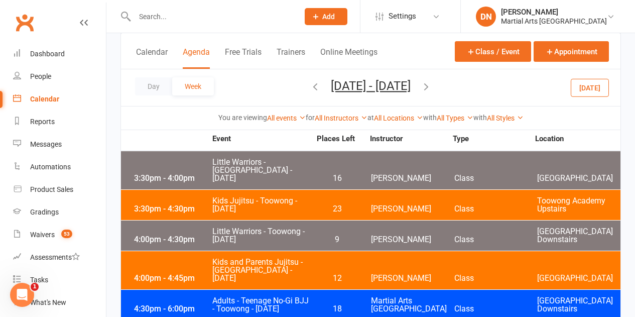
scroll to position [2699, 0]
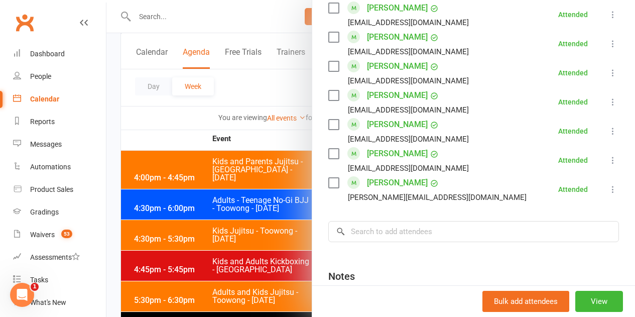
scroll to position [926, 0]
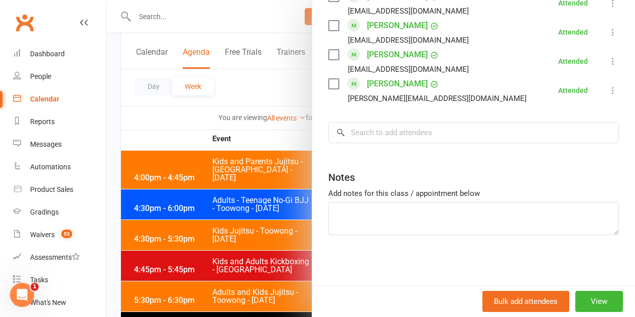
click at [247, 209] on div at bounding box center [370, 158] width 528 height 317
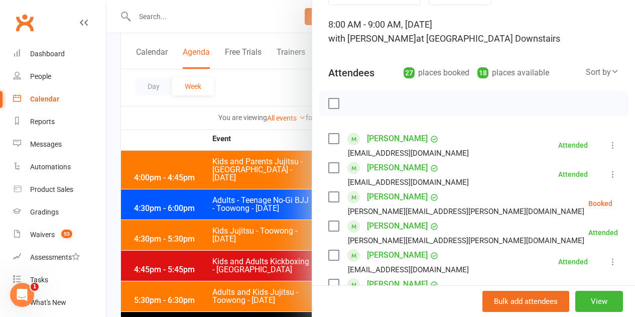
scroll to position [201, 0]
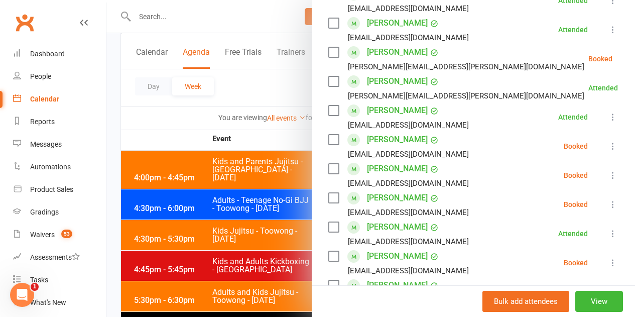
click at [631, 59] on button at bounding box center [637, 59] width 12 height 12
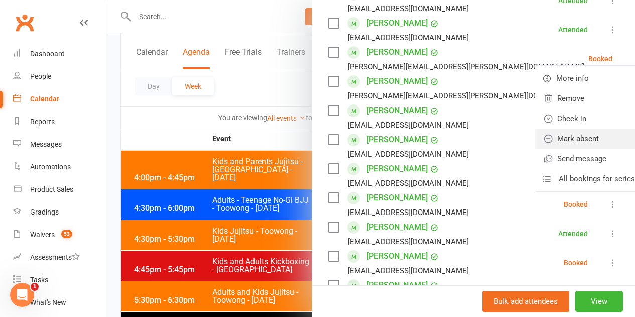
click at [570, 140] on link "Mark absent" at bounding box center [589, 138] width 108 height 20
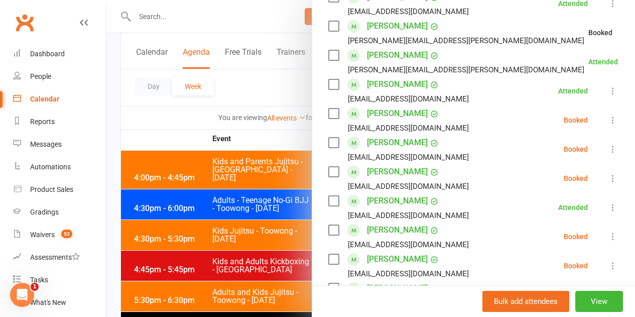
scroll to position [251, 0]
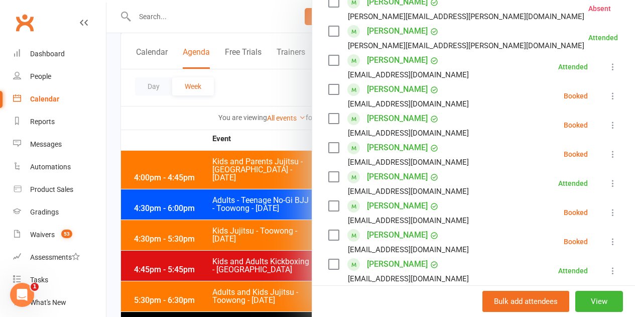
click at [608, 97] on icon at bounding box center [613, 96] width 10 height 10
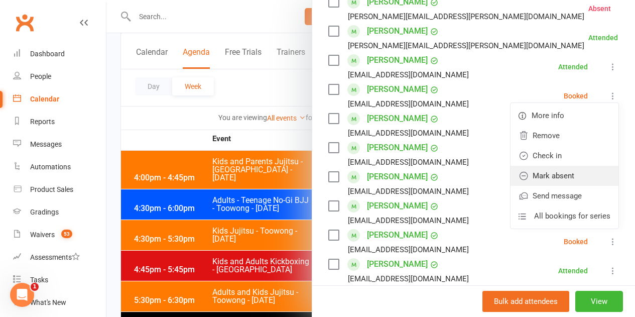
click at [575, 169] on link "Mark absent" at bounding box center [564, 176] width 108 height 20
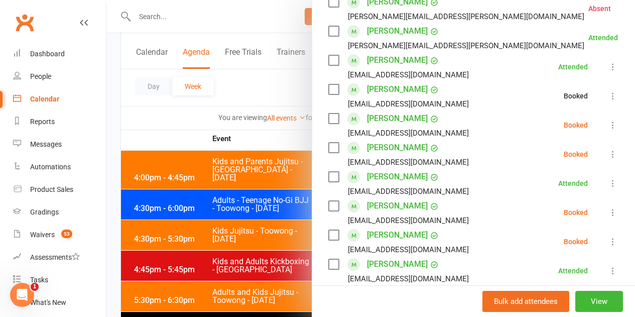
click at [607, 122] on button at bounding box center [613, 125] width 12 height 12
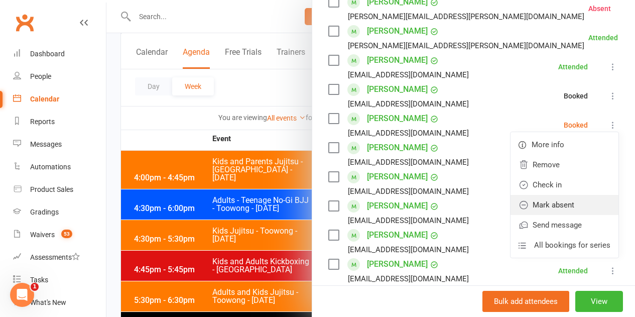
click at [570, 201] on link "Mark absent" at bounding box center [564, 205] width 108 height 20
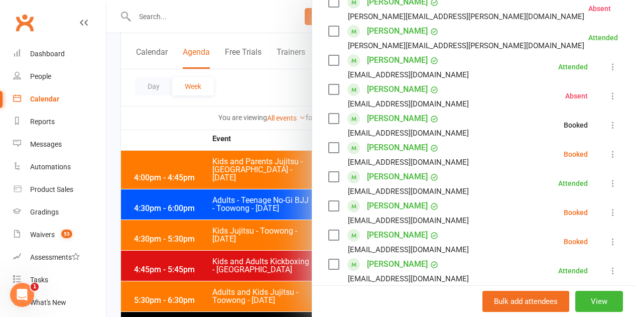
click at [608, 155] on icon at bounding box center [613, 154] width 10 height 10
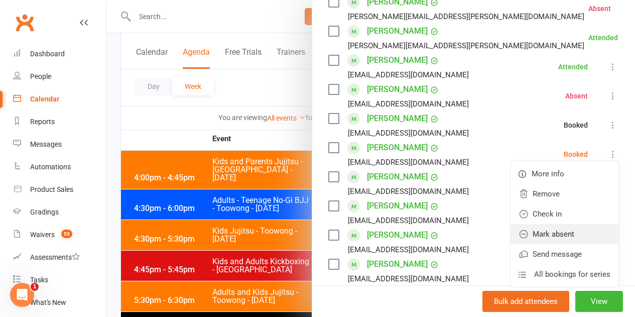
click at [561, 228] on link "Mark absent" at bounding box center [564, 234] width 108 height 20
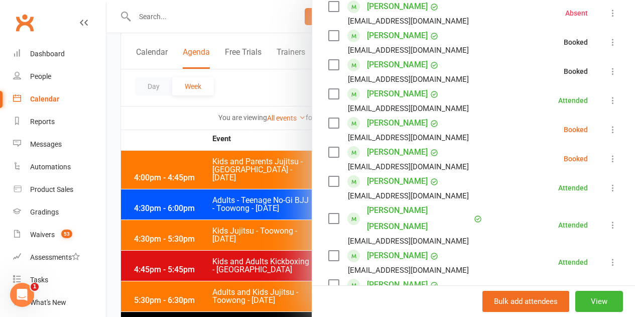
scroll to position [401, 0]
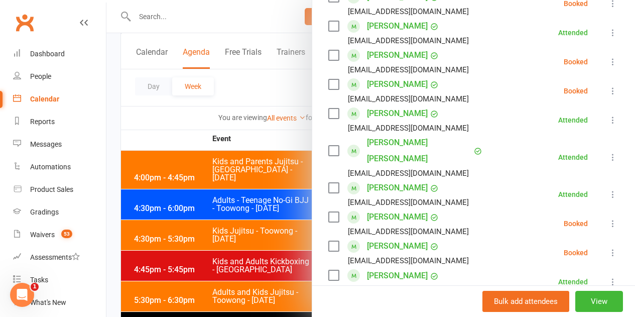
click at [608, 61] on icon at bounding box center [613, 62] width 10 height 10
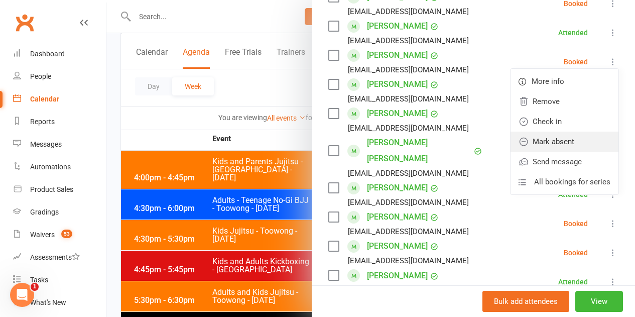
click at [570, 146] on link "Mark absent" at bounding box center [564, 141] width 108 height 20
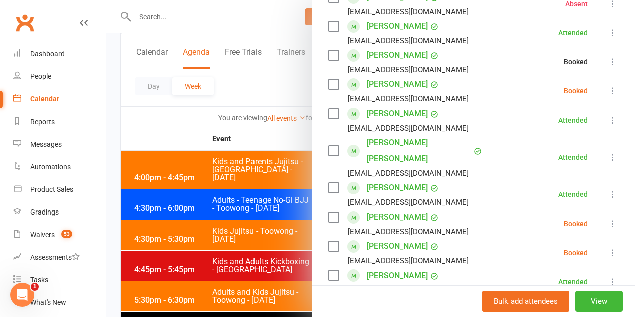
click at [605, 88] on div "Class kiosk mode Roll call 8:00 AM - 9:00 AM, Saturday, August, 9, 2025 with Br…" at bounding box center [473, 204] width 323 height 1127
click at [608, 90] on icon at bounding box center [613, 91] width 10 height 10
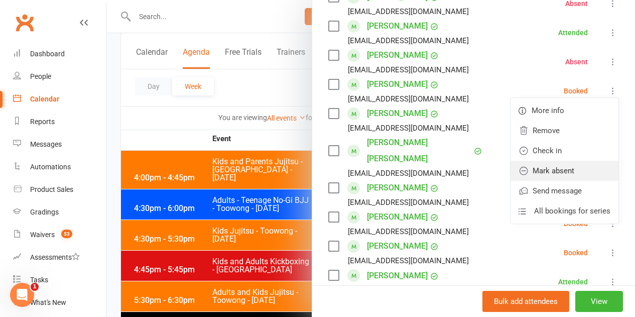
click at [557, 170] on link "Mark absent" at bounding box center [564, 171] width 108 height 20
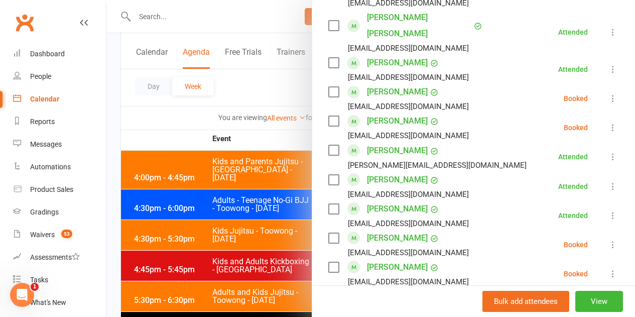
scroll to position [502, 0]
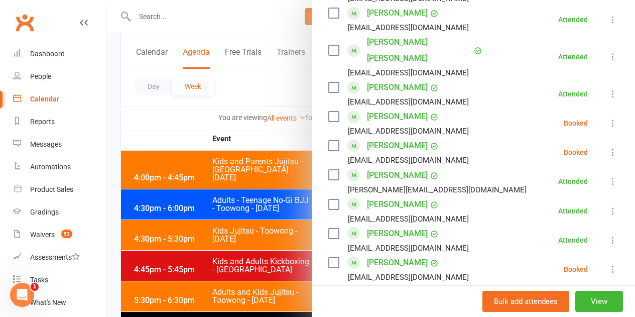
click at [603, 109] on div "Class kiosk mode Roll call 8:00 AM - 9:00 AM, Saturday, August, 9, 2025 with Br…" at bounding box center [473, 104] width 323 height 1127
click at [608, 118] on icon at bounding box center [613, 123] width 10 height 10
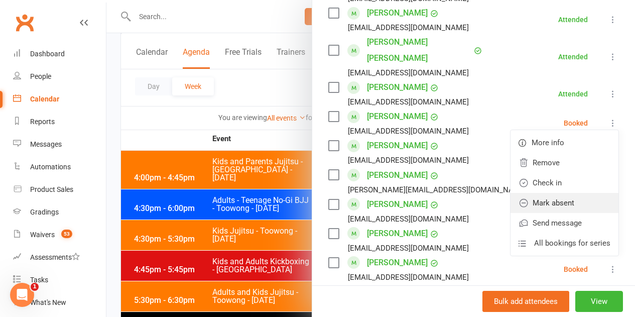
click at [553, 193] on link "Mark absent" at bounding box center [564, 203] width 108 height 20
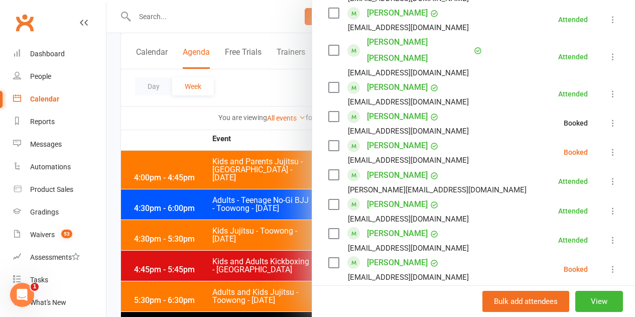
click at [608, 147] on icon at bounding box center [613, 152] width 10 height 10
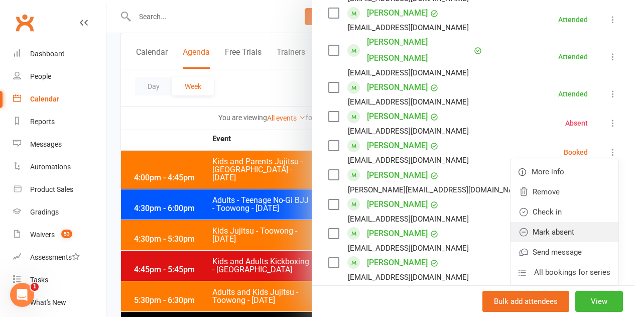
click at [566, 222] on link "Mark absent" at bounding box center [564, 232] width 108 height 20
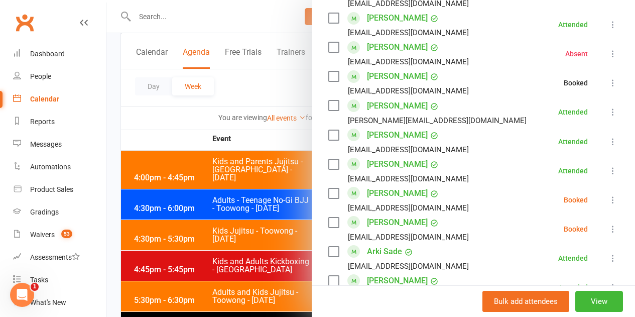
scroll to position [602, 0]
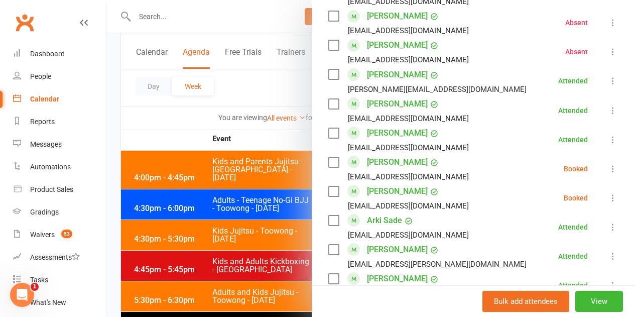
click at [608, 164] on icon at bounding box center [613, 169] width 10 height 10
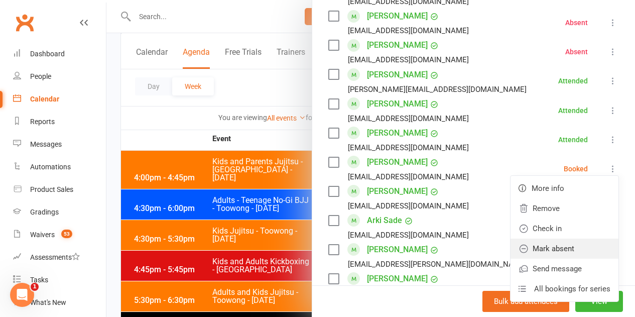
click at [566, 238] on link "Mark absent" at bounding box center [564, 248] width 108 height 20
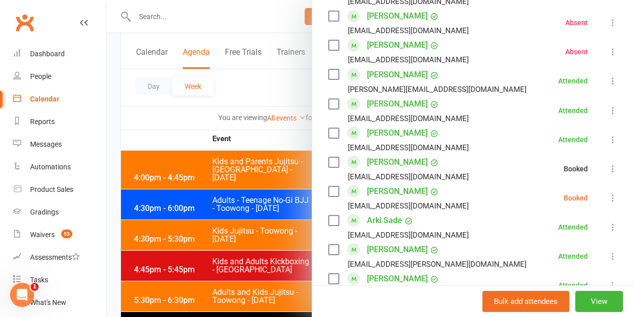
click at [608, 193] on icon at bounding box center [613, 198] width 10 height 10
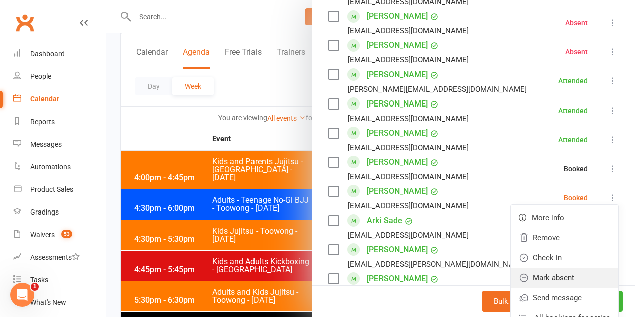
click at [553, 267] on link "Mark absent" at bounding box center [564, 277] width 108 height 20
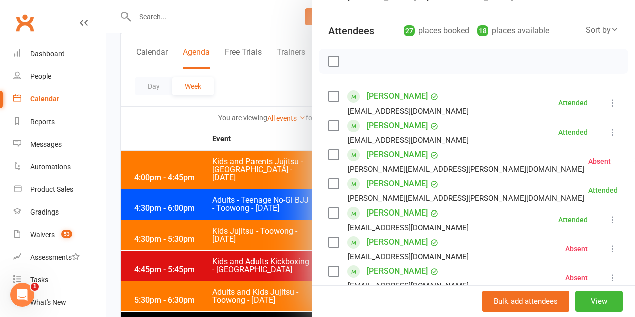
scroll to position [0, 0]
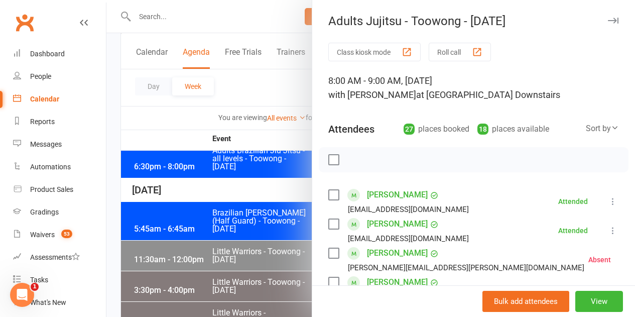
click at [294, 271] on div at bounding box center [370, 158] width 528 height 317
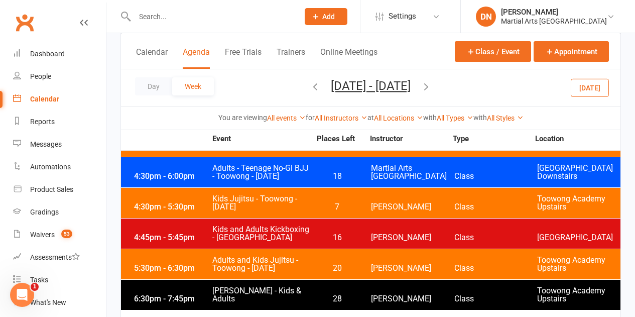
scroll to position [2750, 0]
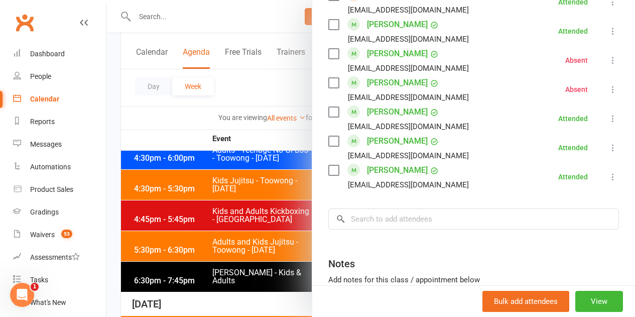
scroll to position [752, 0]
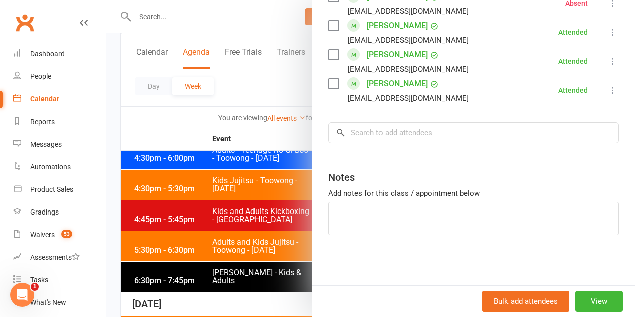
click at [210, 226] on div at bounding box center [370, 158] width 528 height 317
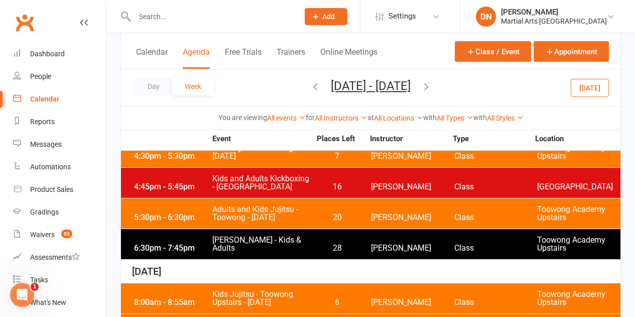
scroll to position [2800, 0]
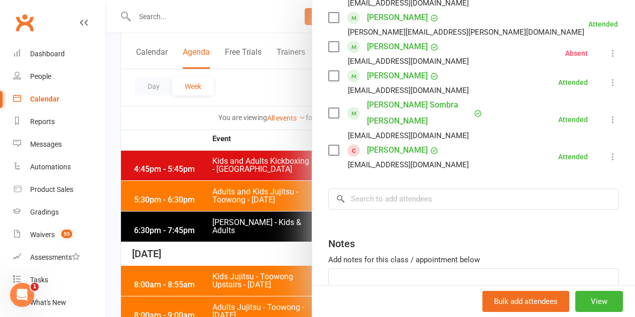
scroll to position [460, 0]
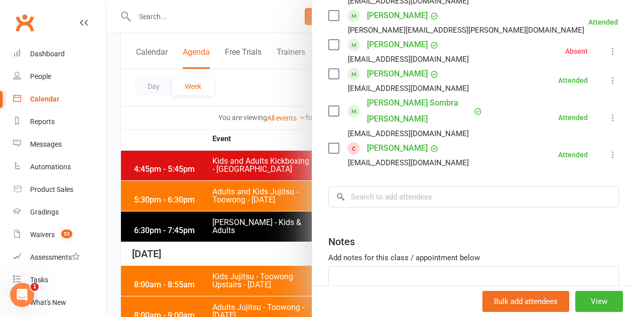
drag, startPoint x: 234, startPoint y: 217, endPoint x: 306, endPoint y: 210, distance: 72.2
click at [235, 217] on div at bounding box center [370, 158] width 528 height 317
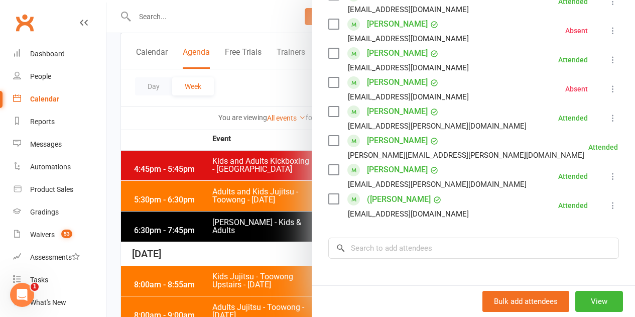
scroll to position [548, 0]
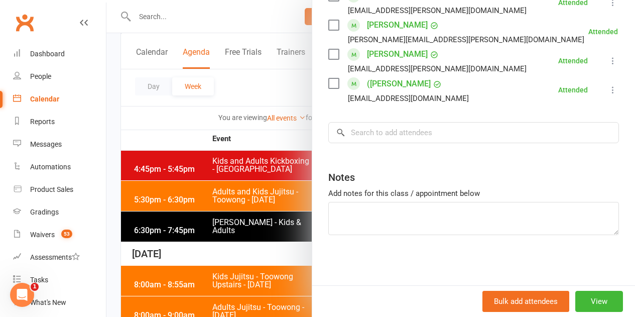
click at [266, 219] on div at bounding box center [370, 158] width 528 height 317
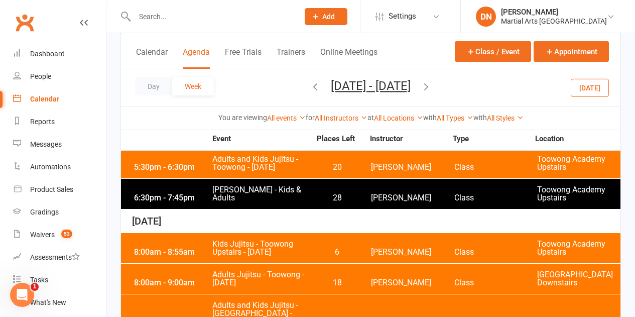
scroll to position [2850, 0]
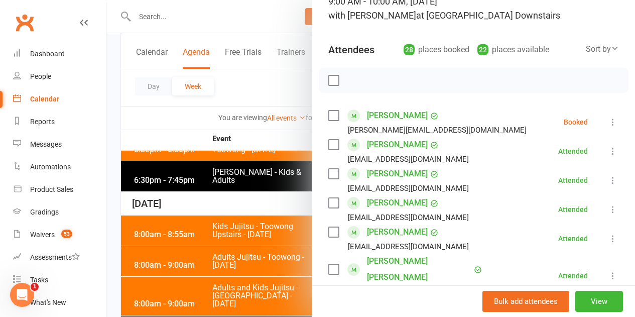
scroll to position [151, 0]
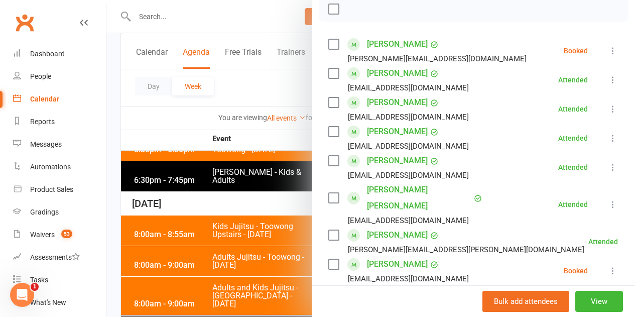
click at [608, 55] on icon at bounding box center [613, 51] width 10 height 10
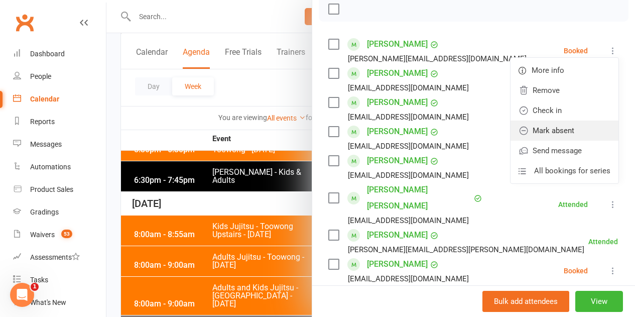
click at [533, 138] on link "Mark absent" at bounding box center [564, 130] width 108 height 20
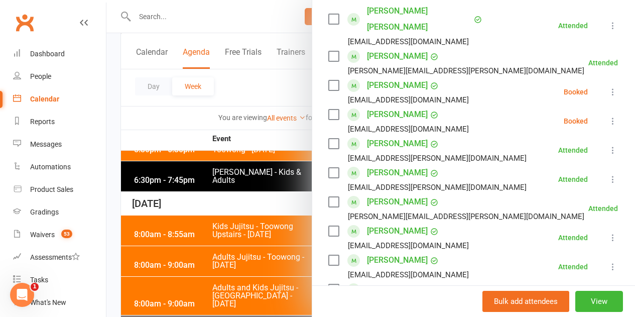
scroll to position [401, 0]
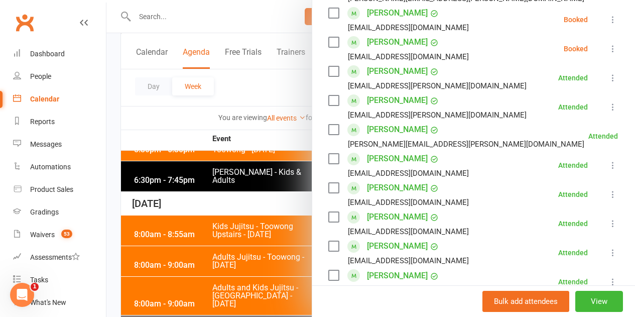
click at [593, 5] on li "Eli Fletcher christieg@live.com.au Booked More info Remove Check in Mark absent…" at bounding box center [473, 19] width 291 height 29
click at [608, 15] on icon at bounding box center [613, 20] width 10 height 10
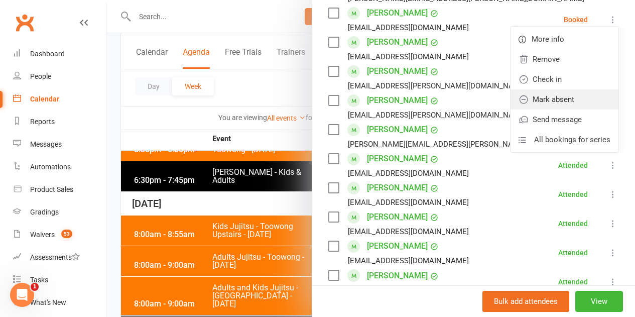
click at [570, 89] on link "Mark absent" at bounding box center [564, 99] width 108 height 20
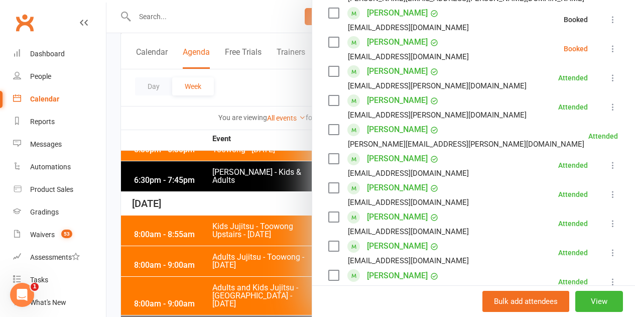
click at [608, 44] on icon at bounding box center [613, 49] width 10 height 10
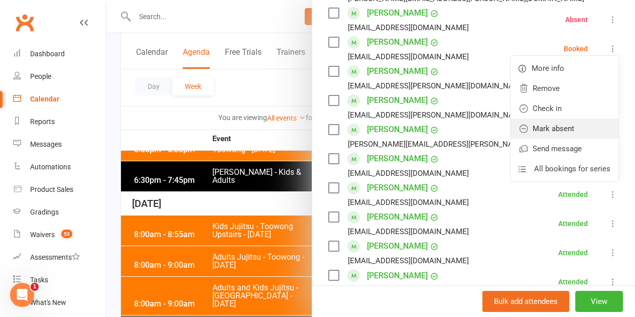
click at [569, 118] on link "Mark absent" at bounding box center [564, 128] width 108 height 20
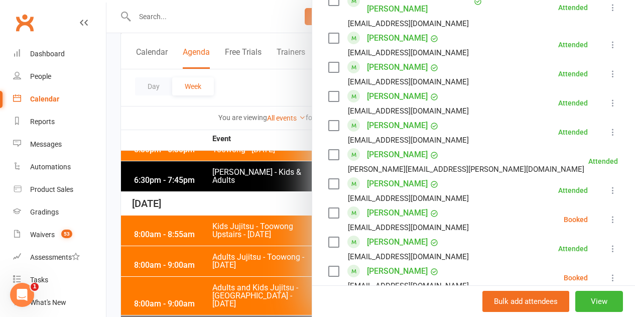
scroll to position [753, 0]
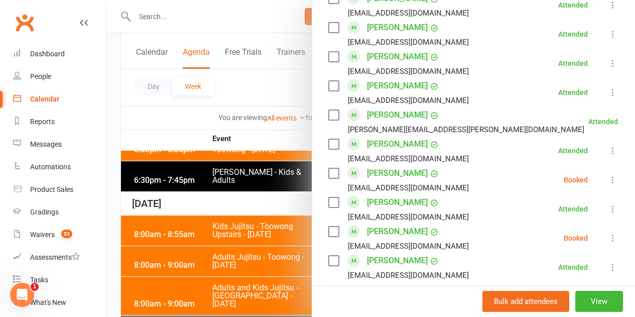
drag, startPoint x: 600, startPoint y: 148, endPoint x: 580, endPoint y: 185, distance: 41.8
click at [608, 175] on icon at bounding box center [613, 180] width 10 height 10
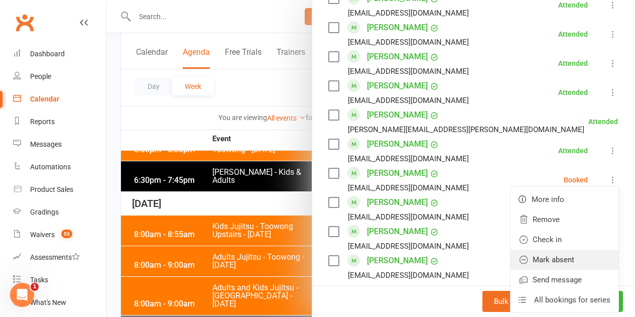
click at [547, 249] on link "Mark absent" at bounding box center [564, 259] width 108 height 20
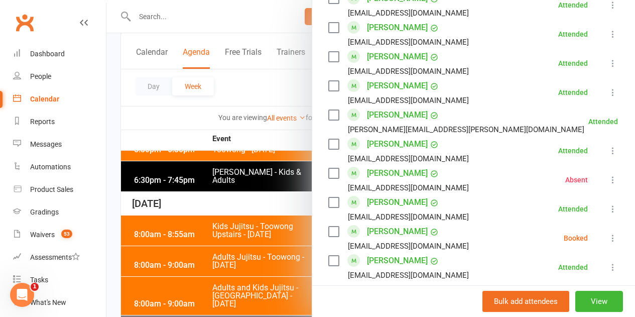
drag, startPoint x: 612, startPoint y: 205, endPoint x: 600, endPoint y: 211, distance: 13.5
click at [608, 233] on icon at bounding box center [613, 238] width 10 height 10
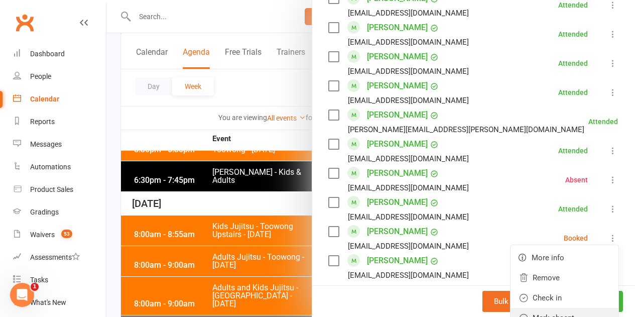
click at [553, 308] on link "Mark absent" at bounding box center [564, 318] width 108 height 20
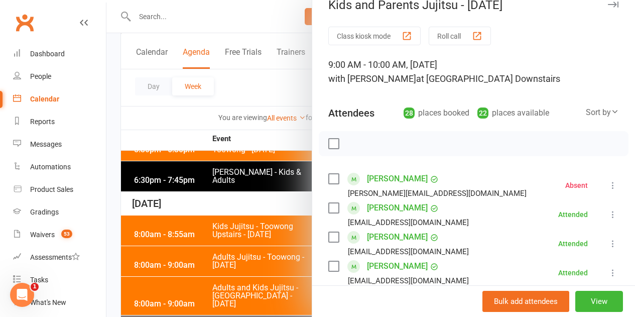
scroll to position [0, 0]
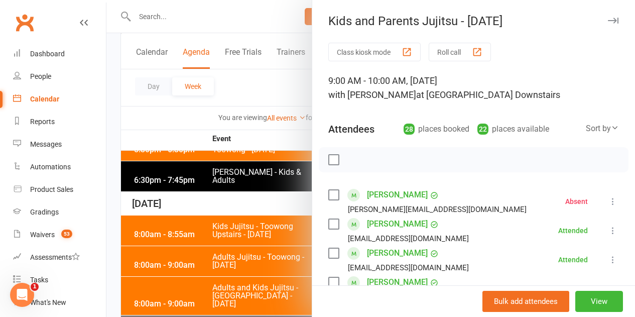
click at [175, 262] on div at bounding box center [370, 158] width 528 height 317
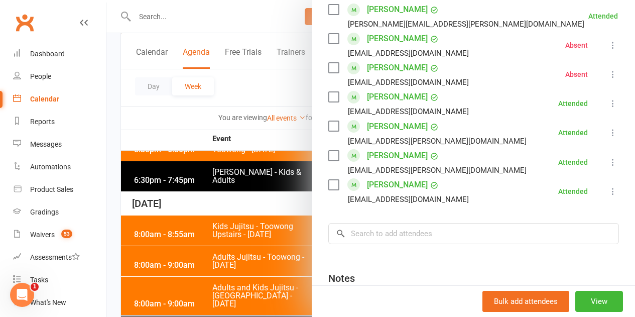
scroll to position [606, 0]
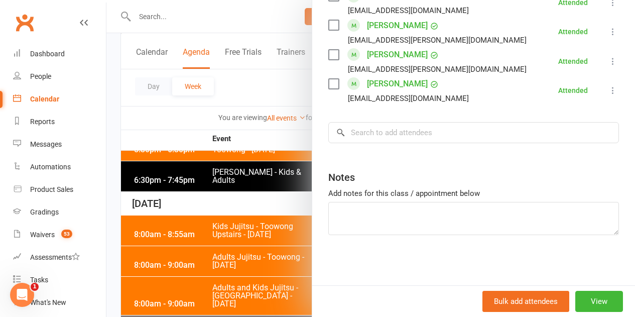
click at [195, 244] on div at bounding box center [370, 158] width 528 height 317
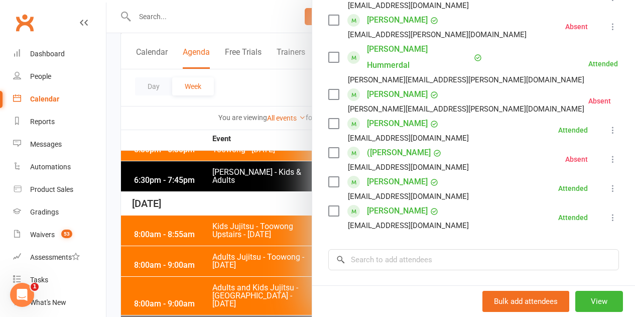
scroll to position [489, 0]
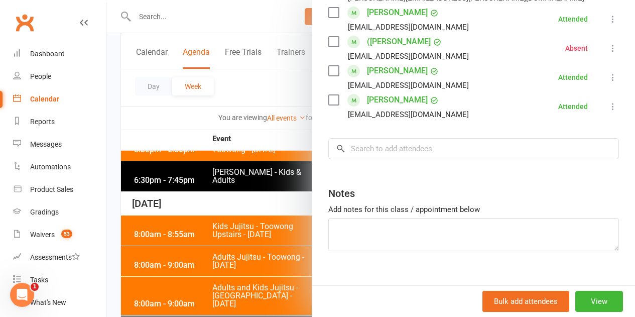
click at [255, 253] on div at bounding box center [370, 158] width 528 height 317
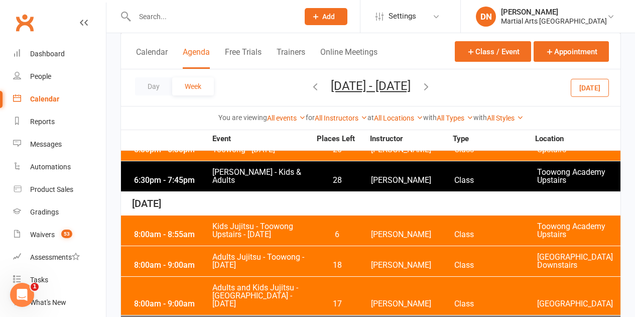
scroll to position [2950, 0]
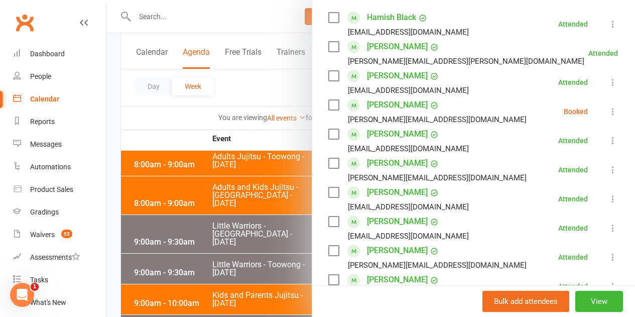
scroll to position [100, 0]
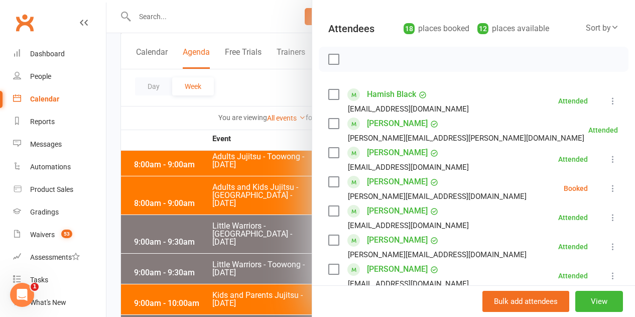
click at [608, 188] on icon at bounding box center [613, 188] width 10 height 10
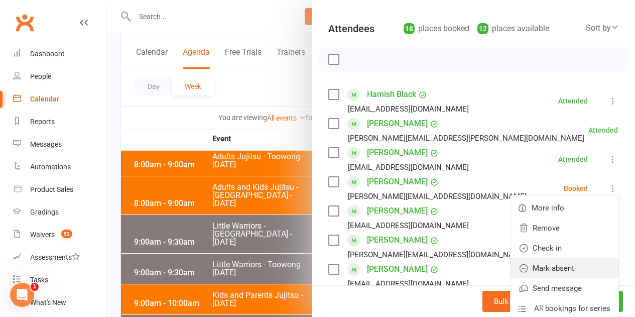
click at [557, 271] on link "Mark absent" at bounding box center [564, 268] width 108 height 20
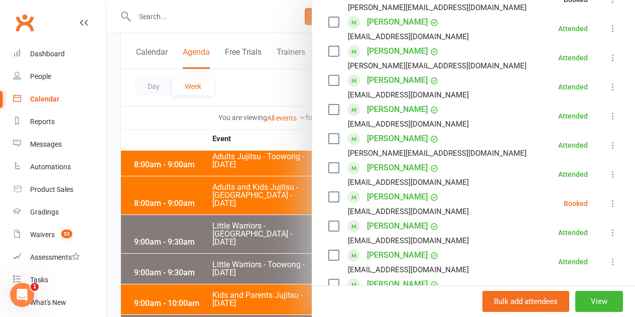
scroll to position [401, 0]
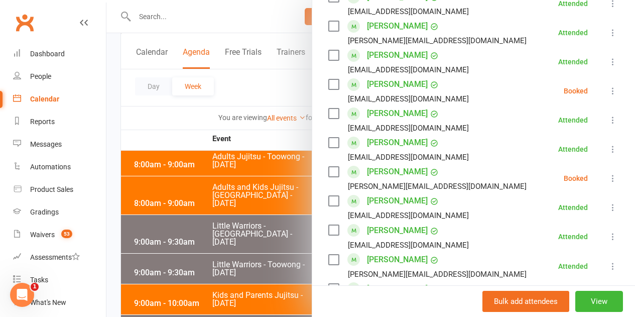
click at [608, 96] on icon at bounding box center [613, 91] width 10 height 10
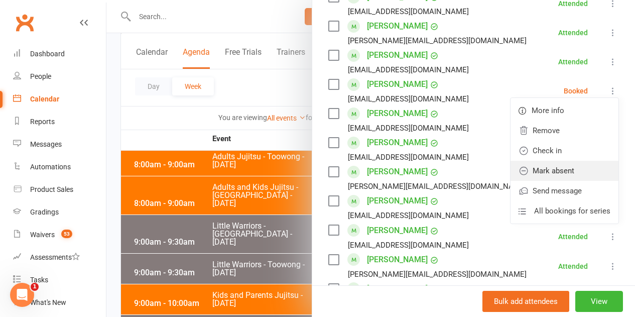
click at [548, 181] on link "Mark absent" at bounding box center [564, 171] width 108 height 20
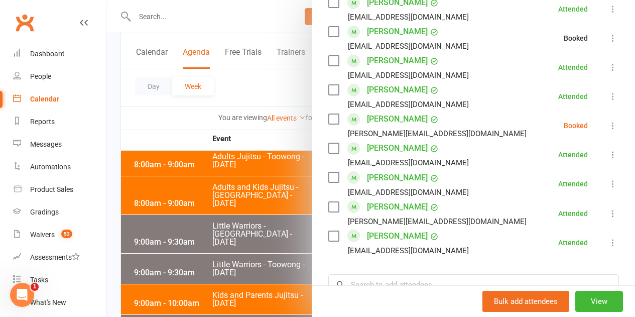
scroll to position [502, 0]
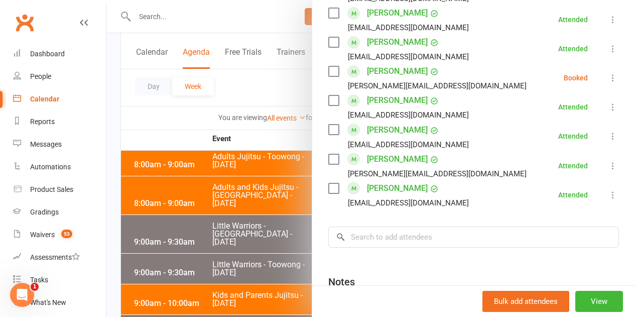
click at [608, 83] on icon at bounding box center [613, 78] width 10 height 10
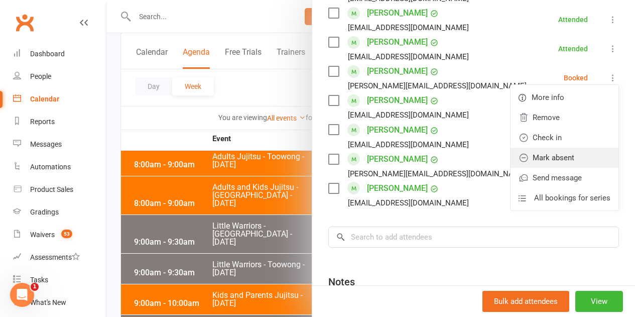
click at [558, 168] on link "Mark absent" at bounding box center [564, 158] width 108 height 20
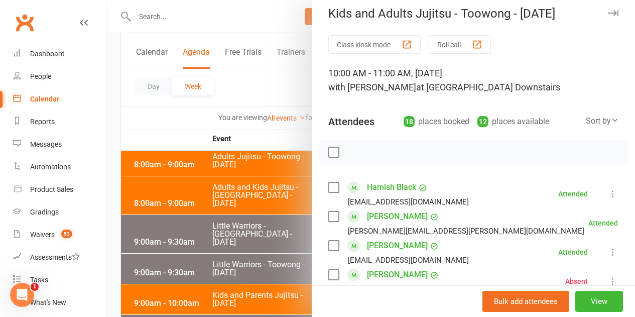
scroll to position [0, 0]
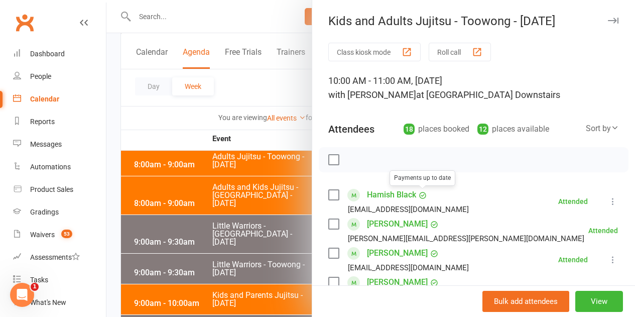
click at [245, 218] on div at bounding box center [370, 158] width 528 height 317
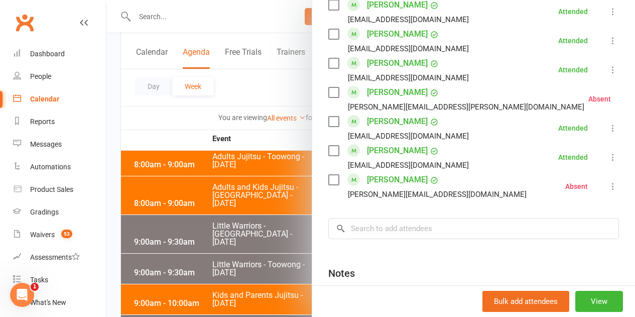
scroll to position [956, 0]
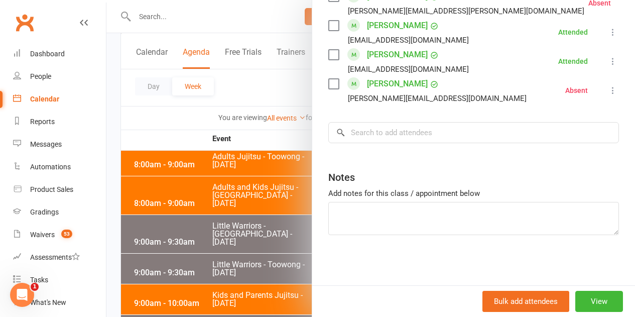
click at [264, 237] on div at bounding box center [370, 158] width 528 height 317
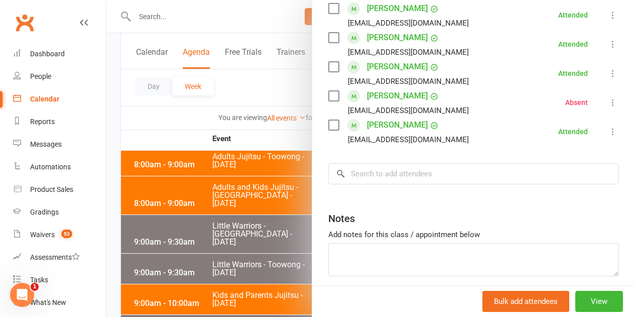
scroll to position [302, 0]
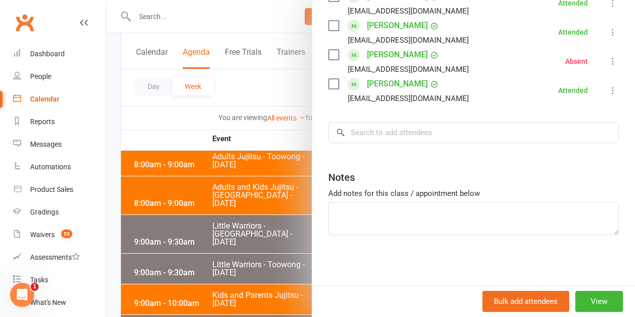
click at [189, 270] on div at bounding box center [370, 158] width 528 height 317
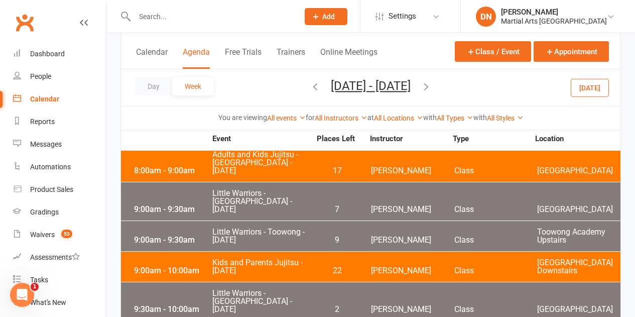
scroll to position [3001, 0]
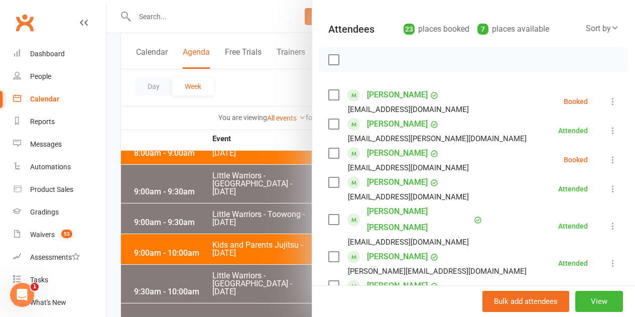
scroll to position [100, 0]
click at [608, 96] on icon at bounding box center [613, 101] width 10 height 10
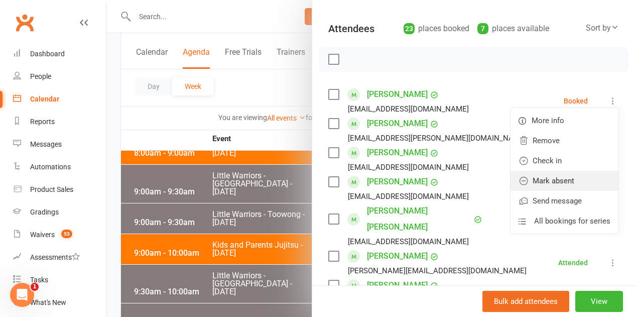
click at [571, 179] on link "Mark absent" at bounding box center [564, 181] width 108 height 20
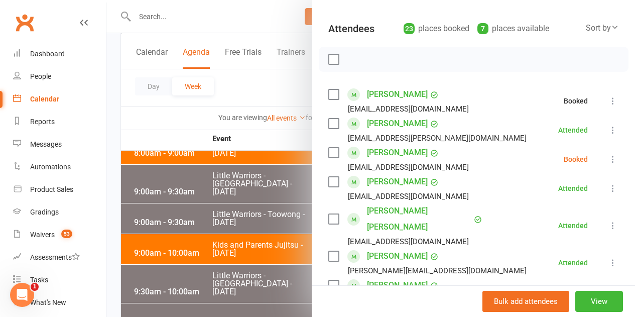
click at [608, 155] on icon at bounding box center [613, 159] width 10 height 10
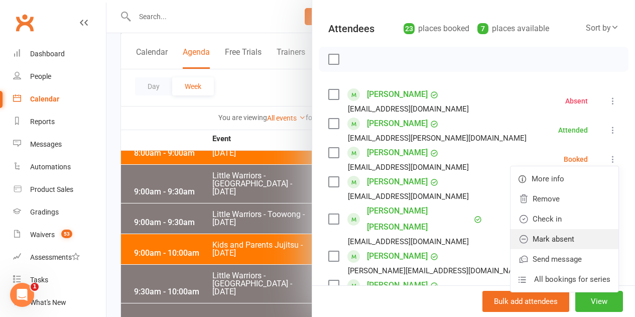
click at [558, 231] on link "Mark absent" at bounding box center [564, 239] width 108 height 20
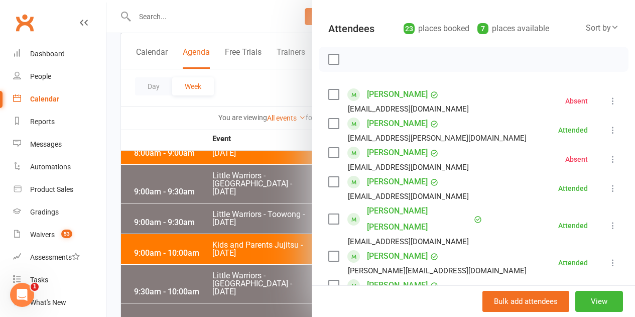
scroll to position [201, 0]
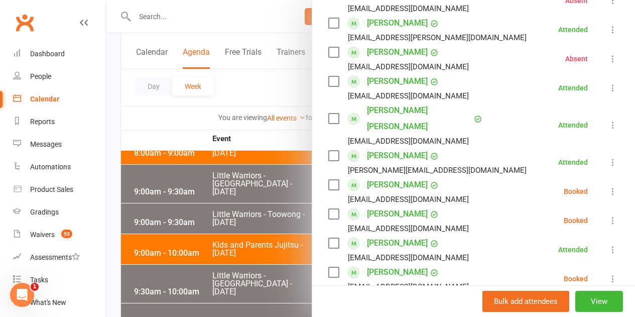
click at [608, 186] on icon at bounding box center [613, 191] width 10 height 10
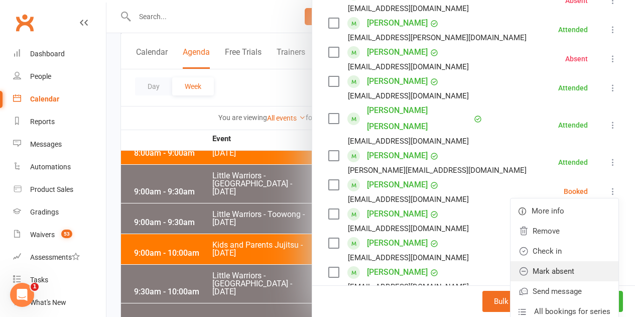
click at [562, 261] on link "Mark absent" at bounding box center [564, 271] width 108 height 20
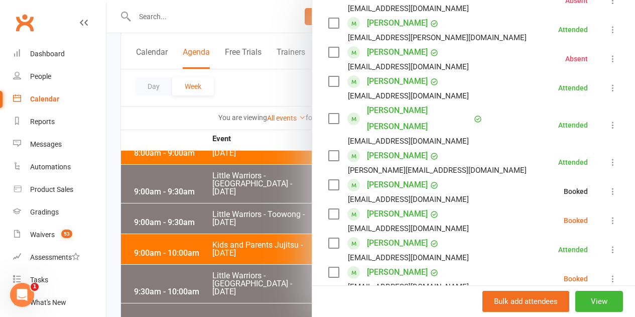
click at [608, 215] on icon at bounding box center [613, 220] width 10 height 10
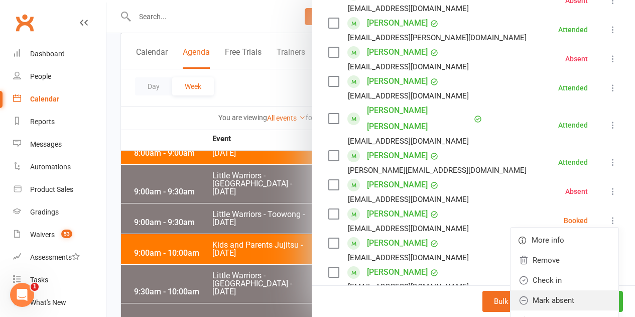
click at [542, 290] on link "Mark absent" at bounding box center [564, 300] width 108 height 20
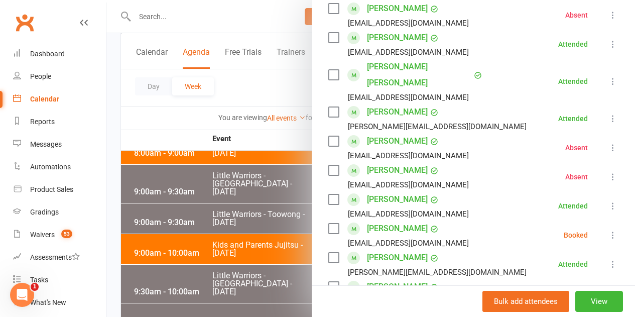
scroll to position [301, 0]
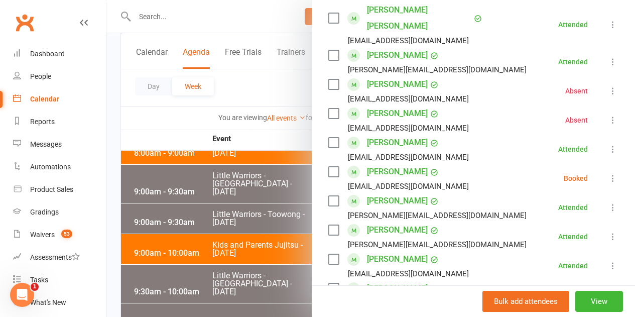
click at [608, 173] on icon at bounding box center [613, 178] width 10 height 10
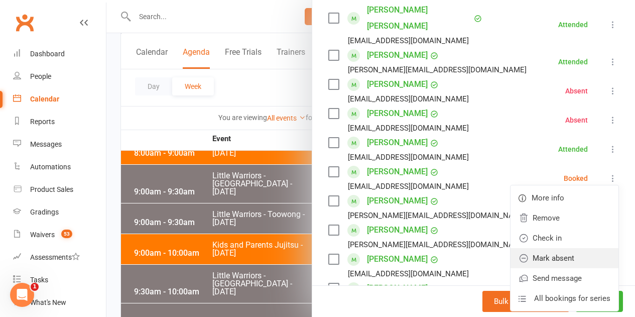
click at [553, 248] on link "Mark absent" at bounding box center [564, 258] width 108 height 20
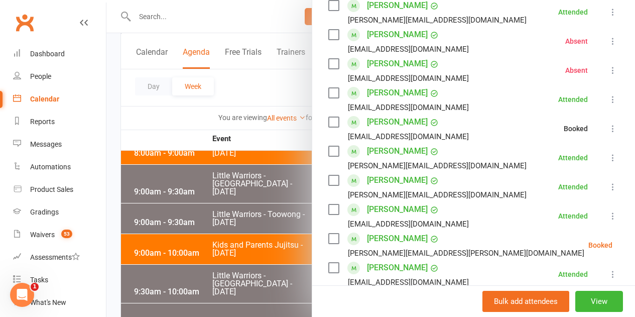
scroll to position [401, 0]
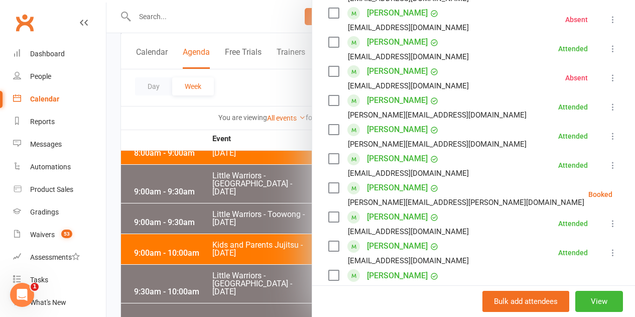
click at [632, 189] on icon at bounding box center [637, 194] width 10 height 10
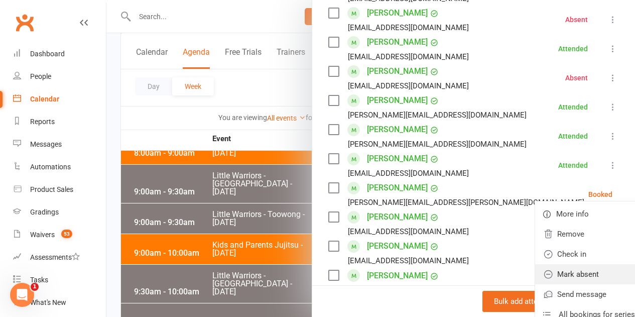
click at [538, 264] on link "Mark absent" at bounding box center [589, 274] width 108 height 20
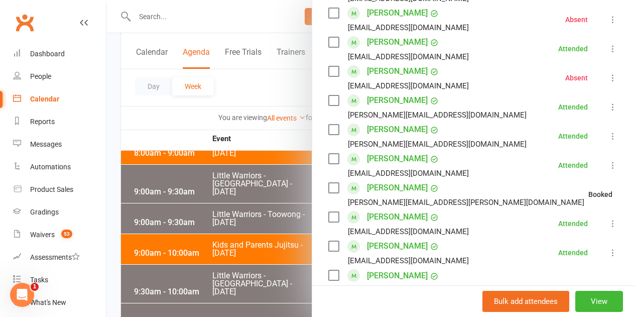
scroll to position [552, 0]
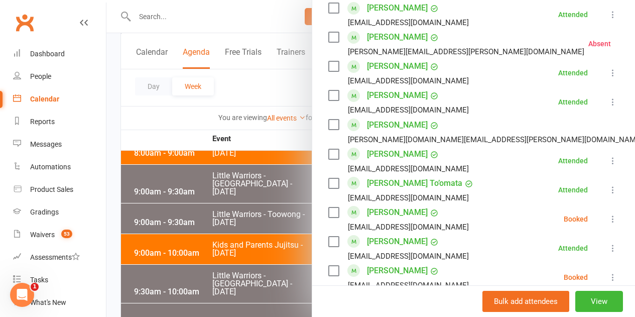
click at [608, 214] on icon at bounding box center [613, 219] width 10 height 10
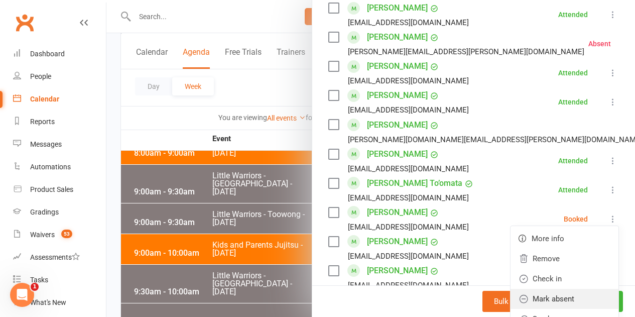
click at [561, 289] on link "Mark absent" at bounding box center [564, 299] width 108 height 20
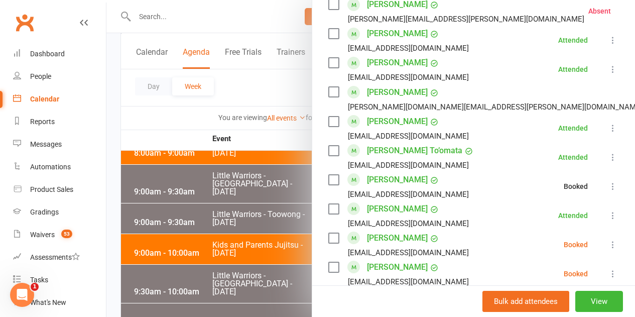
scroll to position [602, 0]
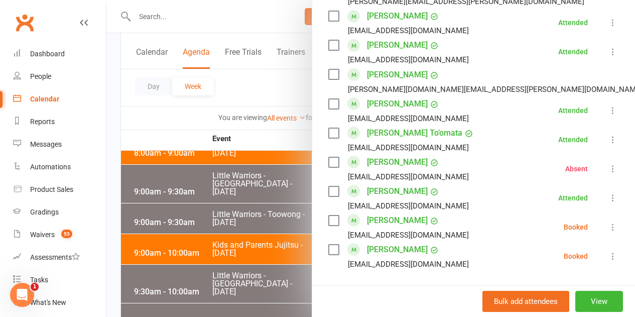
click at [608, 222] on icon at bounding box center [613, 227] width 10 height 10
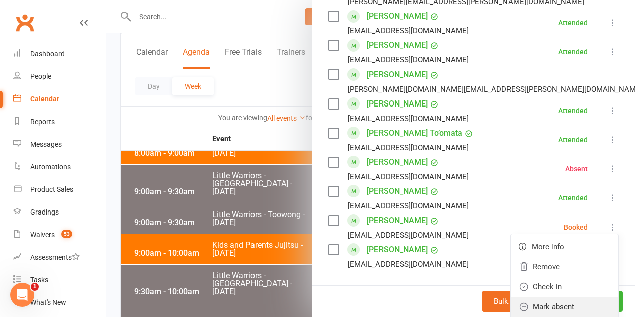
click at [556, 297] on link "Mark absent" at bounding box center [564, 307] width 108 height 20
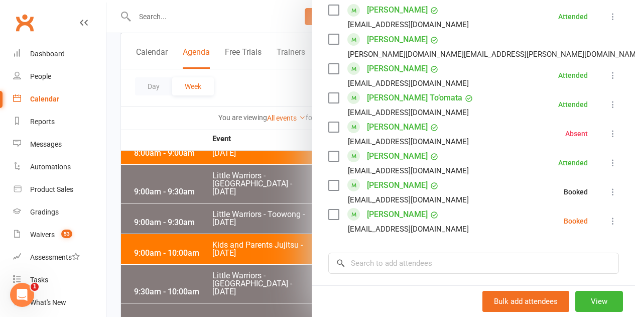
scroll to position [652, 0]
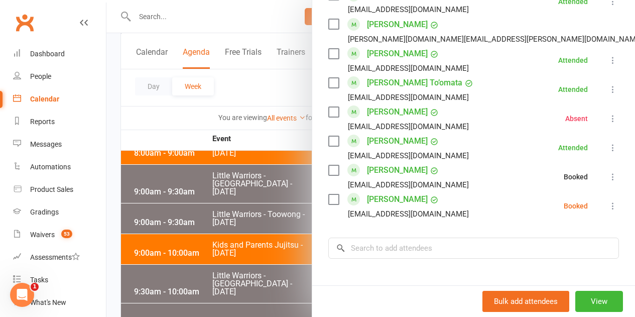
click at [608, 201] on icon at bounding box center [613, 206] width 10 height 10
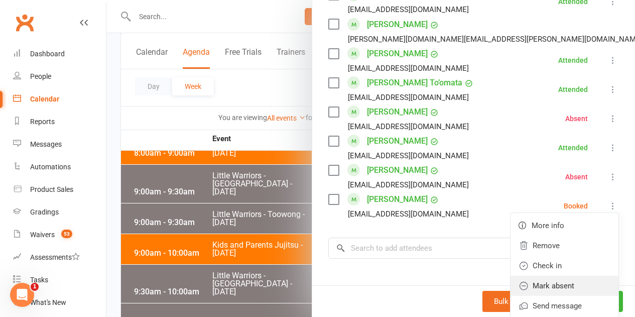
click at [563, 276] on link "Mark absent" at bounding box center [564, 286] width 108 height 20
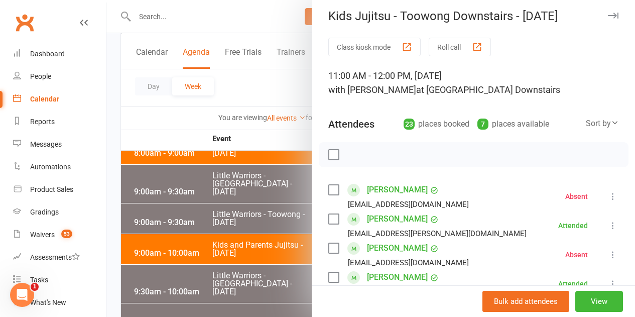
scroll to position [0, 0]
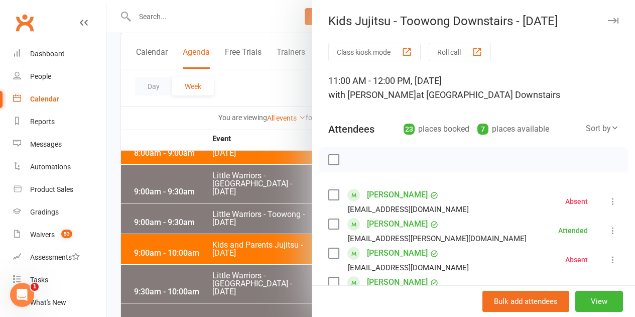
click at [252, 182] on div at bounding box center [370, 158] width 528 height 317
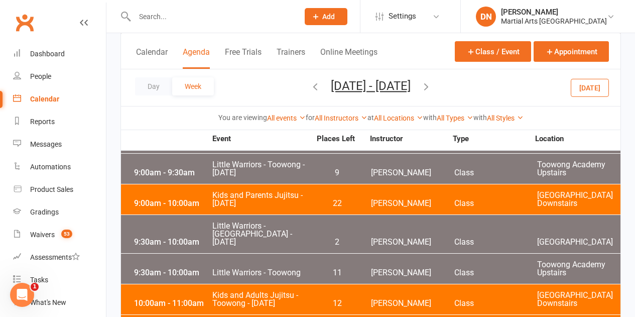
scroll to position [3051, 0]
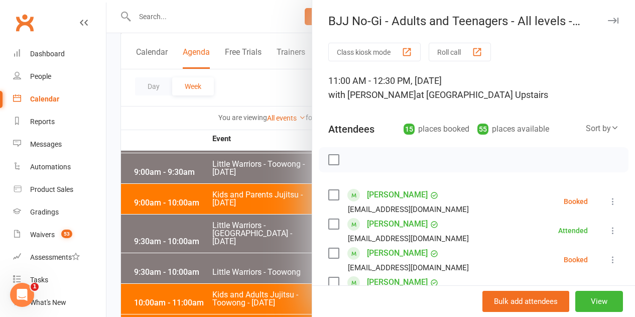
scroll to position [50, 0]
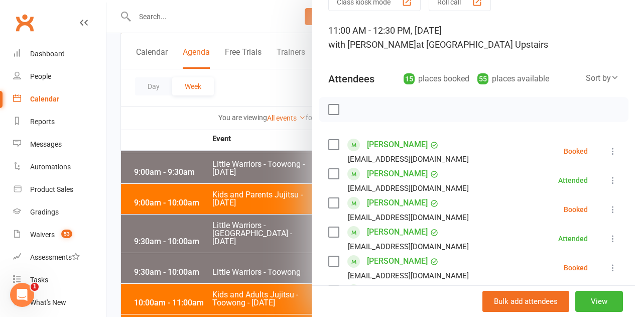
click at [600, 143] on li "Dominic Bensley dbensley30@gmail.com Booked More info Remove Check in Mark abse…" at bounding box center [473, 151] width 291 height 29
click at [607, 146] on button at bounding box center [613, 151] width 12 height 12
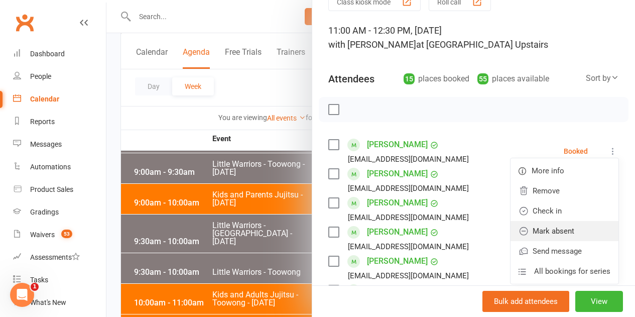
click at [537, 226] on link "Mark absent" at bounding box center [564, 231] width 108 height 20
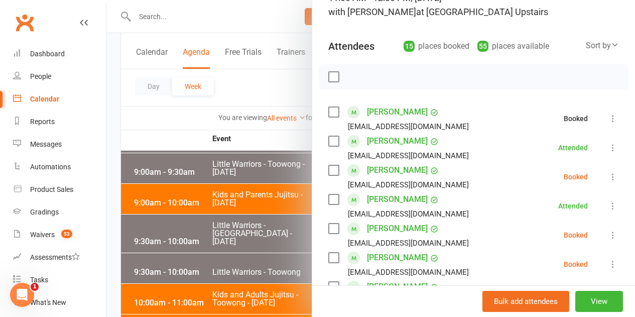
scroll to position [100, 0]
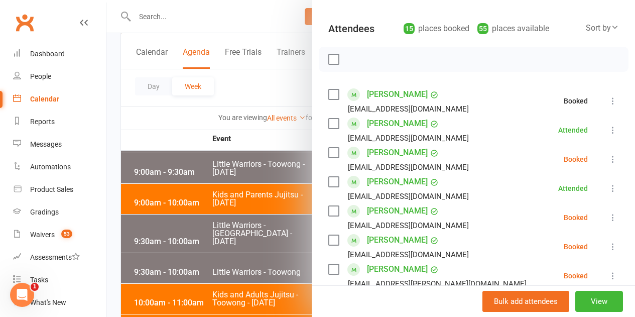
click at [608, 160] on icon at bounding box center [613, 159] width 10 height 10
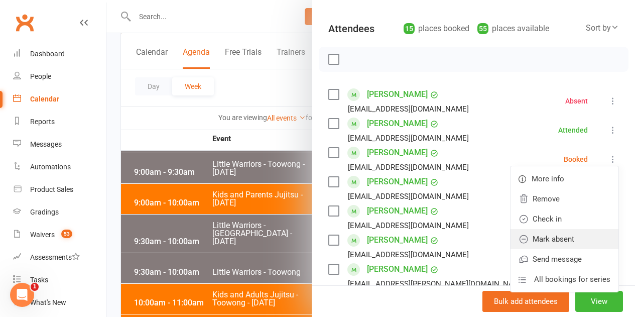
click at [561, 236] on link "Mark absent" at bounding box center [564, 239] width 108 height 20
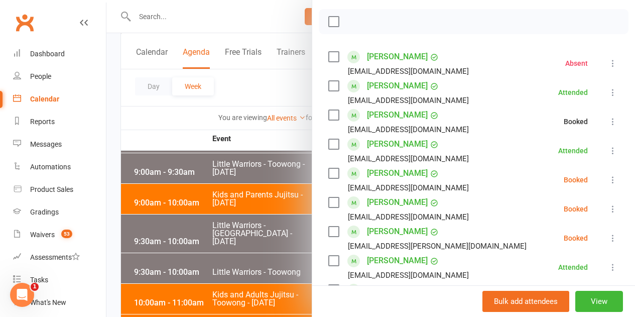
scroll to position [201, 0]
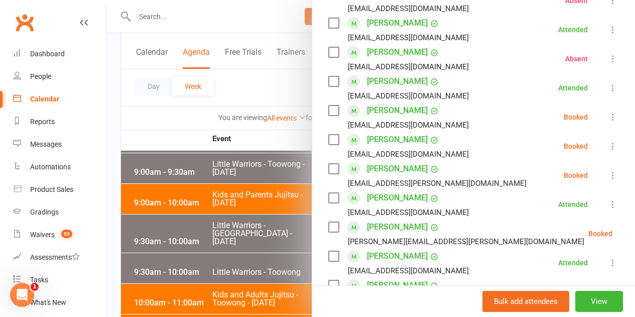
click at [608, 118] on icon at bounding box center [613, 117] width 10 height 10
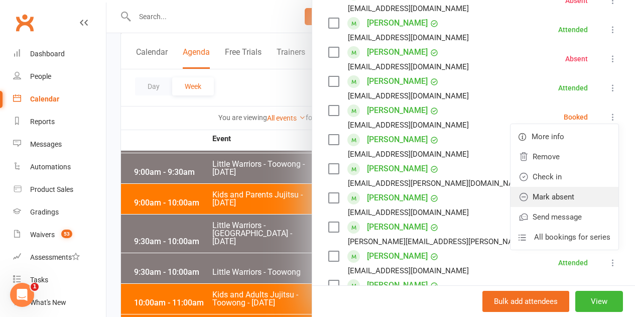
click at [563, 201] on link "Mark absent" at bounding box center [564, 197] width 108 height 20
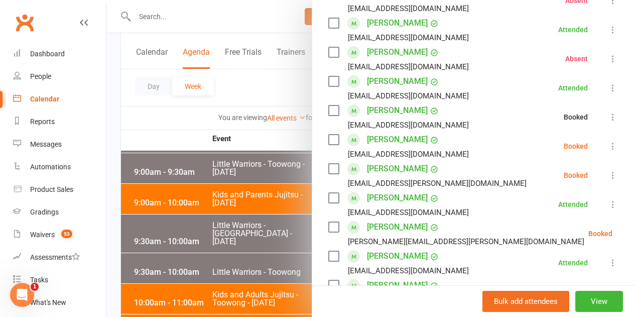
click at [608, 141] on icon at bounding box center [613, 146] width 10 height 10
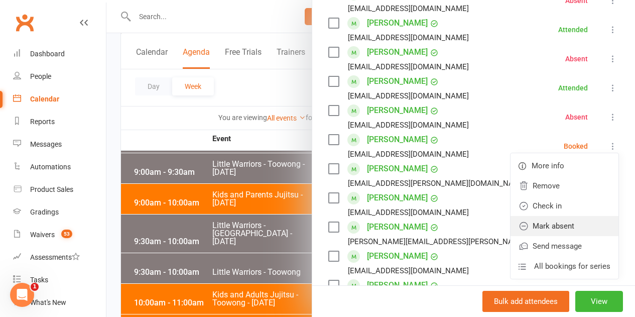
click at [574, 222] on link "Mark absent" at bounding box center [564, 226] width 108 height 20
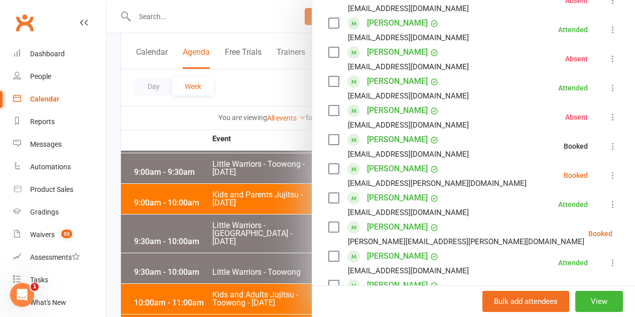
click at [608, 176] on icon at bounding box center [613, 175] width 10 height 10
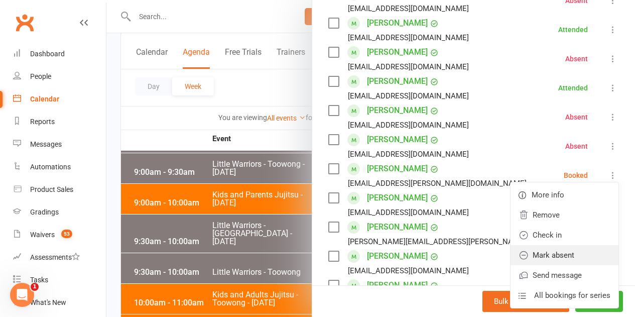
click at [565, 249] on link "Mark absent" at bounding box center [564, 255] width 108 height 20
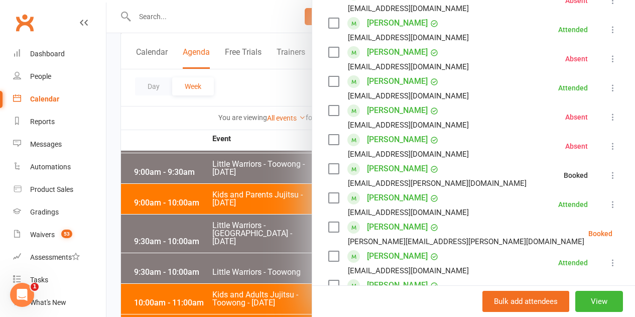
scroll to position [251, 0]
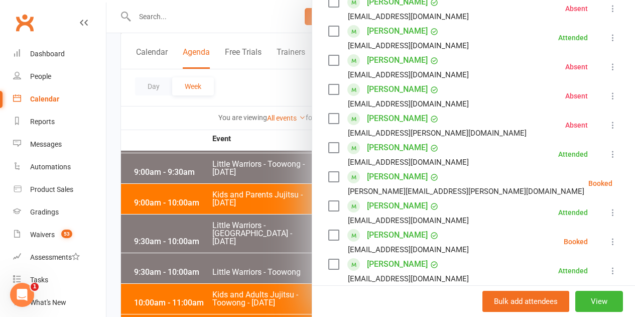
click at [632, 181] on icon at bounding box center [637, 183] width 10 height 10
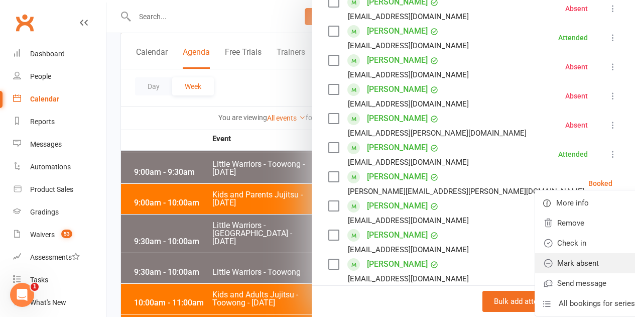
click at [553, 266] on link "Mark absent" at bounding box center [589, 263] width 108 height 20
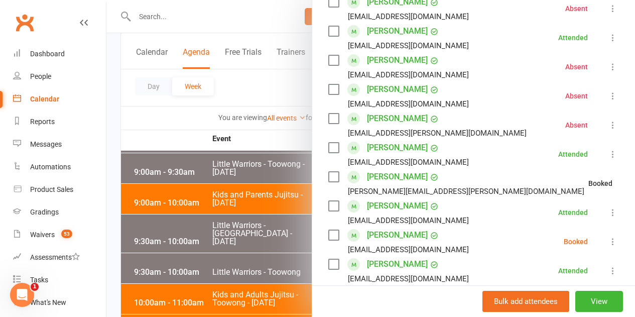
scroll to position [351, 0]
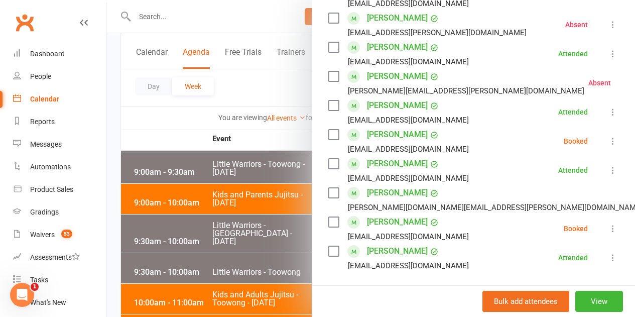
click at [608, 145] on icon at bounding box center [613, 141] width 10 height 10
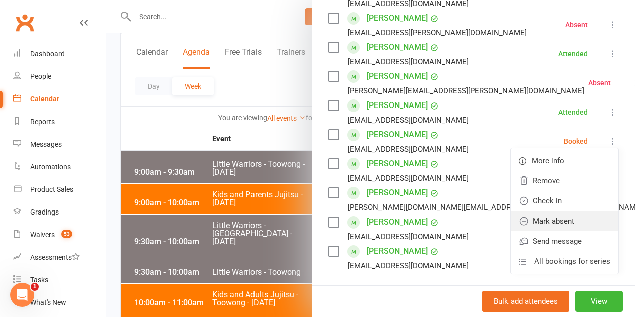
click at [560, 228] on link "Mark absent" at bounding box center [564, 221] width 108 height 20
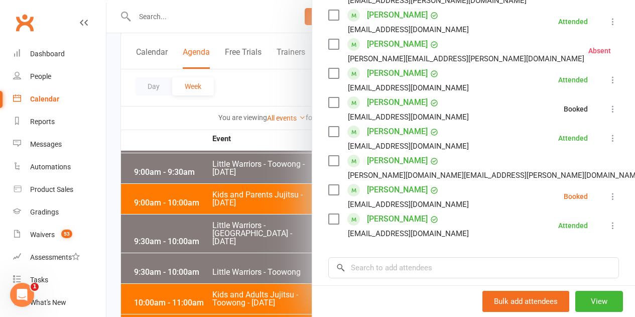
scroll to position [401, 0]
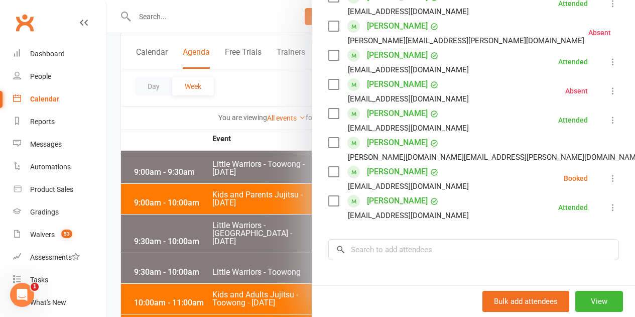
click at [593, 233] on link "Mark absent" at bounding box center [647, 229] width 108 height 20
click at [608, 181] on icon at bounding box center [613, 178] width 10 height 10
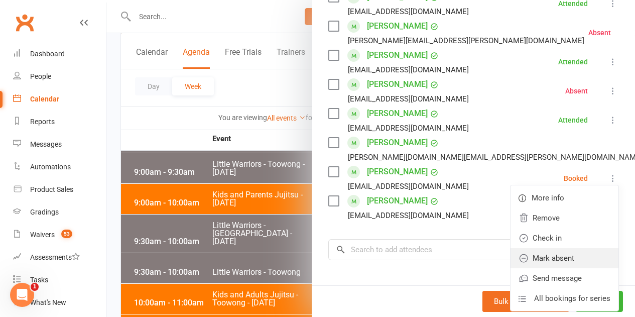
click at [558, 255] on link "Mark absent" at bounding box center [564, 258] width 108 height 20
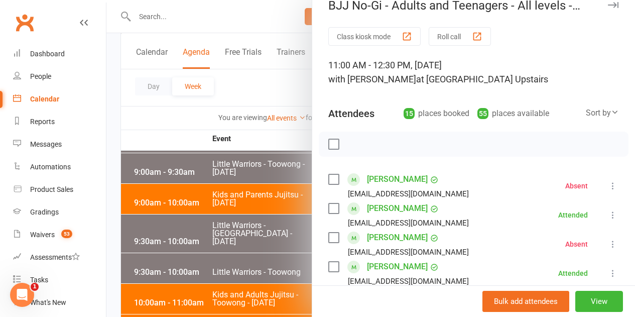
scroll to position [0, 0]
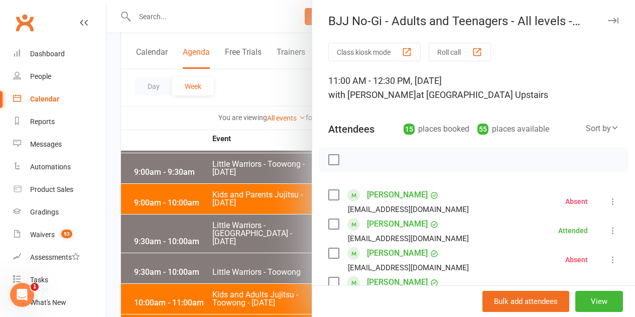
click at [234, 238] on div at bounding box center [370, 158] width 528 height 317
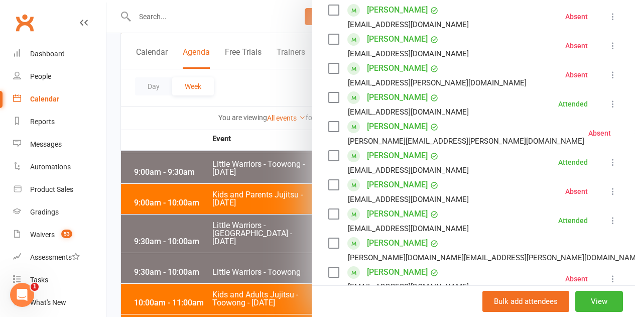
scroll to position [518, 0]
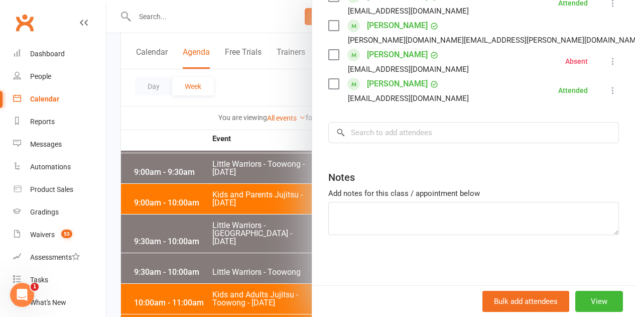
drag, startPoint x: 162, startPoint y: 249, endPoint x: 316, endPoint y: 251, distance: 154.1
click at [166, 249] on div at bounding box center [370, 158] width 528 height 317
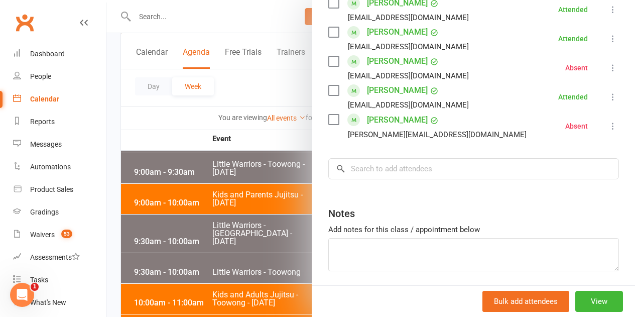
scroll to position [548, 0]
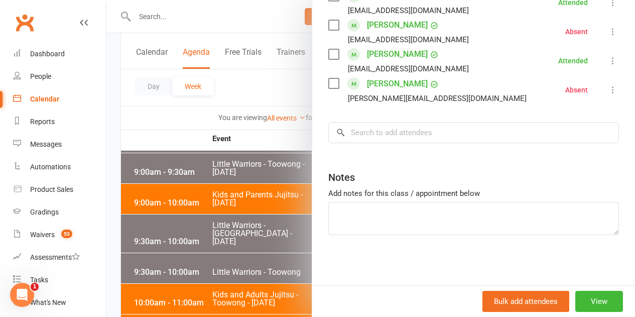
click at [279, 252] on div at bounding box center [370, 158] width 528 height 317
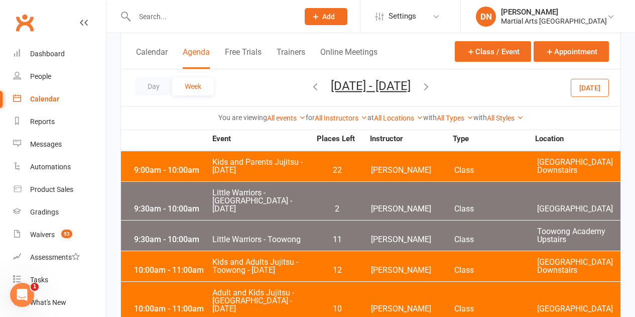
scroll to position [3101, 0]
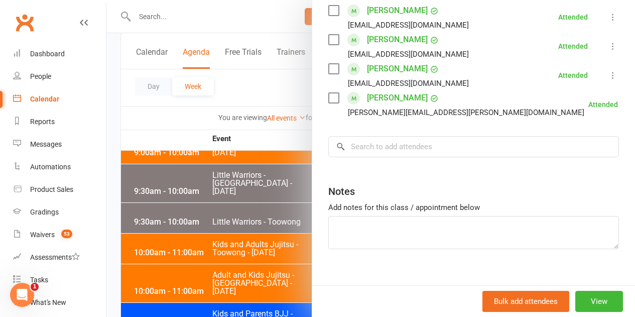
scroll to position [301, 0]
click at [272, 245] on div at bounding box center [370, 158] width 528 height 317
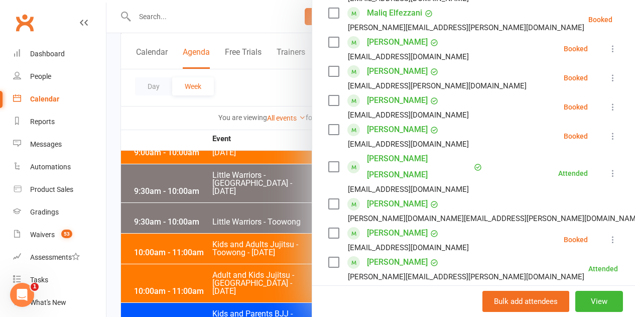
scroll to position [201, 0]
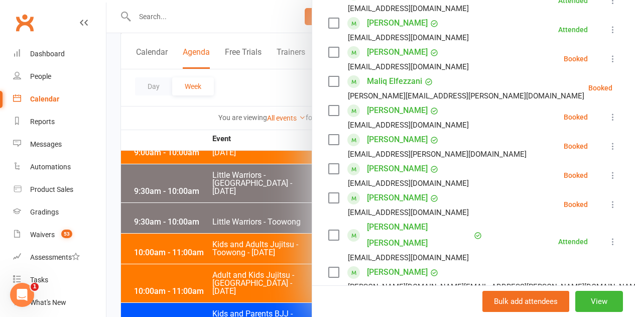
click at [608, 54] on icon at bounding box center [613, 59] width 10 height 10
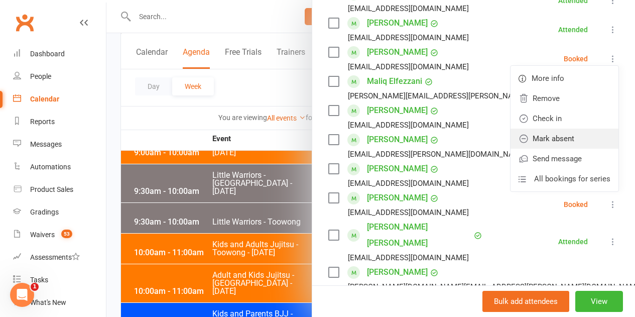
click at [570, 136] on link "Mark absent" at bounding box center [564, 138] width 108 height 20
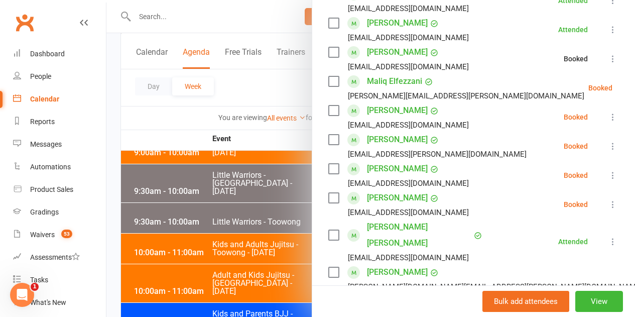
click at [632, 91] on icon at bounding box center [637, 88] width 10 height 10
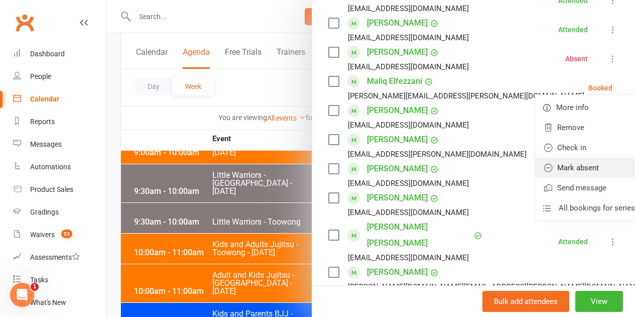
click at [575, 163] on link "Mark absent" at bounding box center [589, 168] width 108 height 20
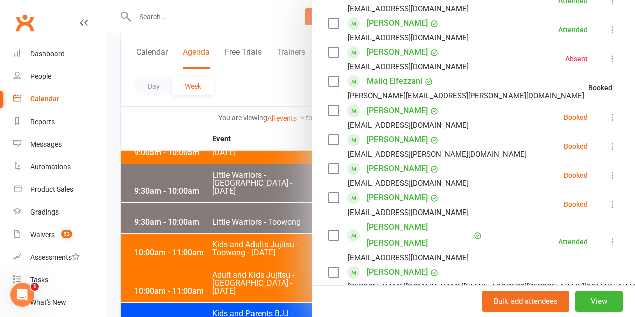
drag, startPoint x: 604, startPoint y: 118, endPoint x: 596, endPoint y: 118, distance: 8.5
click at [603, 118] on div "Class kiosk mode Roll call 12:30 PM - 1:30 PM, Saturday, August, 9, 2025 with K…" at bounding box center [473, 187] width 323 height 690
click at [608, 118] on icon at bounding box center [613, 117] width 10 height 10
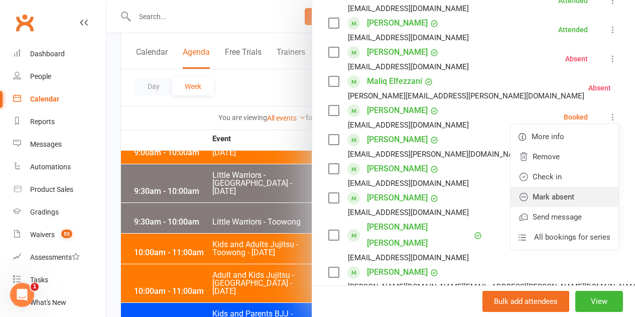
click at [562, 196] on link "Mark absent" at bounding box center [564, 197] width 108 height 20
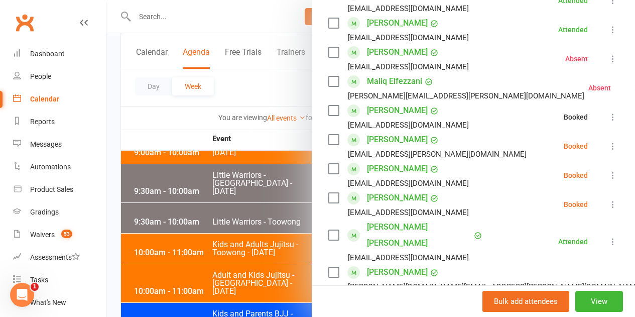
click at [608, 148] on icon at bounding box center [613, 146] width 10 height 10
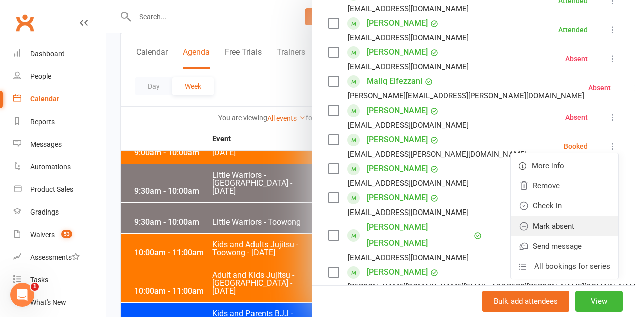
click at [558, 223] on link "Mark absent" at bounding box center [564, 226] width 108 height 20
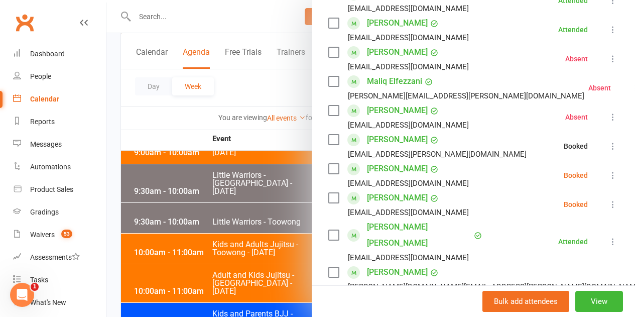
click at [607, 169] on button at bounding box center [613, 175] width 12 height 12
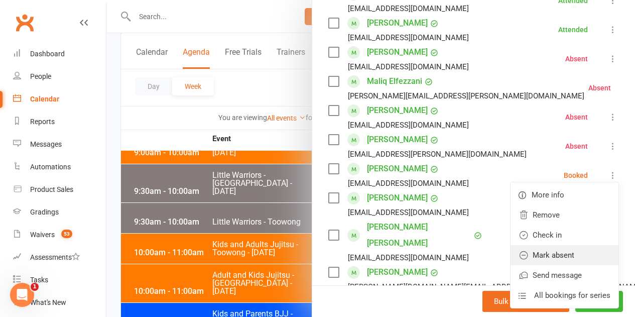
click at [551, 253] on link "Mark absent" at bounding box center [564, 255] width 108 height 20
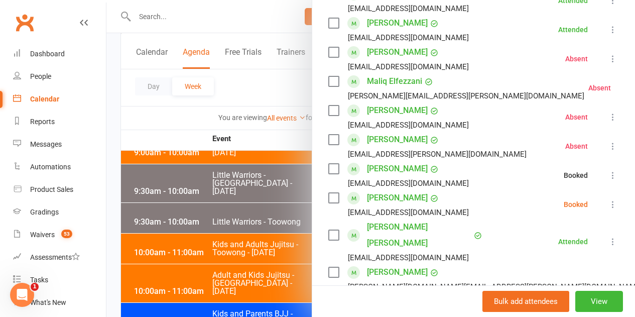
click at [608, 205] on icon at bounding box center [613, 204] width 10 height 10
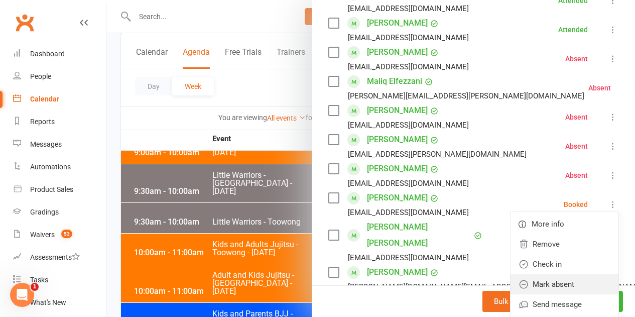
click at [546, 290] on link "Mark absent" at bounding box center [564, 284] width 108 height 20
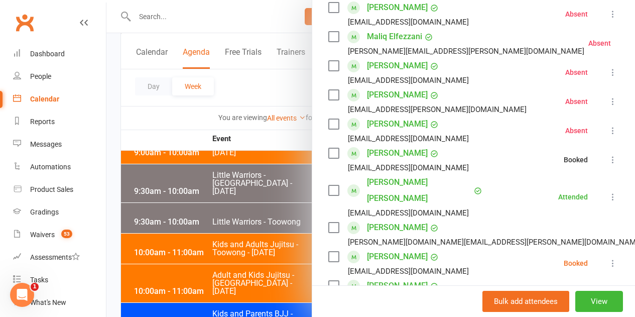
scroll to position [301, 0]
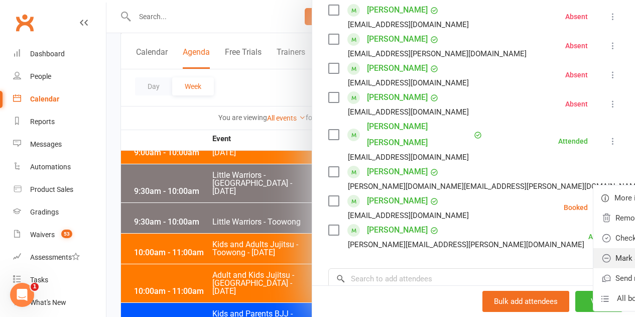
click at [593, 248] on link "Mark absent" at bounding box center [647, 258] width 108 height 20
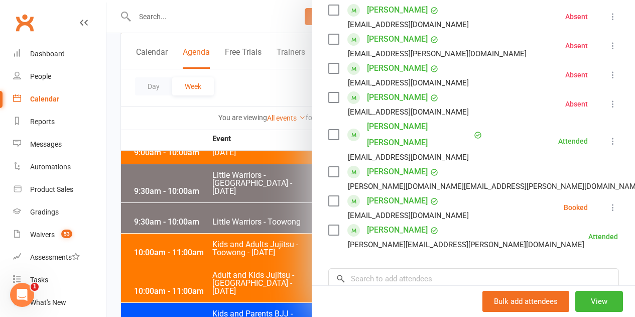
click at [599, 193] on li "Edward Yu Edwardyu866@gmail.com Booked More info Remove Check in Mark absent Se…" at bounding box center [473, 207] width 291 height 29
click at [608, 202] on icon at bounding box center [613, 207] width 10 height 10
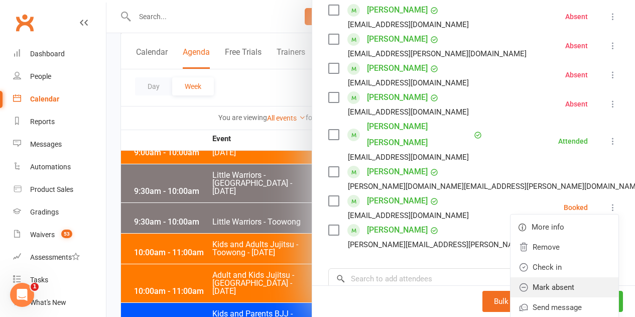
click at [544, 277] on link "Mark absent" at bounding box center [564, 287] width 108 height 20
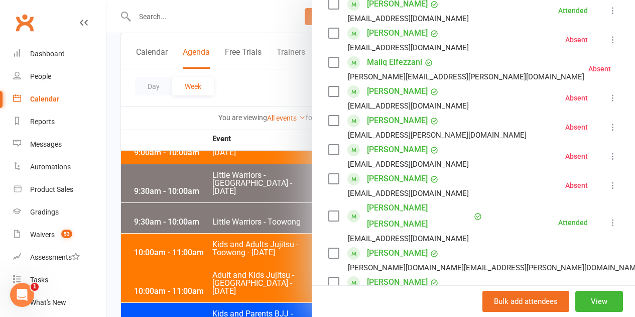
scroll to position [0, 0]
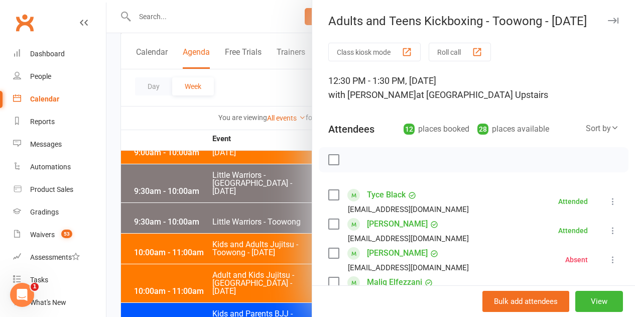
click at [211, 226] on div at bounding box center [370, 158] width 528 height 317
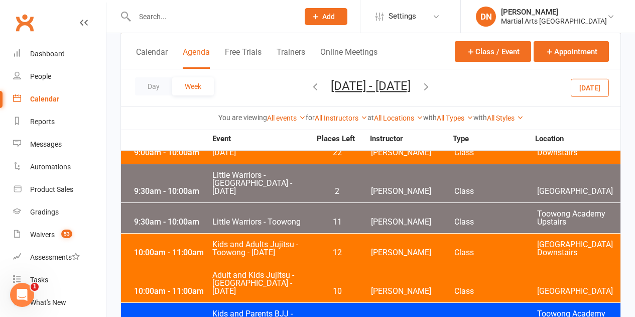
click at [613, 89] on div "Day Week Aug 3, 2025 - Aug 9, 2025 August 2025 Sun Mon Tue Wed Thu Fri Sat 27 2…" at bounding box center [370, 87] width 499 height 37
click at [607, 93] on button "Today" at bounding box center [590, 87] width 38 height 18
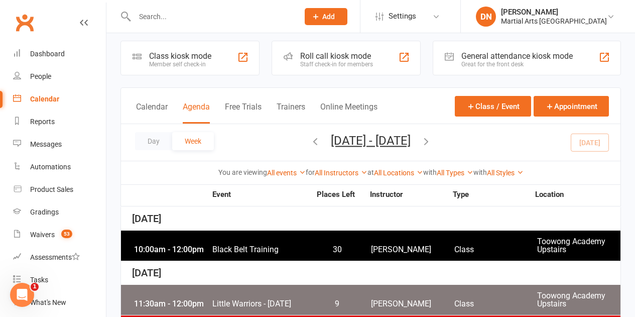
scroll to position [100, 0]
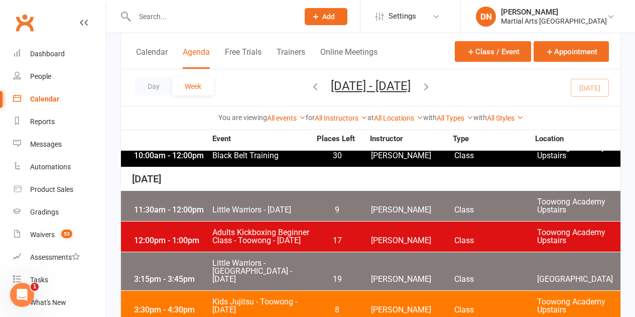
click at [398, 240] on span "[PERSON_NAME]" at bounding box center [412, 240] width 83 height 8
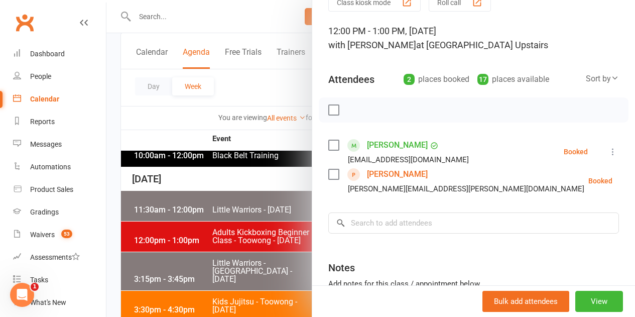
scroll to position [50, 0]
drag, startPoint x: 437, startPoint y: 173, endPoint x: 361, endPoint y: 177, distance: 75.4
click at [361, 177] on div "Sarah Schwaner sarah.schwaner@gmail.com" at bounding box center [458, 180] width 260 height 29
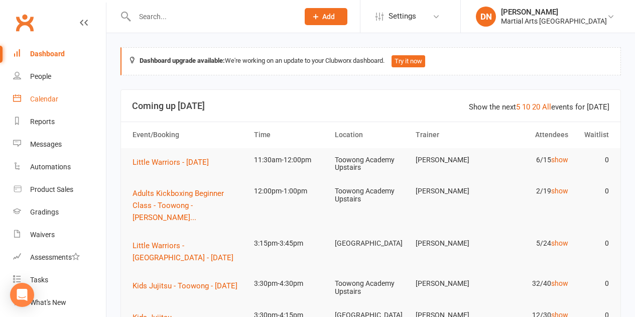
click at [43, 92] on link "Calendar" at bounding box center [59, 99] width 93 height 23
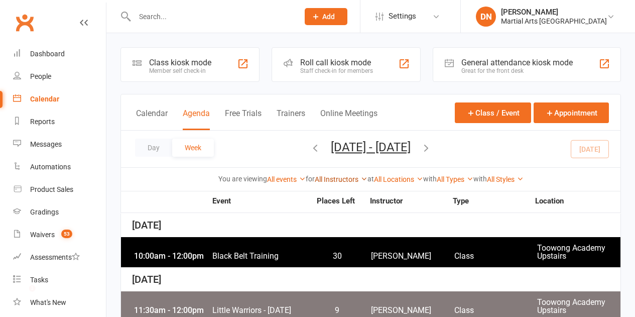
click at [343, 177] on link "All Instructors" at bounding box center [341, 179] width 53 height 8
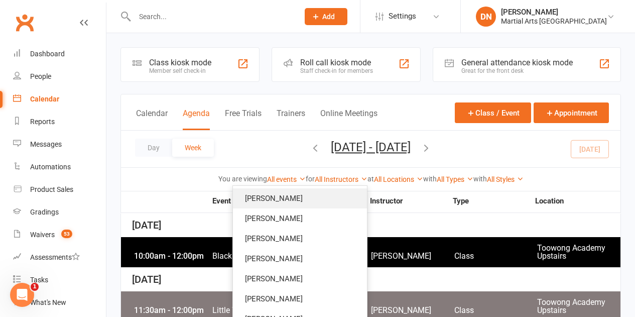
click at [318, 196] on link "[PERSON_NAME]" at bounding box center [300, 198] width 134 height 20
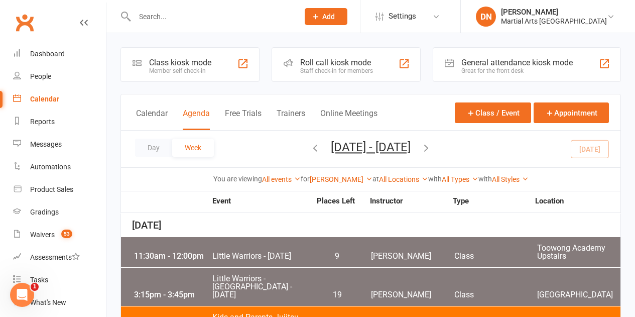
click at [310, 148] on icon "button" at bounding box center [315, 147] width 11 height 11
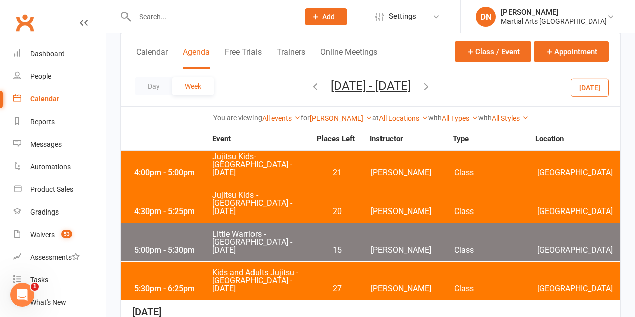
scroll to position [435, 0]
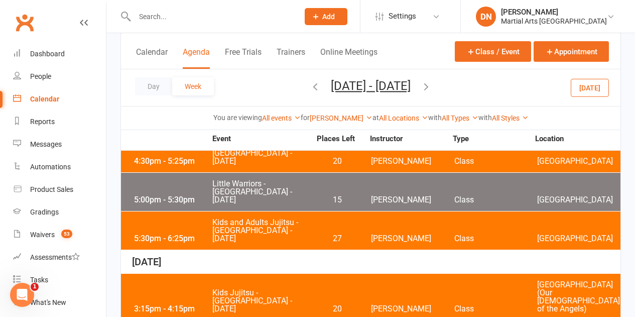
click at [237, 289] on span "Kids Jujitsu - [GEOGRAPHIC_DATA] - [DATE]" at bounding box center [261, 301] width 99 height 24
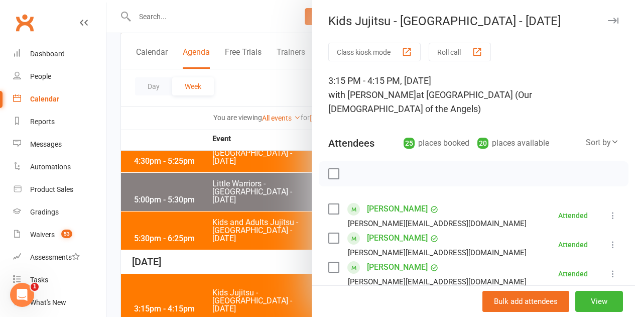
click at [247, 233] on div at bounding box center [370, 158] width 528 height 317
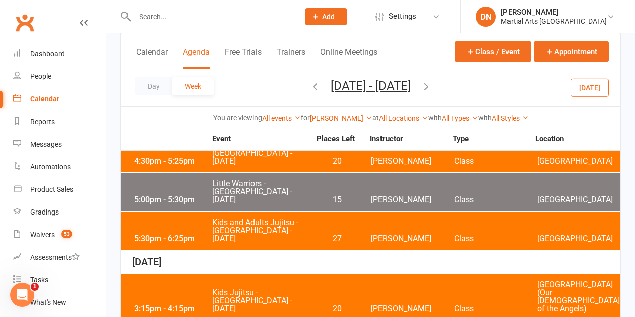
click at [310, 87] on icon "button" at bounding box center [315, 86] width 11 height 11
click at [240, 289] on span "Kids Jujitsu - [GEOGRAPHIC_DATA] - [DATE]" at bounding box center [261, 301] width 99 height 24
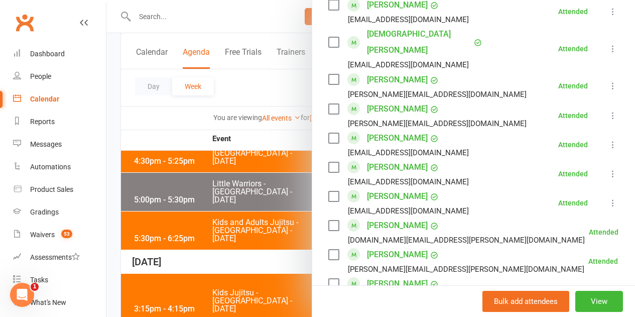
scroll to position [753, 0]
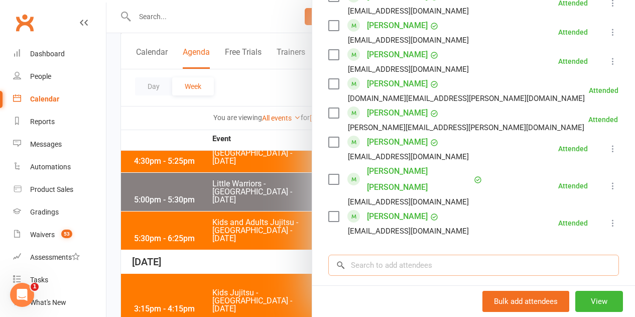
click at [393, 254] on input "search" at bounding box center [473, 264] width 291 height 21
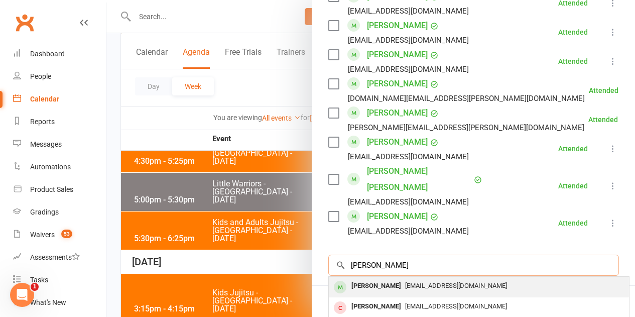
type input "kelsey p"
click at [405, 282] on span "kavita.nic@gmail.com" at bounding box center [456, 286] width 102 height 8
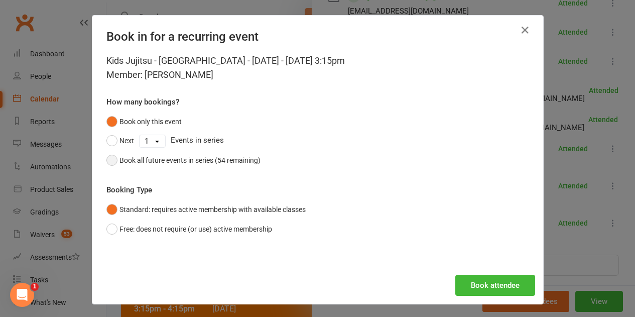
click at [153, 160] on div "Book all future events in series (54 remaining)" at bounding box center [189, 160] width 141 height 11
click at [510, 280] on button "Book attendee" at bounding box center [495, 285] width 80 height 21
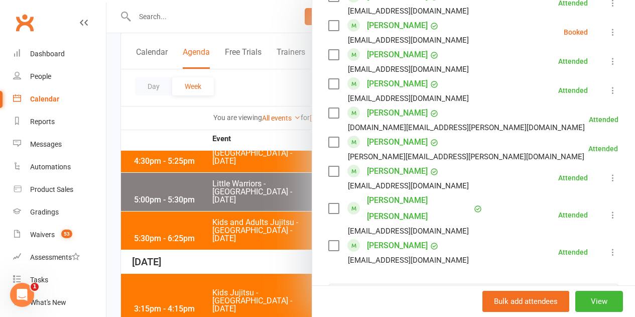
scroll to position [782, 0]
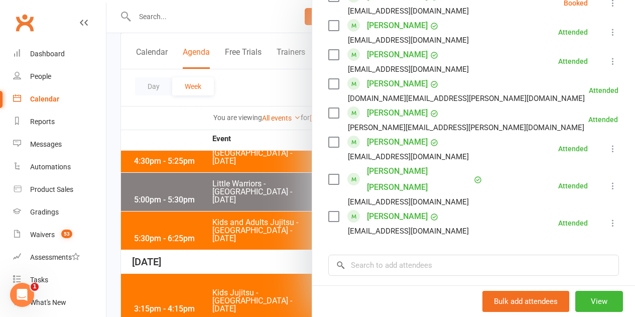
click at [138, 116] on div at bounding box center [370, 158] width 528 height 317
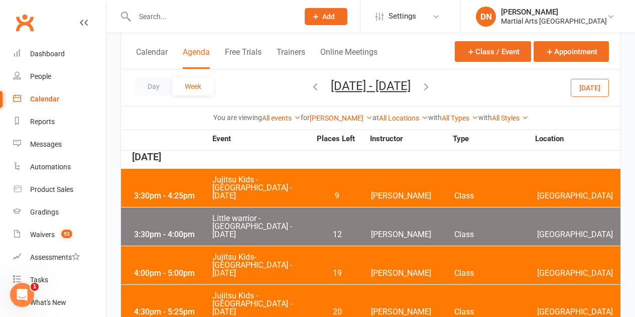
scroll to position [335, 0]
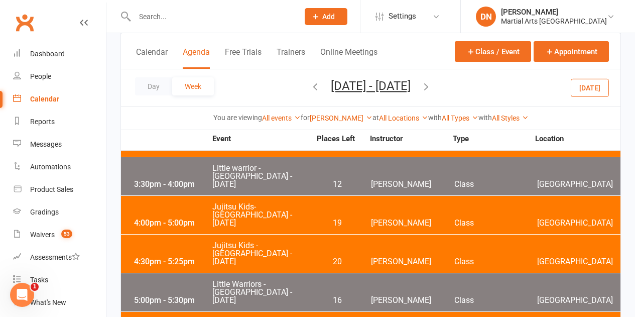
click at [259, 280] on span "Little Warriors - Brookfield State School - Wednesday" at bounding box center [261, 292] width 99 height 24
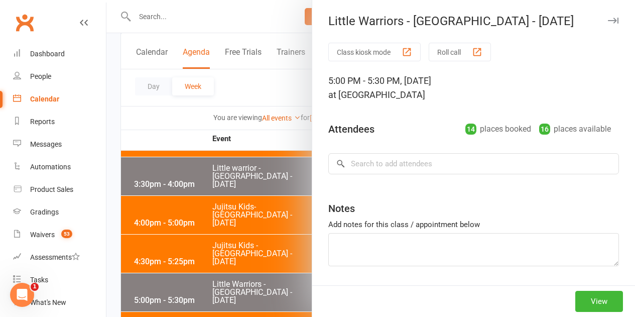
click at [247, 225] on div at bounding box center [370, 158] width 528 height 317
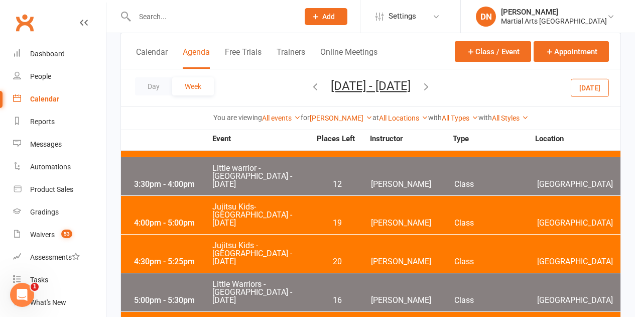
click at [251, 203] on span "Jujitsu Kids- Brookfield State School - Wednesday" at bounding box center [261, 215] width 99 height 24
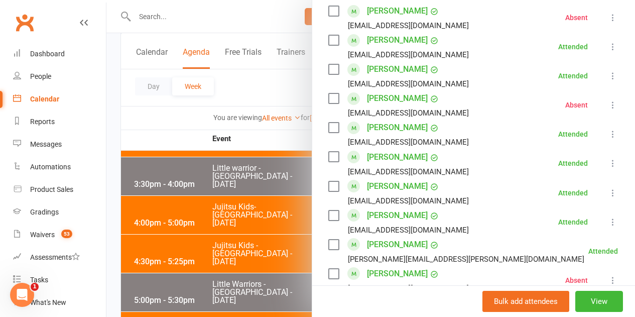
scroll to position [552, 0]
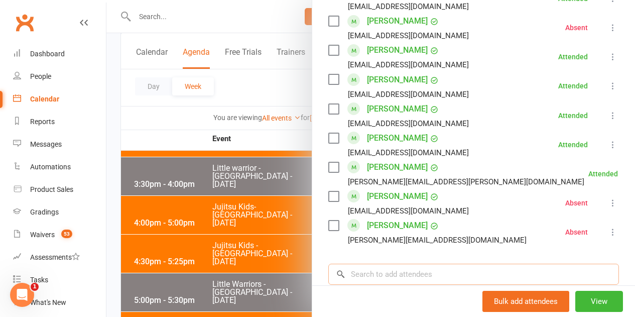
click at [378, 269] on input "search" at bounding box center [473, 273] width 291 height 21
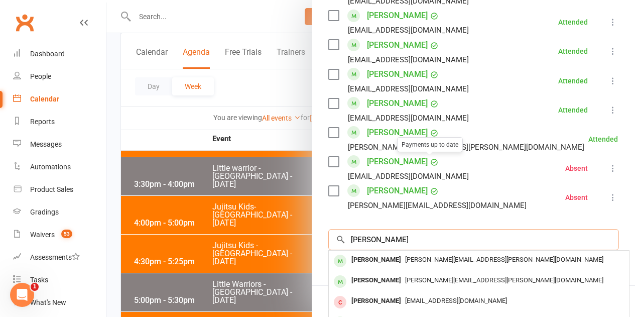
scroll to position [602, 0]
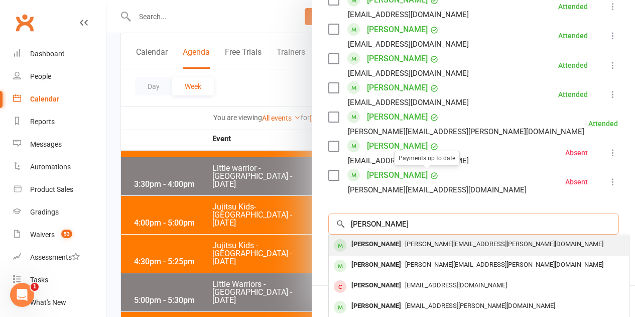
type input "hugo clouston"
click at [398, 239] on div "alison.clouston@gmail.com" at bounding box center [479, 244] width 292 height 15
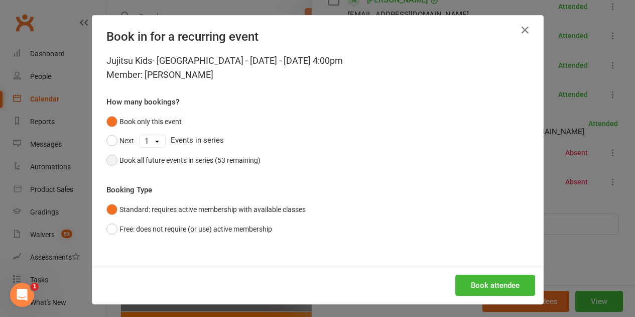
click at [168, 151] on button "Book all future events in series (53 remaining)" at bounding box center [183, 160] width 154 height 19
click at [479, 285] on button "Book attendee" at bounding box center [495, 285] width 80 height 21
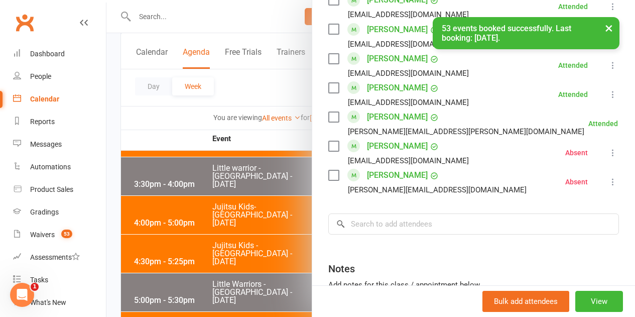
scroll to position [631, 0]
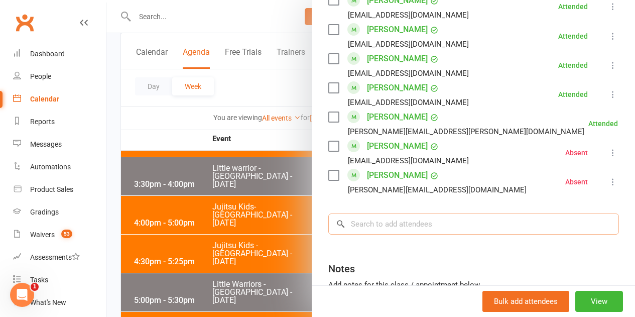
click at [378, 221] on input "search" at bounding box center [473, 223] width 291 height 21
click at [223, 218] on div at bounding box center [370, 158] width 528 height 317
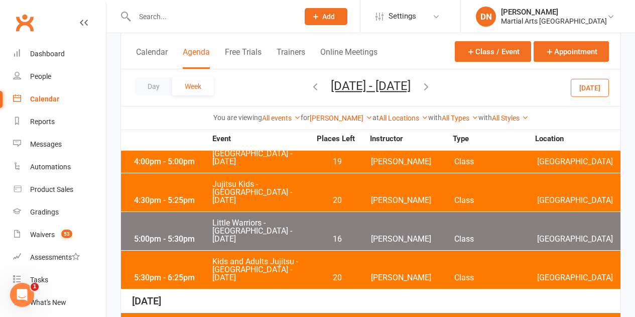
scroll to position [485, 0]
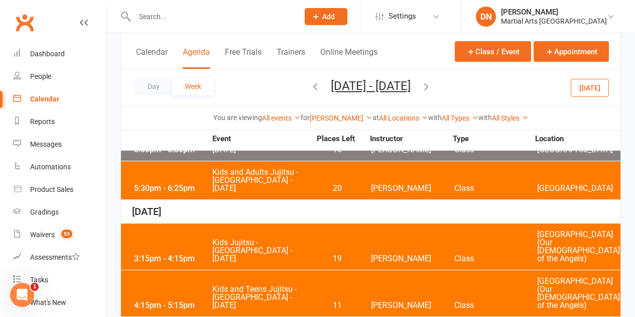
click at [246, 238] on span "Kids Jujitsu - Wavell Heights - Thursday" at bounding box center [261, 250] width 99 height 24
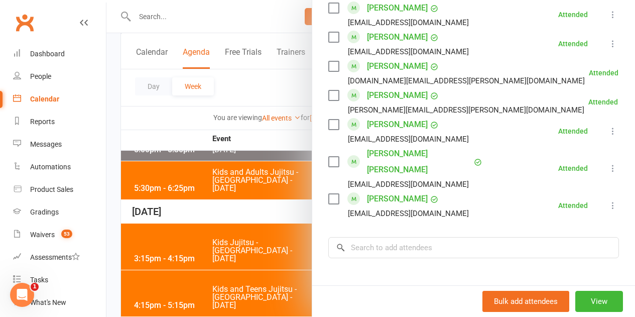
scroll to position [868, 0]
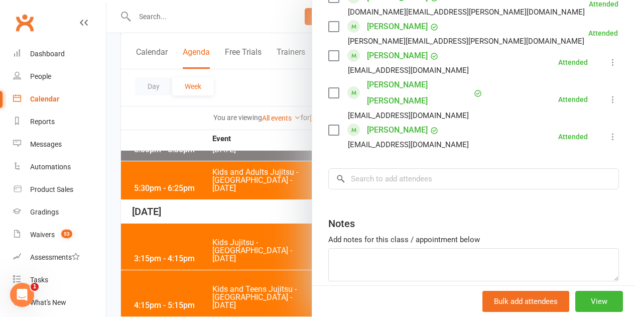
click at [394, 168] on input "search" at bounding box center [473, 178] width 291 height 21
click at [465, 168] on input "search" at bounding box center [473, 178] width 291 height 21
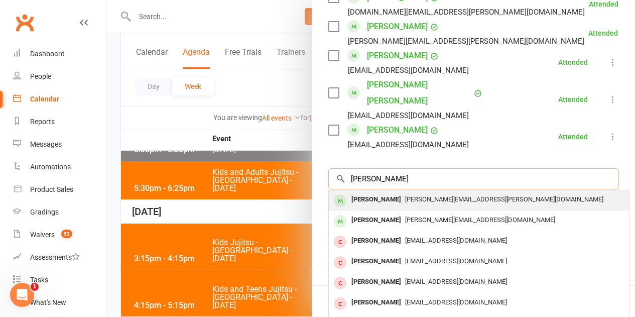
type input "aiden busch"
click at [405, 195] on span "nicola.busch@oqpc.qld.gov.au" at bounding box center [504, 199] width 198 height 8
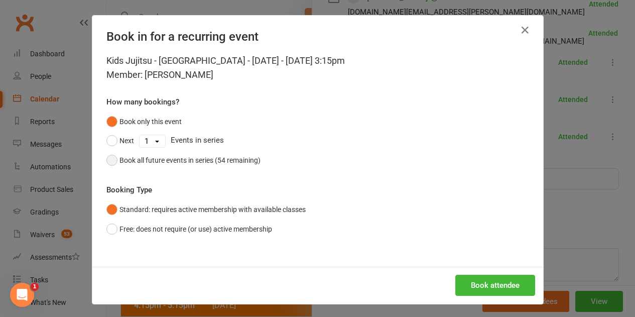
click at [186, 158] on div "Book all future events in series (54 remaining)" at bounding box center [189, 160] width 141 height 11
click at [480, 290] on button "Book attendee" at bounding box center [495, 285] width 80 height 21
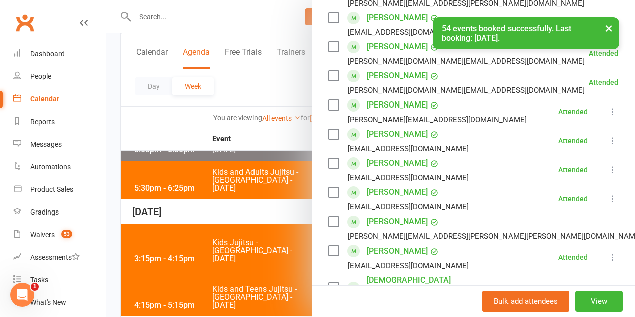
scroll to position [546, 0]
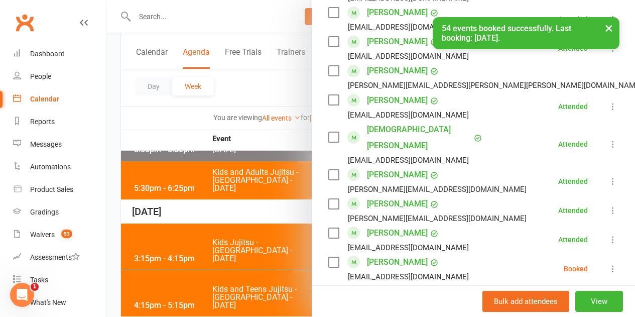
drag, startPoint x: 326, startPoint y: 232, endPoint x: 346, endPoint y: 232, distance: 19.6
click at [328, 257] on label at bounding box center [333, 262] width 10 height 10
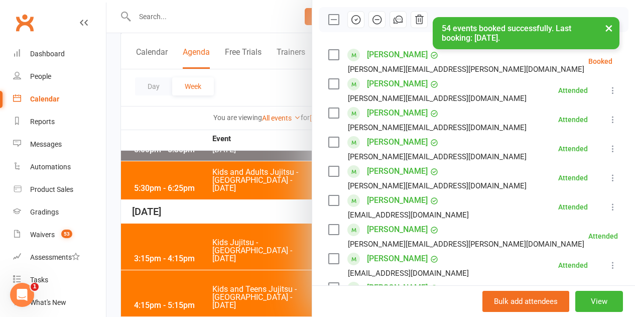
scroll to position [44, 0]
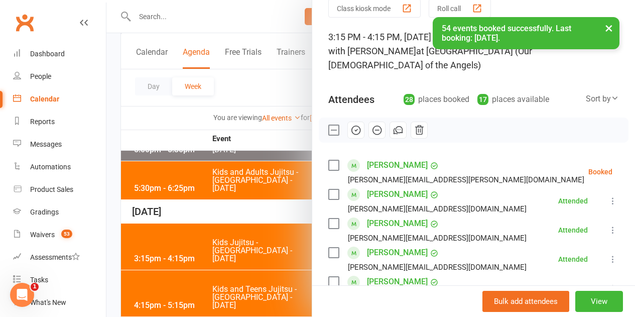
click at [331, 160] on label at bounding box center [333, 165] width 10 height 10
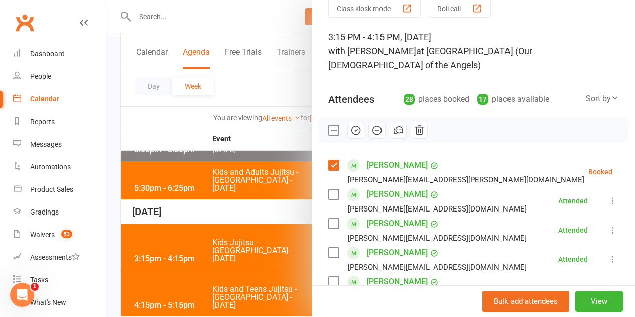
click at [348, 121] on button "button" at bounding box center [355, 129] width 17 height 17
click at [328, 160] on label at bounding box center [333, 165] width 10 height 10
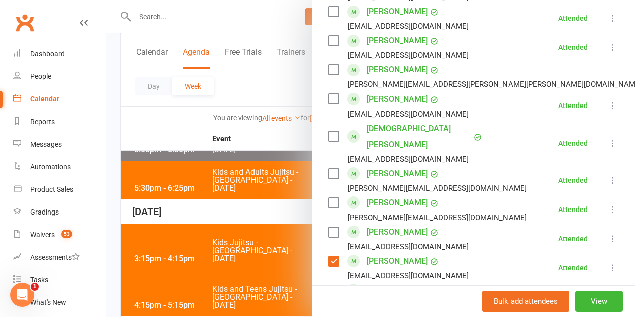
scroll to position [596, 0]
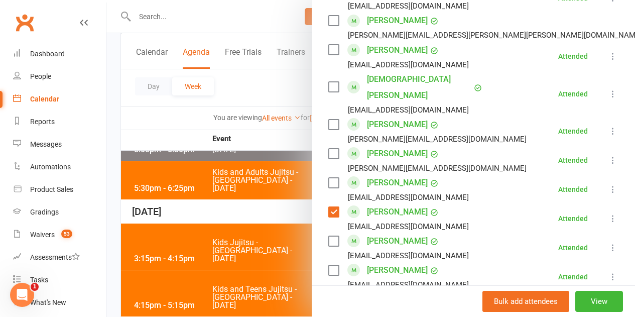
click at [330, 191] on div "porthouse2953@gmail.com" at bounding box center [400, 197] width 145 height 13
click at [328, 207] on label at bounding box center [333, 212] width 10 height 10
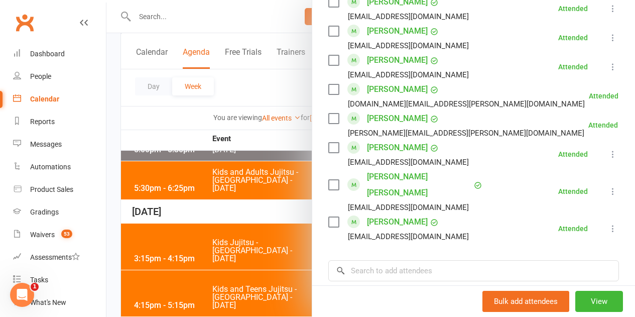
scroll to position [897, 0]
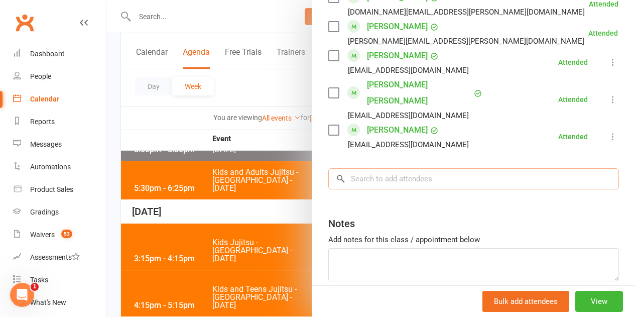
click at [383, 168] on input "search" at bounding box center [473, 178] width 291 height 21
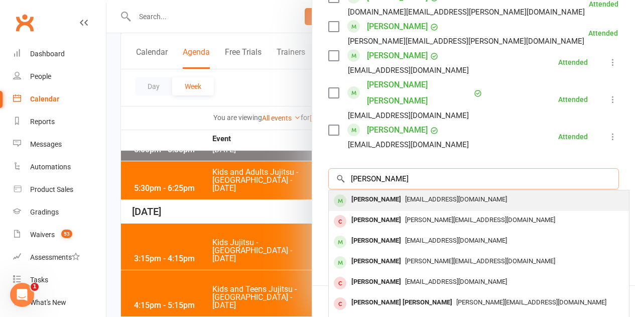
type input "alex litzow"
click at [383, 192] on div "Alexander Litzow" at bounding box center [376, 199] width 58 height 15
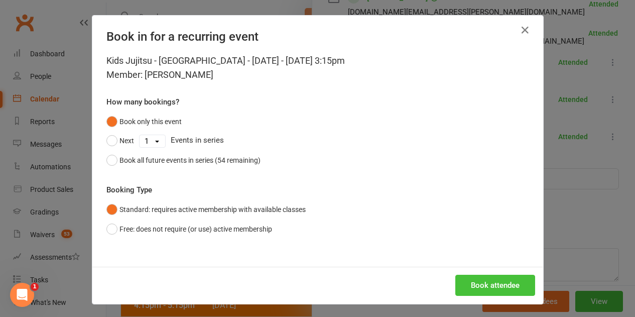
click at [480, 289] on button "Book attendee" at bounding box center [495, 285] width 80 height 21
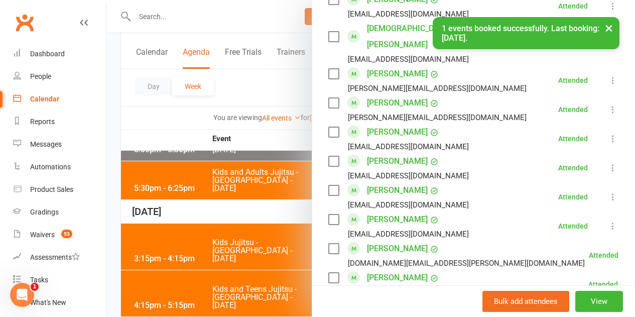
scroll to position [425, 0]
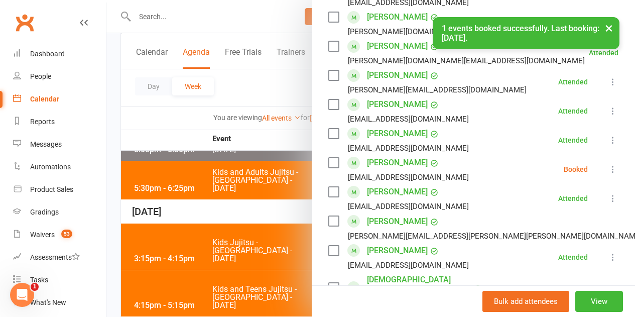
click at [328, 158] on label at bounding box center [333, 163] width 10 height 10
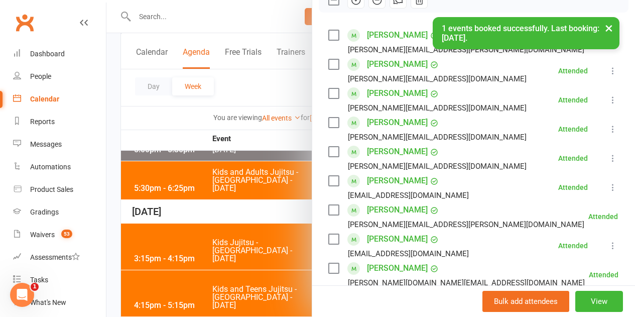
scroll to position [0, 0]
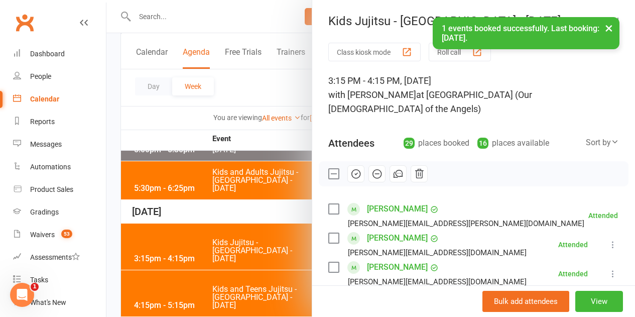
drag, startPoint x: 349, startPoint y: 156, endPoint x: 359, endPoint y: 33, distance: 123.8
click at [350, 168] on icon "button" at bounding box center [355, 173] width 11 height 11
click at [328, 169] on label at bounding box center [333, 174] width 10 height 10
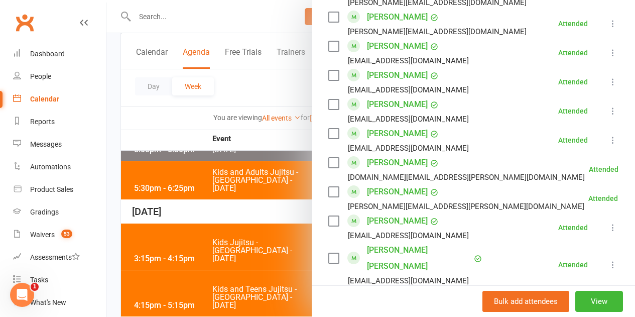
scroll to position [803, 0]
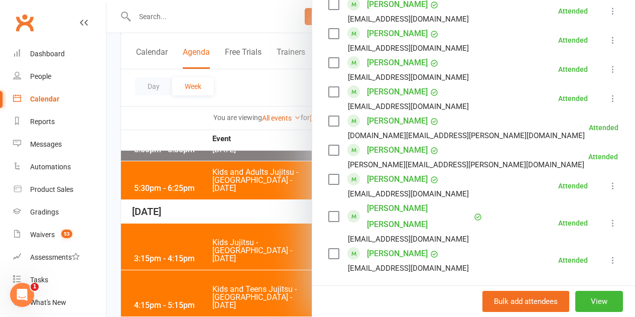
click at [378, 292] on input "search" at bounding box center [473, 302] width 291 height 21
type input "sofia stea"
click at [371, 316] on div "Sofia Steadman" at bounding box center [376, 323] width 58 height 15
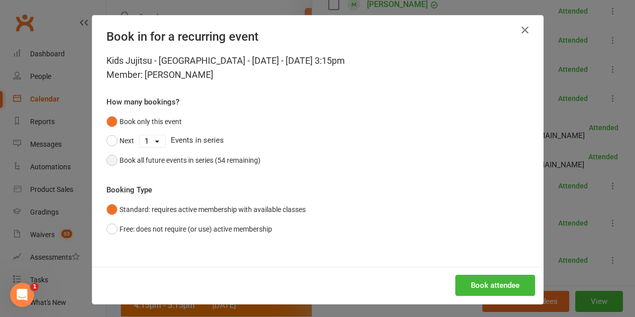
click at [207, 161] on div "Book all future events in series (54 remaining)" at bounding box center [189, 160] width 141 height 11
click at [491, 283] on button "Book attendee" at bounding box center [495, 285] width 80 height 21
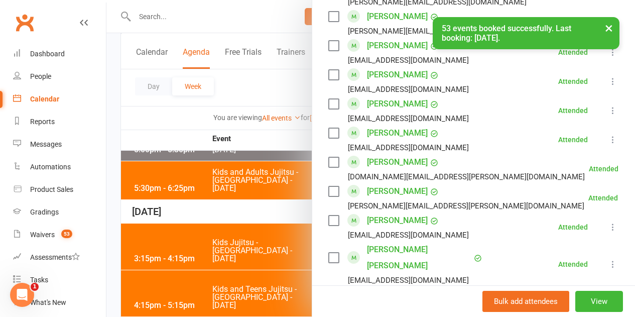
scroll to position [753, 0]
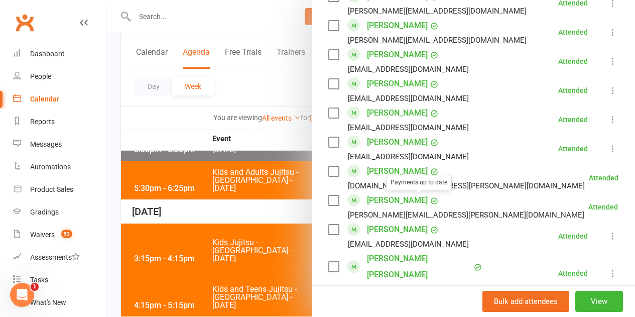
click at [174, 165] on div at bounding box center [370, 158] width 528 height 317
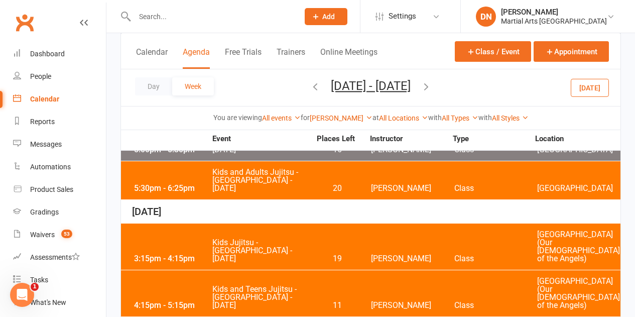
click at [591, 88] on button "Today" at bounding box center [590, 87] width 38 height 18
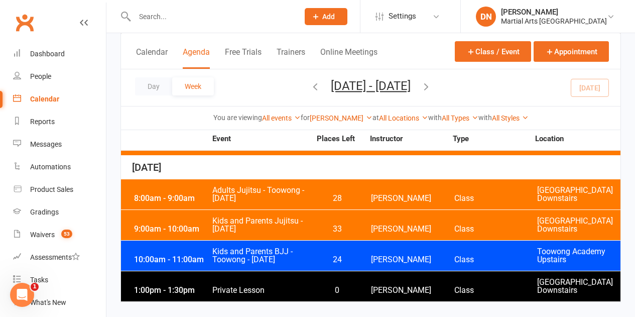
scroll to position [351, 0]
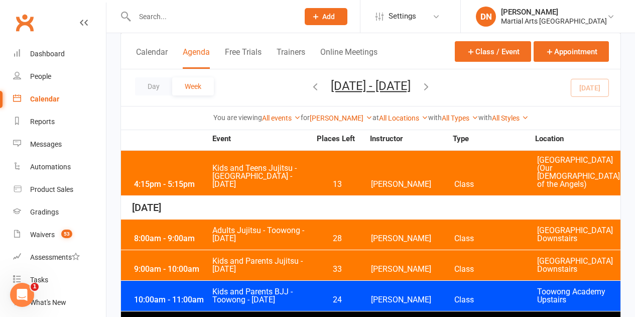
click at [310, 85] on icon "button" at bounding box center [315, 86] width 11 height 11
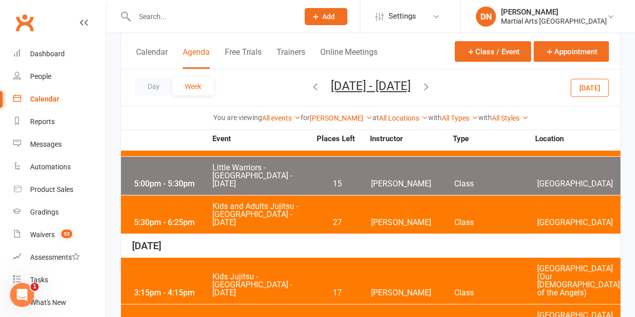
scroll to position [501, 0]
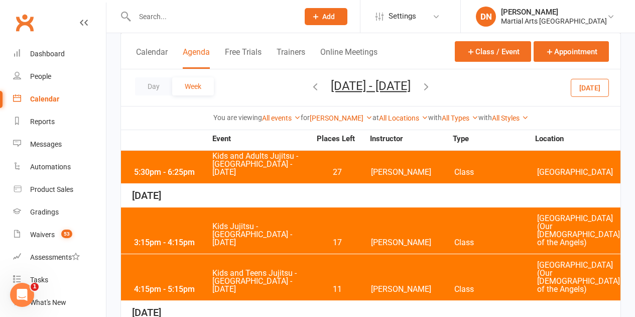
click at [267, 222] on span "Kids Jujitsu - Wavell Heights - Thursday" at bounding box center [261, 234] width 99 height 24
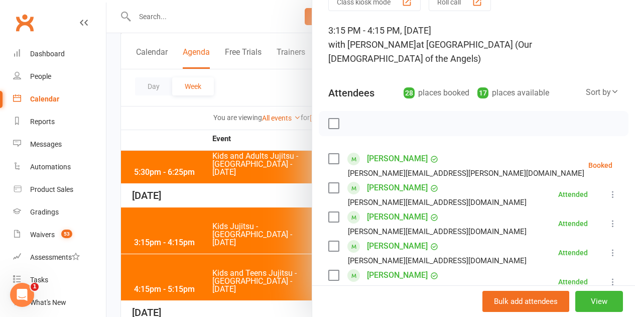
click at [328, 154] on label at bounding box center [333, 159] width 10 height 10
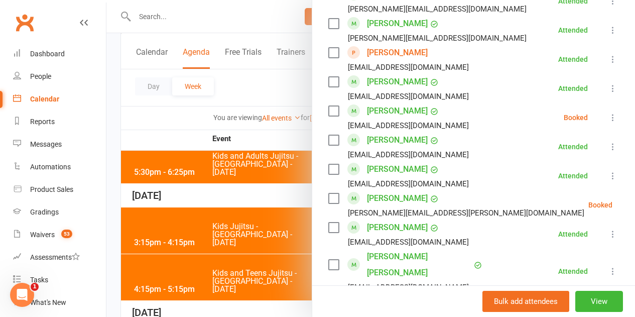
scroll to position [703, 0]
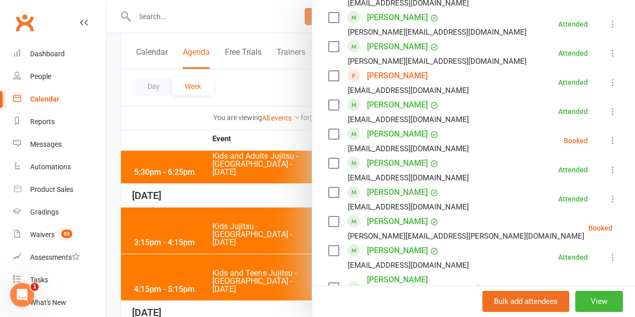
click at [328, 129] on label at bounding box center [333, 134] width 10 height 10
click at [329, 216] on label at bounding box center [333, 221] width 10 height 10
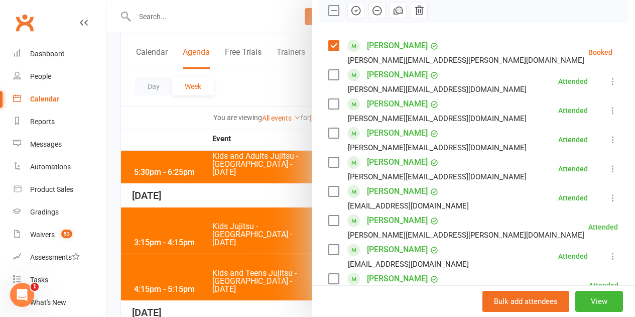
scroll to position [100, 0]
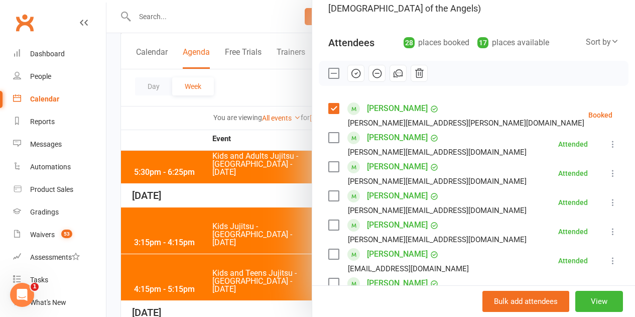
click at [352, 69] on icon "button" at bounding box center [356, 73] width 9 height 9
click at [228, 224] on div at bounding box center [370, 158] width 528 height 317
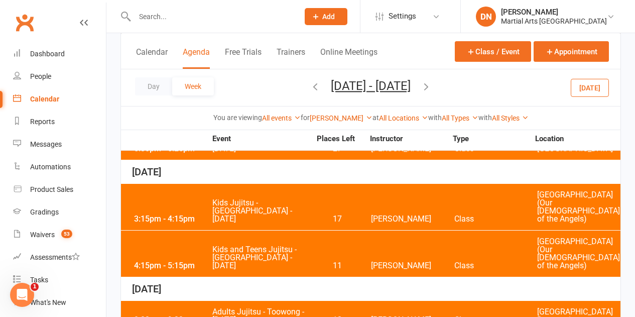
scroll to position [535, 0]
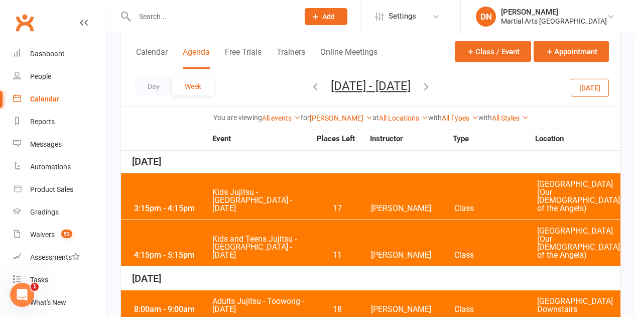
click at [432, 85] on icon "button" at bounding box center [426, 86] width 11 height 11
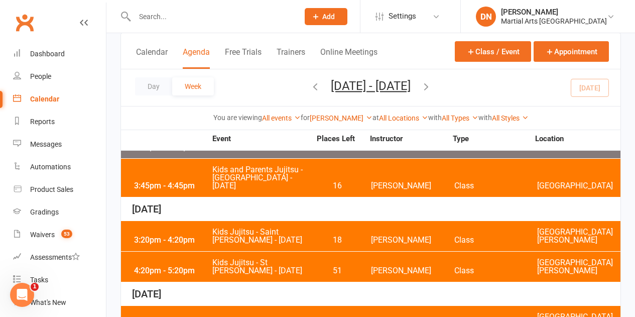
scroll to position [50, 0]
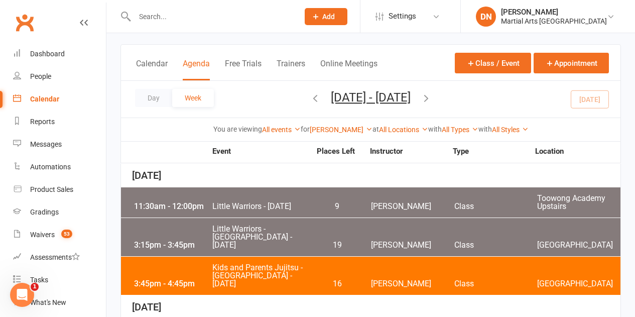
click at [432, 97] on icon "button" at bounding box center [426, 97] width 11 height 11
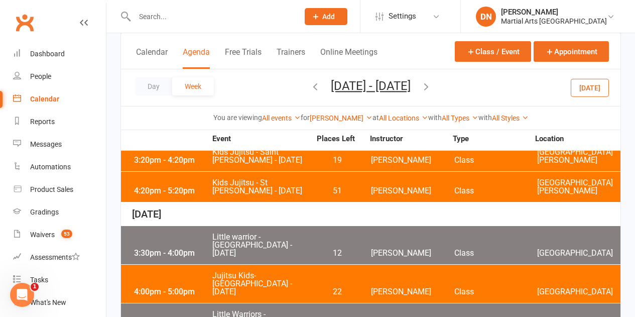
scroll to position [250, 0]
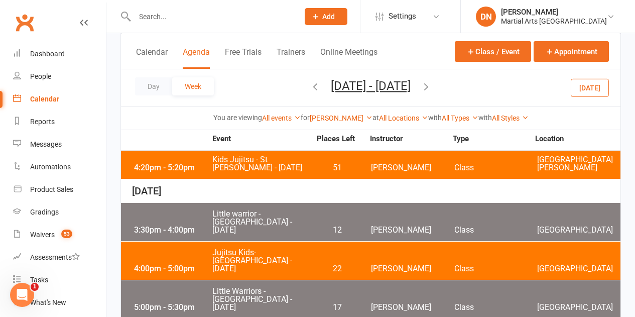
click at [281, 210] on span "Little warrior - Brookfield State School - Wednesday" at bounding box center [261, 222] width 99 height 24
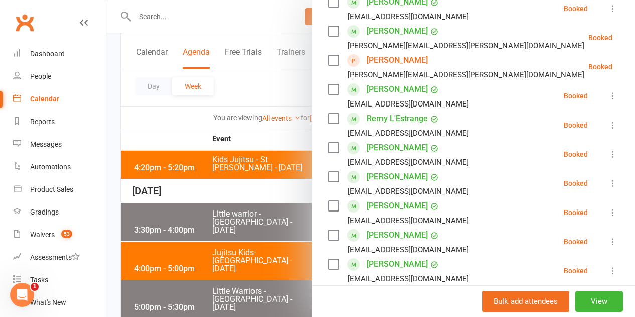
scroll to position [460, 0]
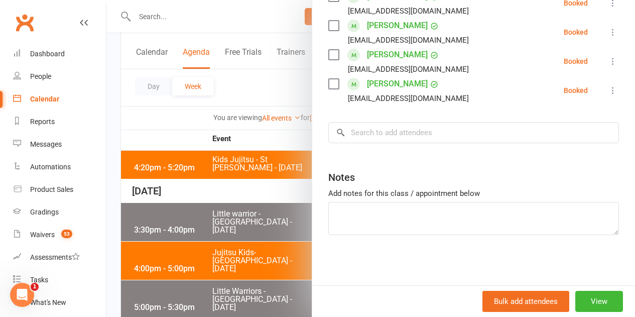
click at [397, 132] on input "search" at bounding box center [473, 132] width 291 height 21
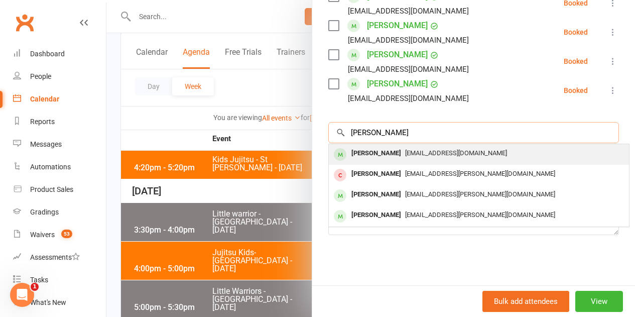
type input "McFerran"
click at [386, 153] on div "Sidney McFerran" at bounding box center [376, 153] width 58 height 15
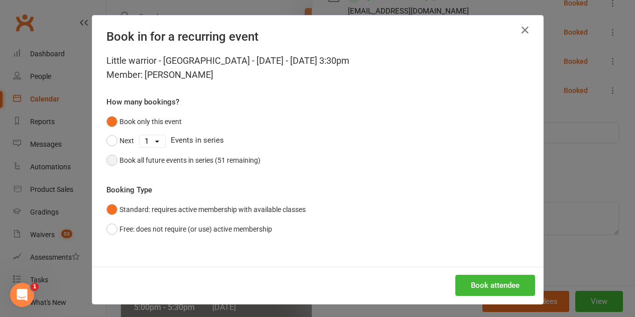
click at [189, 158] on div "Book all future events in series (51 remaining)" at bounding box center [189, 160] width 141 height 11
click at [489, 278] on button "Book attendee" at bounding box center [495, 285] width 80 height 21
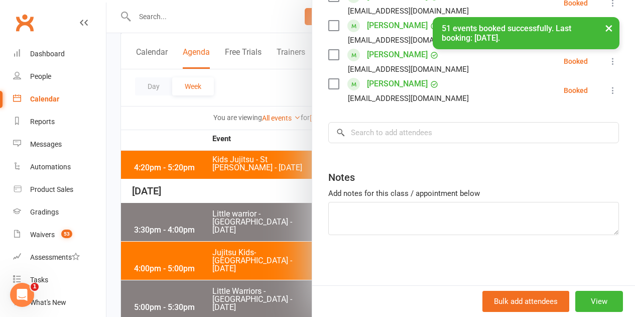
scroll to position [489, 0]
click at [209, 130] on div at bounding box center [370, 158] width 528 height 317
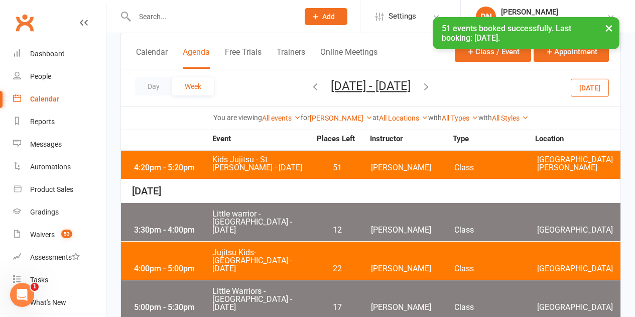
click at [310, 88] on icon "button" at bounding box center [315, 86] width 11 height 11
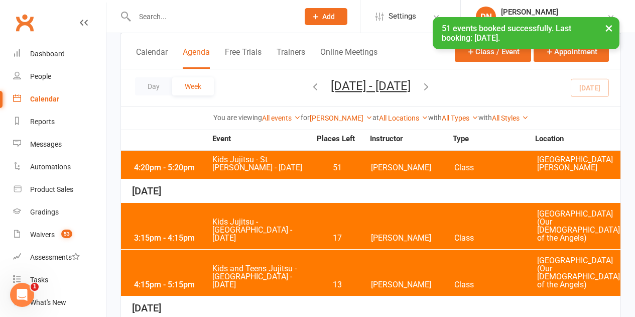
scroll to position [351, 0]
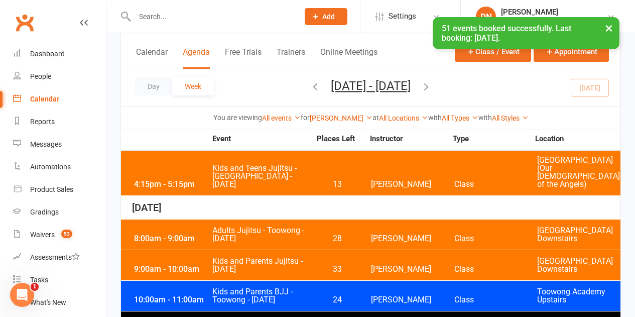
click at [264, 257] on span "Kids and Parents Jujitsu - Saturday" at bounding box center [261, 265] width 99 height 16
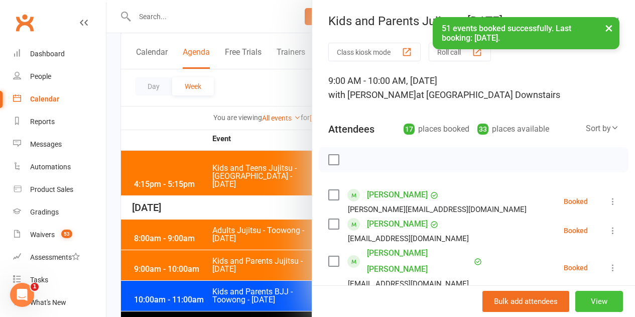
click at [584, 296] on button "View" at bounding box center [599, 301] width 48 height 21
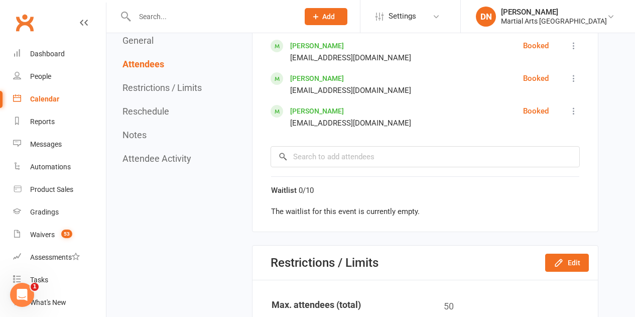
scroll to position [1004, 0]
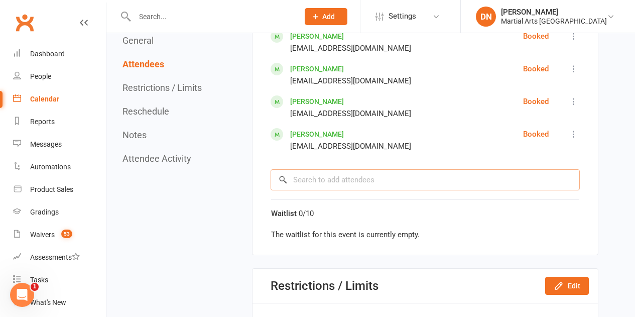
click at [334, 170] on input "search" at bounding box center [425, 179] width 309 height 21
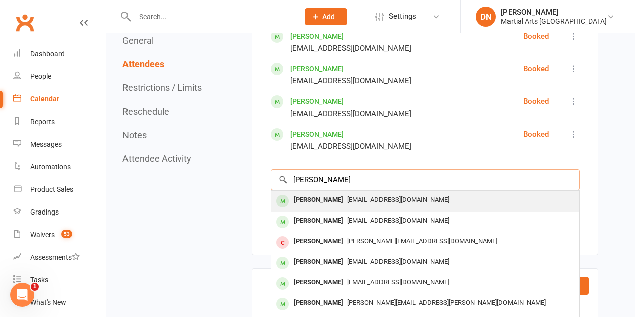
type input "adeline pearce"
click at [336, 191] on div "Adeline Pearce patrick0@me.com" at bounding box center [425, 201] width 308 height 21
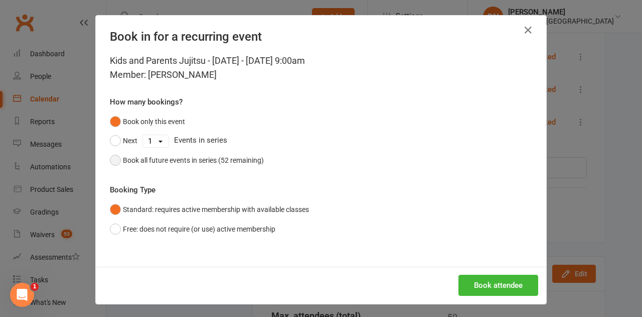
click at [175, 159] on div "Book all future events in series (52 remaining)" at bounding box center [193, 160] width 141 height 11
drag, startPoint x: 487, startPoint y: 284, endPoint x: 487, endPoint y: 277, distance: 7.0
click at [487, 282] on button "Book attendee" at bounding box center [499, 285] width 80 height 21
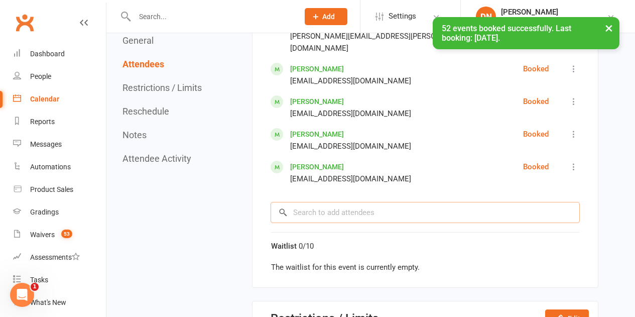
click at [330, 203] on input "search" at bounding box center [425, 212] width 309 height 21
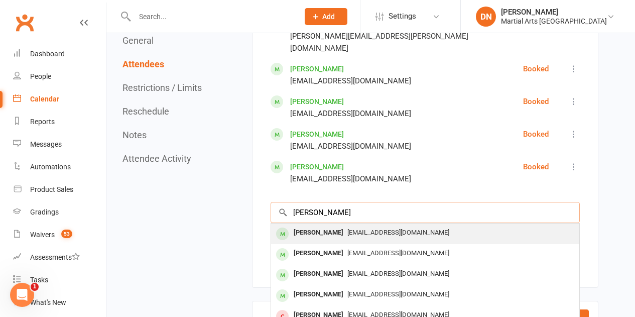
type input "Donna Spooner"
click at [338, 225] on div "Donna Spooner" at bounding box center [319, 232] width 58 height 15
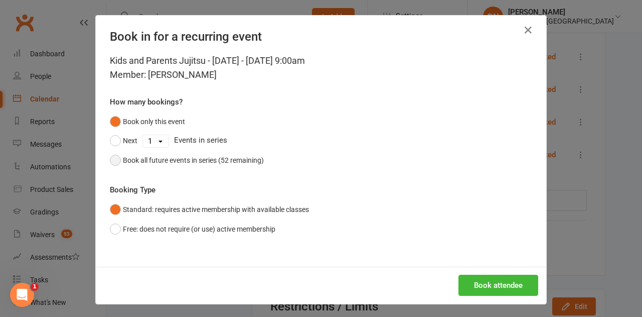
click at [192, 167] on button "Book all future events in series (52 remaining)" at bounding box center [187, 160] width 154 height 19
click at [515, 285] on button "Book attendee" at bounding box center [499, 285] width 80 height 21
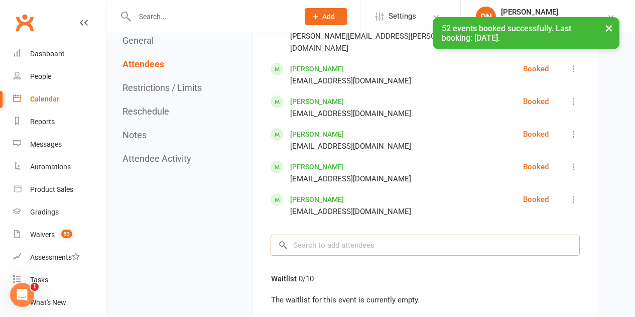
click at [454, 239] on input "search" at bounding box center [425, 244] width 309 height 21
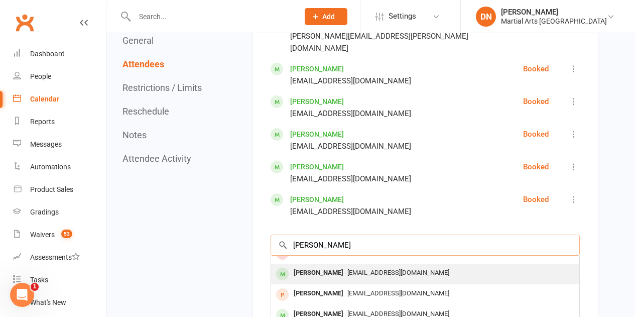
scroll to position [50, 0]
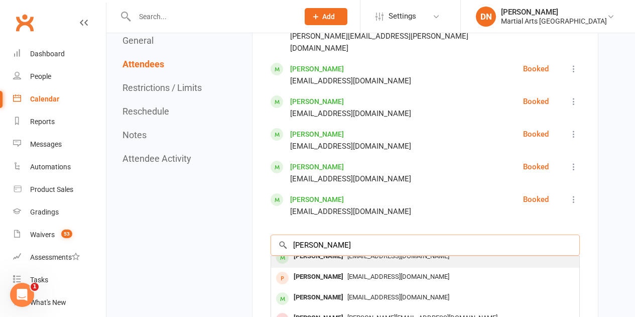
type input "Raphael"
click at [372, 252] on span "cchaleat@gmail.com" at bounding box center [398, 256] width 102 height 8
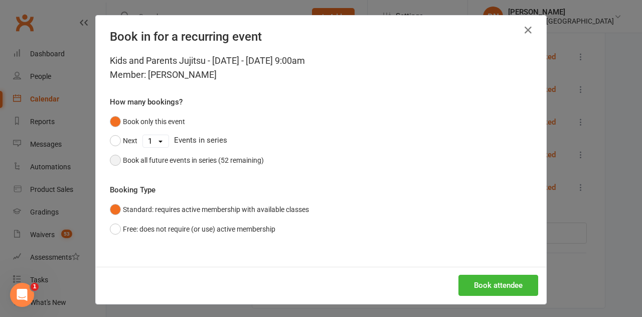
click at [172, 157] on div "Book all future events in series (52 remaining)" at bounding box center [193, 160] width 141 height 11
click at [487, 282] on button "Book attendee" at bounding box center [499, 285] width 80 height 21
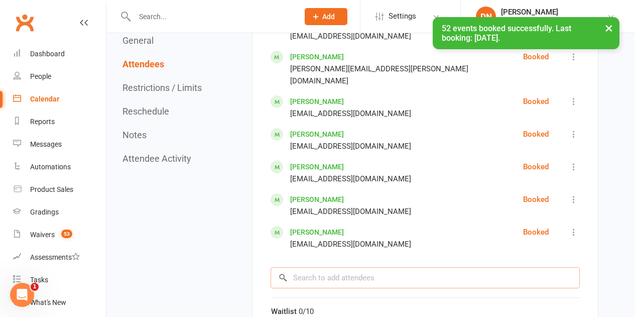
click at [331, 272] on input "search" at bounding box center [425, 277] width 309 height 21
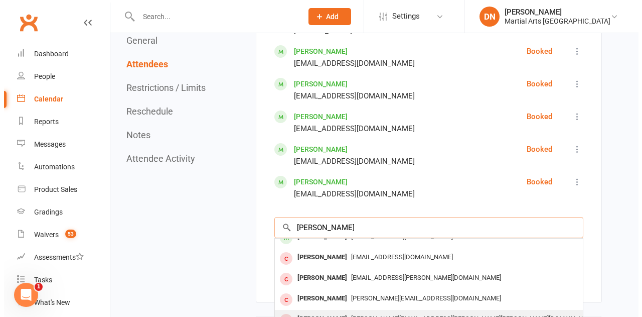
scroll to position [0, 0]
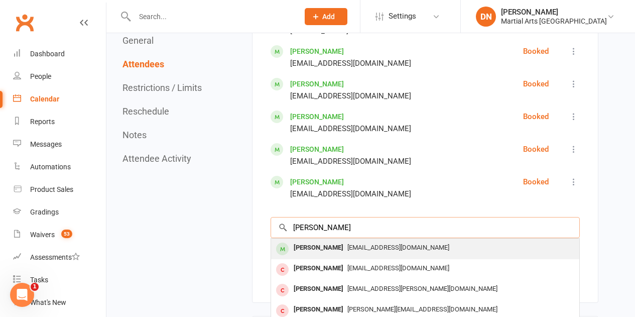
type input "Mary vo"
click at [351, 243] on span "vienvo82@gmail.com" at bounding box center [398, 247] width 102 height 8
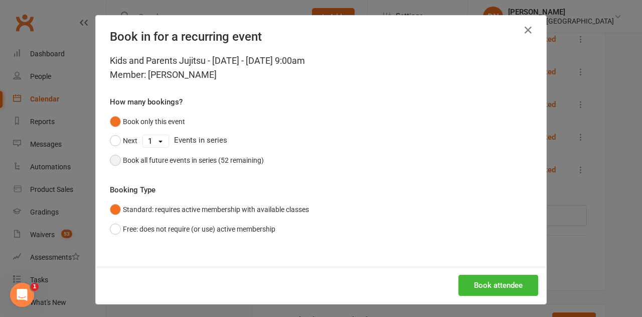
click at [173, 153] on button "Book all future events in series (52 remaining)" at bounding box center [187, 160] width 154 height 19
click at [503, 290] on button "Book attendee" at bounding box center [499, 285] width 80 height 21
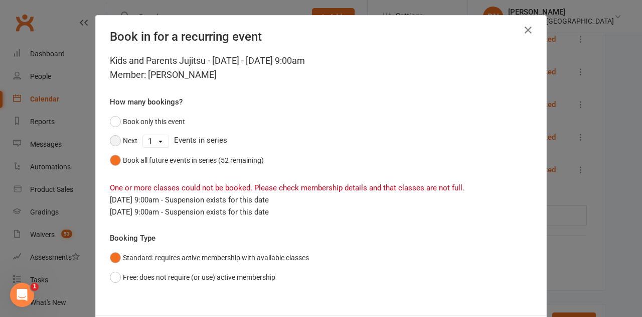
click at [110, 140] on button "Next" at bounding box center [124, 140] width 28 height 19
click at [152, 140] on select "1 2 3 4 5 6 7 8 9 10 11 12 13 14 15 16 17 18 19 20 21 22 23 24 25 26 27 28 29 3…" at bounding box center [156, 141] width 26 height 12
click at [143, 135] on select "1 2 3 4 5 6 7 8 9 10 11 12 13 14 15 16 17 18 19 20 21 22 23 24 25 26 27 28 29 3…" at bounding box center [156, 141] width 26 height 12
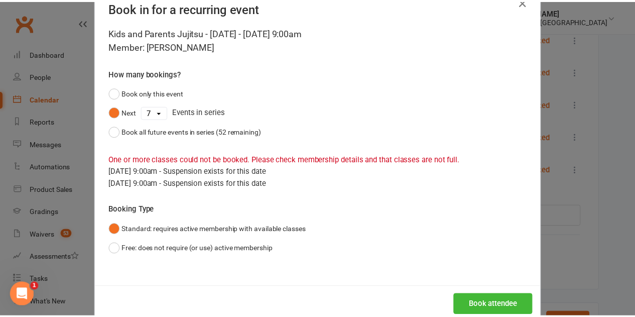
scroll to position [51, 0]
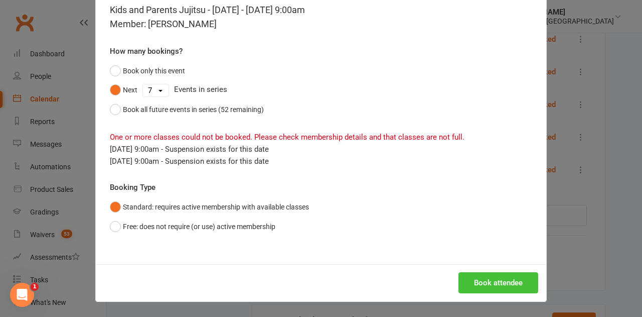
click at [502, 276] on button "Book attendee" at bounding box center [499, 282] width 80 height 21
click at [154, 95] on select "1 2 3 4 5 6 7 8 9 10 11 12 13 14 15 16 17 18 19 20 21 22 23 24 25 26 27 28 29 3…" at bounding box center [156, 90] width 26 height 12
select select "4"
click at [143, 84] on select "1 2 3 4 5 6 7 8 9 10 11 12 13 14 15 16 17 18 19 20 21 22 23 24 25 26 27 28 29 3…" at bounding box center [156, 90] width 26 height 12
click at [490, 284] on button "Book attendee" at bounding box center [499, 282] width 80 height 21
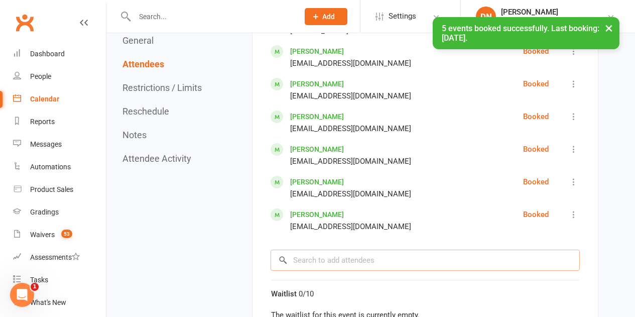
click at [344, 256] on input "search" at bounding box center [425, 259] width 309 height 21
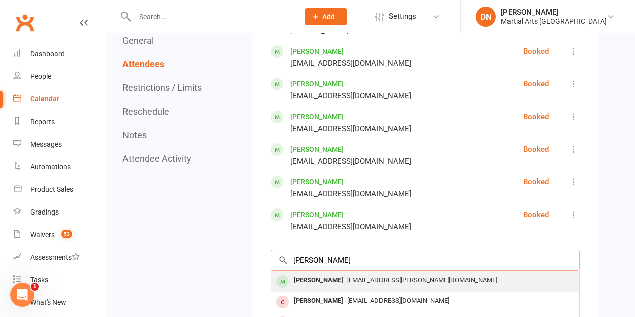
type input "Lachlan gurr"
click at [331, 274] on div "Lachlan Gurr" at bounding box center [319, 280] width 58 height 15
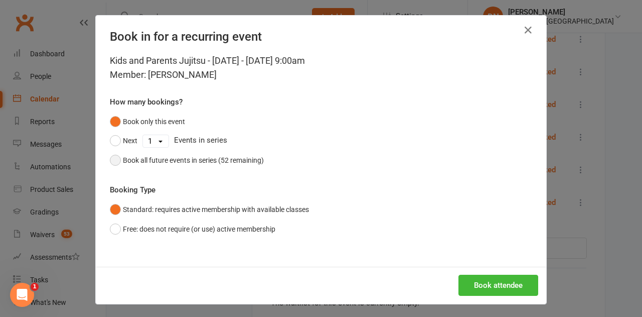
click at [205, 157] on div "Book all future events in series (52 remaining)" at bounding box center [193, 160] width 141 height 11
click at [484, 282] on button "Book attendee" at bounding box center [499, 285] width 80 height 21
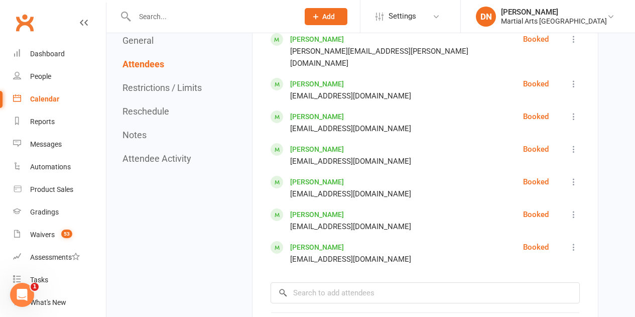
click at [48, 94] on link "Calendar" at bounding box center [59, 99] width 93 height 23
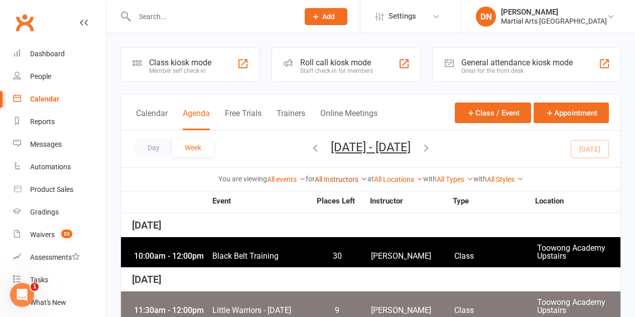
click at [323, 181] on link "All Instructors" at bounding box center [341, 179] width 53 height 8
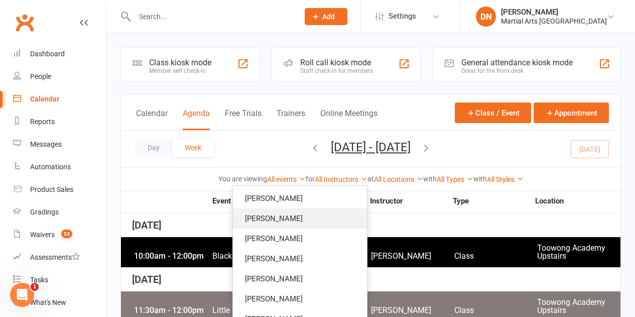
click at [304, 208] on link "Quinton Cugola" at bounding box center [300, 218] width 134 height 20
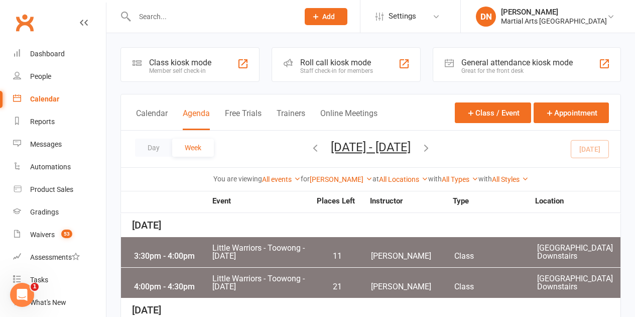
click at [319, 178] on link "Quinton Cugola" at bounding box center [341, 179] width 63 height 8
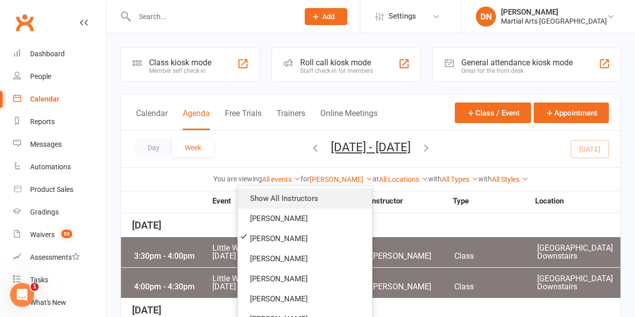
click at [316, 195] on link "Show All Instructors" at bounding box center [305, 198] width 134 height 20
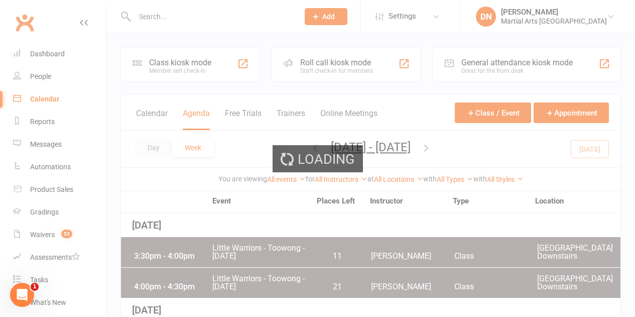
click at [324, 177] on div "Loading" at bounding box center [317, 158] width 635 height 317
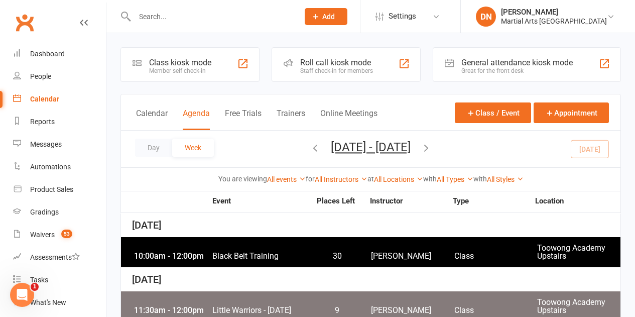
click at [325, 183] on div "All Instructors Brandon McNamara Quinton Cugola Dan Nembach Levi Morris Courtne…" at bounding box center [341, 179] width 53 height 11
click at [327, 181] on link "All Instructors" at bounding box center [341, 179] width 53 height 8
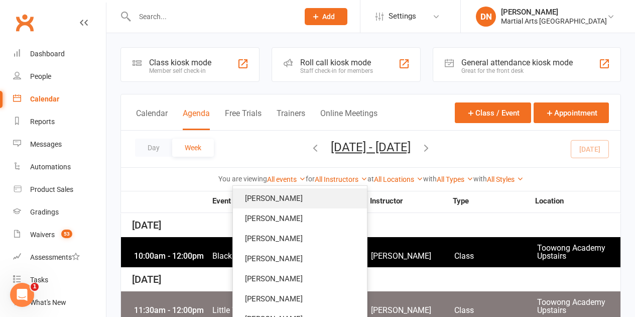
click at [309, 201] on link "Brandon McNamara" at bounding box center [300, 198] width 134 height 20
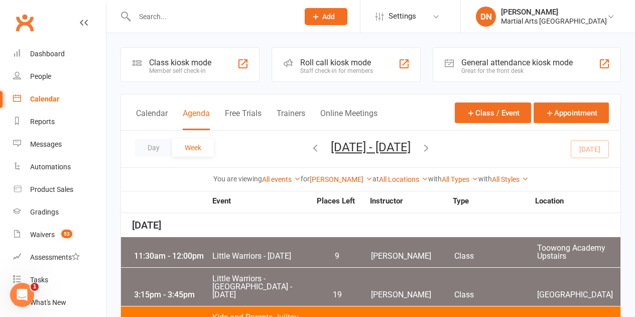
click at [310, 148] on icon "button" at bounding box center [315, 147] width 11 height 11
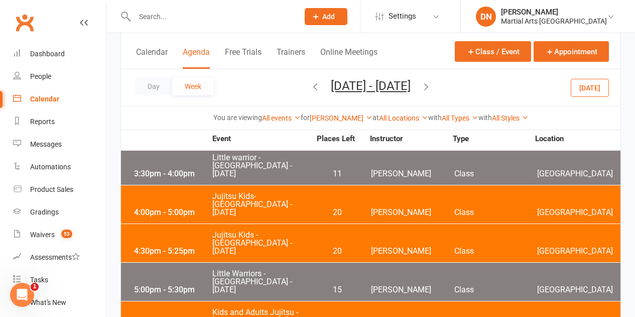
scroll to position [301, 0]
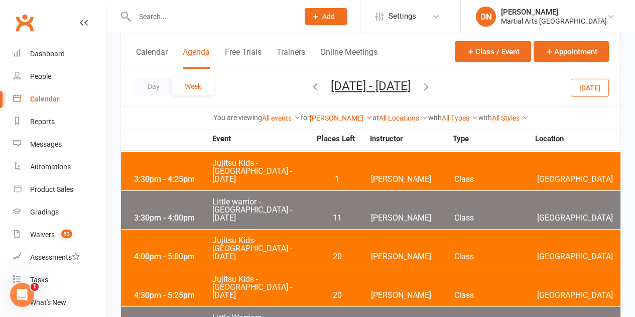
click at [249, 229] on div "4:00pm - 5:00pm Jujitsu Kids- Brookfield State School - Wednesday 20 Brandon Mc…" at bounding box center [370, 248] width 499 height 38
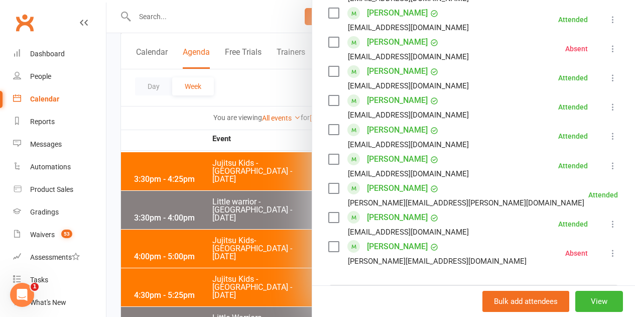
scroll to position [652, 0]
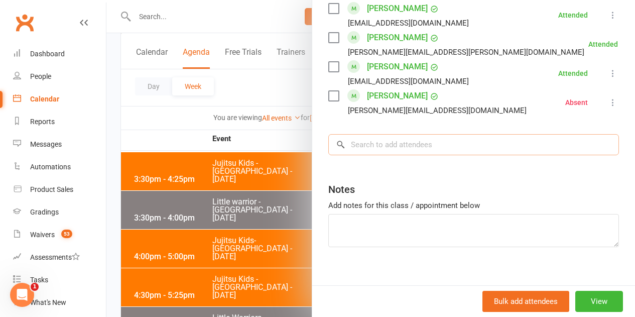
click at [389, 138] on input "search" at bounding box center [473, 144] width 291 height 21
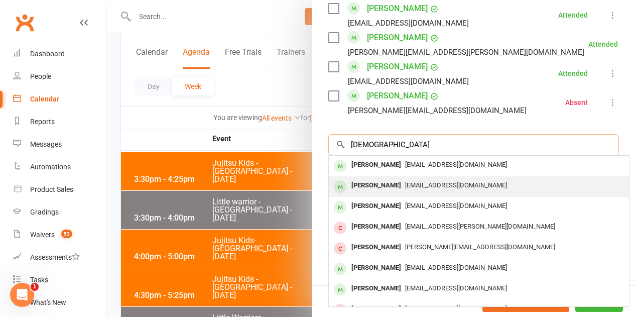
type input "Augustiner"
click at [405, 189] on div "Augustine Adams Wheatley" at bounding box center [376, 185] width 58 height 15
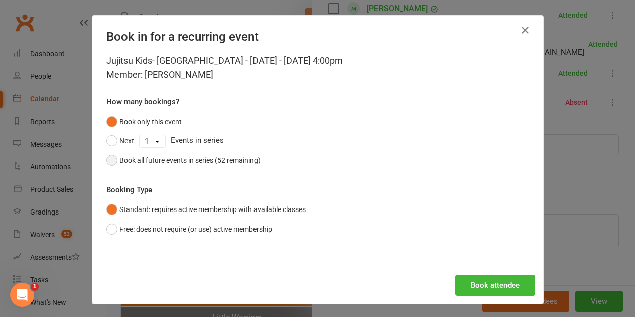
click at [217, 164] on div "Book all future events in series (52 remaining)" at bounding box center [189, 160] width 141 height 11
click at [497, 294] on button "Book attendee" at bounding box center [495, 285] width 80 height 21
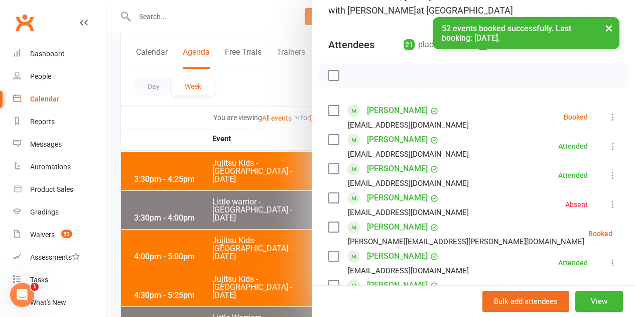
scroll to position [80, 0]
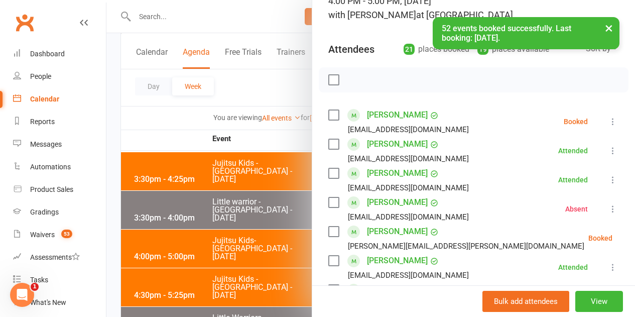
click at [328, 232] on label at bounding box center [333, 231] width 10 height 10
click at [332, 111] on div "Augustine Adams Wheatley lukenwheatley@gmail.com" at bounding box center [400, 121] width 145 height 29
click at [328, 117] on label at bounding box center [333, 115] width 10 height 10
click at [352, 76] on icon "button" at bounding box center [356, 80] width 9 height 9
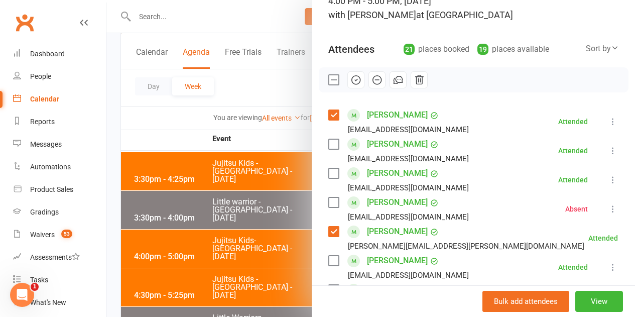
click at [177, 132] on div at bounding box center [370, 158] width 528 height 317
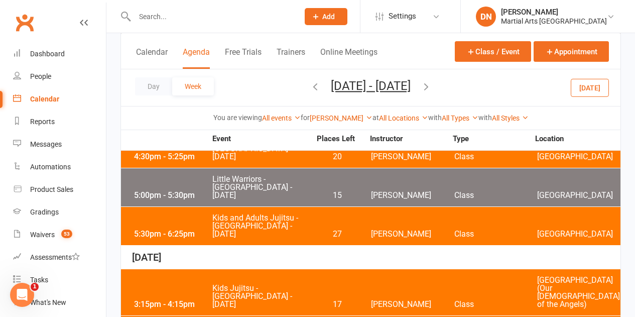
scroll to position [435, 0]
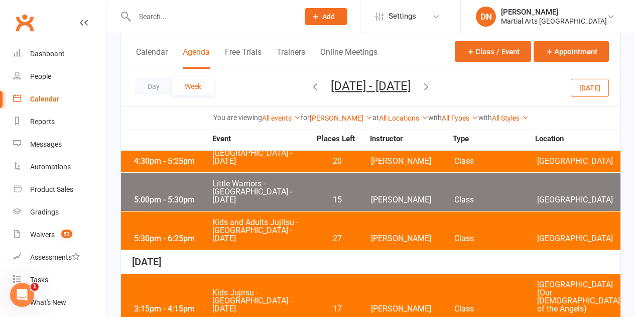
click at [222, 274] on div "3:15pm - 4:15pm Kids Jujitsu - Wavell Heights - Thursday 17 Brandon McNamara Cl…" at bounding box center [370, 297] width 499 height 46
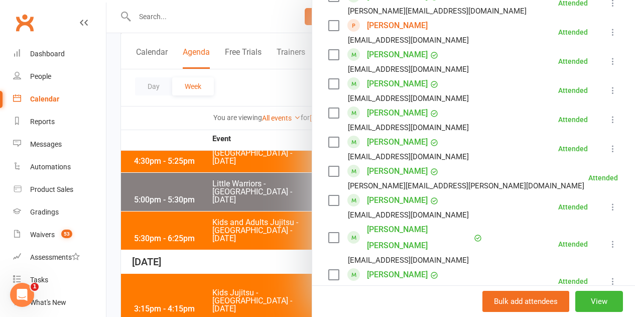
scroll to position [897, 0]
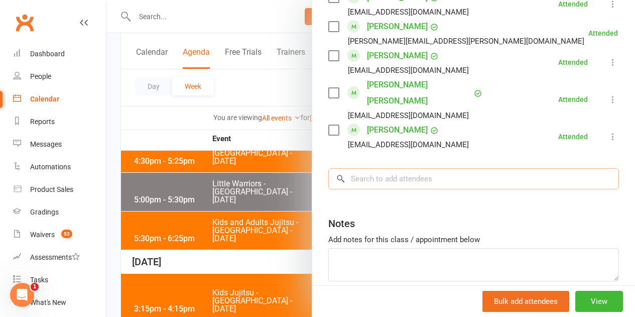
click at [392, 168] on input "search" at bounding box center [473, 178] width 291 height 21
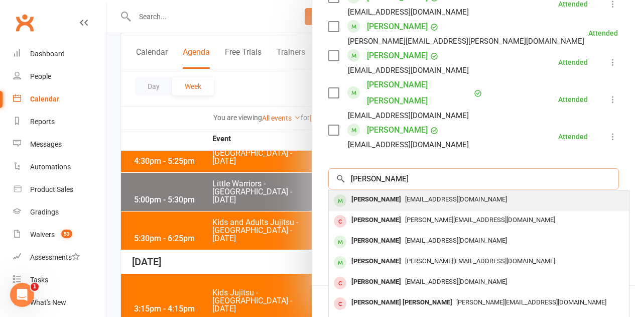
type input "Alex litzow"
click at [386, 192] on div "Alexander Litzow" at bounding box center [376, 199] width 58 height 15
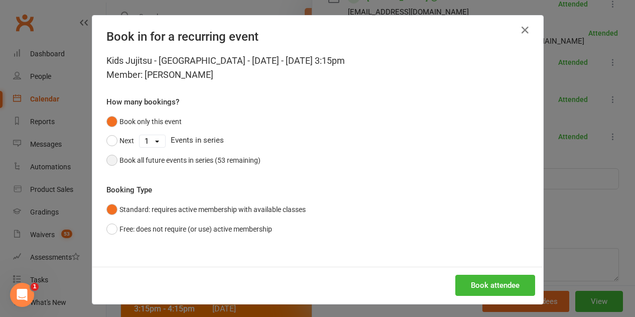
click at [161, 153] on button "Book all future events in series (53 remaining)" at bounding box center [183, 160] width 154 height 19
click at [495, 277] on button "Book attendee" at bounding box center [495, 285] width 80 height 21
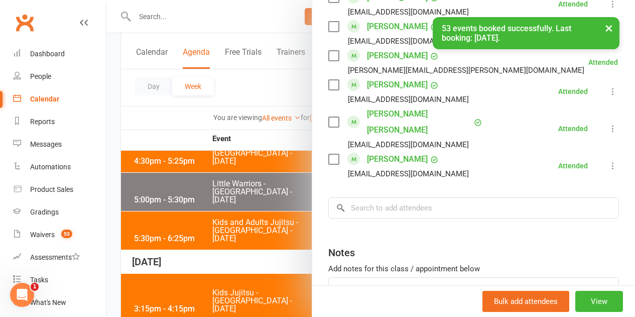
scroll to position [926, 0]
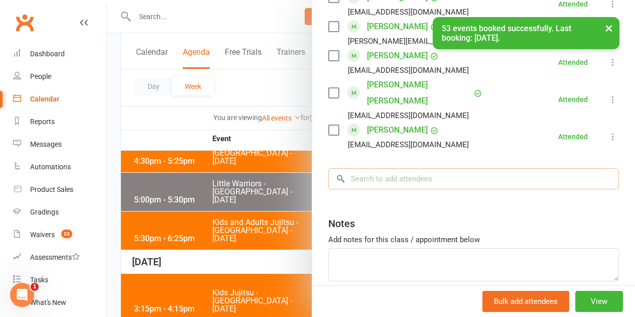
click at [399, 168] on input "search" at bounding box center [473, 178] width 291 height 21
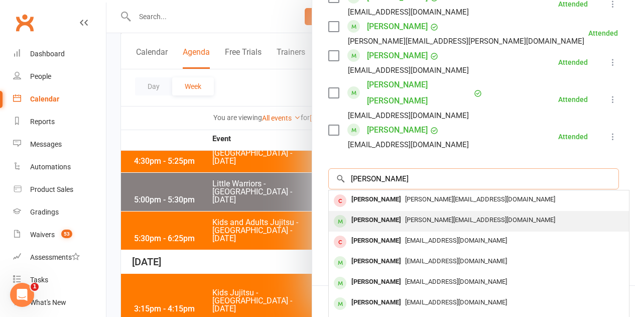
type input "Harrison gil"
click at [379, 213] on div "Harrison Gilmour" at bounding box center [376, 220] width 58 height 15
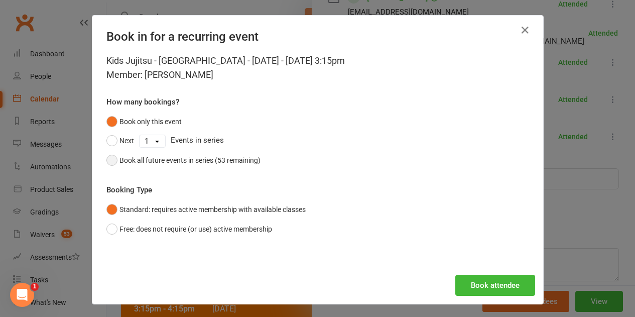
click at [190, 161] on div "Book all future events in series (53 remaining)" at bounding box center [189, 160] width 141 height 11
click at [508, 278] on button "Book attendee" at bounding box center [495, 285] width 80 height 21
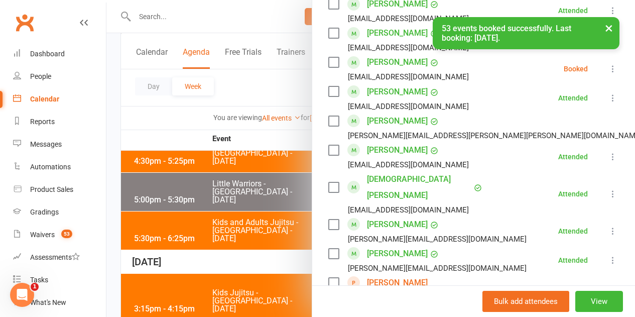
scroll to position [403, 0]
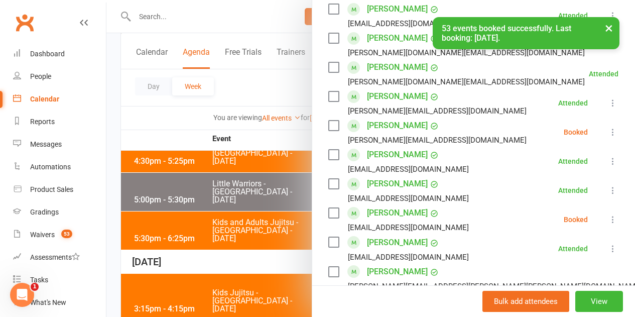
click at [328, 208] on label at bounding box center [333, 213] width 10 height 10
click at [328, 120] on label at bounding box center [333, 125] width 10 height 10
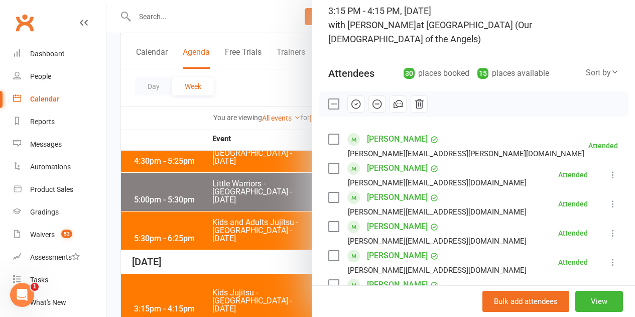
scroll to position [52, 0]
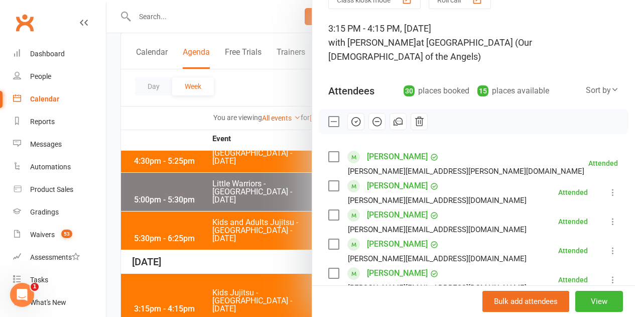
drag, startPoint x: 347, startPoint y: 103, endPoint x: 370, endPoint y: 29, distance: 78.4
click at [352, 117] on icon "button" at bounding box center [356, 121] width 9 height 9
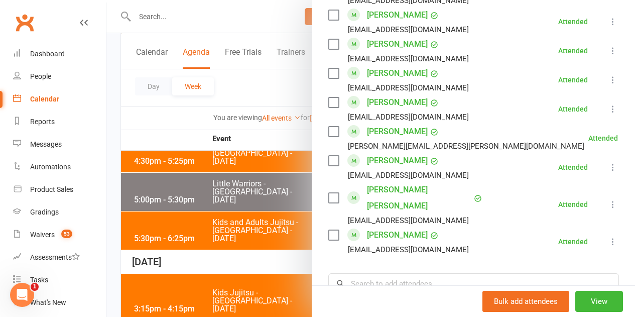
scroll to position [956, 0]
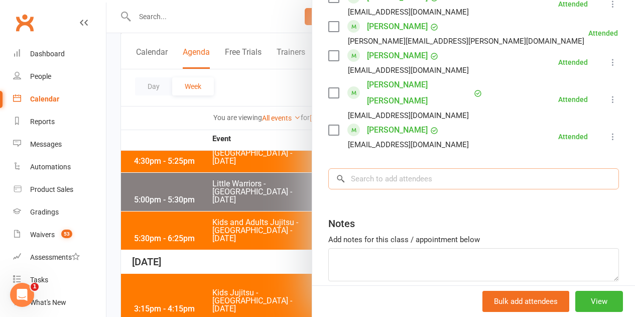
click at [382, 168] on input "search" at bounding box center [473, 178] width 291 height 21
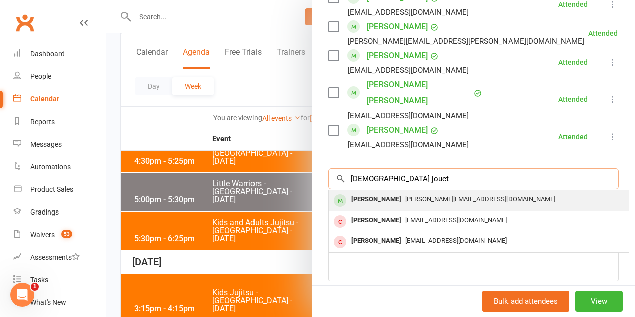
type input "Ezekiel jouet"
click at [376, 192] on div "Ezekiel Jouet" at bounding box center [376, 199] width 58 height 15
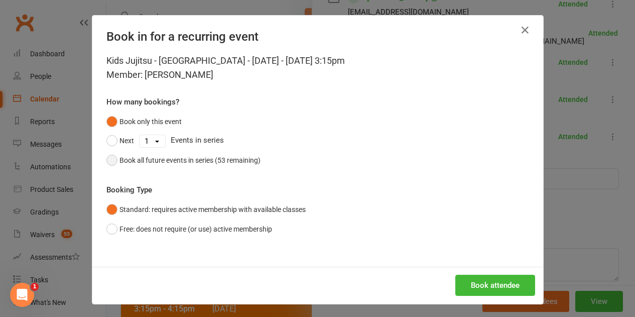
click at [144, 162] on div "Book all future events in series (53 remaining)" at bounding box center [189, 160] width 141 height 11
click at [483, 288] on button "Book attendee" at bounding box center [495, 285] width 80 height 21
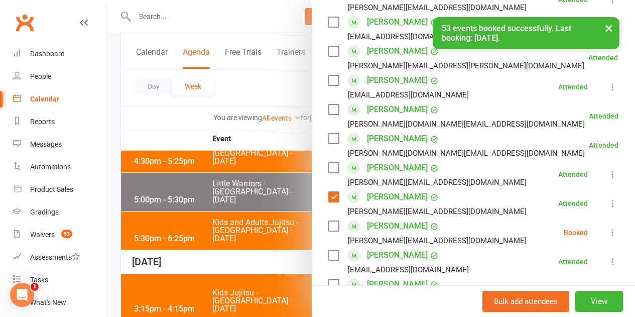
scroll to position [31, 0]
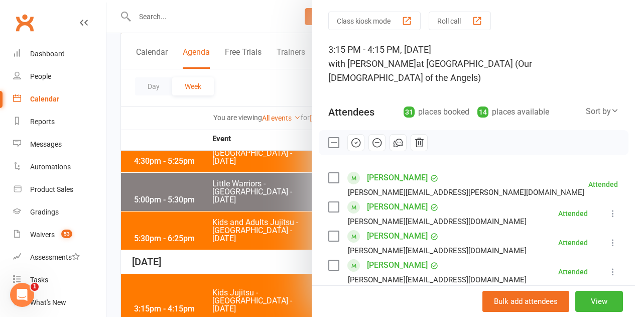
click at [328, 138] on label at bounding box center [333, 143] width 10 height 10
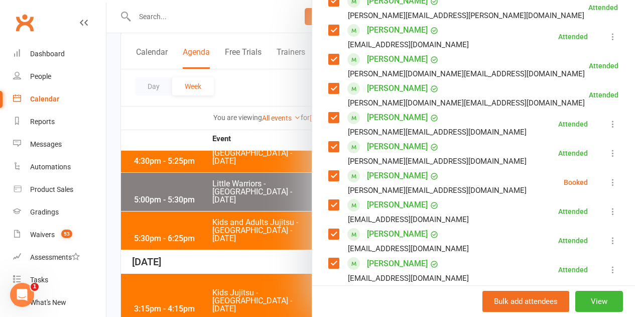
scroll to position [81, 0]
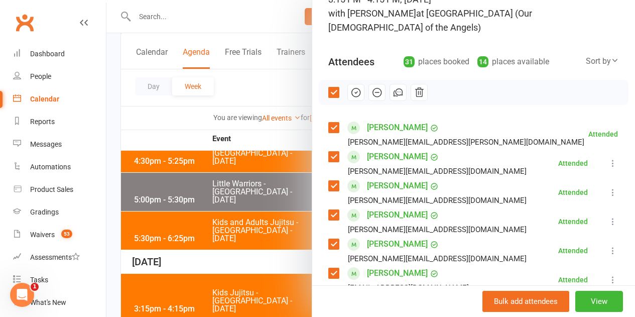
click at [328, 87] on label at bounding box center [333, 92] width 10 height 10
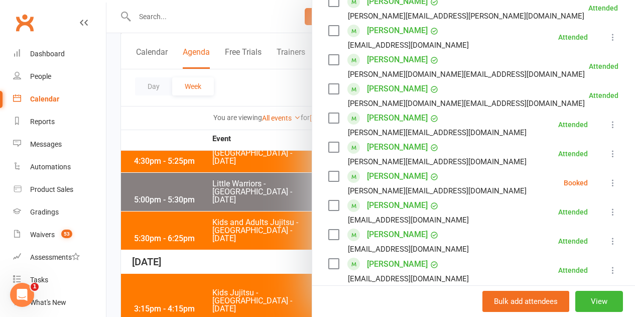
scroll to position [382, 0]
click at [328, 171] on label at bounding box center [333, 176] width 10 height 10
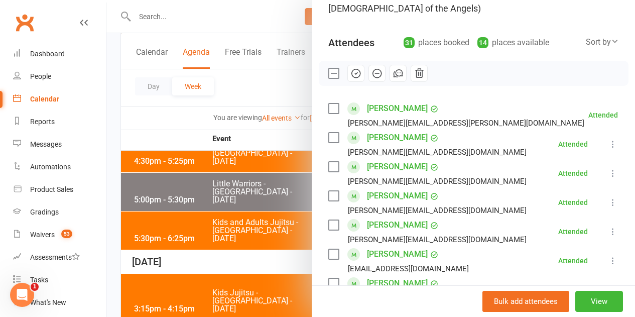
scroll to position [0, 0]
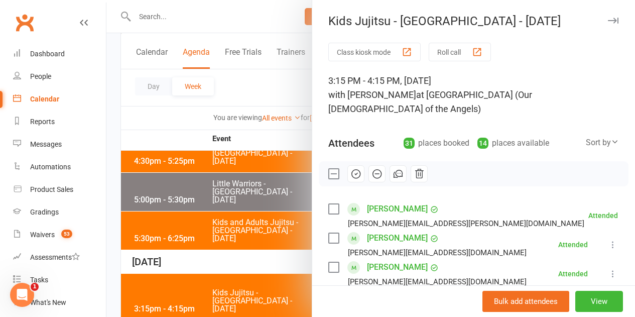
click at [351, 168] on icon "button" at bounding box center [355, 173] width 11 height 11
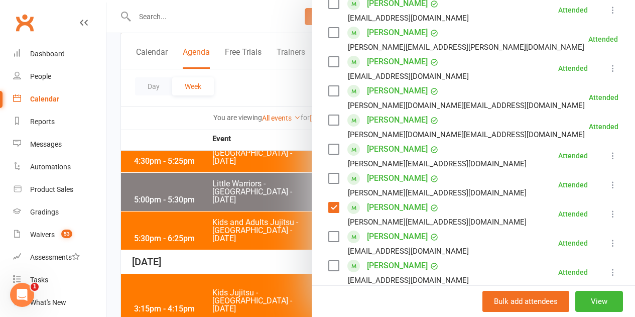
scroll to position [351, 0]
click at [328, 202] on label at bounding box center [333, 207] width 10 height 10
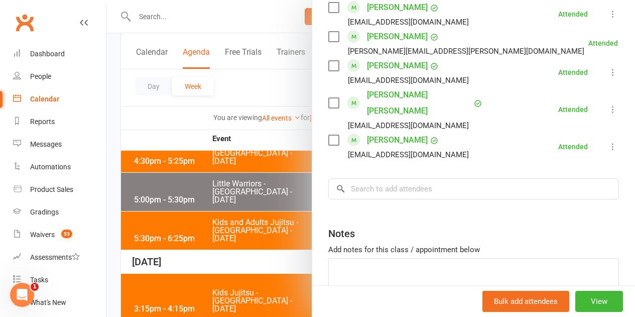
scroll to position [985, 0]
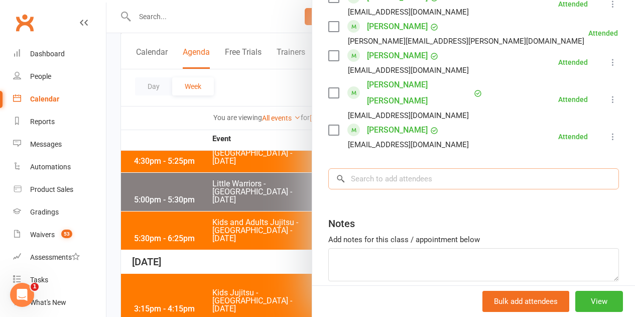
click at [379, 168] on input "search" at bounding box center [473, 178] width 291 height 21
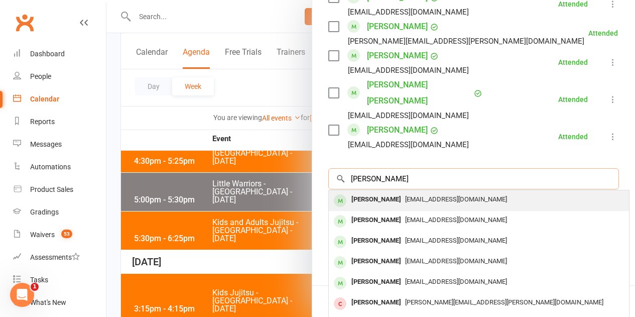
type input "ari o"
click at [379, 190] on div "Ari O’Hanlon tjohanlon@hotmail.com" at bounding box center [479, 200] width 300 height 21
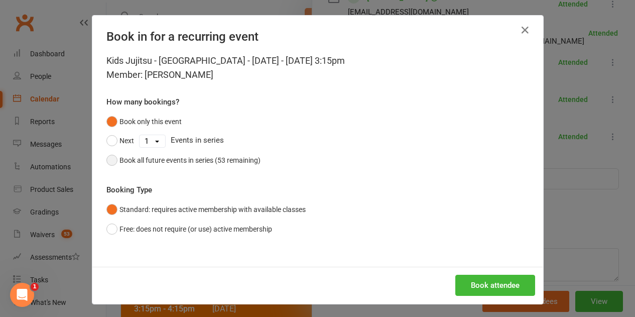
click at [174, 163] on div "Book all future events in series (53 remaining)" at bounding box center [189, 160] width 141 height 11
click at [479, 281] on button "Book attendee" at bounding box center [495, 285] width 80 height 21
drag, startPoint x: 469, startPoint y: 274, endPoint x: 419, endPoint y: 259, distance: 52.1
click at [419, 261] on div "Kids Jujitsu - Wavell Heights - Thursday - Aug 7, 2025 3:15pm Member: Ari O’Han…" at bounding box center [317, 160] width 451 height 213
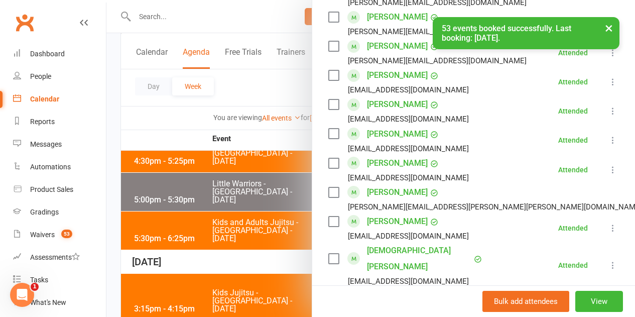
scroll to position [763, 0]
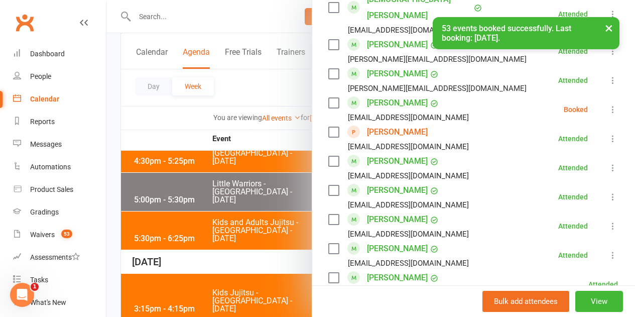
click at [608, 104] on icon at bounding box center [613, 109] width 10 height 10
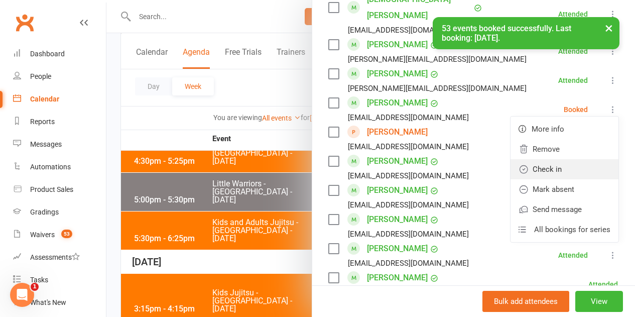
click at [538, 159] on link "Check in" at bounding box center [564, 169] width 108 height 20
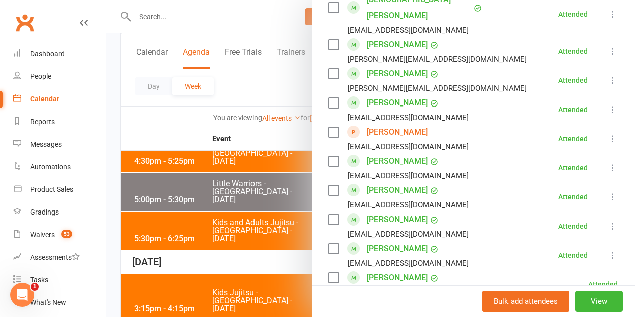
click at [200, 140] on div at bounding box center [370, 158] width 528 height 317
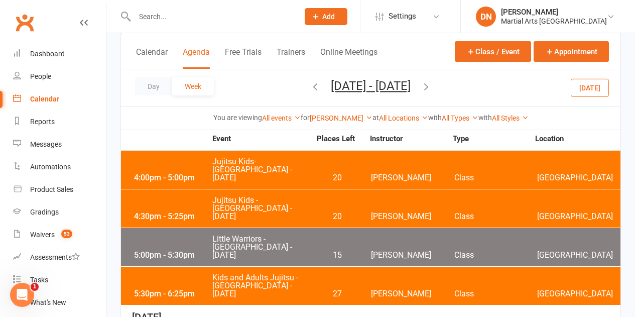
scroll to position [335, 0]
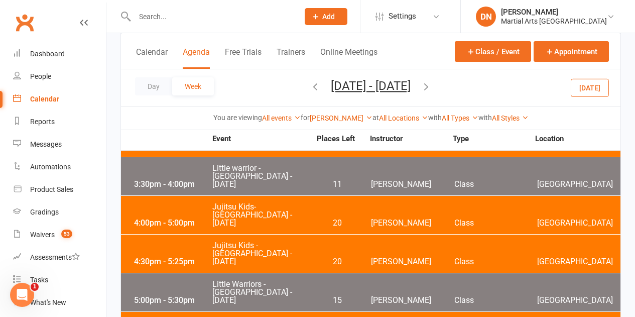
click at [242, 280] on span "Little Warriors - Brookfield State School - Wednesday" at bounding box center [261, 292] width 99 height 24
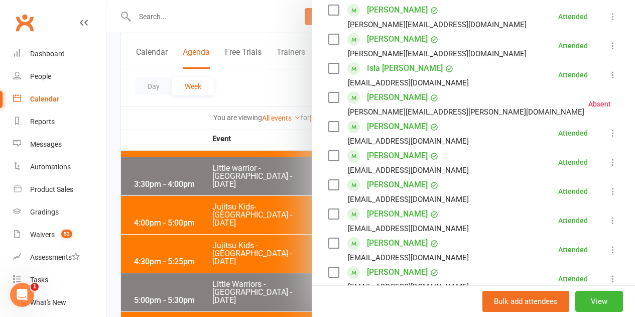
scroll to position [518, 0]
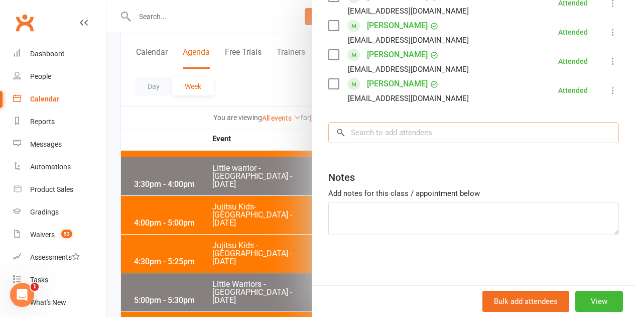
click at [370, 132] on input "search" at bounding box center [473, 132] width 291 height 21
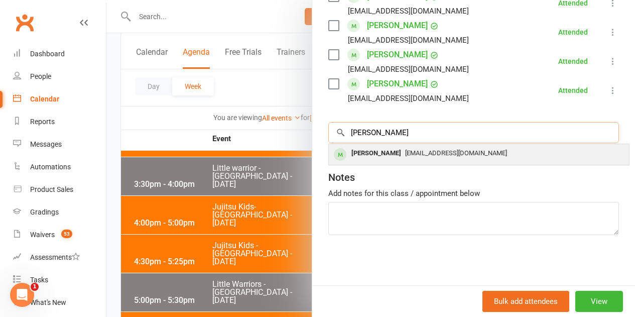
type input "shoumik"
click at [377, 158] on div "Shoumik Tripathy" at bounding box center [376, 153] width 58 height 15
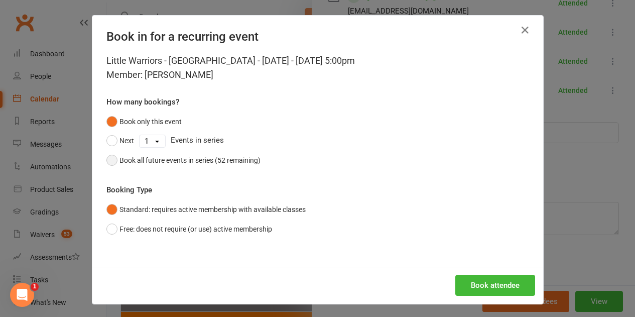
click at [124, 161] on div "Book all future events in series (52 remaining)" at bounding box center [189, 160] width 141 height 11
click at [503, 287] on button "Book attendee" at bounding box center [495, 285] width 80 height 21
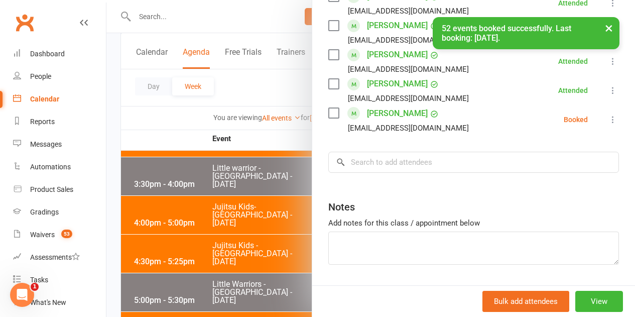
click at [328, 118] on label at bounding box center [333, 113] width 10 height 10
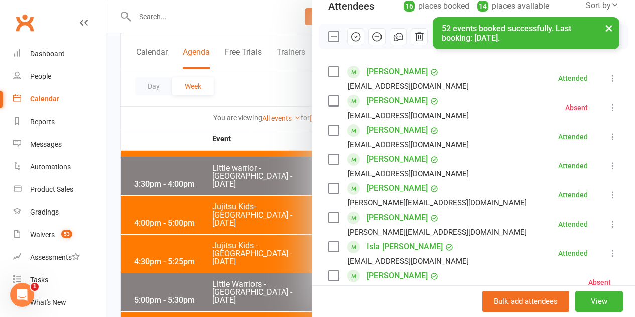
scroll to position [17, 0]
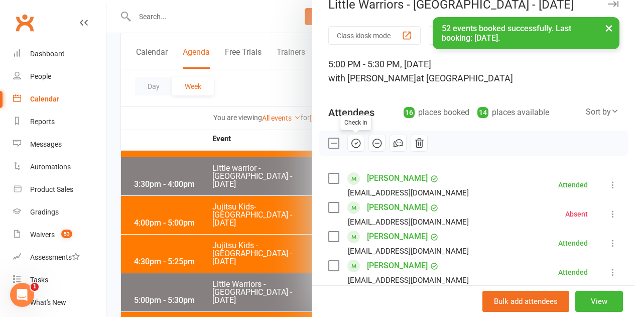
click at [352, 140] on icon "button" at bounding box center [356, 143] width 9 height 9
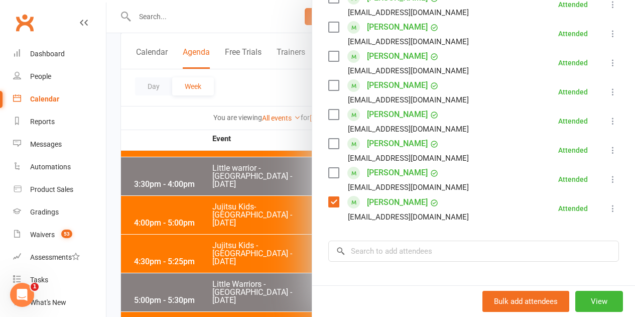
scroll to position [548, 0]
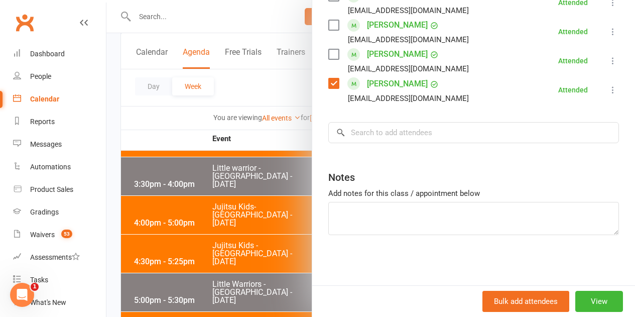
click at [328, 79] on label at bounding box center [333, 83] width 10 height 10
drag, startPoint x: 407, startPoint y: 117, endPoint x: 389, endPoint y: 140, distance: 28.6
click at [386, 141] on input "search" at bounding box center [473, 132] width 291 height 21
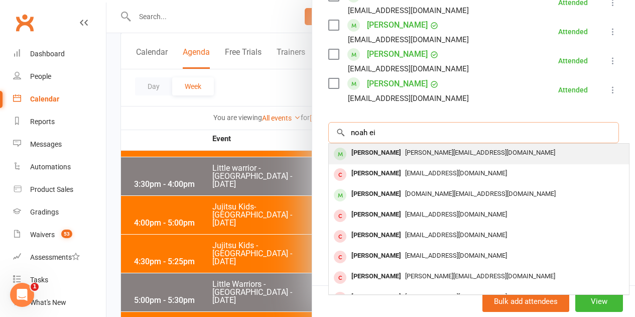
type input "noah ei"
click at [386, 160] on div "Noah Eichorn" at bounding box center [376, 153] width 58 height 15
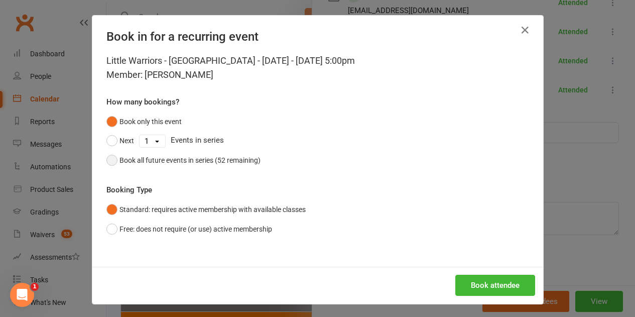
click at [205, 163] on div "Book all future events in series (52 remaining)" at bounding box center [189, 160] width 141 height 11
click at [472, 286] on button "Book attendee" at bounding box center [495, 285] width 80 height 21
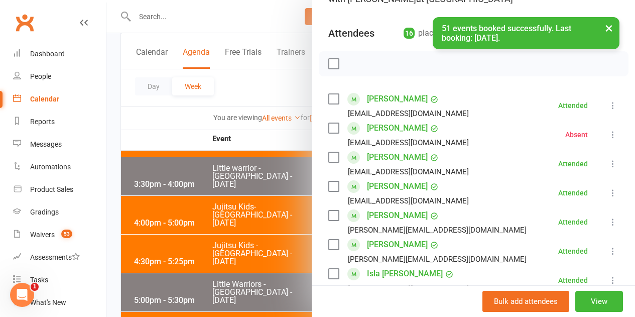
scroll to position [151, 0]
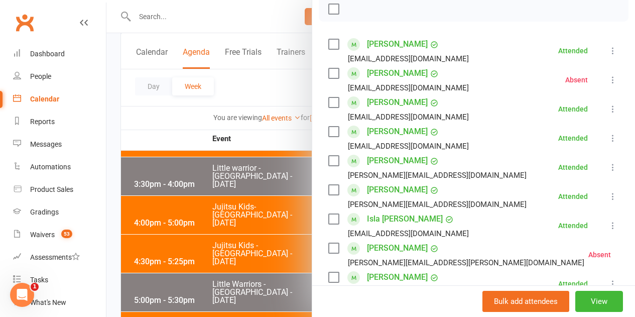
click at [161, 115] on div at bounding box center [370, 158] width 528 height 317
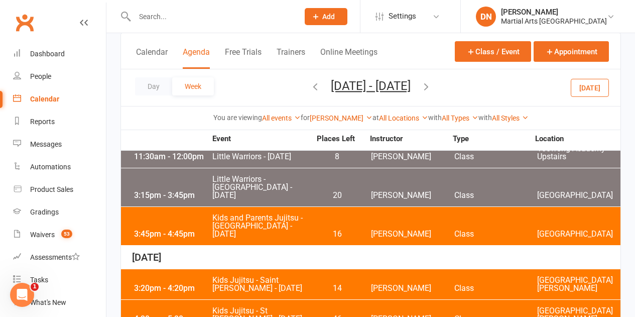
scroll to position [100, 0]
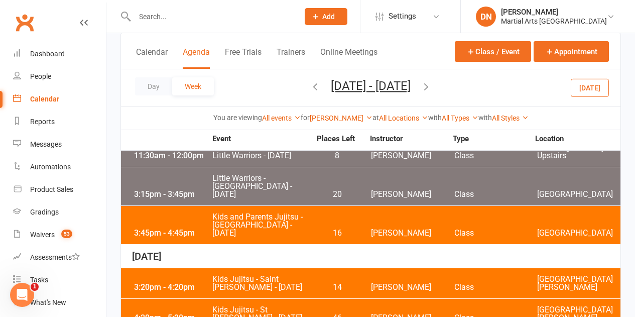
click at [280, 213] on span "Kids and Parents Jujitsu - Brookfield State School - Monday" at bounding box center [261, 225] width 99 height 24
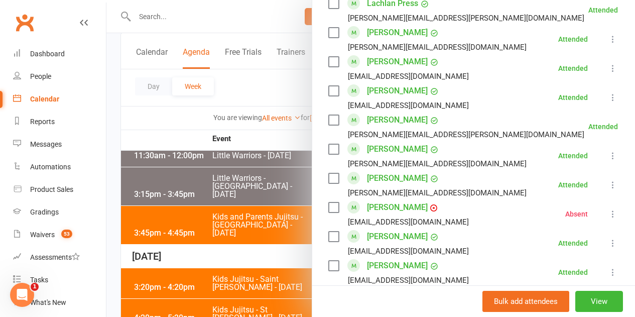
scroll to position [1072, 0]
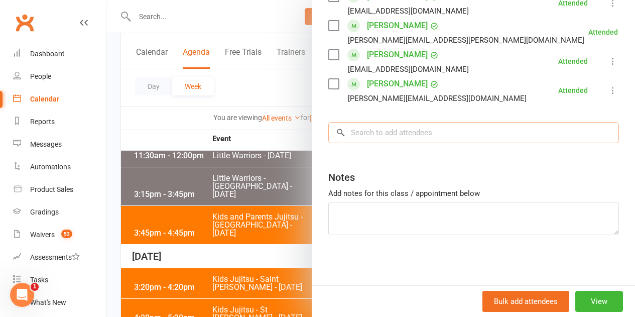
click at [396, 130] on input "search" at bounding box center [473, 132] width 291 height 21
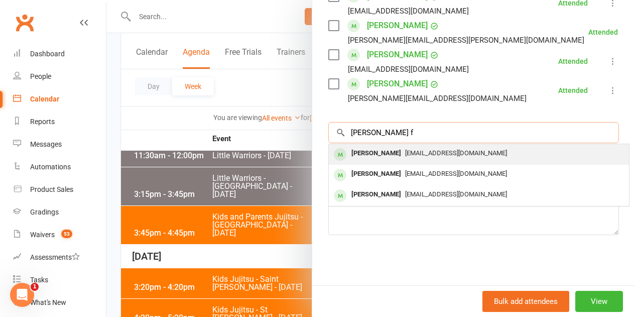
type input "byron f"
click at [403, 148] on div "Chloebarton08@gmail.com" at bounding box center [479, 153] width 292 height 15
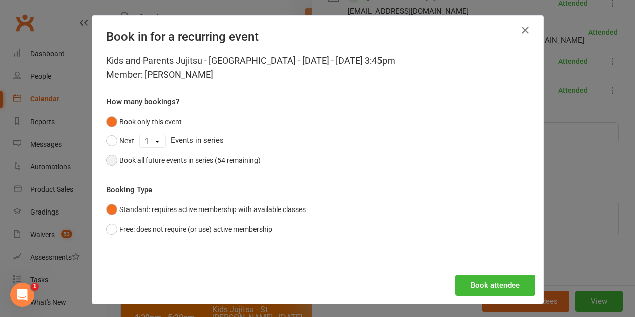
click at [175, 169] on button "Book all future events in series (54 remaining)" at bounding box center [183, 160] width 154 height 19
click at [489, 282] on button "Book attendee" at bounding box center [495, 285] width 80 height 21
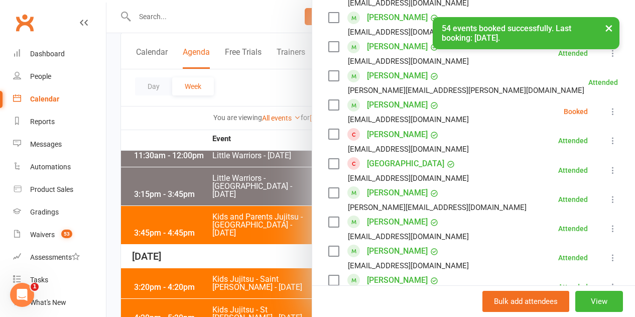
scroll to position [398, 0]
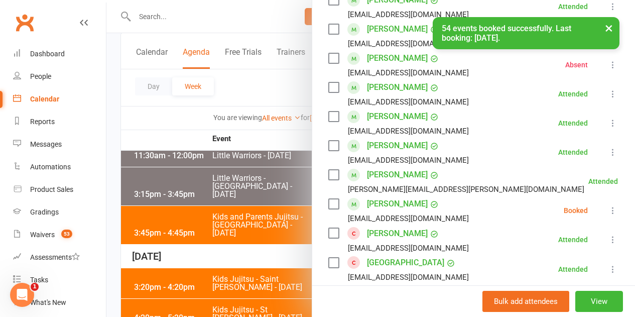
click at [607, 208] on button at bounding box center [613, 210] width 12 height 12
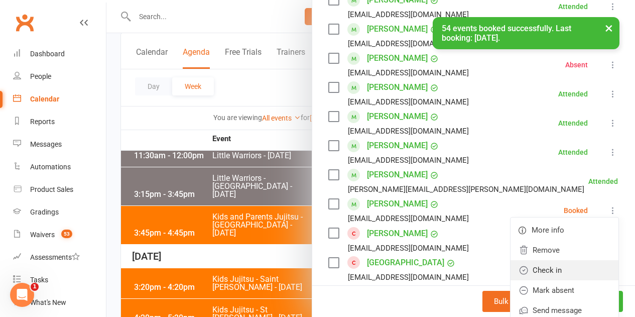
click at [550, 268] on link "Check in" at bounding box center [564, 270] width 108 height 20
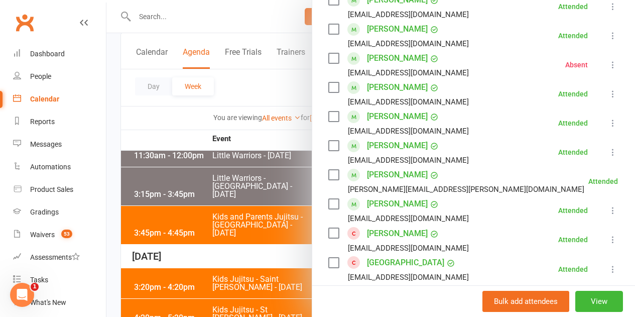
click at [200, 206] on div at bounding box center [370, 158] width 528 height 317
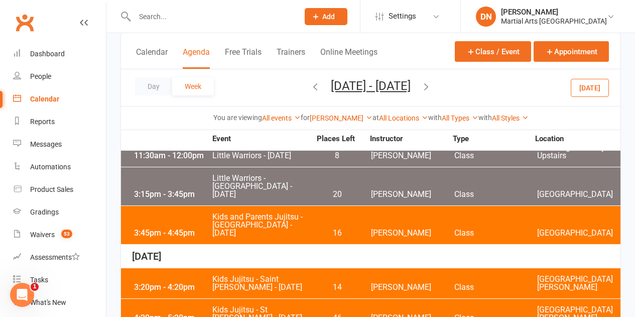
click at [282, 154] on span "Little Warriors - Monday" at bounding box center [261, 156] width 99 height 8
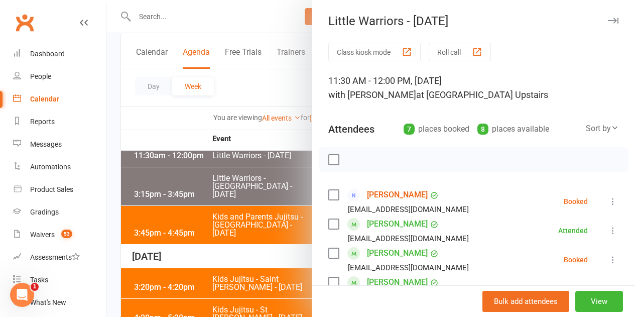
click at [176, 95] on div at bounding box center [370, 158] width 528 height 317
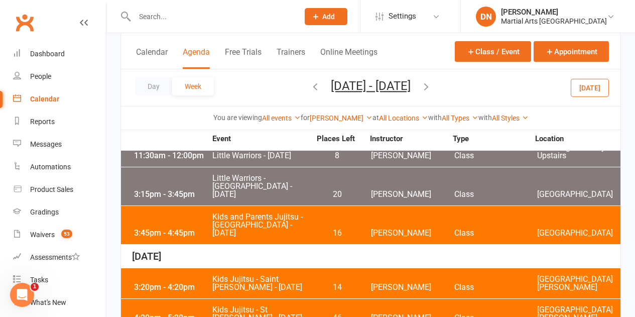
click at [432, 84] on icon "button" at bounding box center [426, 86] width 11 height 11
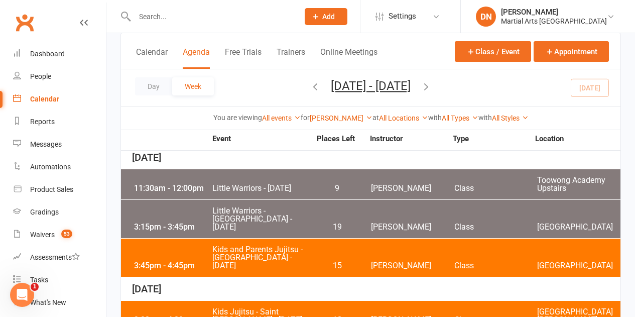
scroll to position [50, 0]
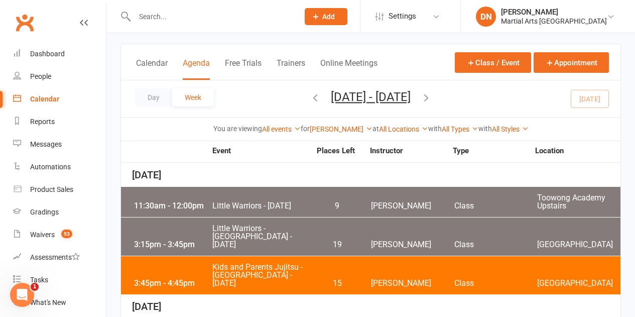
click at [274, 202] on span "Little Warriors - Monday" at bounding box center [261, 206] width 99 height 8
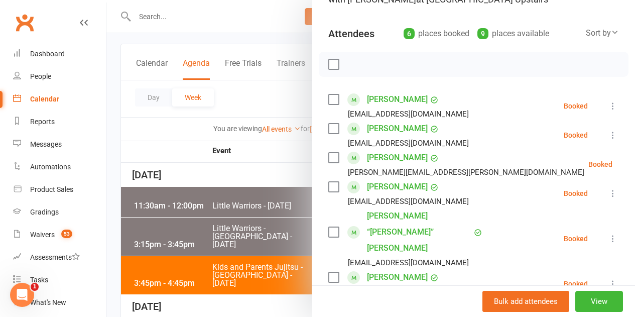
scroll to position [151, 0]
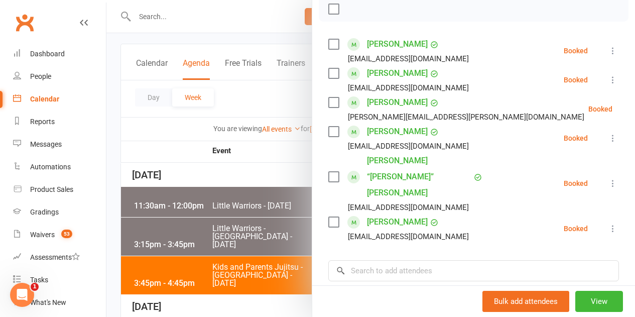
click at [179, 181] on div at bounding box center [370, 158] width 528 height 317
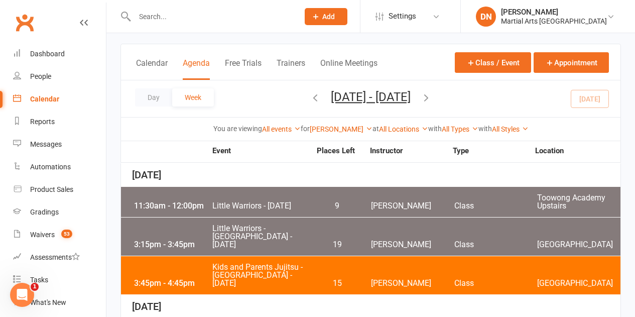
click at [211, 240] on div "3:15pm - 3:45pm" at bounding box center [171, 244] width 80 height 8
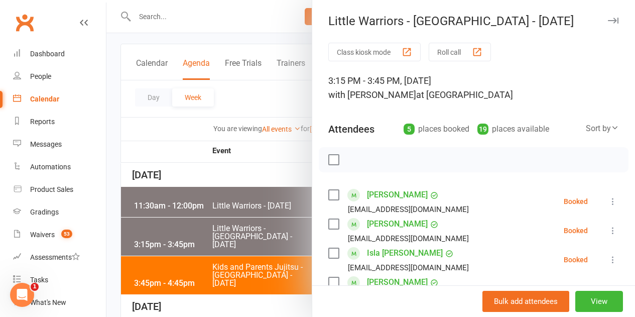
scroll to position [227, 0]
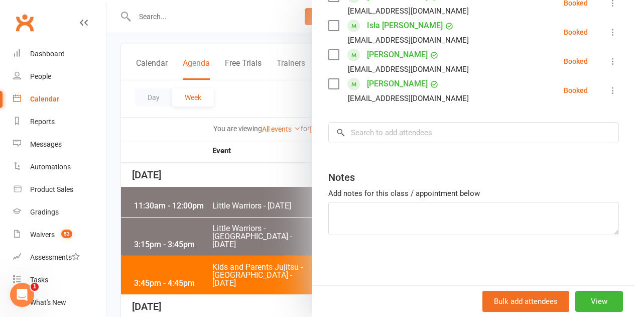
click at [254, 197] on div at bounding box center [370, 158] width 528 height 317
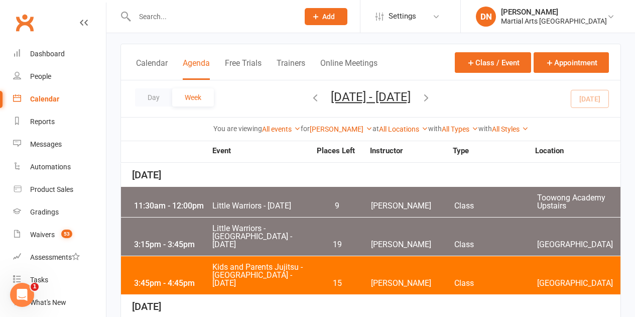
click at [243, 263] on span "Kids and Parents Jujitsu - Brookfield State School - Monday" at bounding box center [261, 275] width 99 height 24
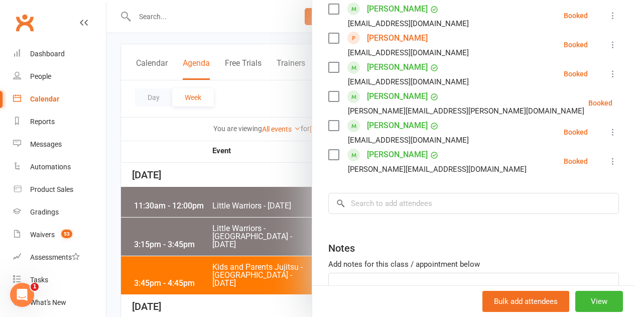
scroll to position [1101, 0]
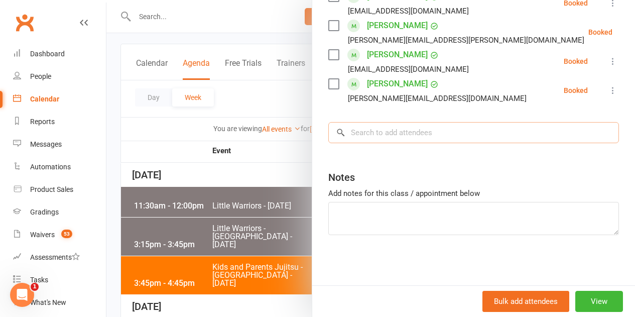
click at [436, 136] on input "search" at bounding box center [473, 132] width 291 height 21
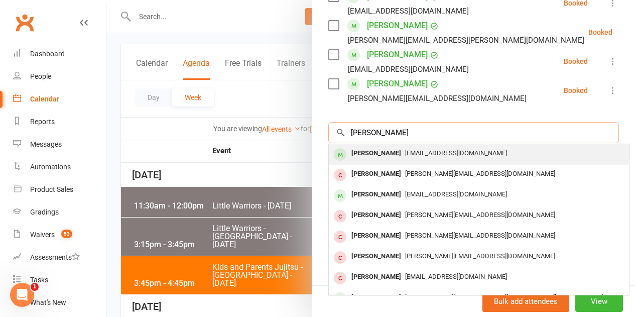
type input "austin webb"
click at [393, 159] on div "aslee4@gmail.com" at bounding box center [479, 153] width 292 height 15
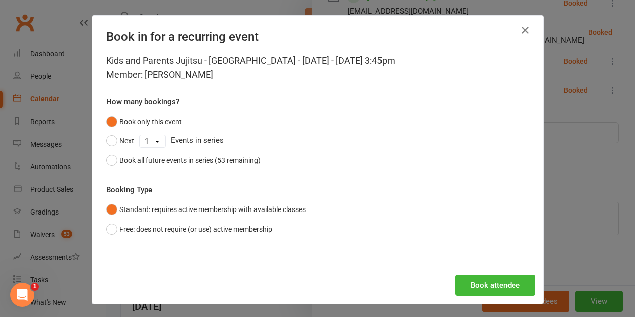
click at [153, 174] on div "Kids and Parents Jujitsu - Brookfield State School - Monday - Aug 11, 2025 3:45…" at bounding box center [317, 160] width 451 height 213
click at [169, 159] on div "Book all future events in series (53 remaining)" at bounding box center [189, 160] width 141 height 11
click at [510, 282] on button "Book attendee" at bounding box center [495, 285] width 80 height 21
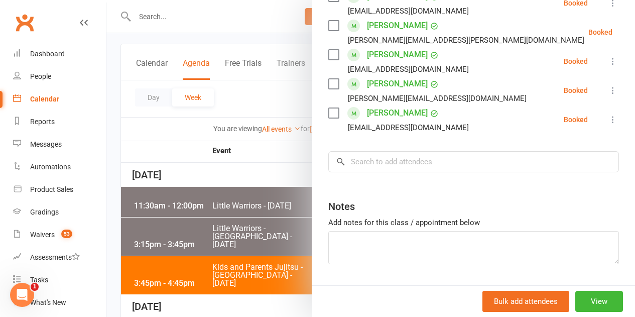
click at [152, 130] on div at bounding box center [370, 158] width 528 height 317
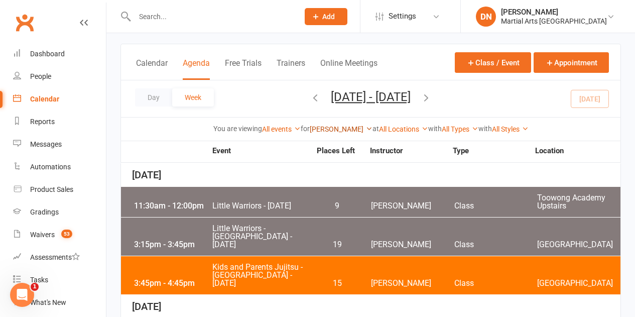
click at [342, 128] on link "Brandon McNamara" at bounding box center [341, 129] width 63 height 8
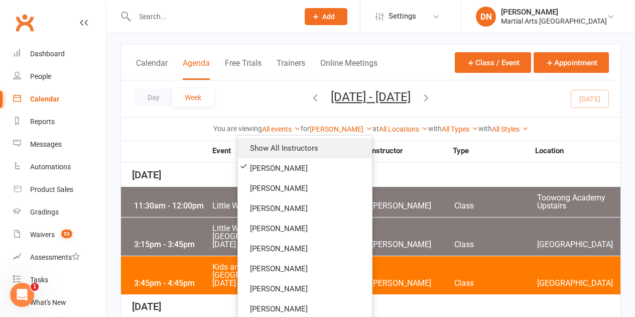
click at [337, 144] on link "Show All Instructors" at bounding box center [305, 148] width 134 height 20
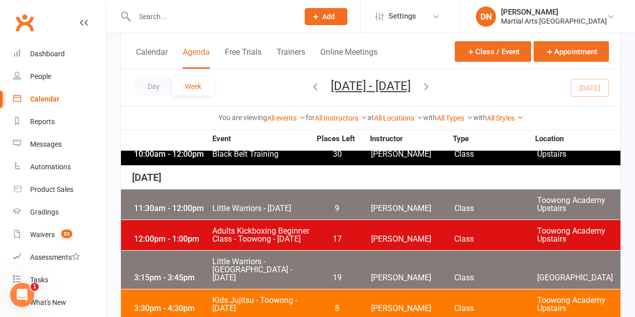
scroll to position [151, 0]
